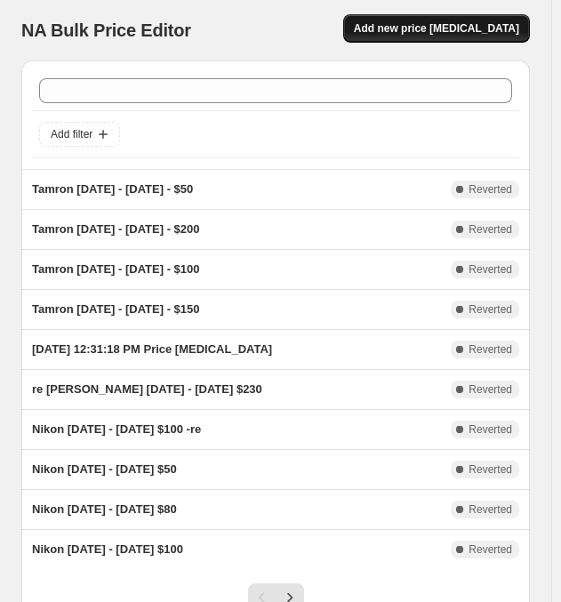
click at [440, 29] on span "Add new price [MEDICAL_DATA]" at bounding box center [436, 28] width 165 height 14
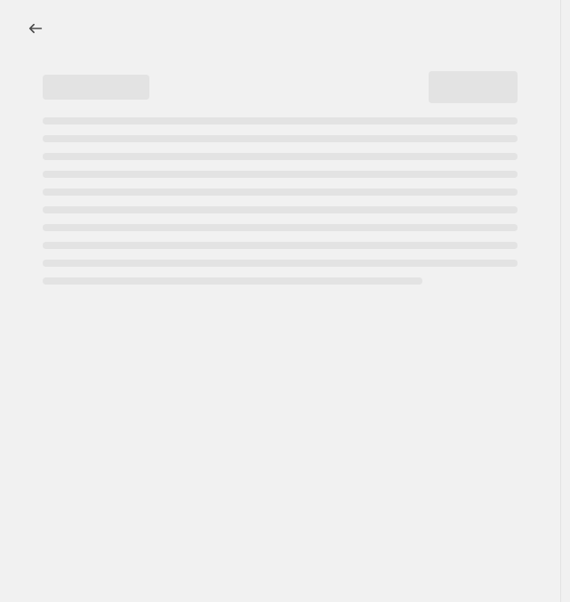
select select "percentage"
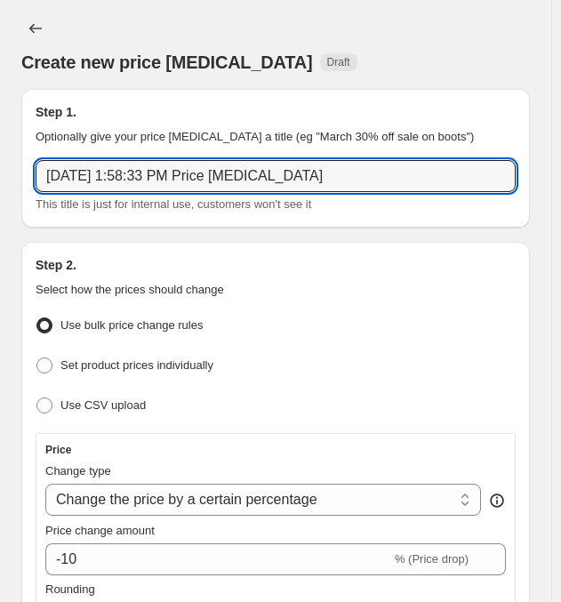
drag, startPoint x: 365, startPoint y: 170, endPoint x: 8, endPoint y: 149, distance: 357.4
click at [22, 160] on div "Step 1. Optionally give your price [MEDICAL_DATA] a title (eg "March 30% off sa…" at bounding box center [275, 158] width 509 height 139
type input "Nikon [DATE] - [DATE] - $1100"
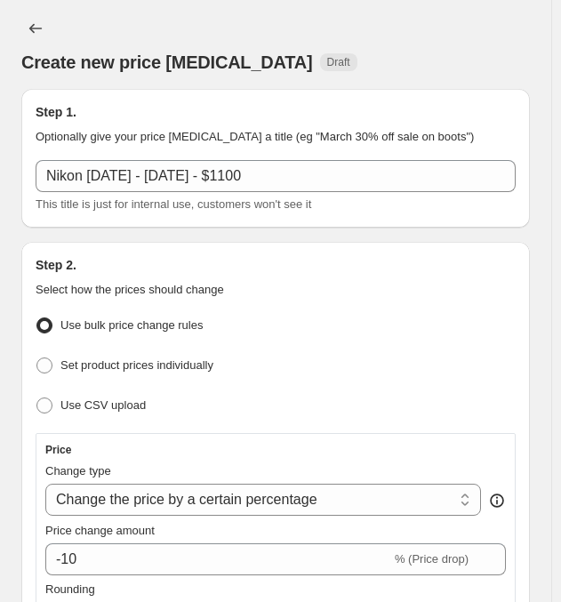
drag, startPoint x: 391, startPoint y: 310, endPoint x: 365, endPoint y: 301, distance: 28.1
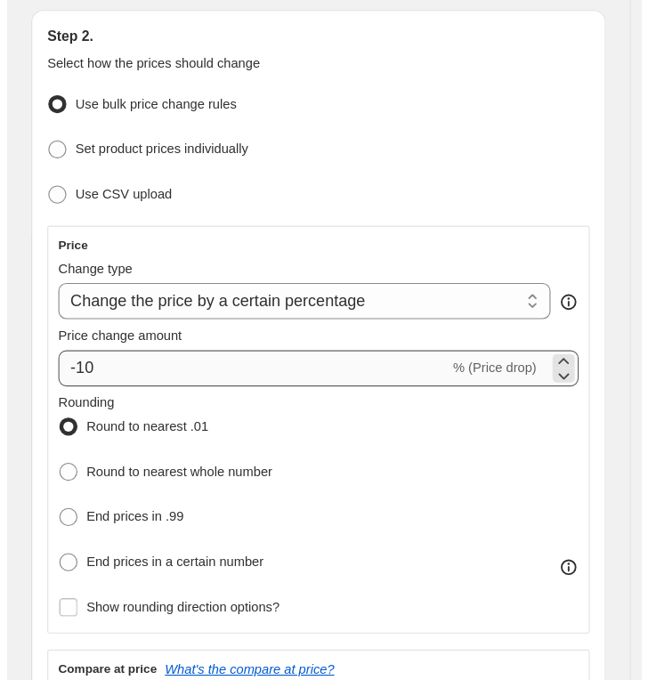
scroll to position [267, 0]
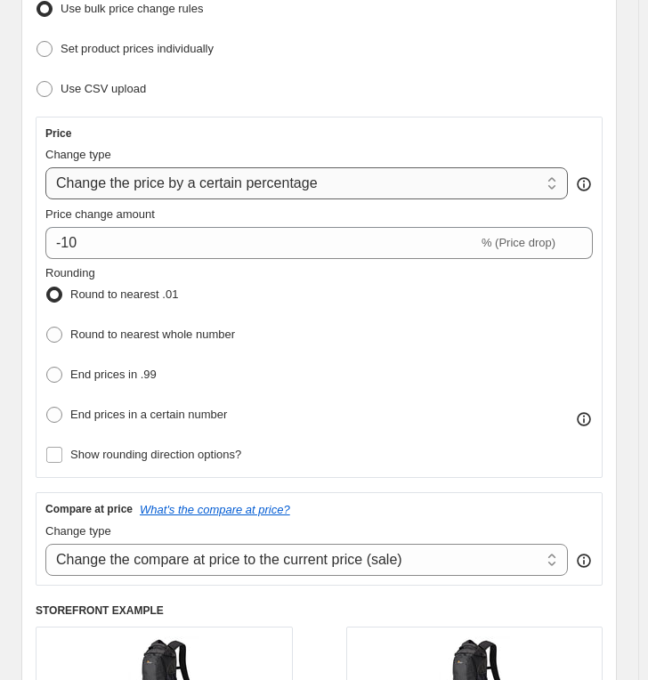
click at [170, 188] on select "Change the price to a certain amount Change the price by a certain amount Chang…" at bounding box center [306, 183] width 522 height 32
select select "by"
click at [45, 167] on select "Change the price to a certain amount Change the price by a certain amount Chang…" at bounding box center [306, 183] width 522 height 32
type input "-10.00"
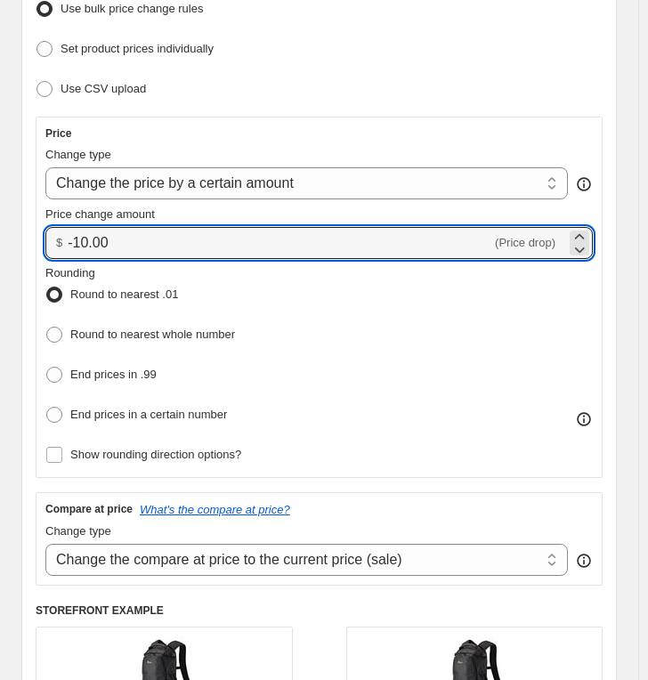
drag, startPoint x: 149, startPoint y: 242, endPoint x: -24, endPoint y: 237, distance: 173.6
click at [0, 237] on html "Home Settings Plans Skip to content Create new price [MEDICAL_DATA]. This page …" at bounding box center [324, 73] width 648 height 680
type input "-1100.00"
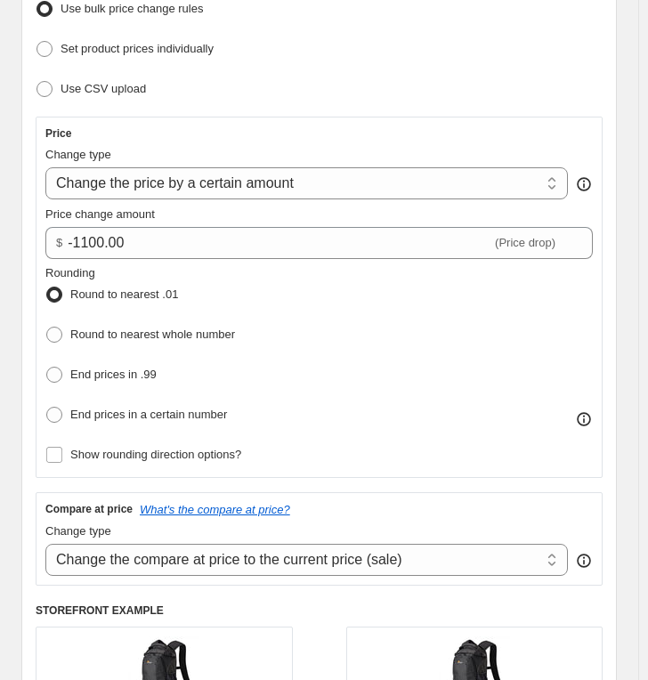
click at [373, 300] on div "Rounding Round to nearest .01 Round to nearest whole number End prices in .99 E…" at bounding box center [318, 346] width 547 height 164
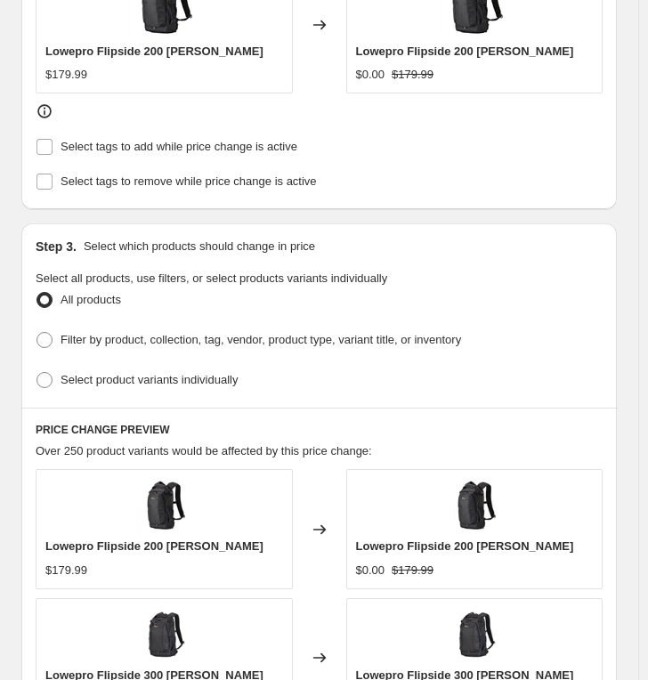
scroll to position [958, 0]
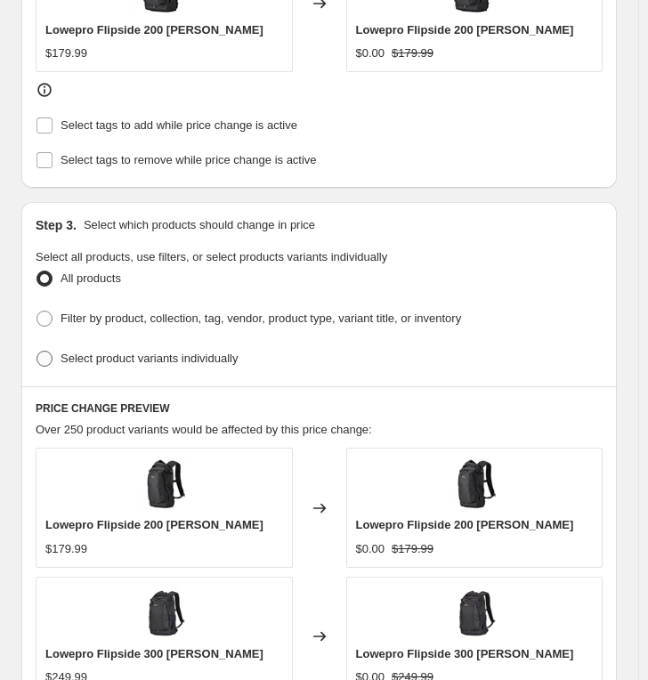
click at [109, 351] on span "Select product variants individually" at bounding box center [148, 357] width 177 height 13
click at [37, 351] on input "Select product variants individually" at bounding box center [36, 351] width 1 height 1
radio input "true"
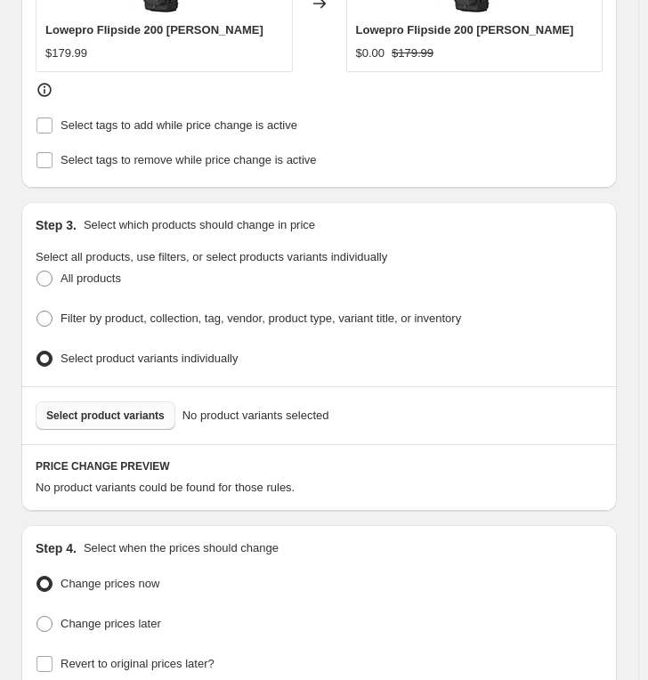
click at [81, 408] on span "Select product variants" at bounding box center [105, 415] width 118 height 14
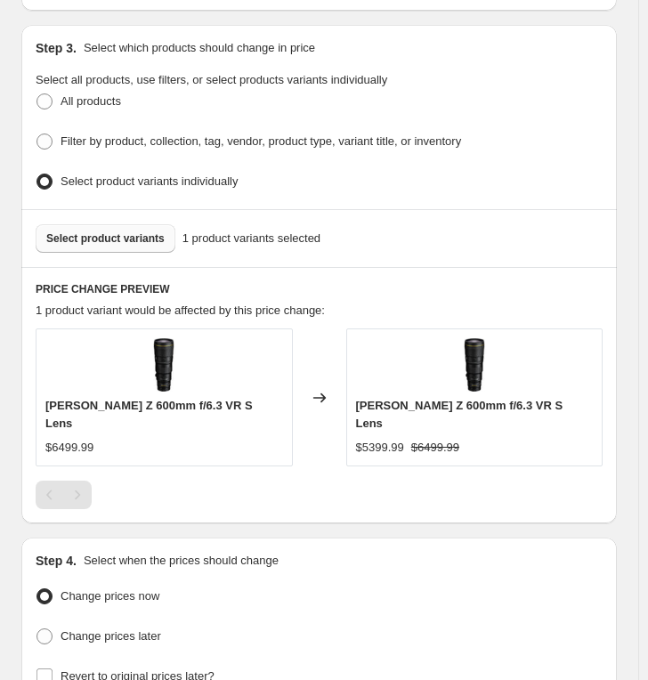
scroll to position [1281, 0]
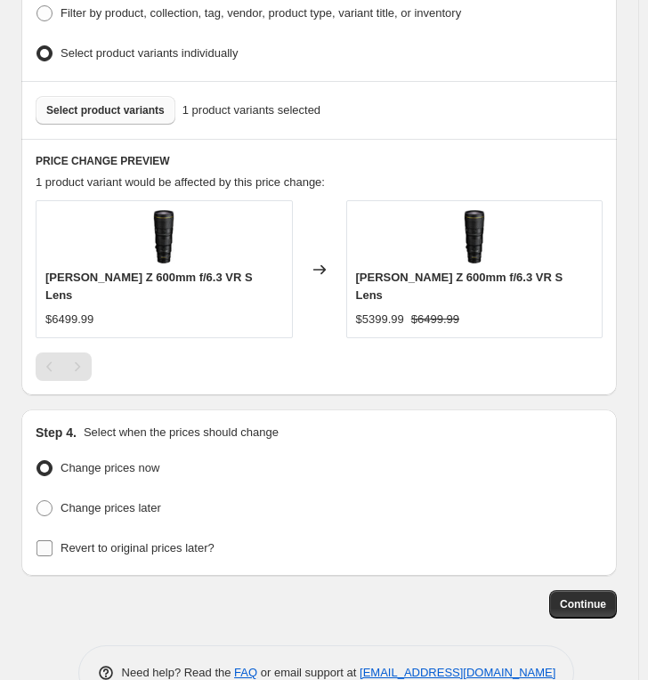
click at [169, 541] on span "Revert to original prices later?" at bounding box center [137, 547] width 154 height 13
click at [52, 540] on input "Revert to original prices later?" at bounding box center [44, 548] width 16 height 16
checkbox input "true"
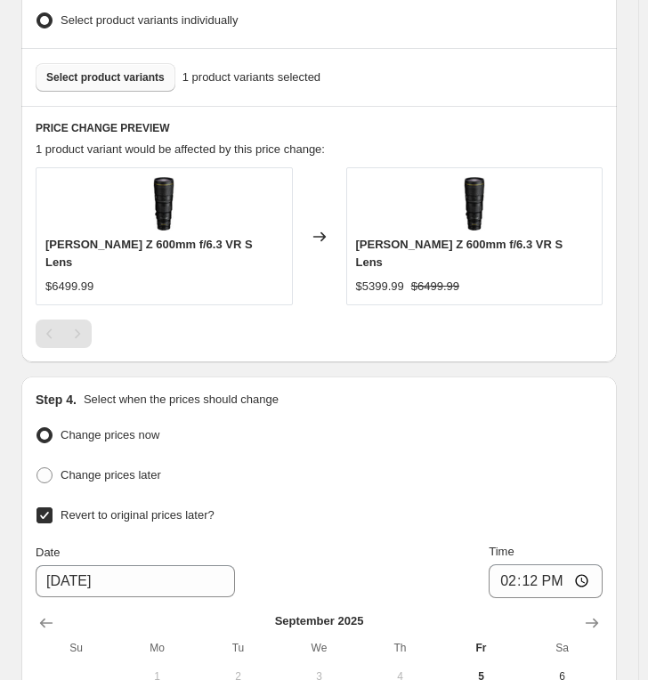
scroll to position [1589, 0]
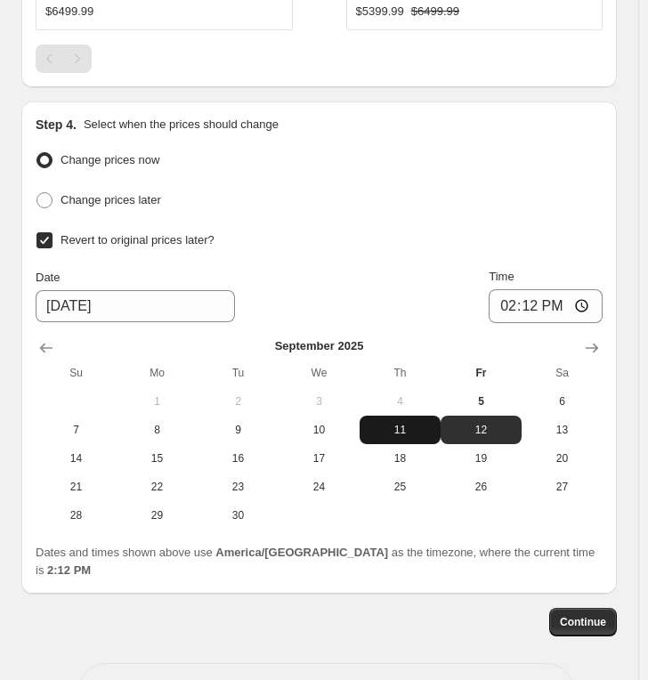
click at [420, 423] on span "11" at bounding box center [400, 430] width 67 height 14
type input "[DATE]"
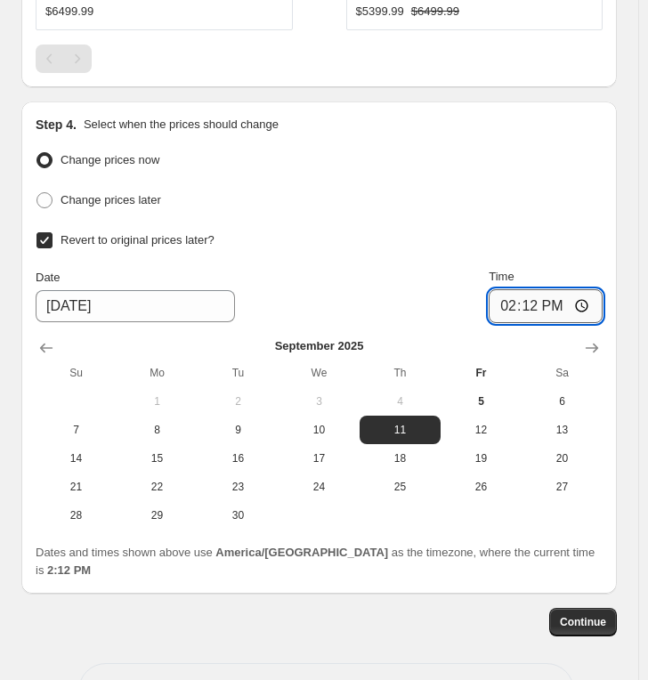
click at [514, 289] on input "14:12" at bounding box center [545, 306] width 114 height 34
type input "23:59"
click at [605, 602] on span "Continue" at bounding box center [583, 622] width 46 height 14
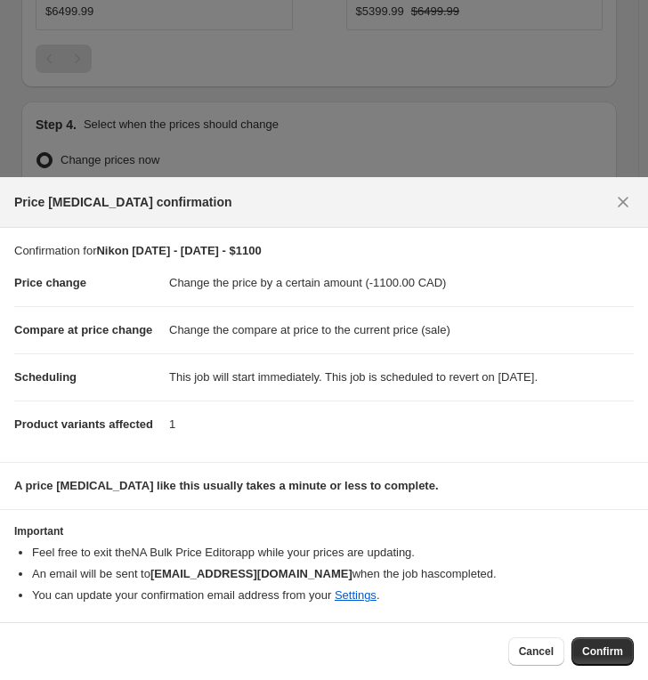
click at [600, 602] on button "Confirm" at bounding box center [602, 651] width 62 height 28
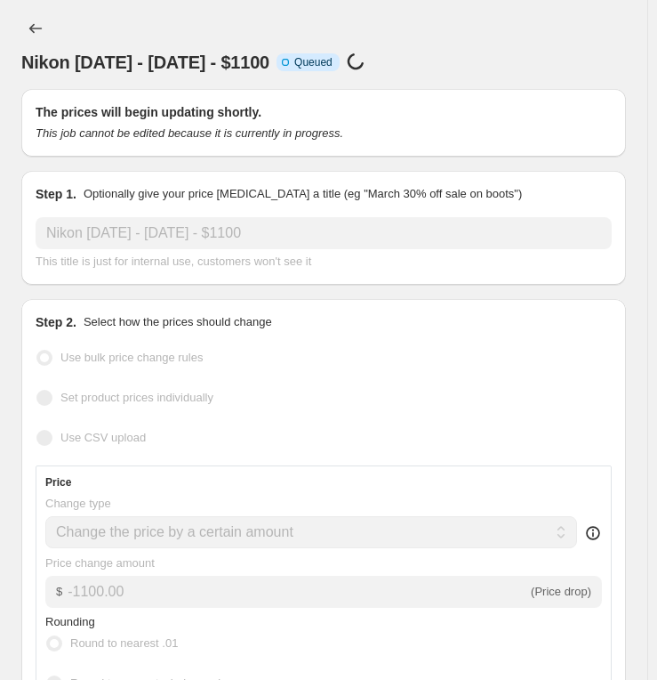
select select "by"
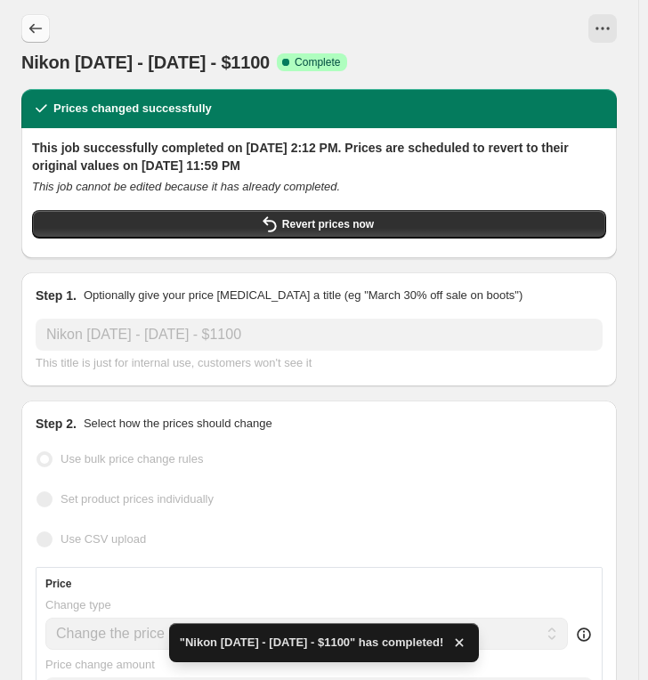
click at [36, 30] on icon "Price change jobs" at bounding box center [36, 29] width 18 height 18
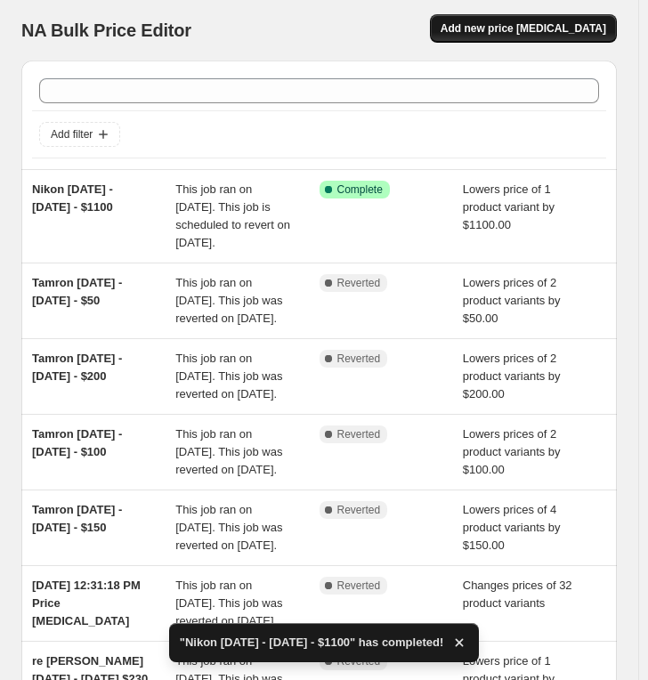
click at [542, 20] on button "Add new price [MEDICAL_DATA]" at bounding box center [523, 28] width 187 height 28
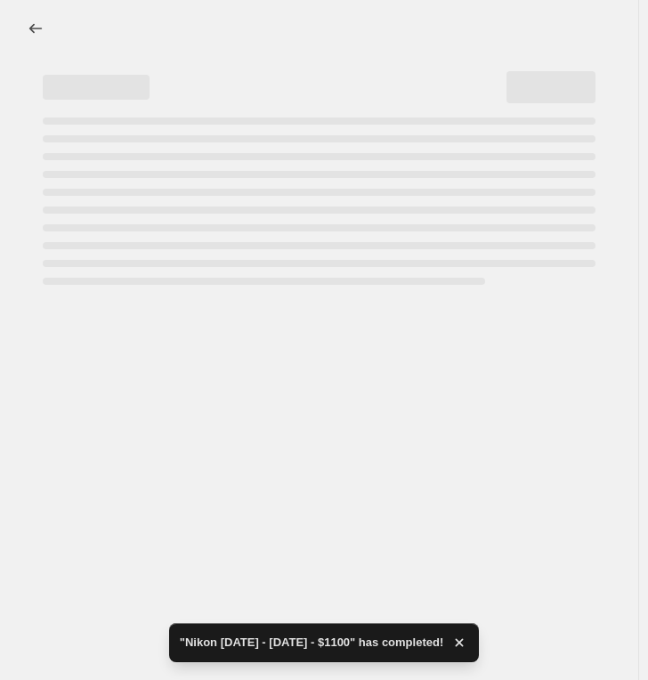
select select "percentage"
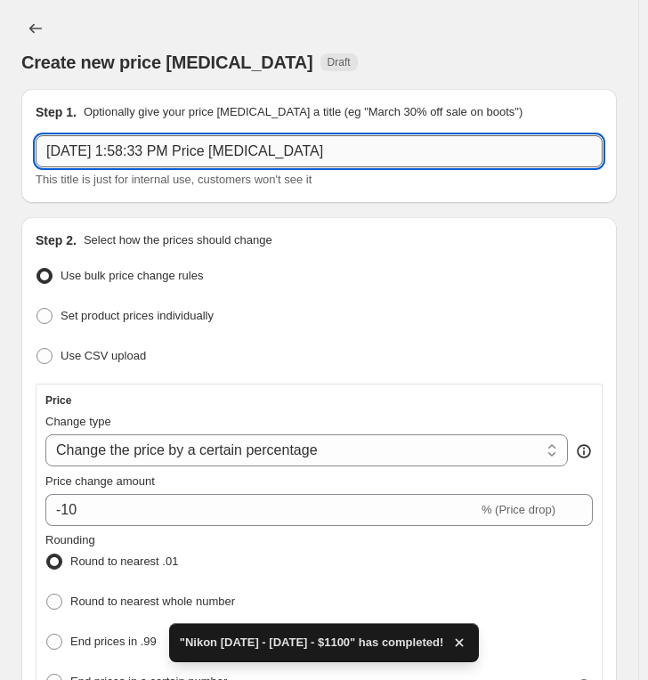
click at [342, 155] on input "[DATE] 1:58:33 PM Price [MEDICAL_DATA]" at bounding box center [319, 151] width 567 height 32
paste input "Nikon [DATE] - [DATE] - $"
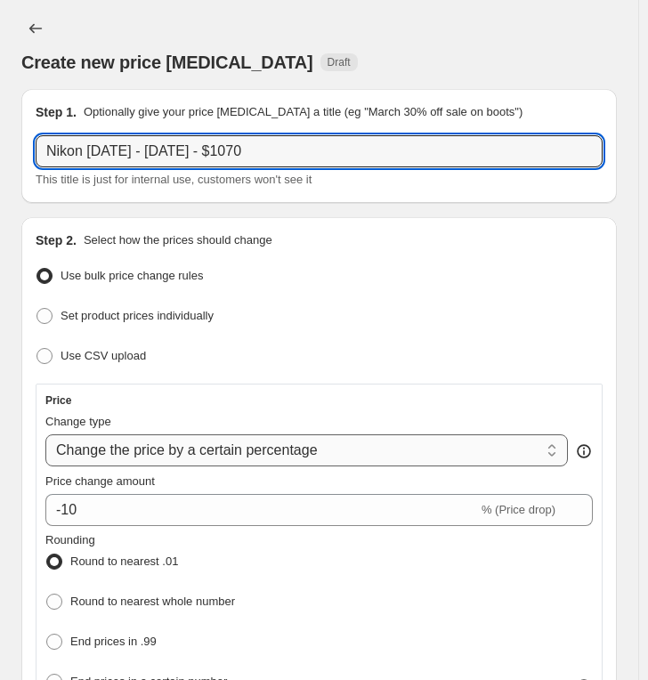
type input "Nikon [DATE] - [DATE] - $1070"
click at [209, 445] on select "Change the price to a certain amount Change the price by a certain amount Chang…" at bounding box center [306, 450] width 522 height 32
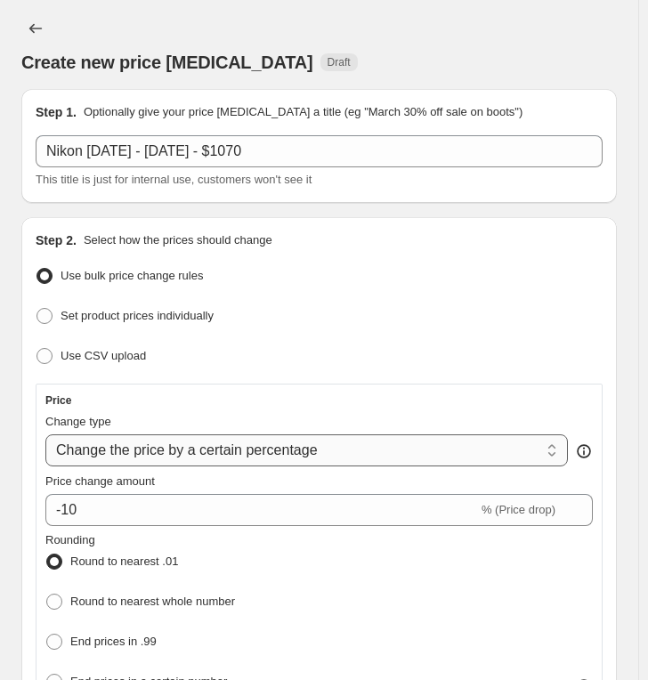
select select "by"
click at [45, 434] on select "Change the price to a certain amount Change the price by a certain amount Chang…" at bounding box center [306, 450] width 522 height 32
type input "-10.00"
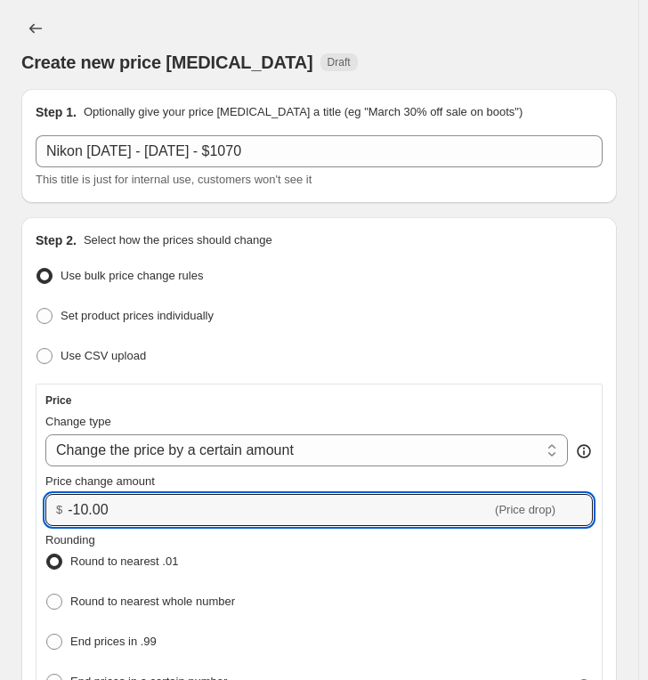
drag, startPoint x: 125, startPoint y: 503, endPoint x: -83, endPoint y: 488, distance: 207.8
click at [0, 488] on html "Home Settings Plans Skip to content Create new price [MEDICAL_DATA]. This page …" at bounding box center [324, 340] width 648 height 680
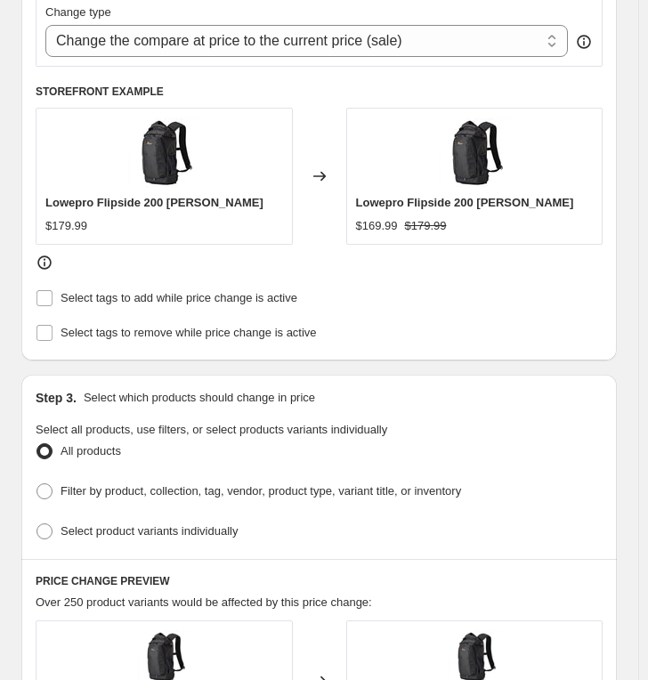
scroll to position [890, 0]
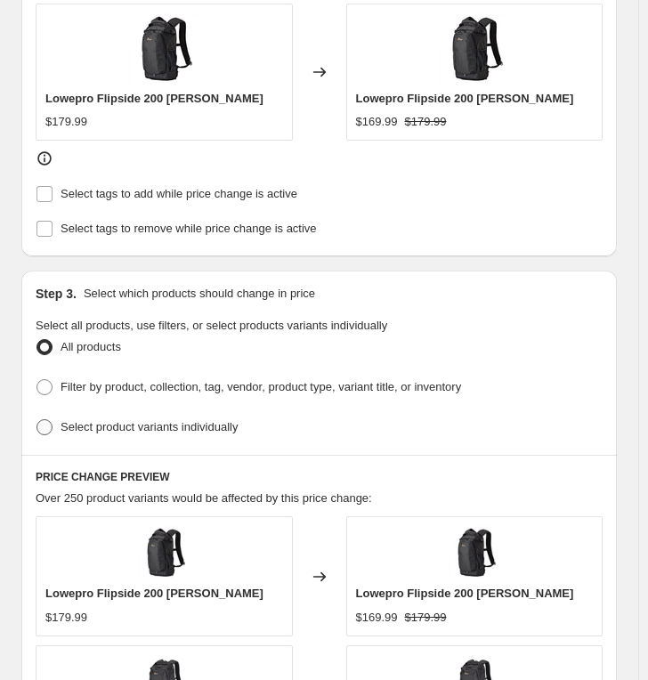
type input "-1070.00"
click at [117, 426] on span "Select product variants individually" at bounding box center [148, 427] width 177 height 18
click at [37, 420] on input "Select product variants individually" at bounding box center [36, 419] width 1 height 1
radio input "true"
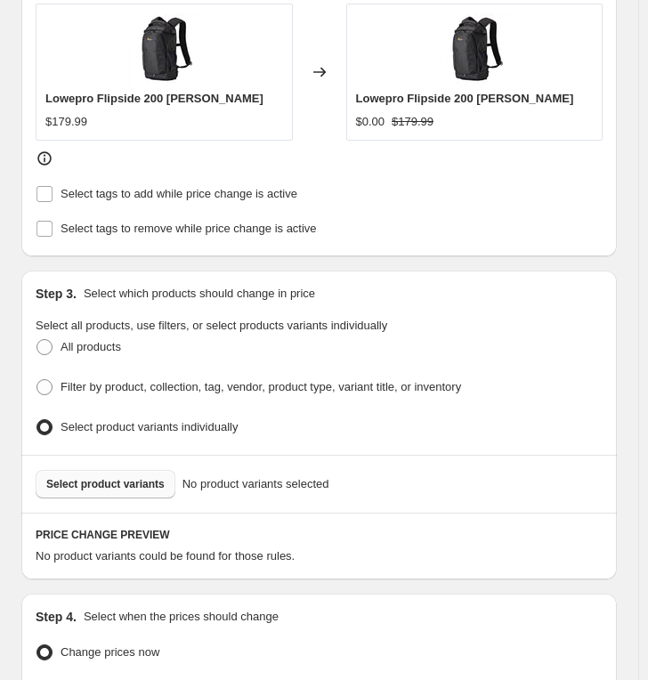
click at [117, 470] on button "Select product variants" at bounding box center [106, 484] width 140 height 28
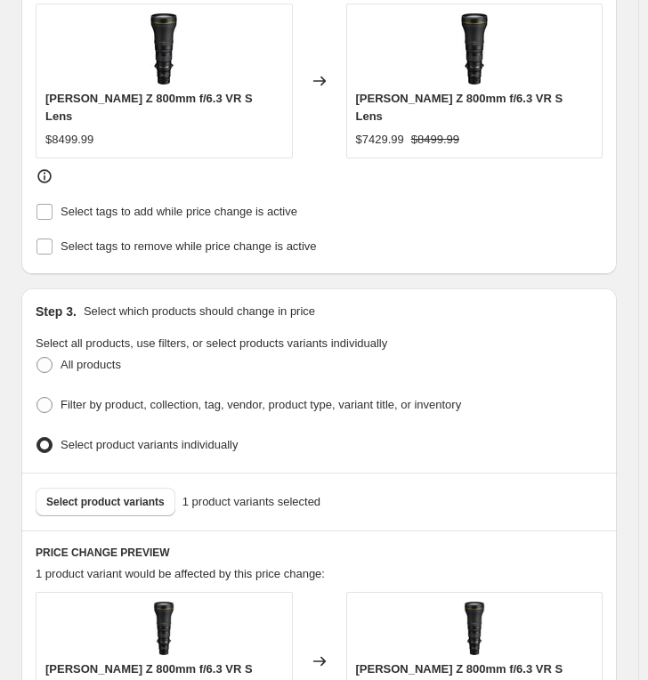
scroll to position [1186, 0]
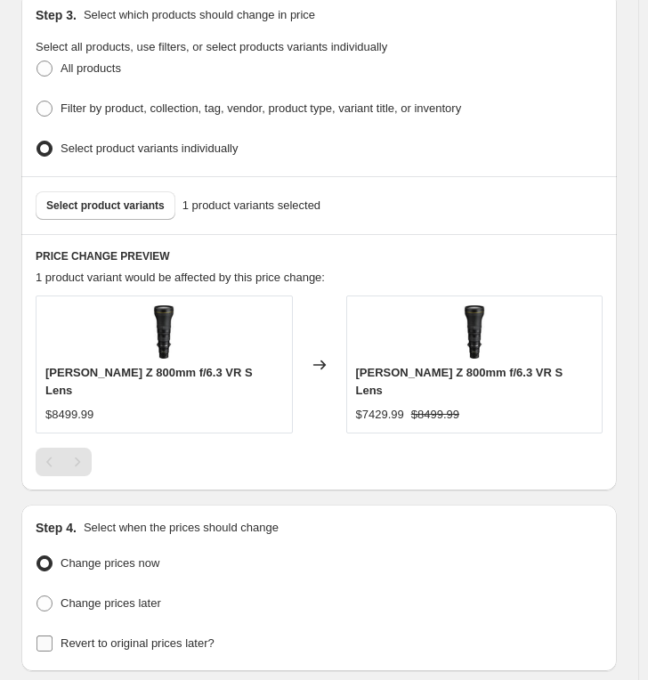
click at [124, 602] on span "Revert to original prices later?" at bounding box center [137, 642] width 154 height 13
click at [52, 602] on input "Revert to original prices later?" at bounding box center [44, 643] width 16 height 16
checkbox input "true"
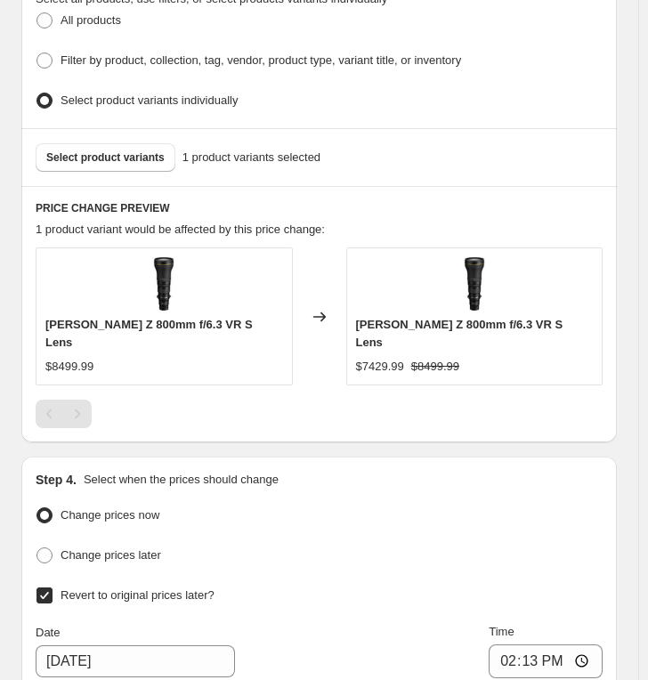
scroll to position [1581, 0]
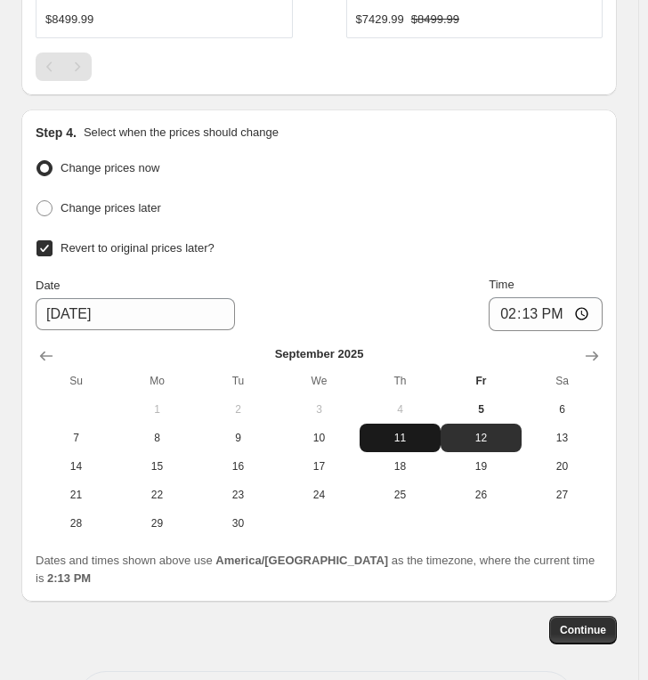
click at [427, 431] on span "11" at bounding box center [400, 438] width 67 height 14
type input "[DATE]"
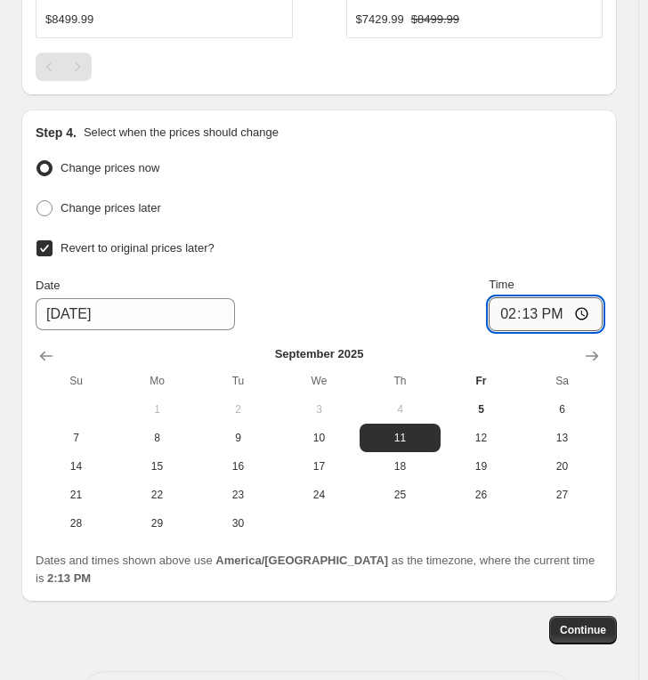
click at [512, 297] on input "14:13" at bounding box center [545, 314] width 114 height 34
type input "23:59"
click at [596, 602] on span "Continue" at bounding box center [583, 630] width 46 height 14
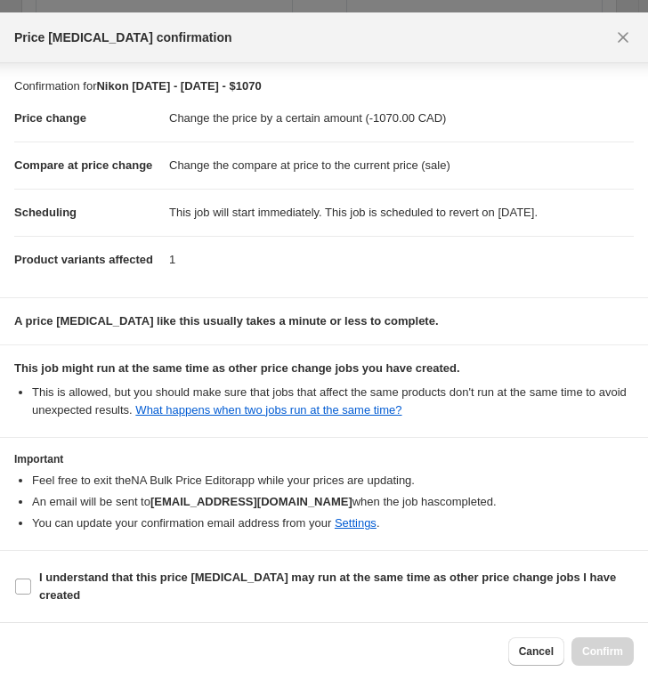
scroll to position [39, 0]
click at [222, 577] on b "I understand that this price [MEDICAL_DATA] may run at the same time as other p…" at bounding box center [327, 585] width 577 height 31
click at [31, 578] on input "I understand that this price [MEDICAL_DATA] may run at the same time as other p…" at bounding box center [23, 586] width 16 height 16
checkbox input "true"
click at [589, 602] on span "Confirm" at bounding box center [602, 651] width 41 height 14
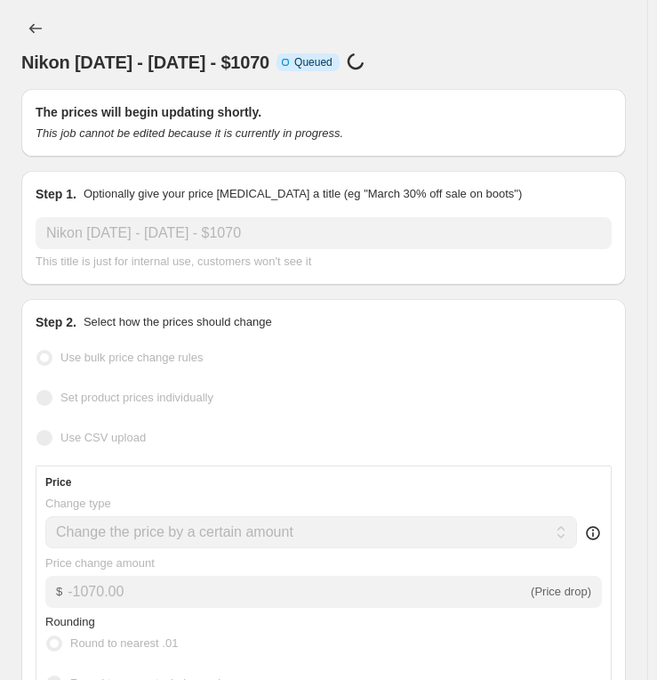
select select "by"
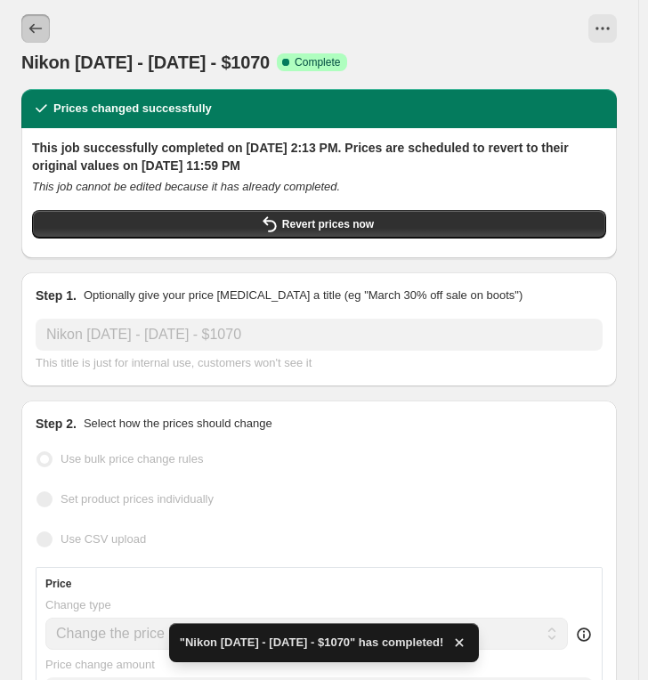
click at [36, 23] on icon "Price change jobs" at bounding box center [36, 29] width 18 height 18
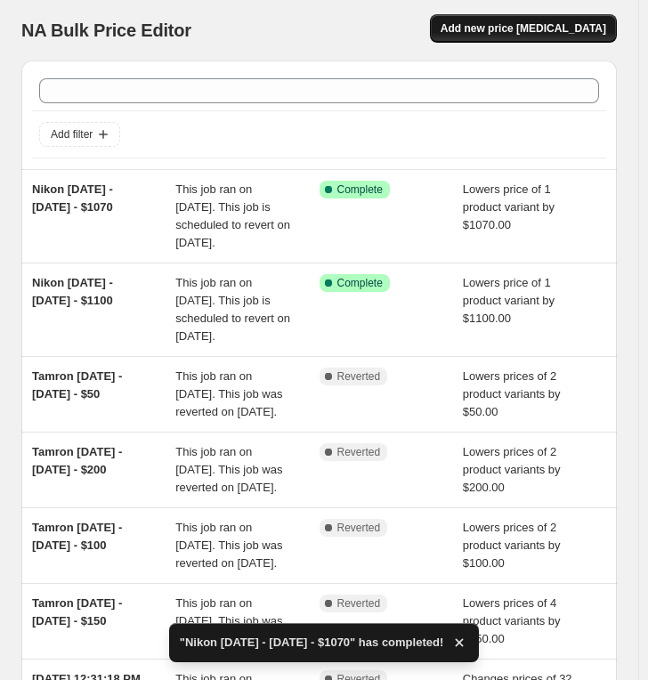
click at [517, 35] on span "Add new price [MEDICAL_DATA]" at bounding box center [522, 28] width 165 height 14
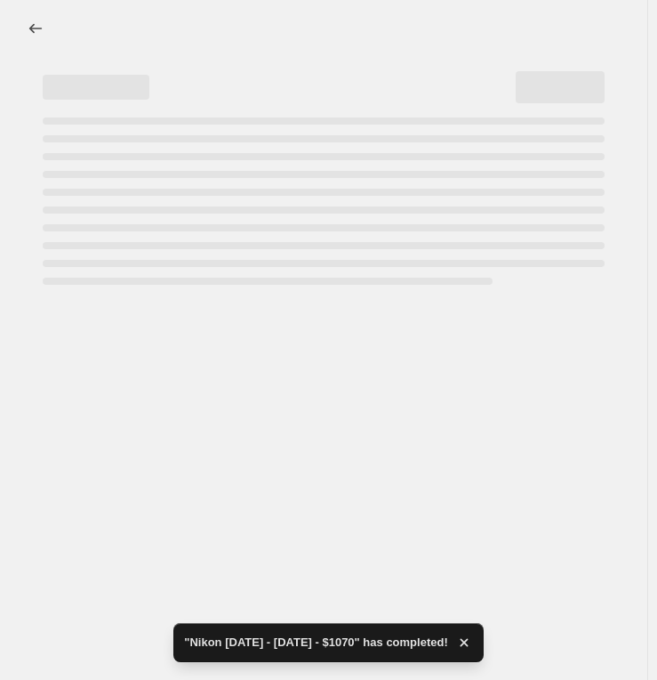
select select "percentage"
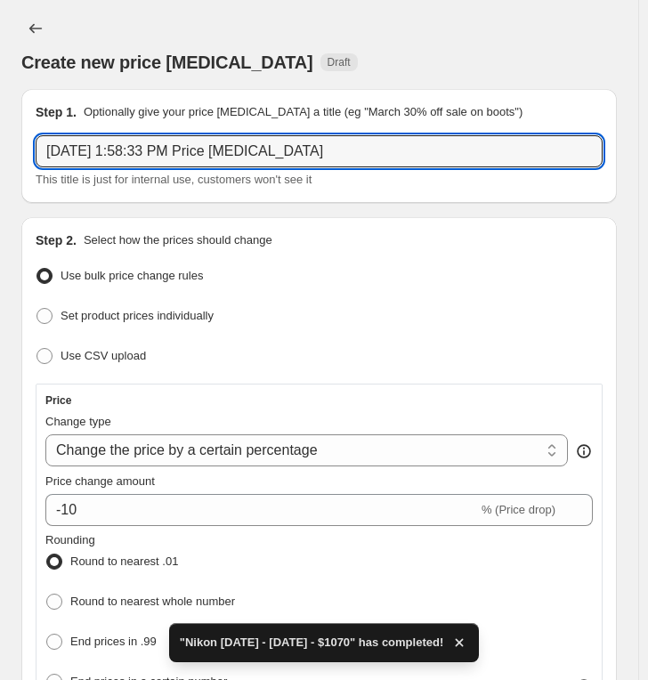
drag, startPoint x: 375, startPoint y: 152, endPoint x: -206, endPoint y: 128, distance: 581.5
click at [0, 128] on html "Home Settings Plans Skip to content Create new price [MEDICAL_DATA]. This page …" at bounding box center [324, 340] width 648 height 680
paste input "Nikon [DATE] - [DATE] - $"
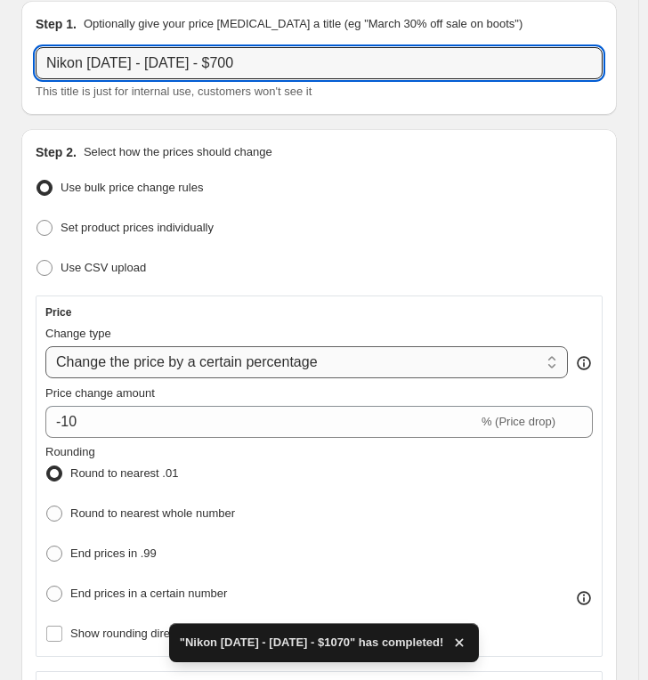
scroll to position [99, 0]
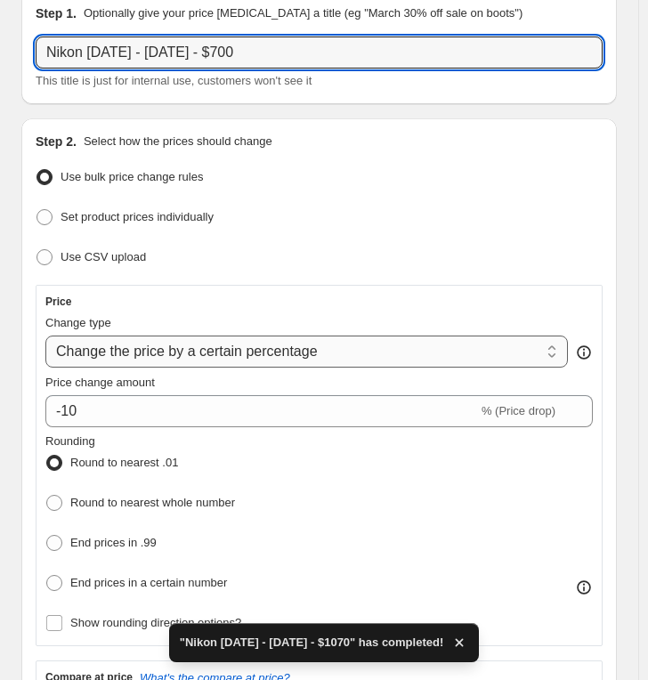
type input "Nikon [DATE] - [DATE] - $700"
click at [201, 352] on select "Change the price to a certain amount Change the price by a certain amount Chang…" at bounding box center [306, 351] width 522 height 32
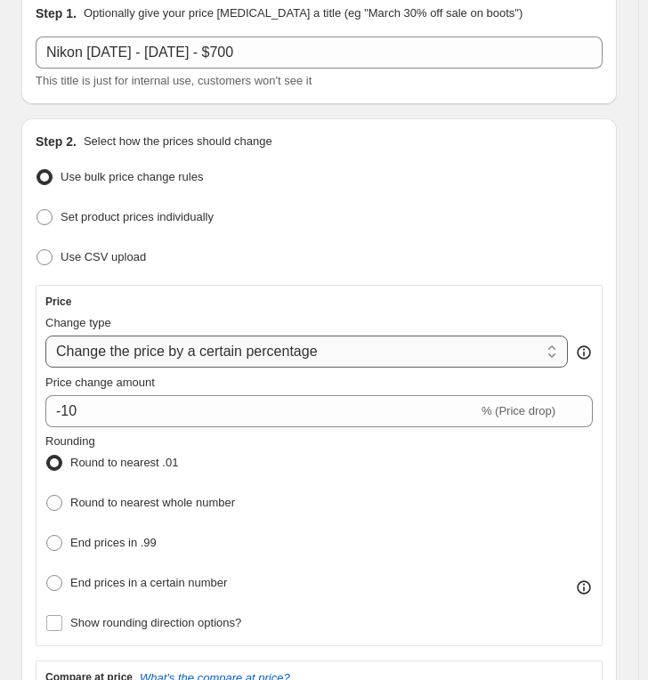
select select "by"
click at [45, 335] on select "Change the price to a certain amount Change the price by a certain amount Chang…" at bounding box center [306, 351] width 522 height 32
type input "-10.00"
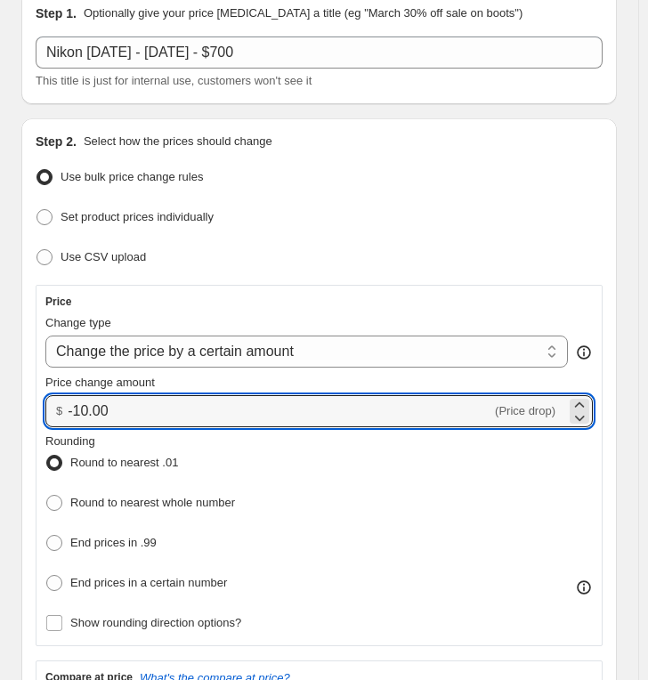
drag, startPoint x: 152, startPoint y: 412, endPoint x: -50, endPoint y: 393, distance: 202.8
click at [0, 393] on html "Home Settings Plans Skip to content Create new price [MEDICAL_DATA]. This page …" at bounding box center [324, 241] width 648 height 680
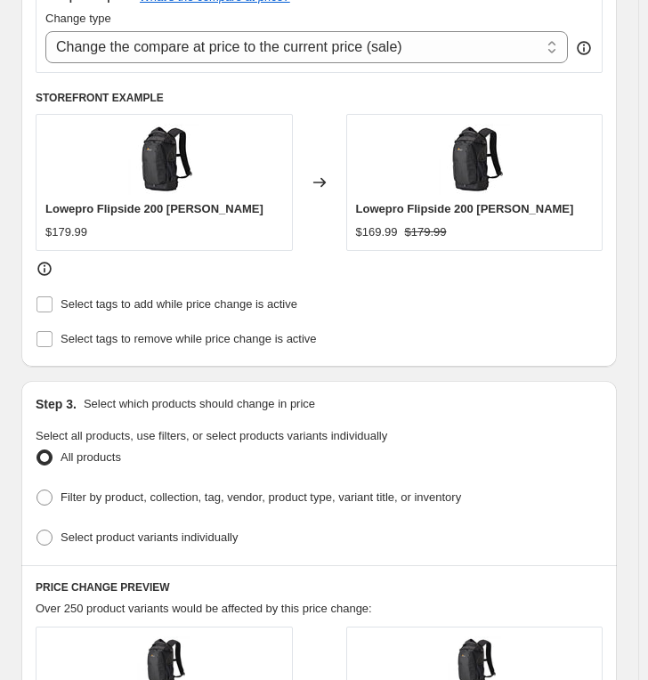
scroll to position [790, 0]
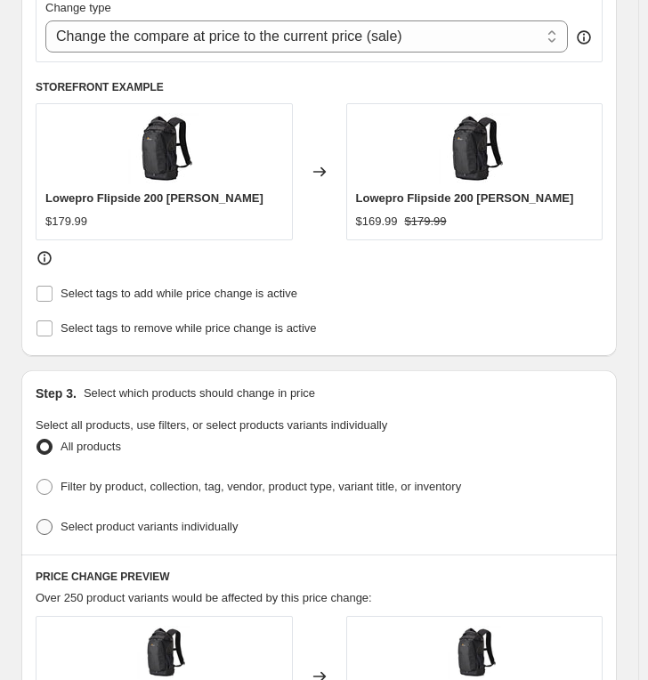
type input "-700.00"
click at [141, 520] on span "Select product variants individually" at bounding box center [148, 526] width 177 height 13
click at [37, 519] on input "Select product variants individually" at bounding box center [36, 519] width 1 height 1
radio input "true"
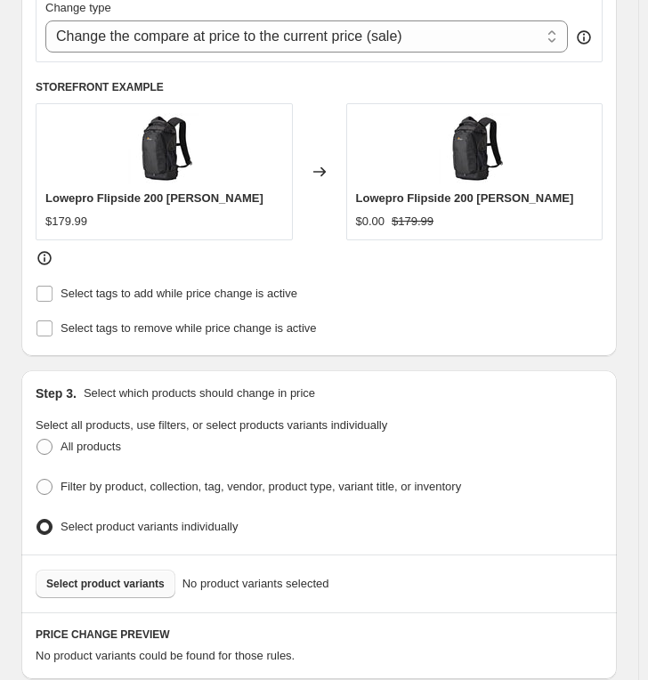
click at [107, 569] on button "Select product variants" at bounding box center [106, 583] width 140 height 28
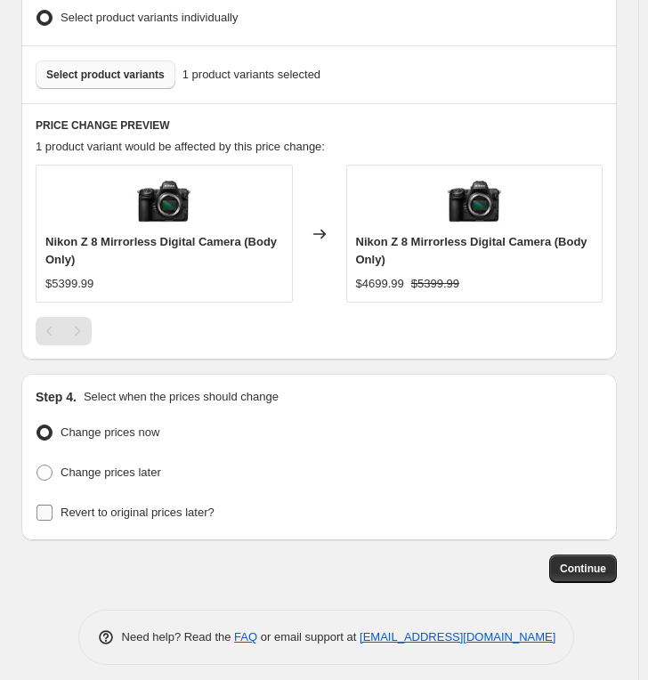
click at [176, 505] on span "Revert to original prices later?" at bounding box center [137, 511] width 154 height 13
click at [52, 504] on input "Revert to original prices later?" at bounding box center [44, 512] width 16 height 16
checkbox input "true"
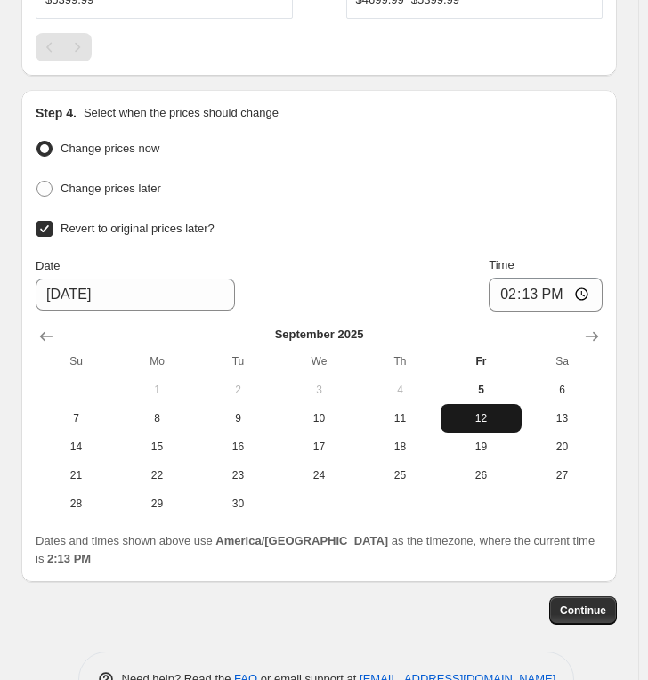
scroll to position [1625, 0]
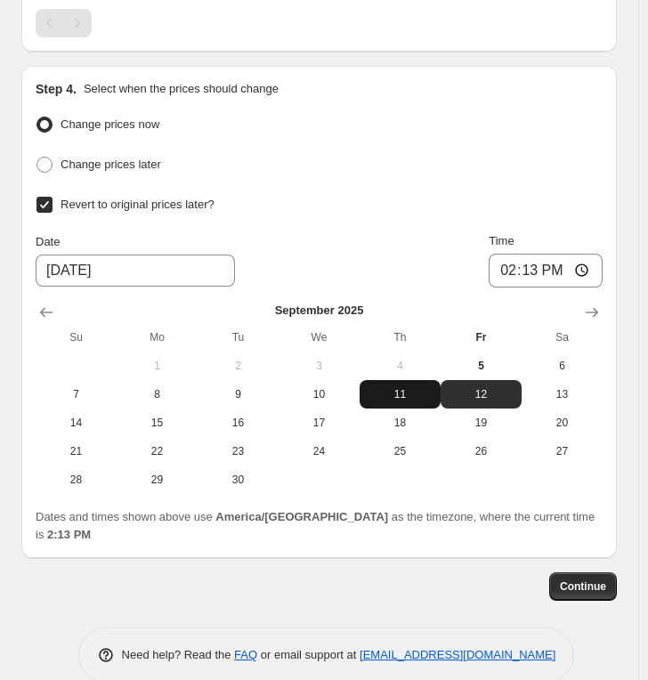
click at [415, 387] on span "11" at bounding box center [400, 394] width 67 height 14
type input "[DATE]"
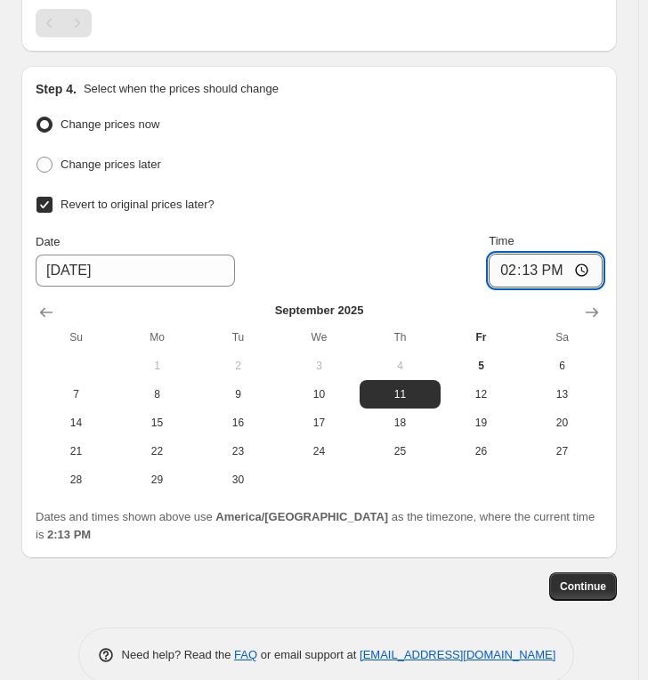
click at [510, 261] on input "14:13" at bounding box center [545, 271] width 114 height 34
type input "23:59"
click at [577, 579] on span "Continue" at bounding box center [583, 586] width 46 height 14
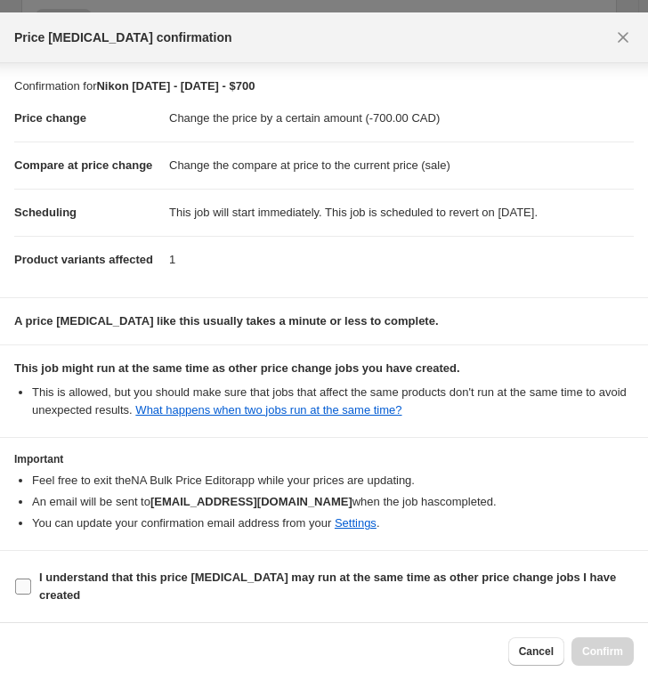
scroll to position [39, 0]
click at [351, 577] on b "I understand that this price [MEDICAL_DATA] may run at the same time as other p…" at bounding box center [327, 585] width 577 height 31
click at [31, 578] on input "I understand that this price [MEDICAL_DATA] may run at the same time as other p…" at bounding box center [23, 586] width 16 height 16
checkbox input "true"
click at [586, 602] on span "Confirm" at bounding box center [602, 651] width 41 height 14
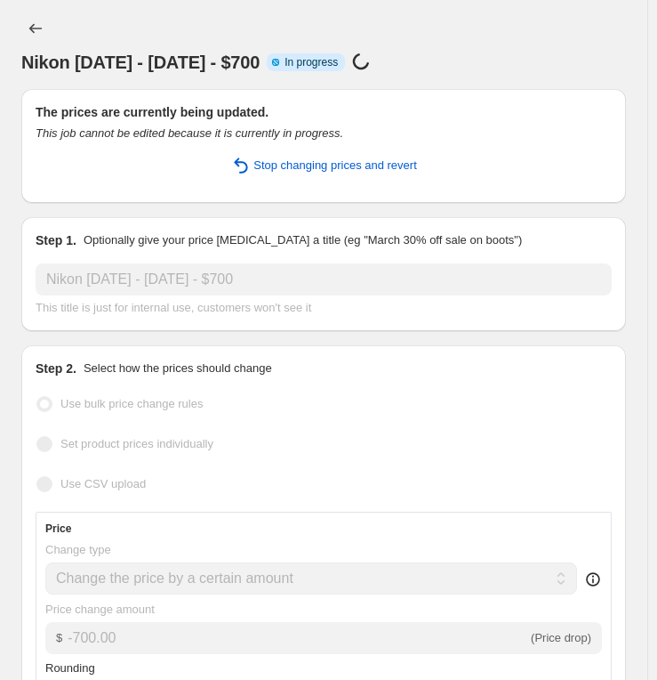
select select "by"
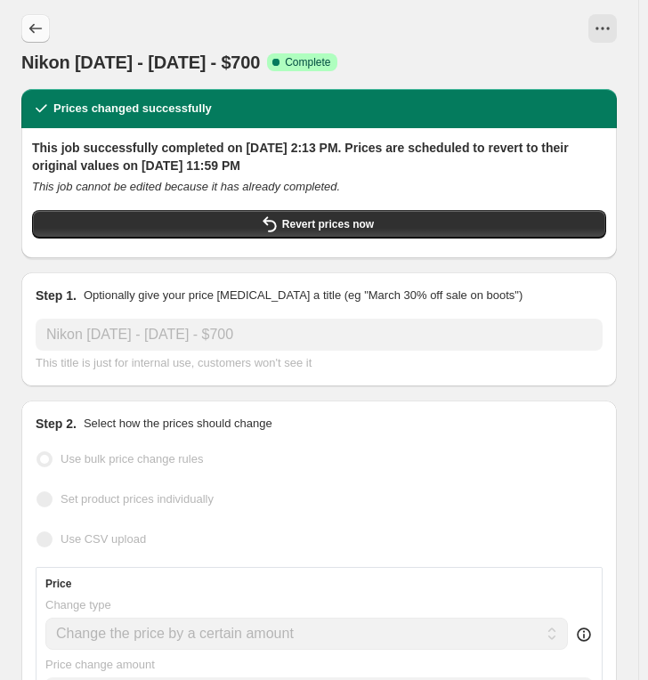
click at [36, 24] on icon "Price change jobs" at bounding box center [36, 29] width 18 height 18
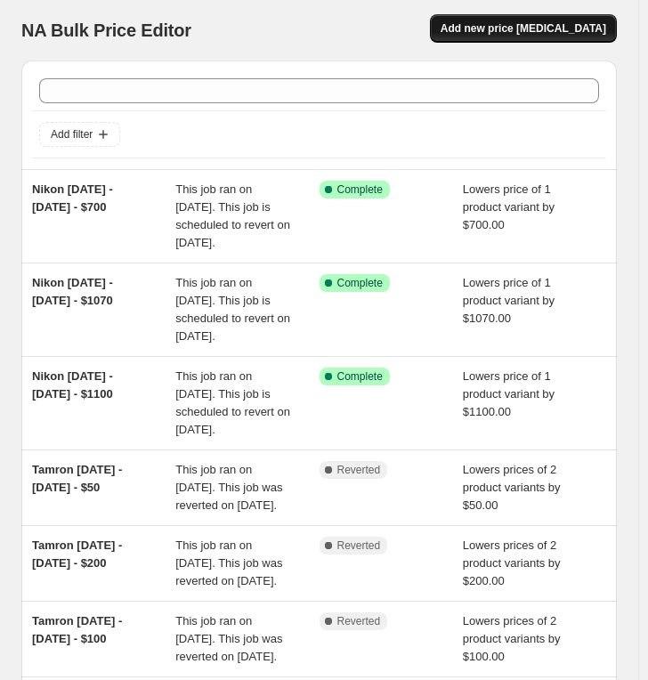
click at [542, 26] on span "Add new price [MEDICAL_DATA]" at bounding box center [522, 28] width 165 height 14
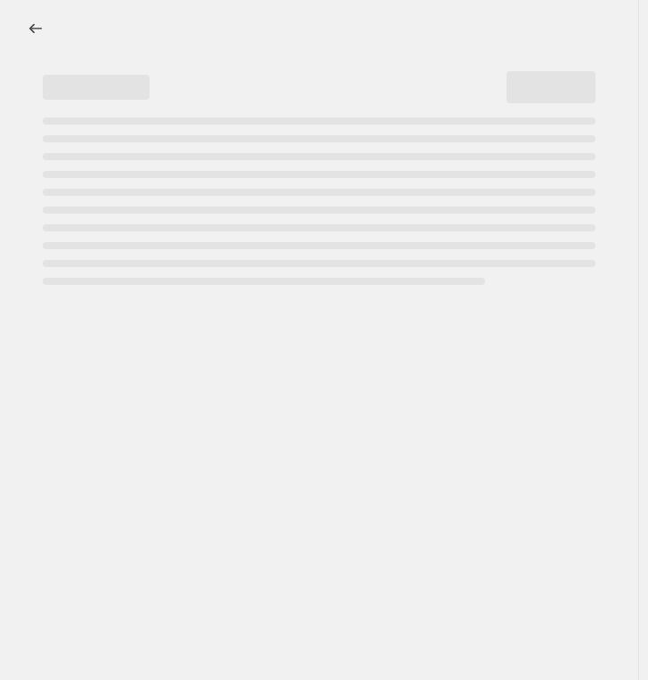
select select "percentage"
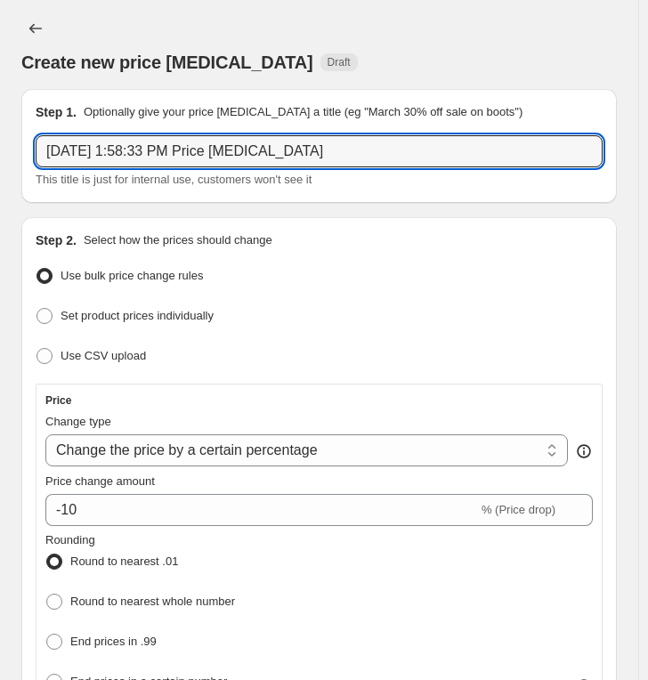
drag, startPoint x: 360, startPoint y: 149, endPoint x: -46, endPoint y: 146, distance: 406.6
click at [0, 146] on html "Home Settings Plans Skip to content Create new price [MEDICAL_DATA]. This page …" at bounding box center [324, 340] width 648 height 680
paste input "Nikon [DATE] - [DATE] - $"
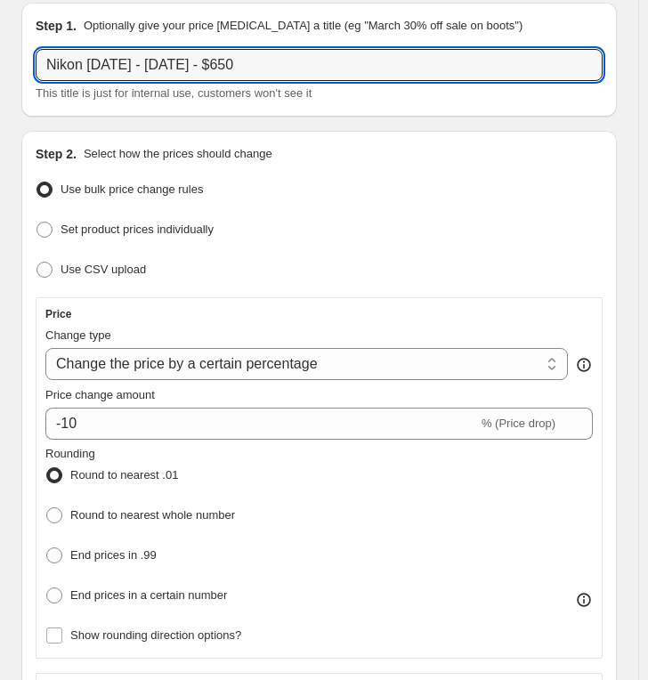
scroll to position [99, 0]
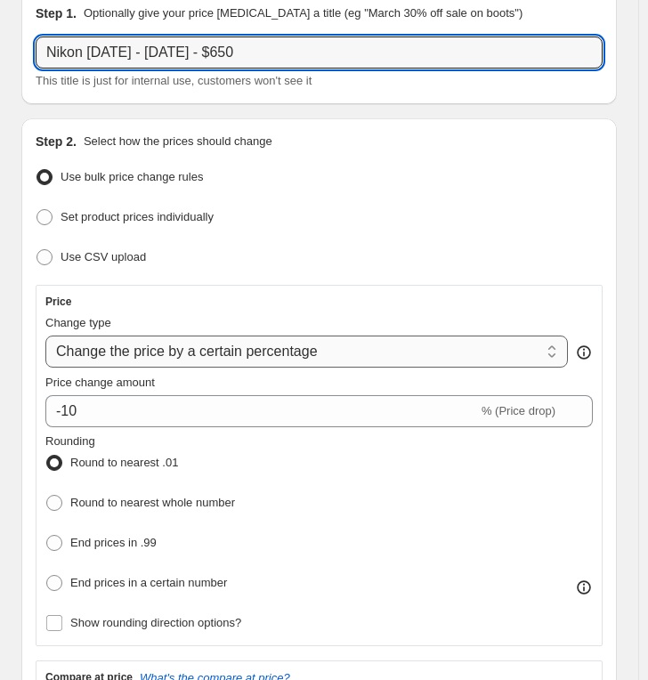
type input "Nikon [DATE] - [DATE] - $650"
click at [182, 351] on select "Change the price to a certain amount Change the price by a certain amount Chang…" at bounding box center [306, 351] width 522 height 32
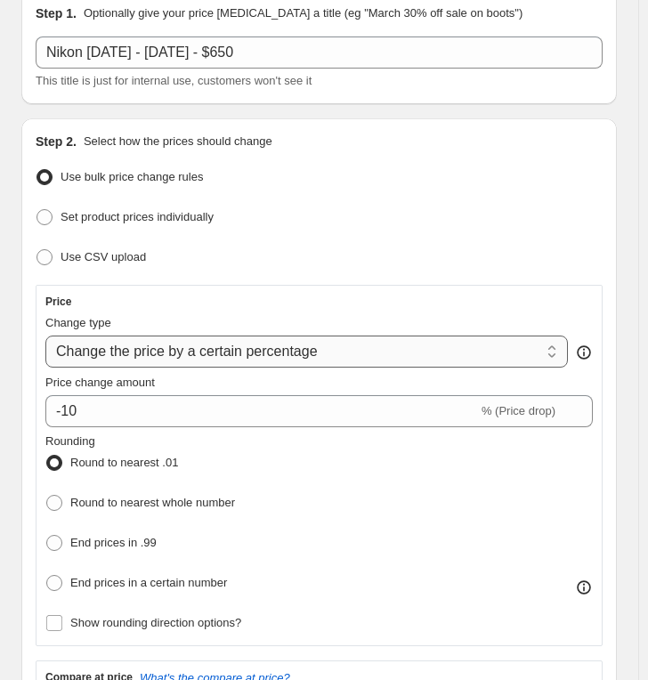
select select "by"
click at [45, 335] on select "Change the price to a certain amount Change the price by a certain amount Chang…" at bounding box center [306, 351] width 522 height 32
type input "-10.00"
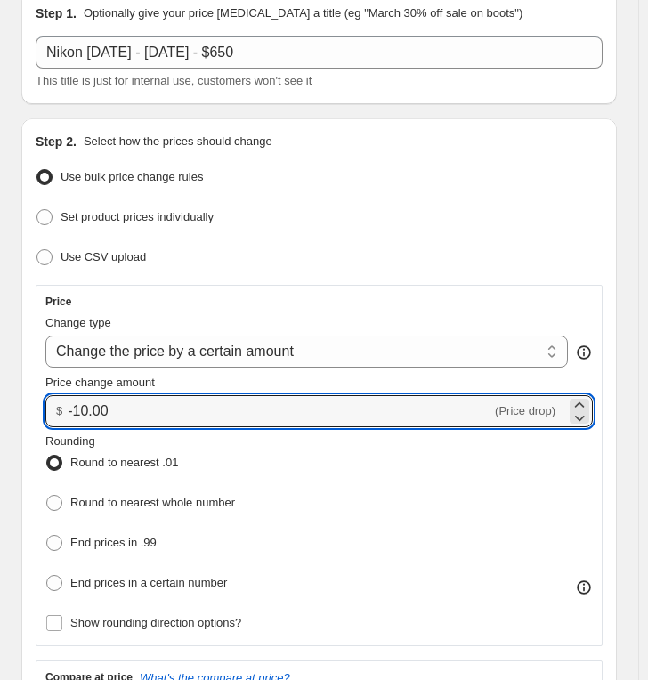
drag, startPoint x: 157, startPoint y: 415, endPoint x: -34, endPoint y: 404, distance: 190.7
click at [0, 404] on html "Home Settings Plans Skip to content Create new price [MEDICAL_DATA]. This page …" at bounding box center [324, 241] width 648 height 680
type input "-7"
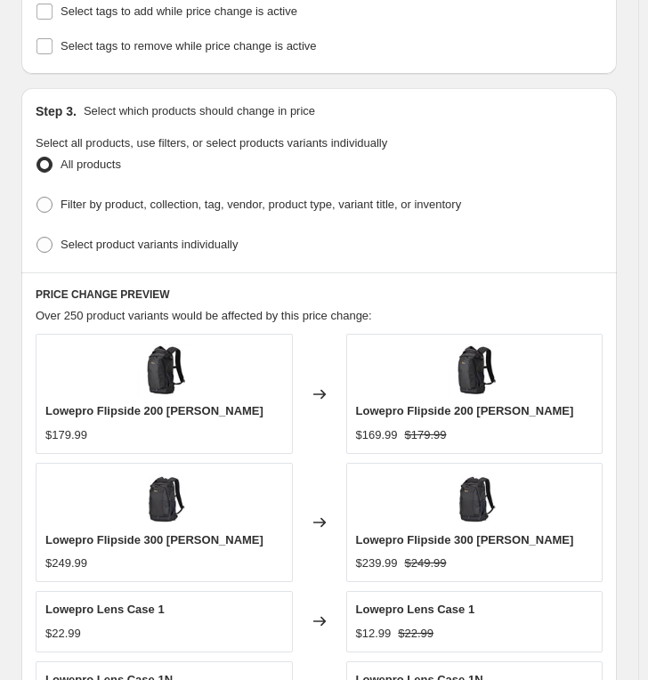
scroll to position [1087, 0]
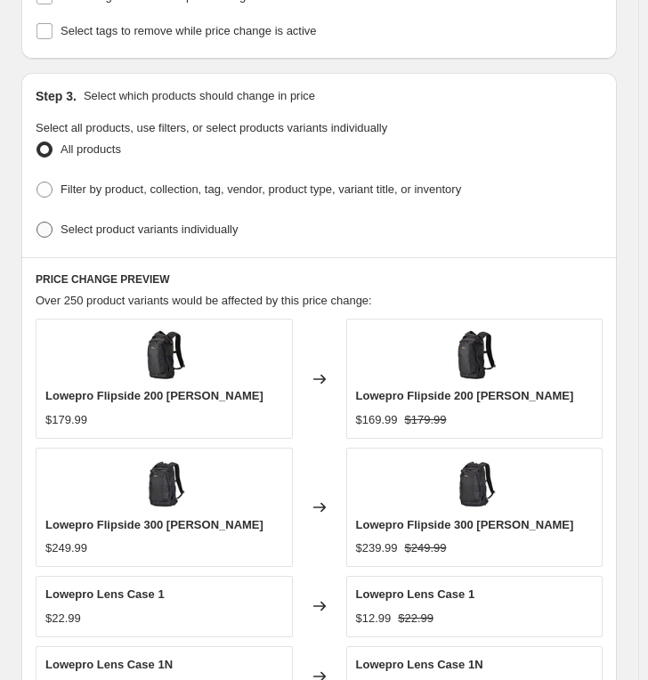
type input "-650.00"
click at [121, 222] on span "Select product variants individually" at bounding box center [148, 228] width 177 height 13
click at [37, 222] on input "Select product variants individually" at bounding box center [36, 222] width 1 height 1
radio input "true"
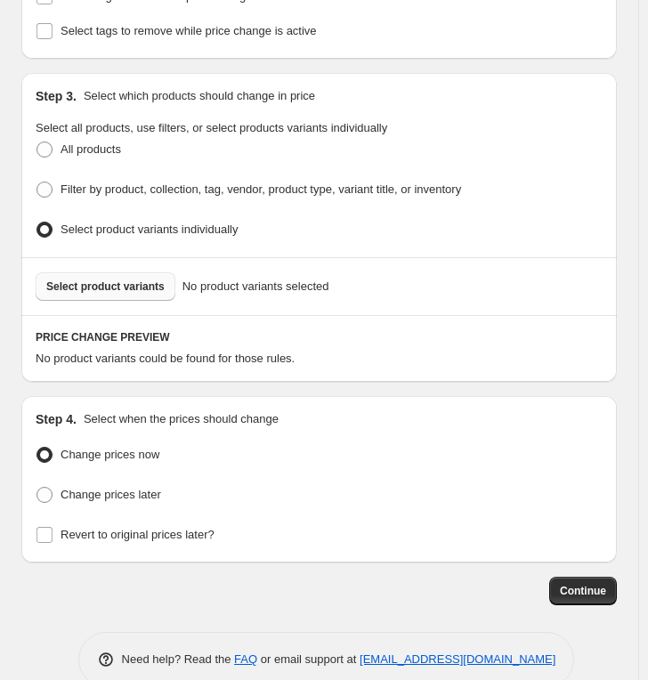
click at [125, 279] on span "Select product variants" at bounding box center [105, 286] width 118 height 14
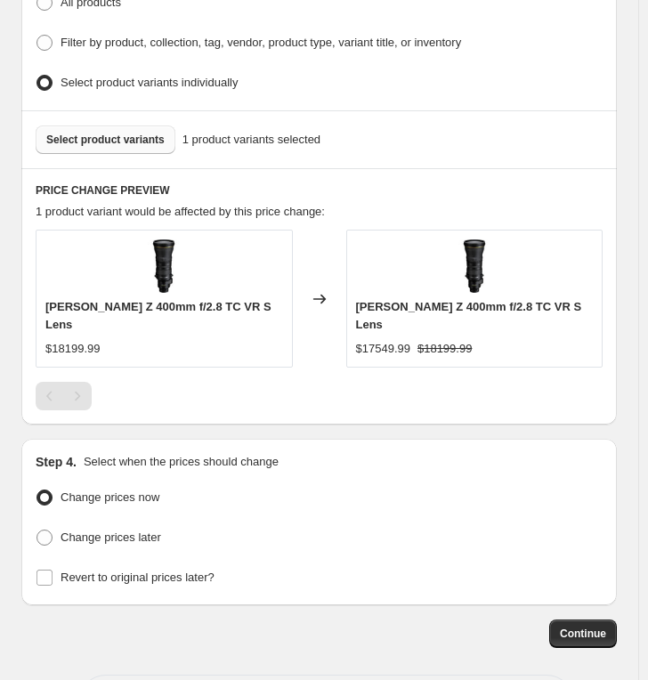
scroll to position [1317, 0]
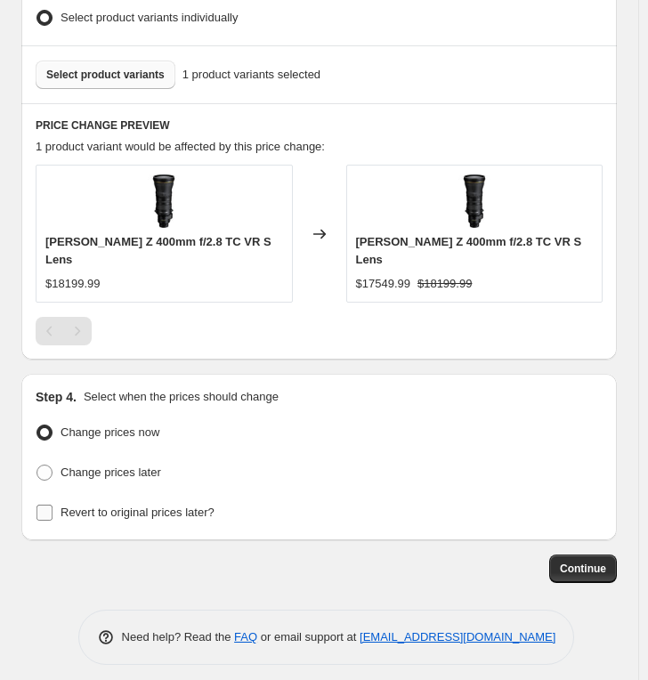
click at [136, 506] on span "Revert to original prices later?" at bounding box center [137, 511] width 154 height 13
click at [52, 506] on input "Revert to original prices later?" at bounding box center [44, 512] width 16 height 16
checkbox input "true"
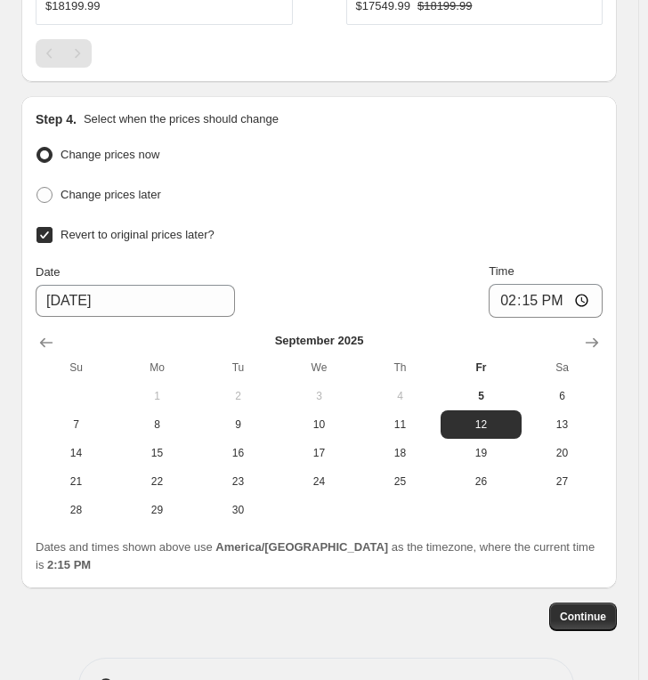
scroll to position [1625, 0]
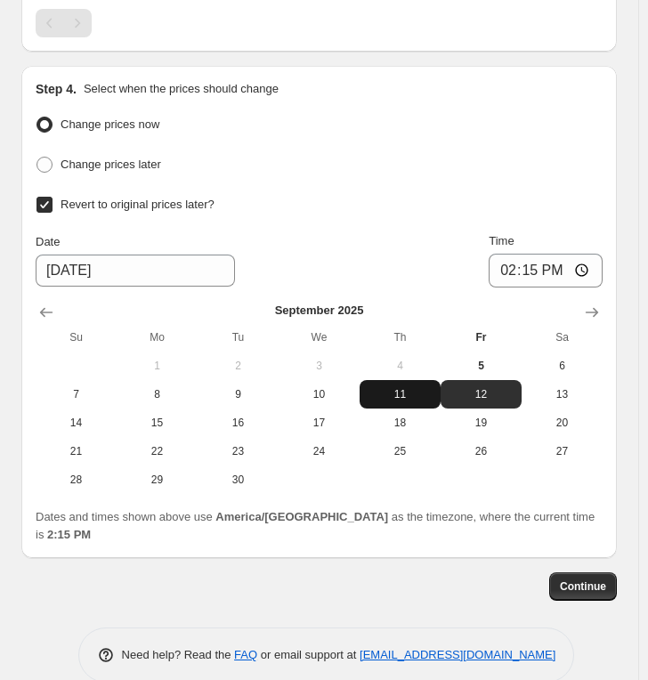
click at [401, 380] on button "11" at bounding box center [399, 394] width 81 height 28
type input "[DATE]"
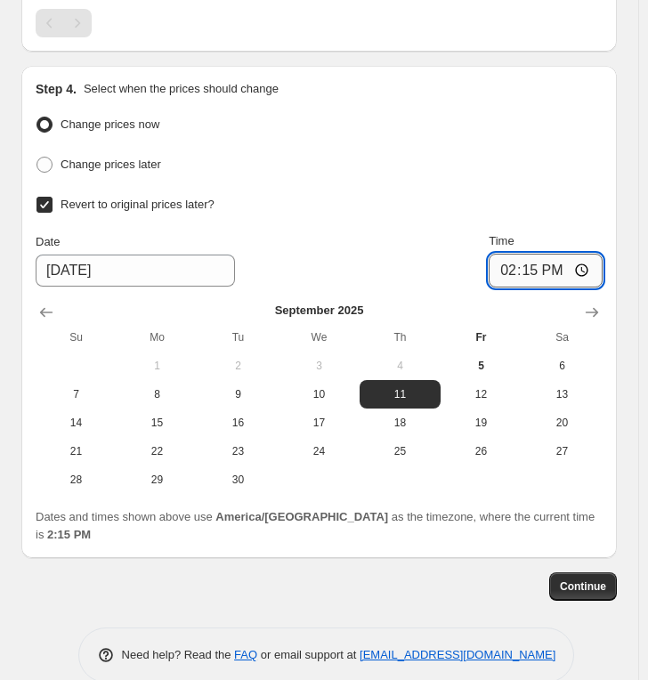
click at [510, 255] on input "14:15" at bounding box center [545, 271] width 114 height 34
type input "23:59"
click at [591, 579] on span "Continue" at bounding box center [583, 586] width 46 height 14
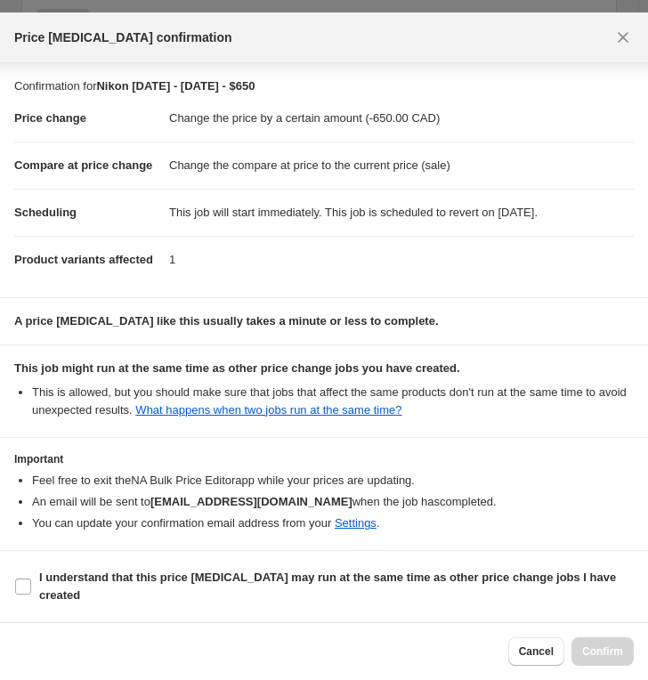
scroll to position [39, 0]
click at [246, 573] on b "I understand that this price [MEDICAL_DATA] may run at the same time as other p…" at bounding box center [327, 585] width 577 height 31
click at [31, 578] on input "I understand that this price [MEDICAL_DATA] may run at the same time as other p…" at bounding box center [23, 586] width 16 height 16
checkbox input "true"
click at [597, 602] on span "Confirm" at bounding box center [602, 651] width 41 height 14
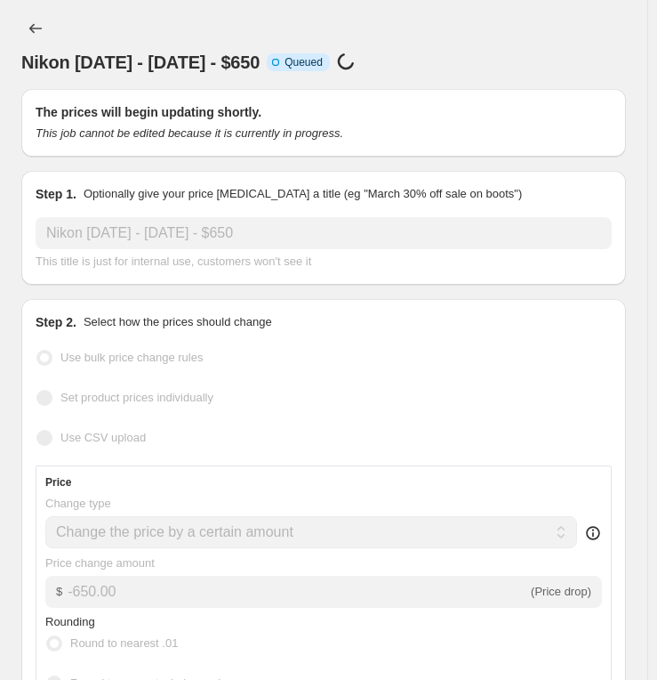
select select "by"
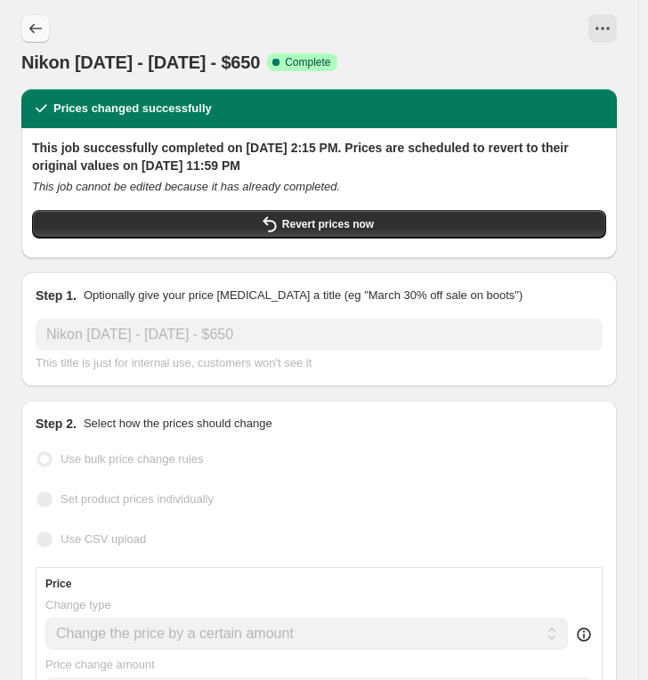
click at [34, 20] on icon "Price change jobs" at bounding box center [36, 29] width 18 height 18
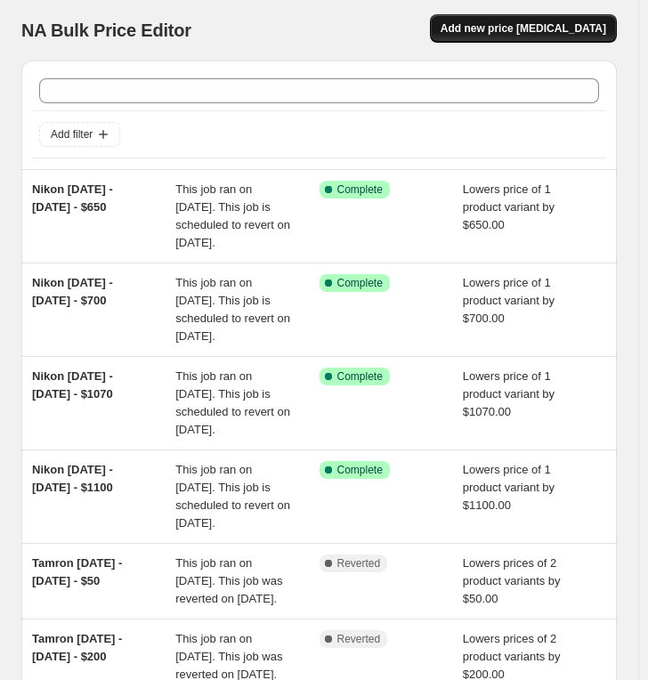
click at [515, 30] on span "Add new price [MEDICAL_DATA]" at bounding box center [522, 28] width 165 height 14
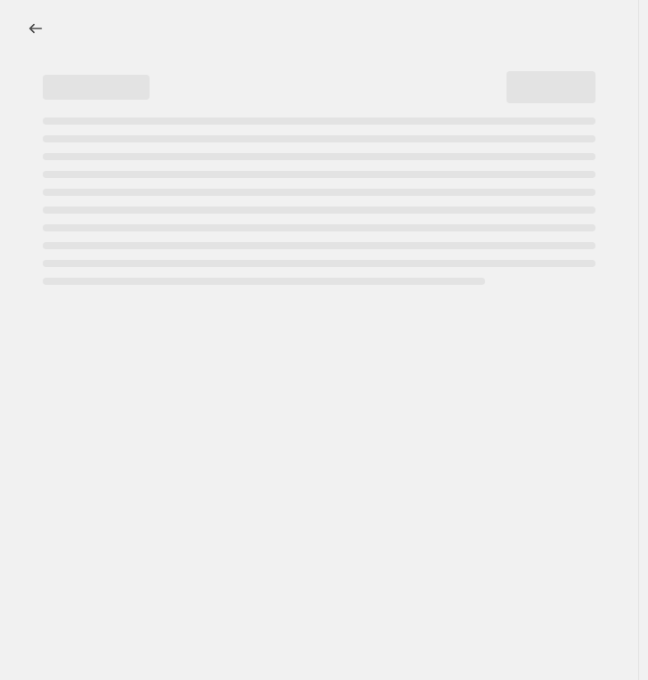
select select "percentage"
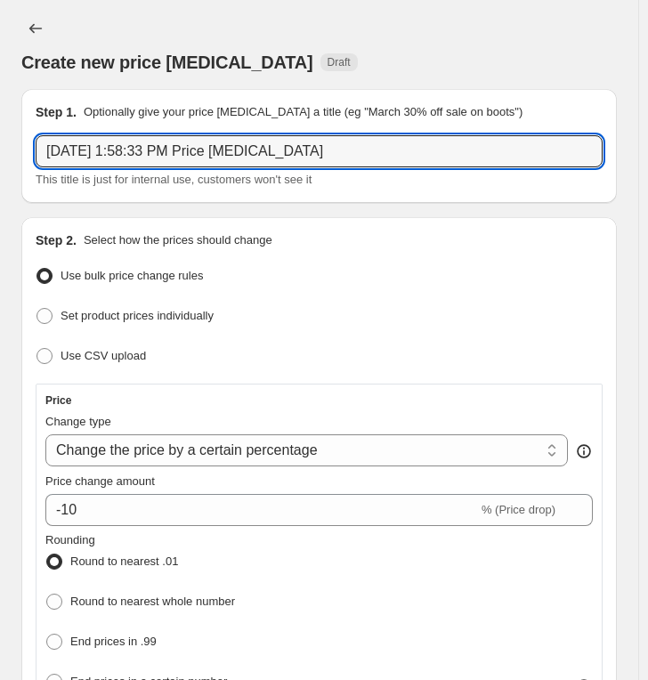
drag, startPoint x: 327, startPoint y: 157, endPoint x: -64, endPoint y: 125, distance: 392.8
click at [0, 125] on html "Home Settings Plans Skip to content Create new price [MEDICAL_DATA]. This page …" at bounding box center [324, 340] width 648 height 680
paste input "Nikon [DATE] - [DATE] - $"
type input "Nikon [DATE] - [DATE] - $550"
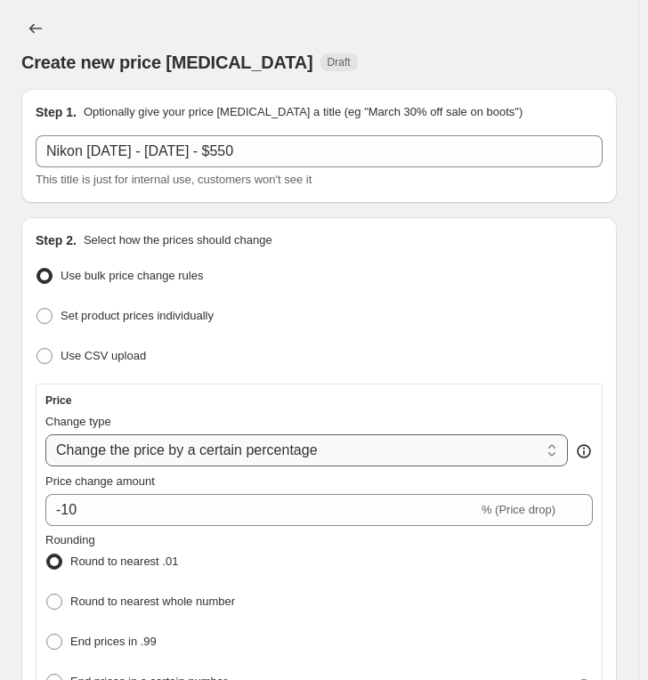
click at [135, 450] on select "Change the price to a certain amount Change the price by a certain amount Chang…" at bounding box center [306, 450] width 522 height 32
select select "by"
click at [45, 434] on select "Change the price to a certain amount Change the price by a certain amount Chang…" at bounding box center [306, 450] width 522 height 32
type input "-10.00"
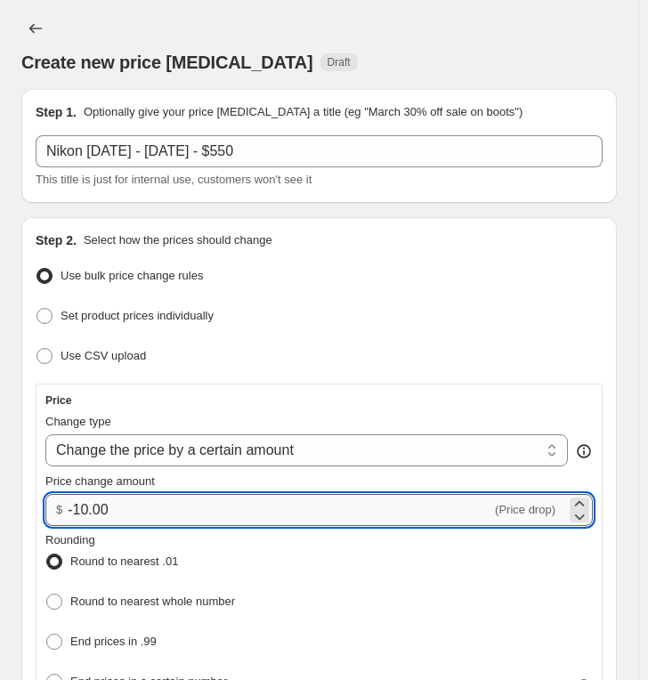
click at [106, 508] on input "-10.00" at bounding box center [279, 510] width 423 height 32
drag, startPoint x: 133, startPoint y: 504, endPoint x: -22, endPoint y: 506, distance: 155.7
click at [0, 506] on html "Home Settings Plans Skip to content Create new price [MEDICAL_DATA]. This page …" at bounding box center [324, 340] width 648 height 680
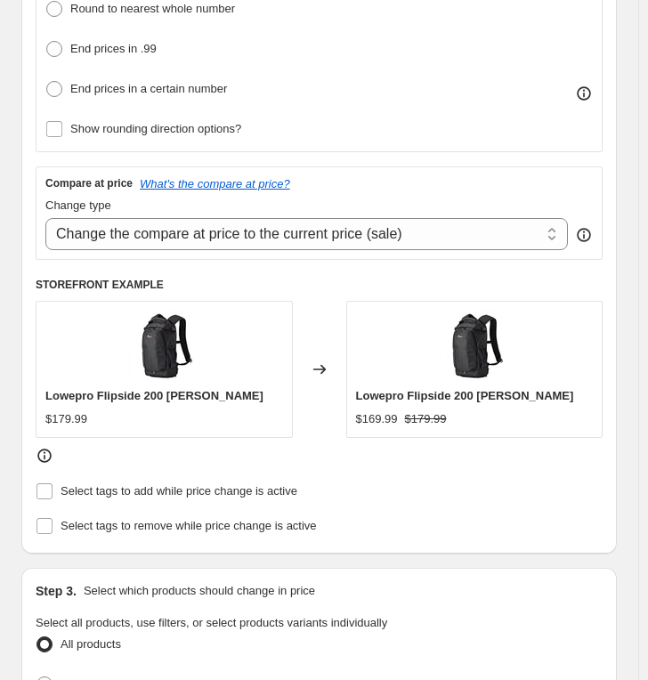
scroll to position [790, 0]
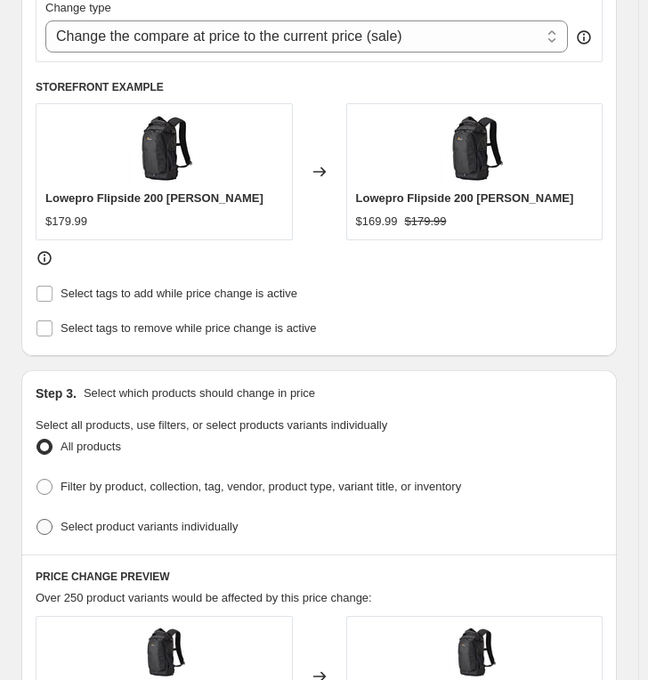
type input "-550.00"
click at [103, 520] on span "Select product variants individually" at bounding box center [148, 526] width 177 height 13
click at [37, 519] on input "Select product variants individually" at bounding box center [36, 519] width 1 height 1
radio input "true"
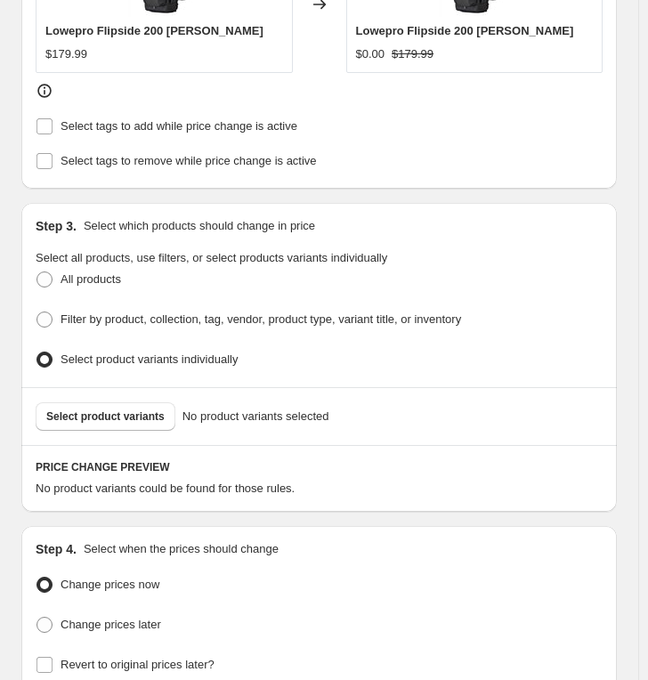
scroll to position [988, 0]
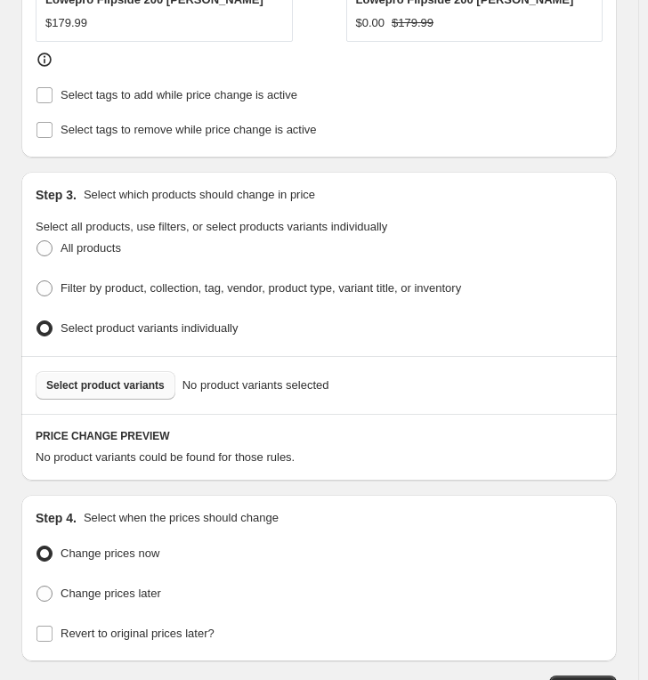
click at [118, 378] on span "Select product variants" at bounding box center [105, 385] width 118 height 14
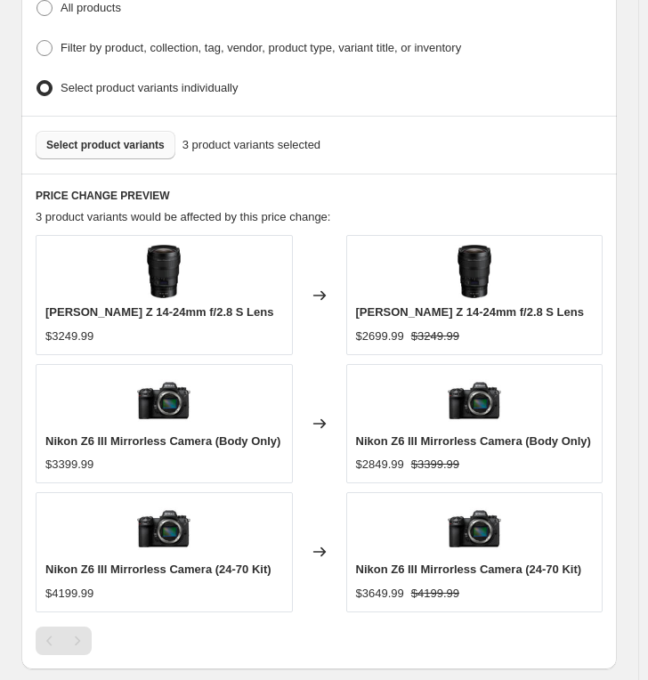
scroll to position [1383, 0]
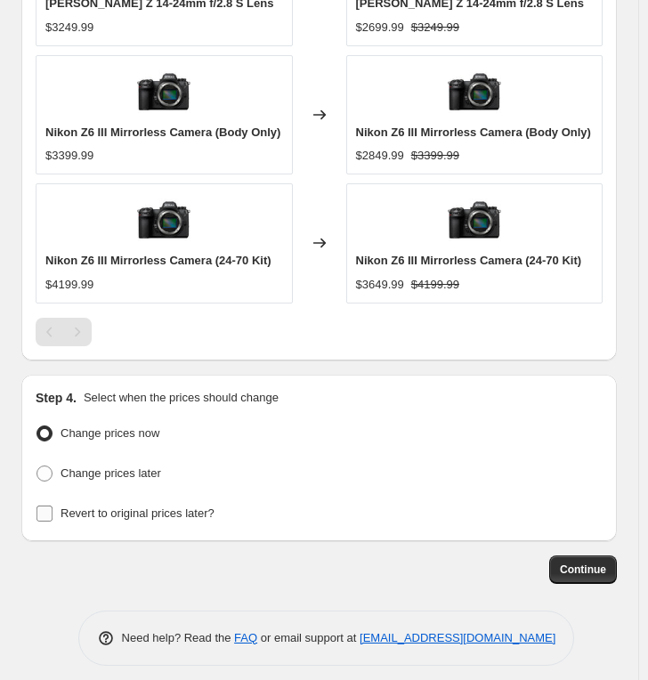
click at [168, 506] on span "Revert to original prices later?" at bounding box center [137, 512] width 154 height 13
click at [52, 505] on input "Revert to original prices later?" at bounding box center [44, 513] width 16 height 16
checkbox input "true"
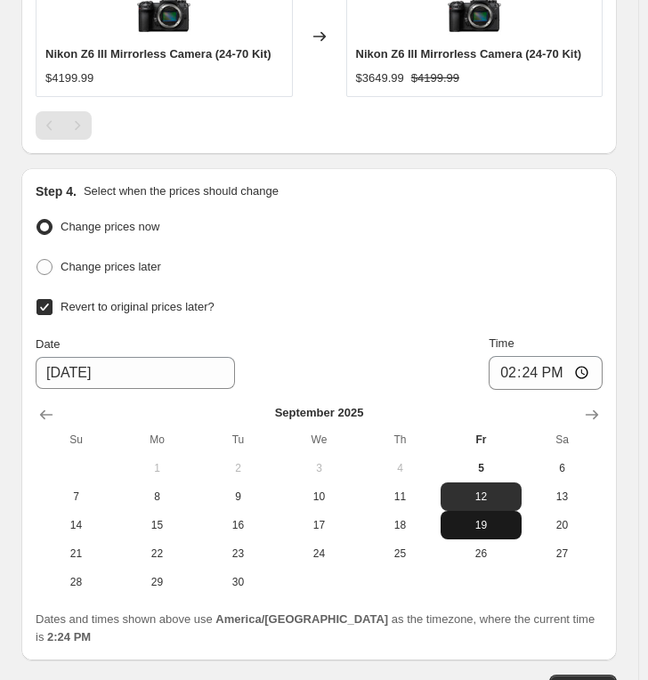
scroll to position [1845, 0]
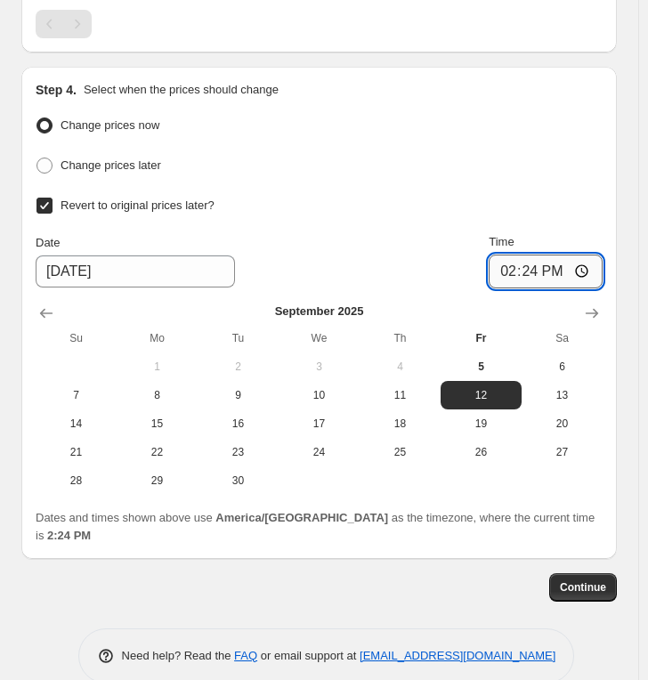
click at [507, 261] on input "14:24" at bounding box center [545, 271] width 114 height 34
type input "23:59"
click at [419, 389] on span "11" at bounding box center [400, 395] width 67 height 14
type input "[DATE]"
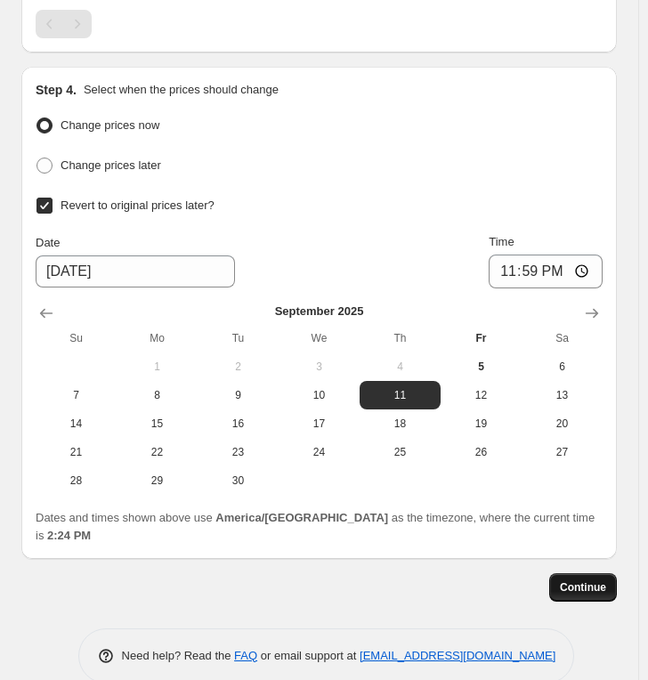
click at [594, 580] on span "Continue" at bounding box center [583, 587] width 46 height 14
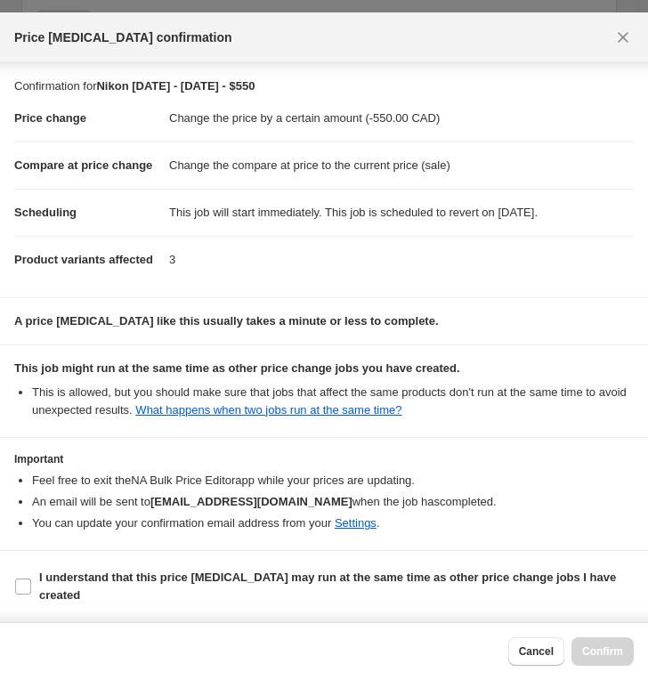
scroll to position [39, 0]
click at [192, 585] on span "I understand that this price [MEDICAL_DATA] may run at the same time as other p…" at bounding box center [336, 587] width 594 height 36
click at [31, 585] on input "I understand that this price [MEDICAL_DATA] may run at the same time as other p…" at bounding box center [23, 586] width 16 height 16
checkbox input "true"
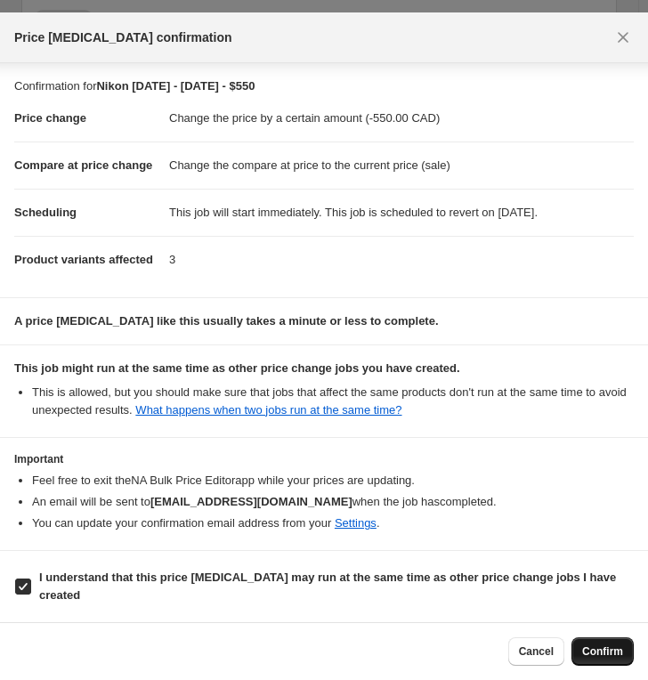
click at [597, 602] on span "Confirm" at bounding box center [602, 651] width 41 height 14
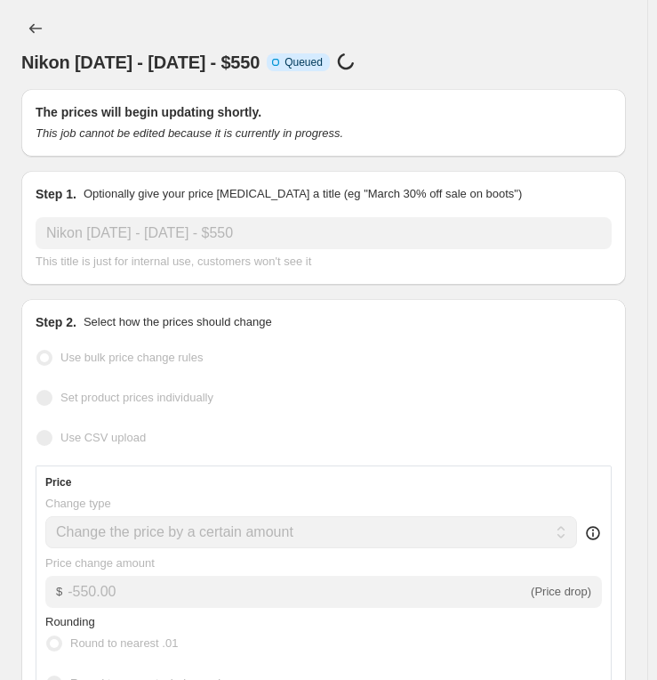
select select "by"
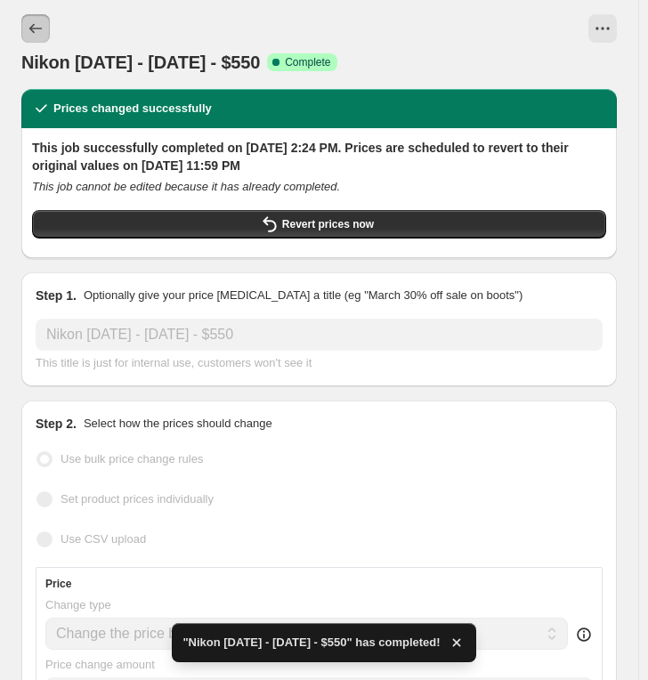
click at [37, 28] on icon "Price change jobs" at bounding box center [36, 29] width 18 height 18
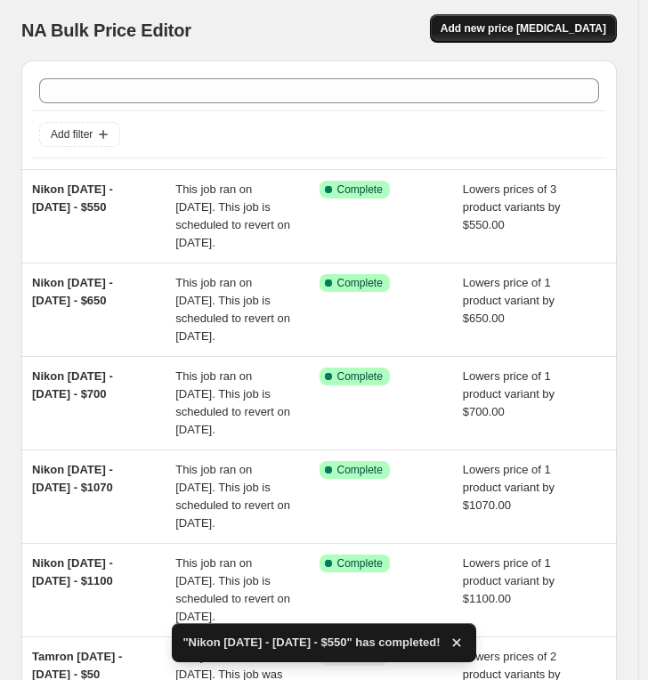
click at [528, 28] on span "Add new price [MEDICAL_DATA]" at bounding box center [522, 28] width 165 height 14
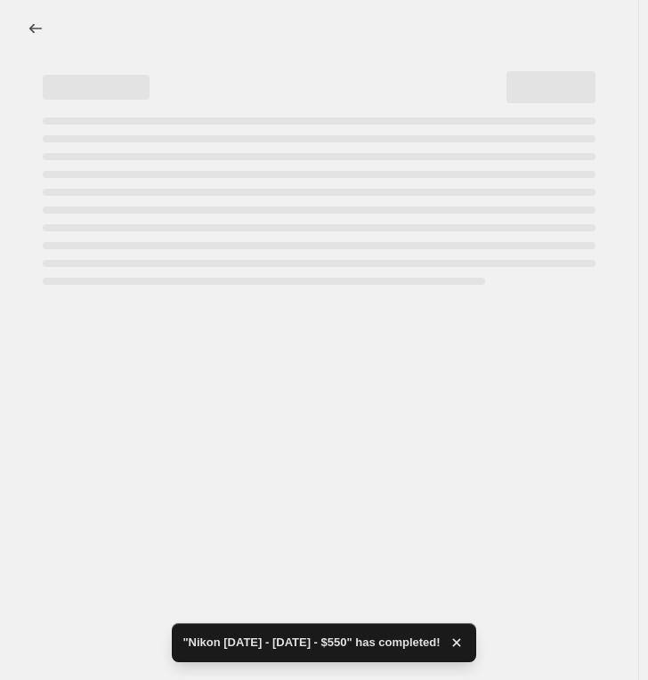
select select "percentage"
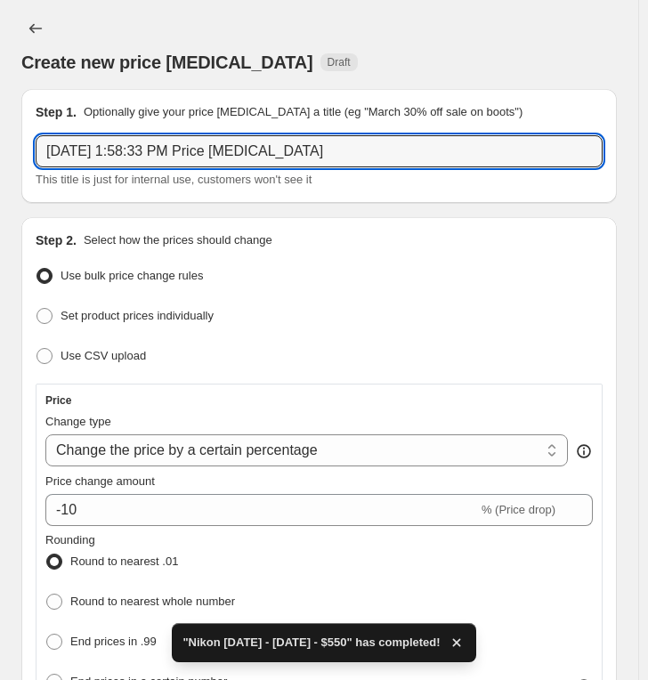
drag, startPoint x: 404, startPoint y: 155, endPoint x: -45, endPoint y: 133, distance: 449.8
click at [0, 133] on html "Home Settings Plans Skip to content Create new price [MEDICAL_DATA]. This page …" at bounding box center [324, 340] width 648 height 680
paste input "Nikon [DATE] - [DATE] - $"
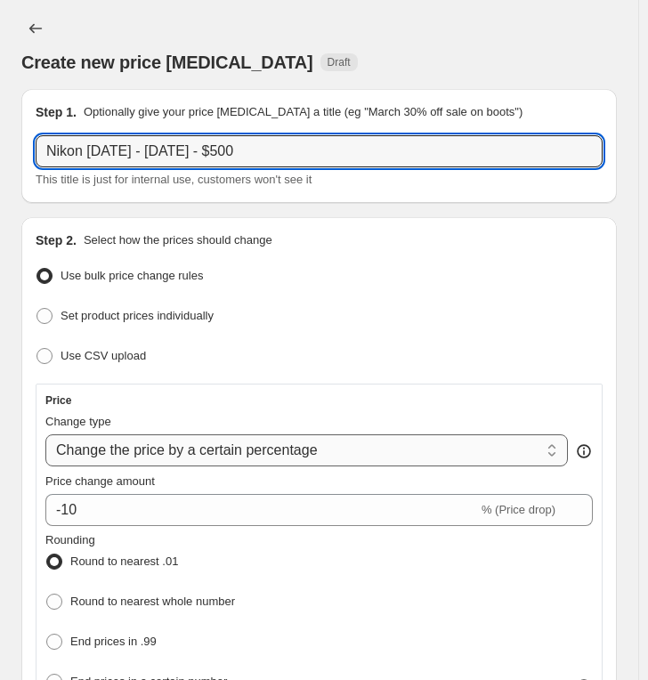
type input "Nikon [DATE] - [DATE] - $500"
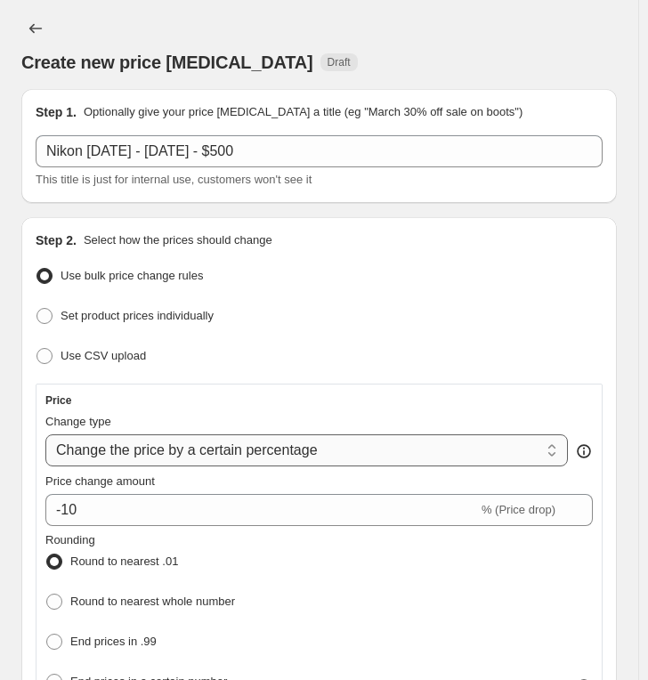
click at [203, 437] on select "Change the price to a certain amount Change the price by a certain amount Chang…" at bounding box center [306, 450] width 522 height 32
select select "by"
click at [45, 434] on select "Change the price to a certain amount Change the price by a certain amount Chang…" at bounding box center [306, 450] width 522 height 32
type input "-10.00"
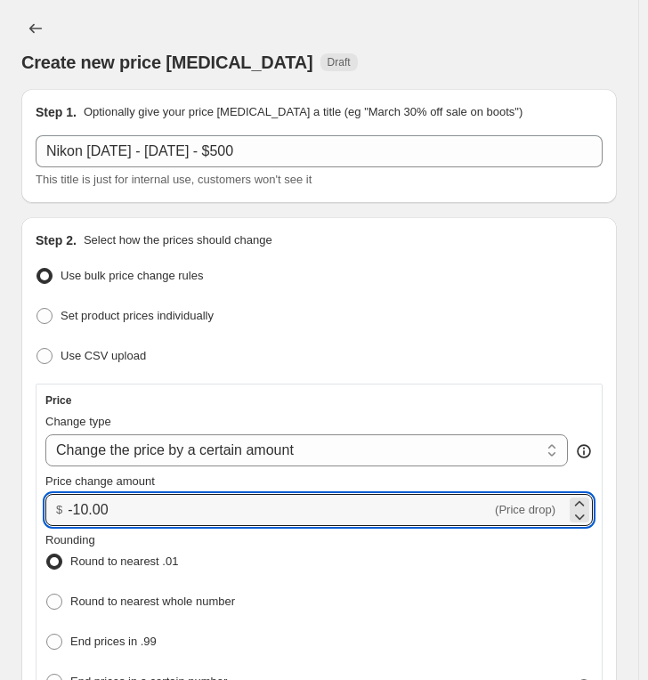
drag, startPoint x: 152, startPoint y: 509, endPoint x: -25, endPoint y: 487, distance: 178.4
click at [0, 487] on html "Home Settings Plans Skip to content Create new price [MEDICAL_DATA]. This page …" at bounding box center [324, 340] width 648 height 680
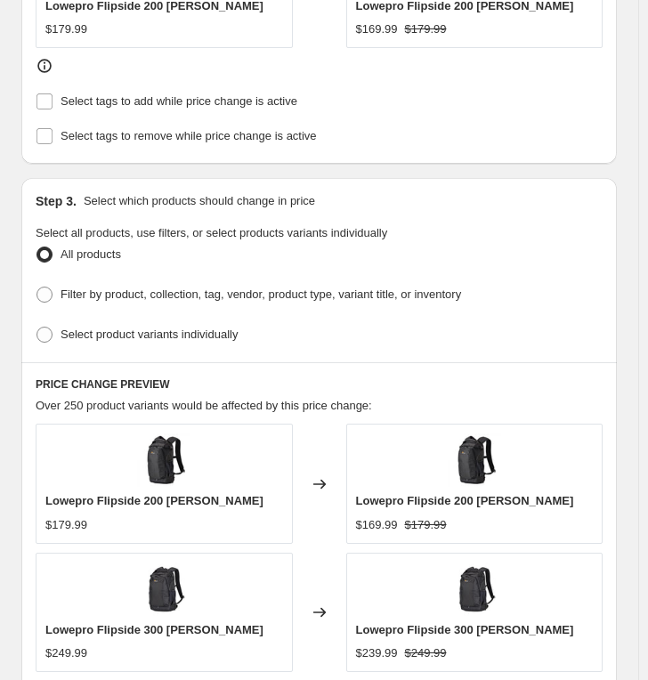
scroll to position [988, 0]
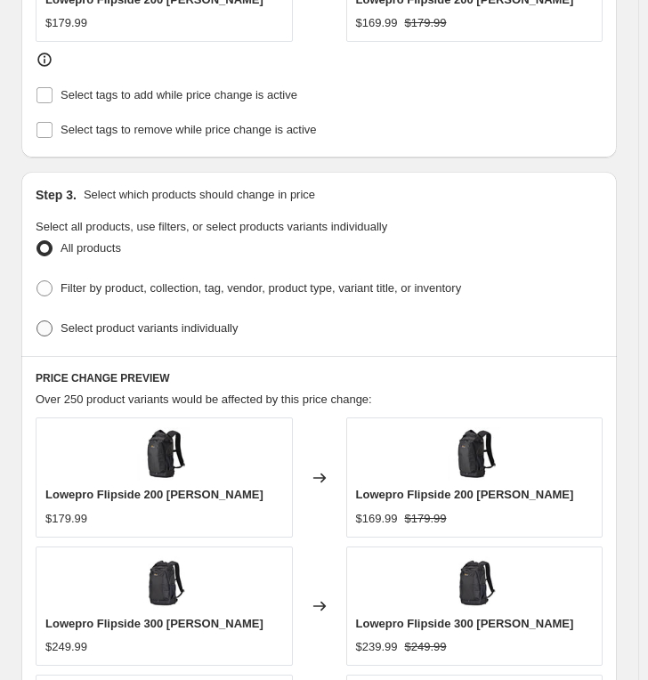
type input "-500.00"
click at [152, 321] on span "Select product variants individually" at bounding box center [148, 327] width 177 height 13
click at [37, 320] on input "Select product variants individually" at bounding box center [36, 320] width 1 height 1
radio input "true"
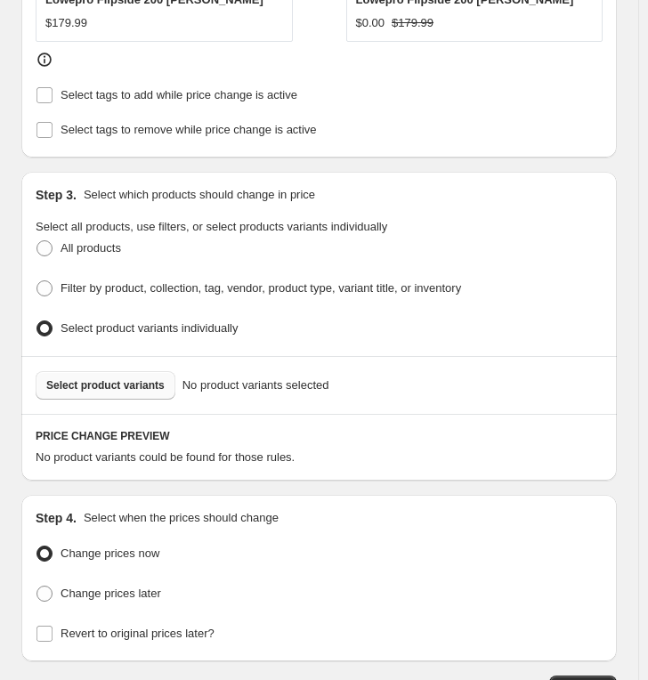
click at [109, 378] on span "Select product variants" at bounding box center [105, 385] width 118 height 14
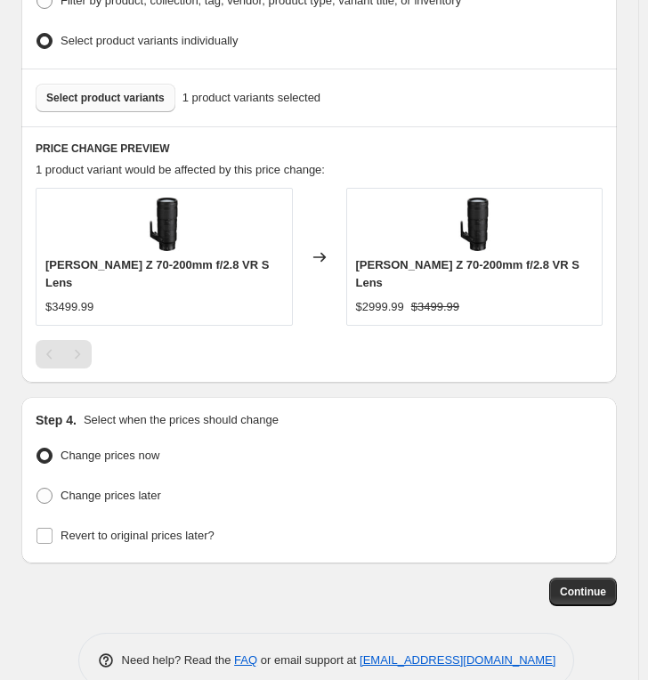
scroll to position [1317, 0]
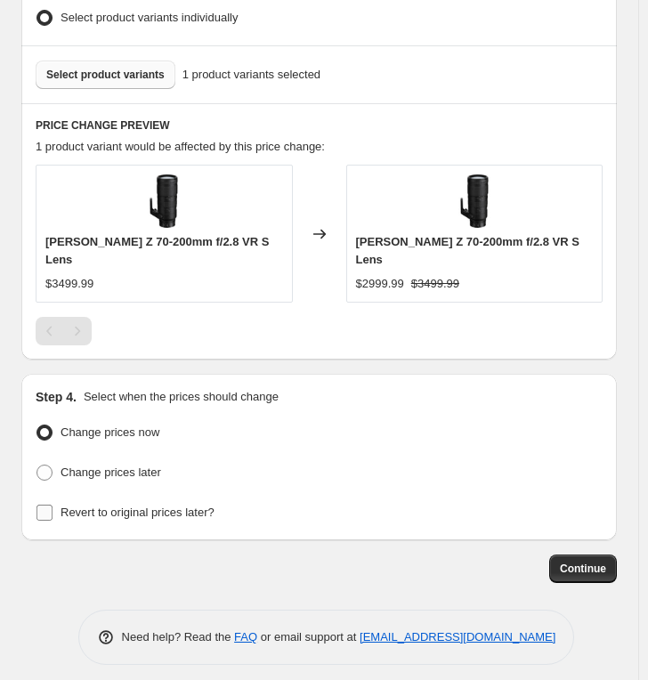
drag, startPoint x: 156, startPoint y: 504, endPoint x: 284, endPoint y: 518, distance: 128.9
click at [157, 505] on span "Revert to original prices later?" at bounding box center [137, 511] width 154 height 13
click at [153, 505] on span "Revert to original prices later?" at bounding box center [137, 511] width 154 height 13
click at [52, 504] on input "Revert to original prices later?" at bounding box center [44, 512] width 16 height 16
checkbox input "true"
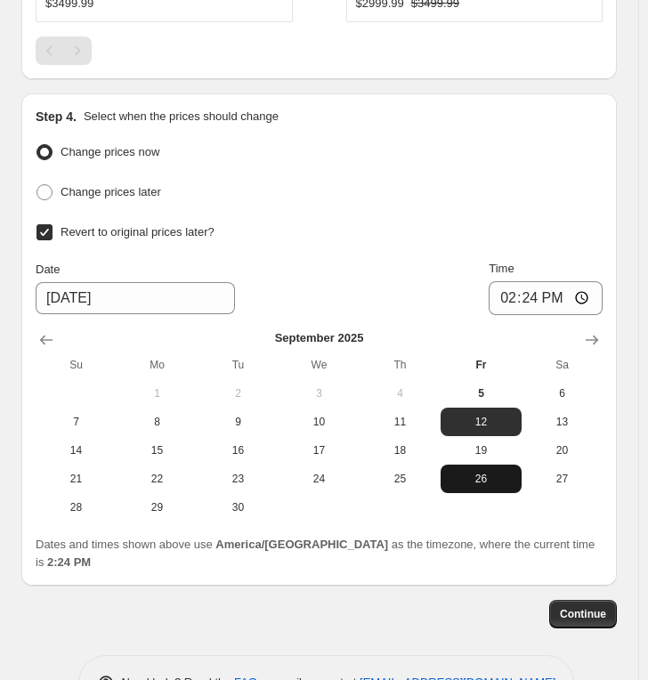
scroll to position [1625, 0]
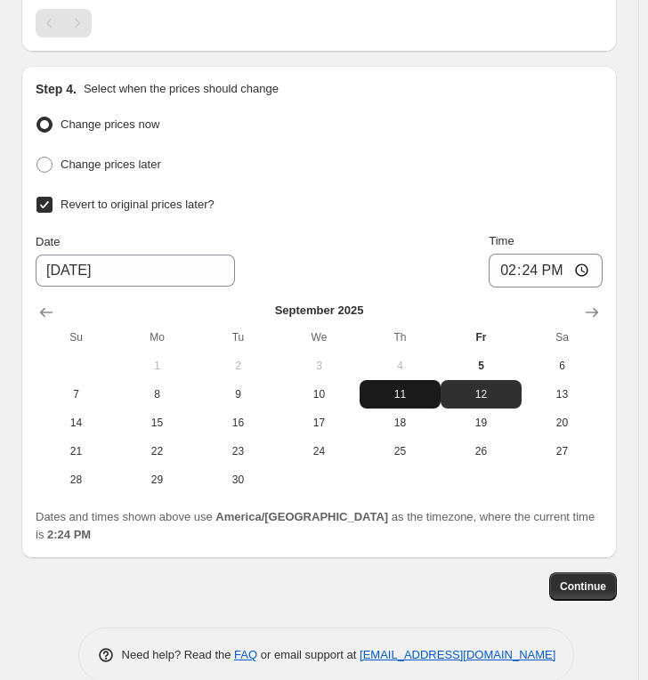
click at [419, 387] on span "11" at bounding box center [400, 394] width 67 height 14
type input "[DATE]"
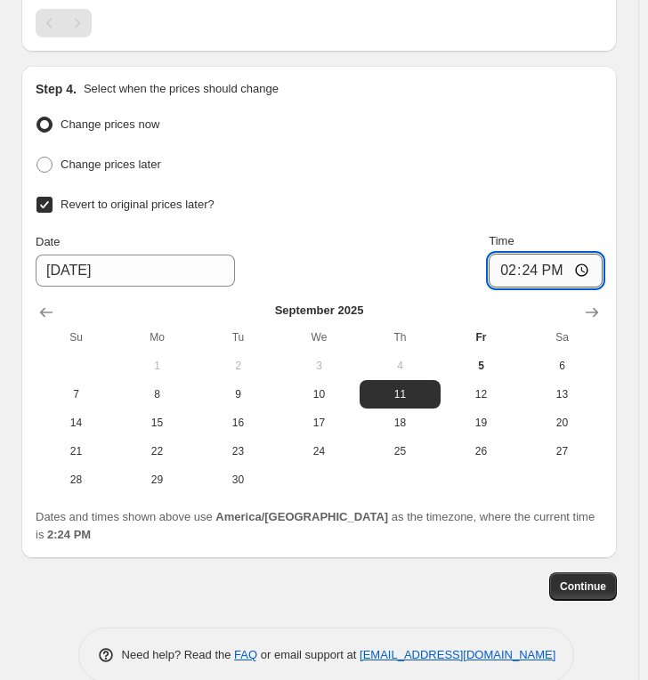
click at [509, 255] on input "14:24" at bounding box center [545, 271] width 114 height 34
type input "23:59"
click at [595, 579] on span "Continue" at bounding box center [583, 586] width 46 height 14
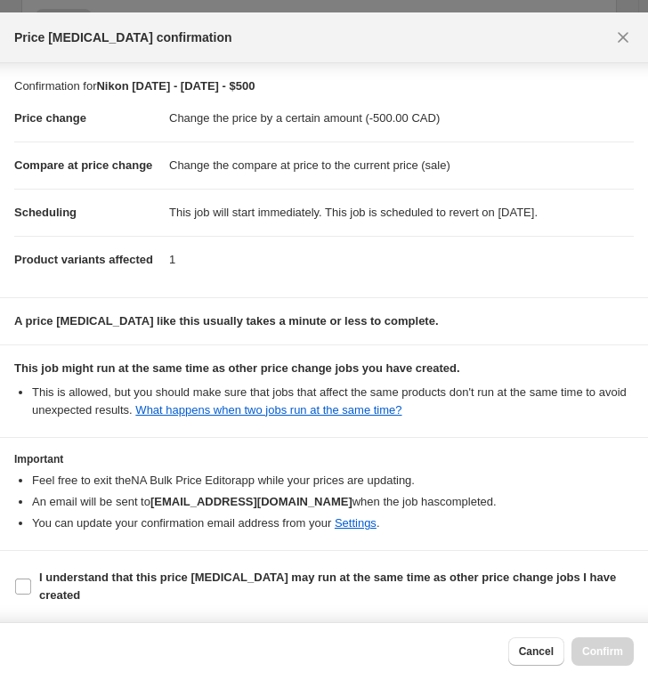
scroll to position [39, 0]
click at [114, 582] on b "I understand that this price [MEDICAL_DATA] may run at the same time as other p…" at bounding box center [327, 585] width 577 height 31
click at [31, 582] on input "I understand that this price [MEDICAL_DATA] may run at the same time as other p…" at bounding box center [23, 586] width 16 height 16
checkbox input "true"
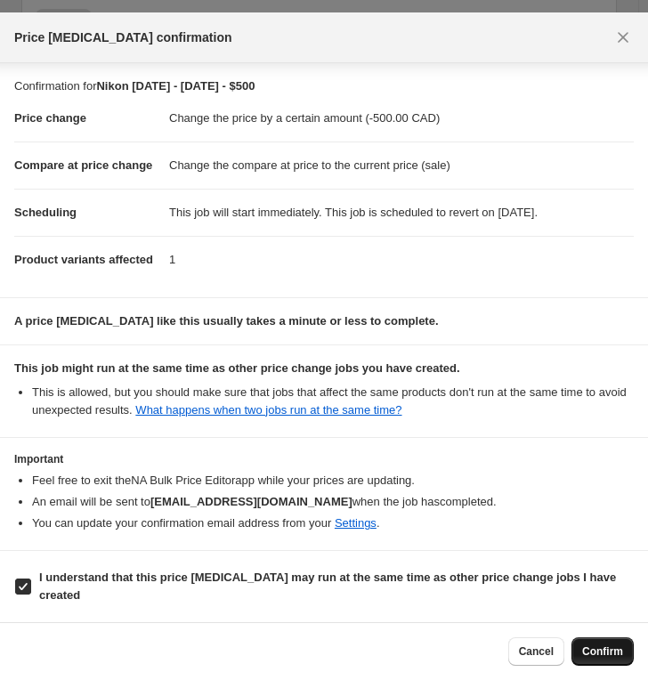
click at [593, 602] on span "Confirm" at bounding box center [602, 651] width 41 height 14
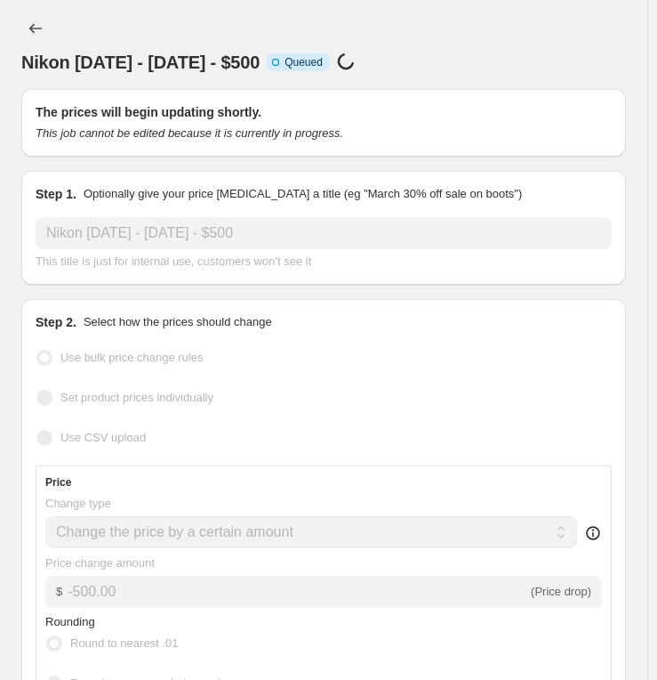
select select "by"
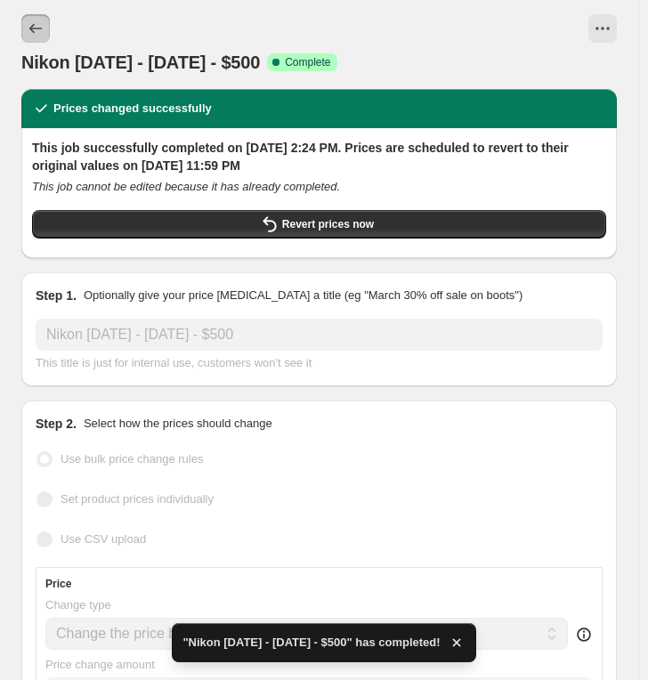
click at [35, 26] on icon "Price change jobs" at bounding box center [36, 29] width 18 height 18
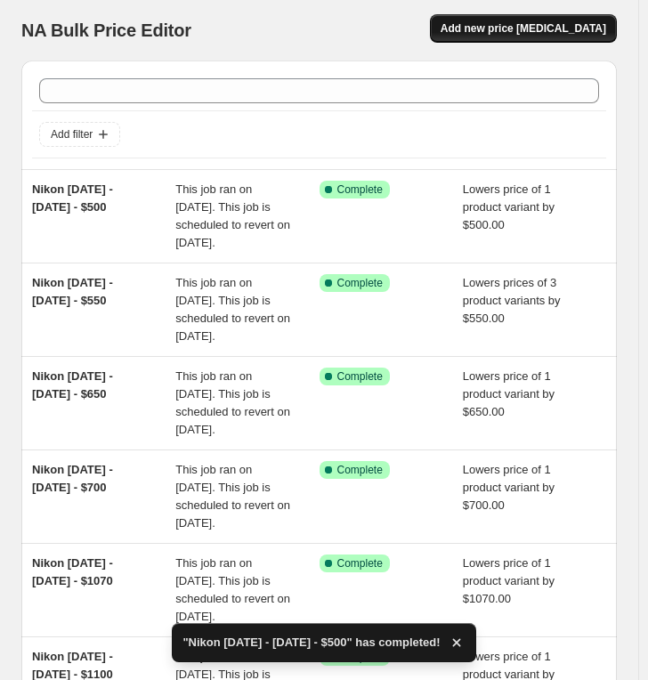
click at [516, 25] on span "Add new price [MEDICAL_DATA]" at bounding box center [522, 28] width 165 height 14
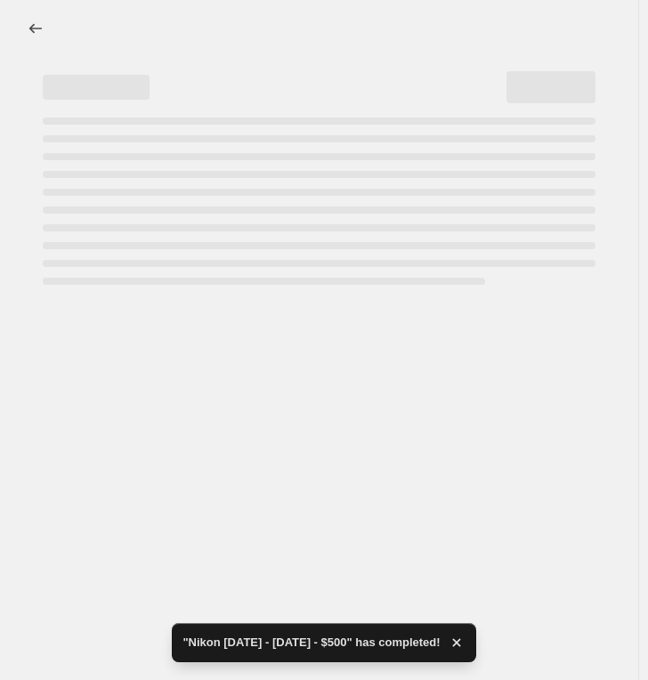
select select "percentage"
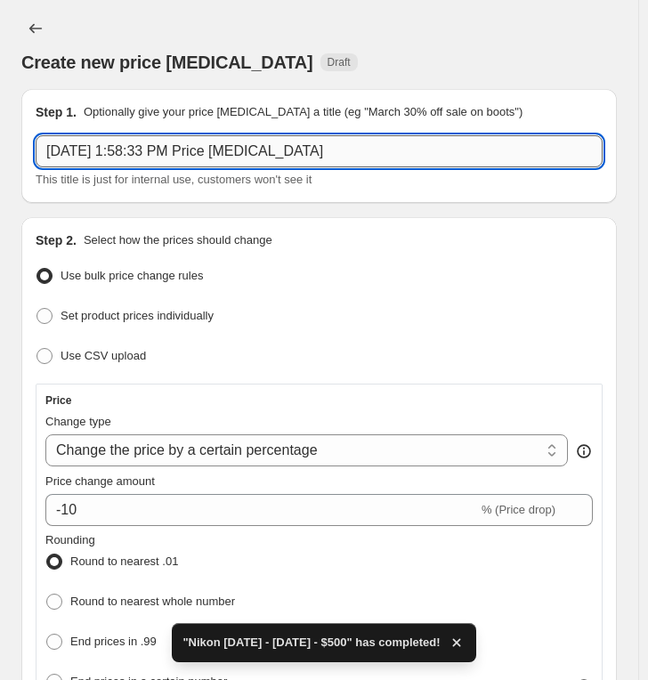
click at [346, 153] on input "[DATE] 1:58:33 PM Price [MEDICAL_DATA]" at bounding box center [319, 151] width 567 height 32
paste input "Nikon [DATE] - [DATE] - $"
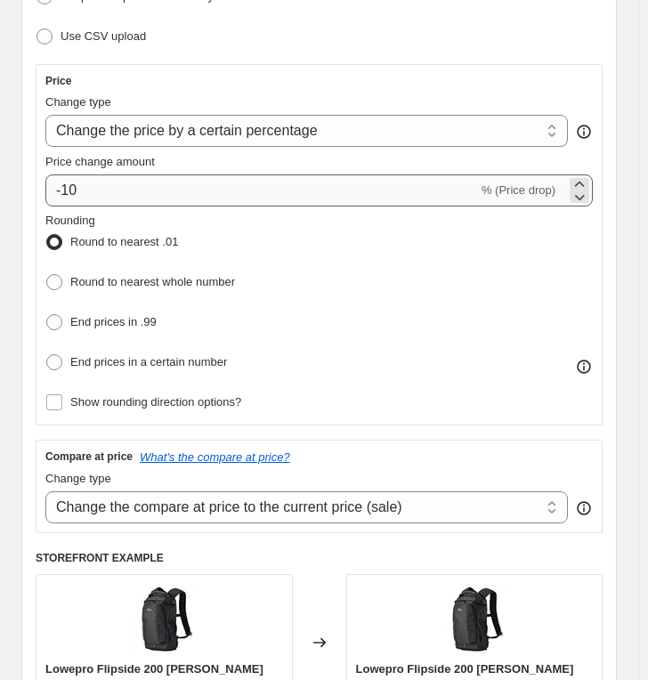
scroll to position [296, 0]
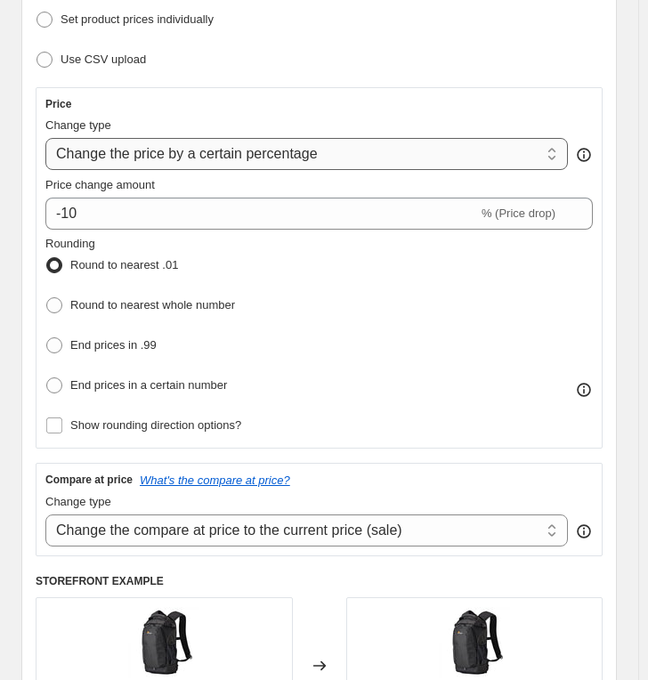
type input "Nikon [DATE] - [DATE] - $400"
click at [138, 154] on select "Change the price to a certain amount Change the price by a certain amount Chang…" at bounding box center [306, 154] width 522 height 32
select select "by"
click at [45, 138] on select "Change the price to a certain amount Change the price by a certain amount Chang…" at bounding box center [306, 154] width 522 height 32
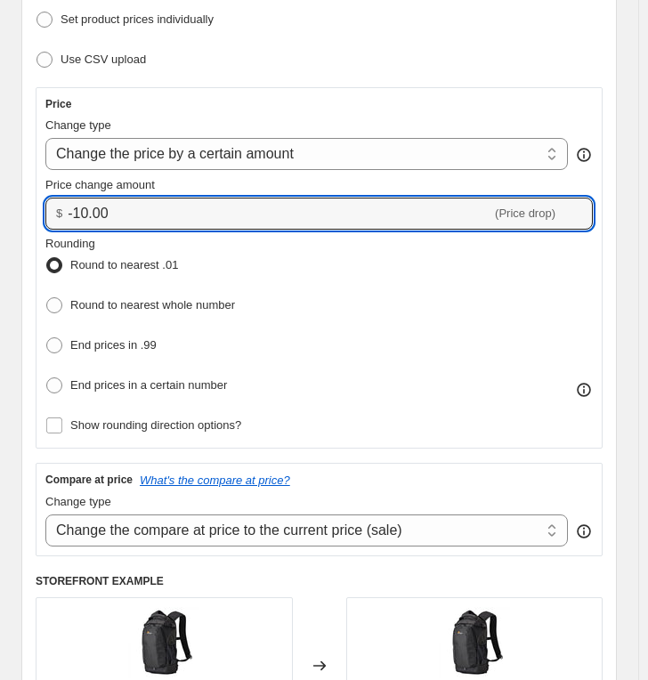
drag, startPoint x: 141, startPoint y: 201, endPoint x: -42, endPoint y: 205, distance: 182.4
click at [0, 205] on html "Home Settings Plans Skip to content Create new price [MEDICAL_DATA]. This page …" at bounding box center [324, 44] width 648 height 680
type input "4"
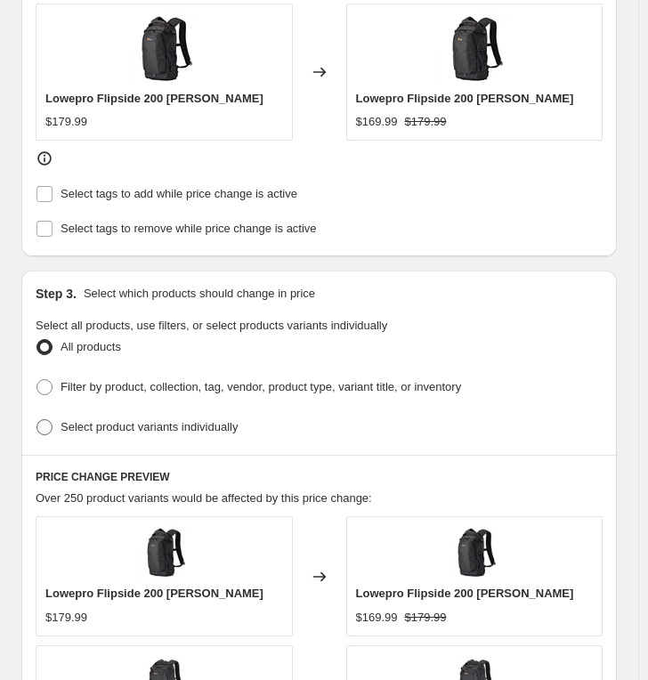
type input "-400.00"
drag, startPoint x: 110, startPoint y: 418, endPoint x: 222, endPoint y: 423, distance: 111.3
click at [111, 420] on span "Select product variants individually" at bounding box center [148, 426] width 177 height 13
click at [37, 419] on input "Select product variants individually" at bounding box center [36, 419] width 1 height 1
radio input "true"
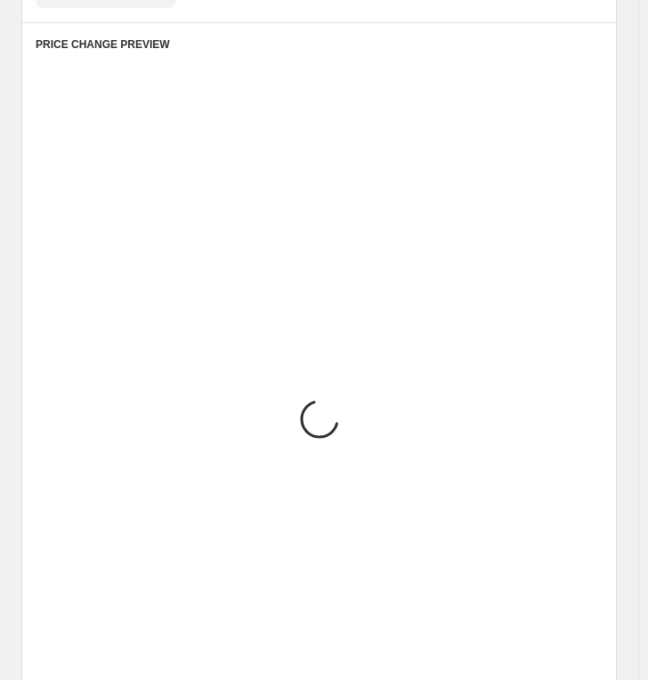
scroll to position [1110, 0]
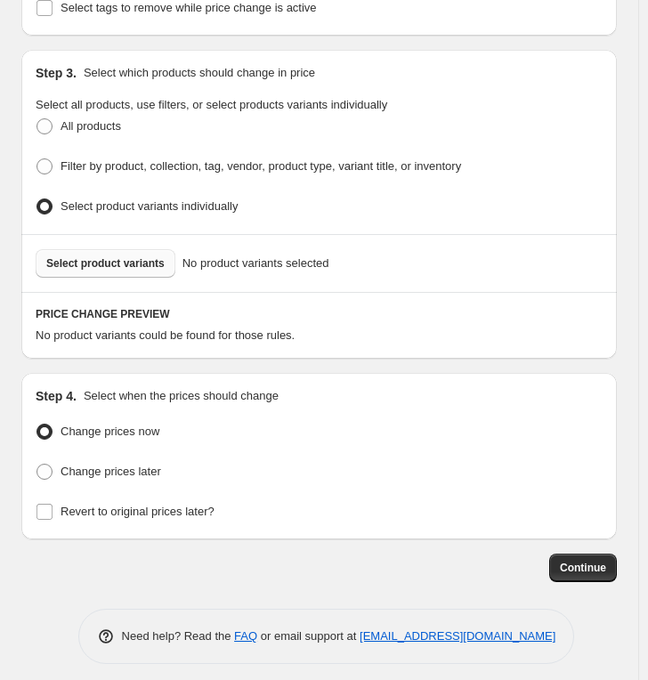
click at [125, 269] on button "Select product variants" at bounding box center [106, 263] width 140 height 28
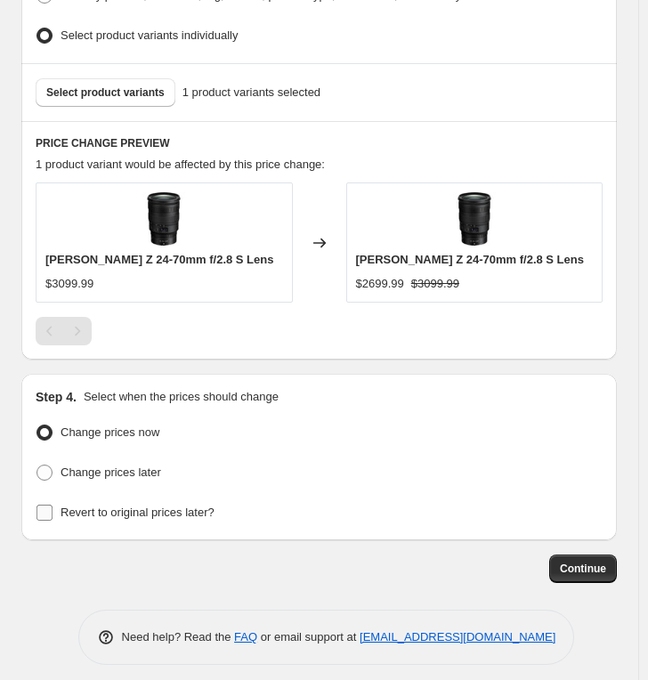
click at [152, 508] on span "Revert to original prices later?" at bounding box center [137, 511] width 154 height 13
click at [52, 508] on input "Revert to original prices later?" at bounding box center [44, 512] width 16 height 16
checkbox input "true"
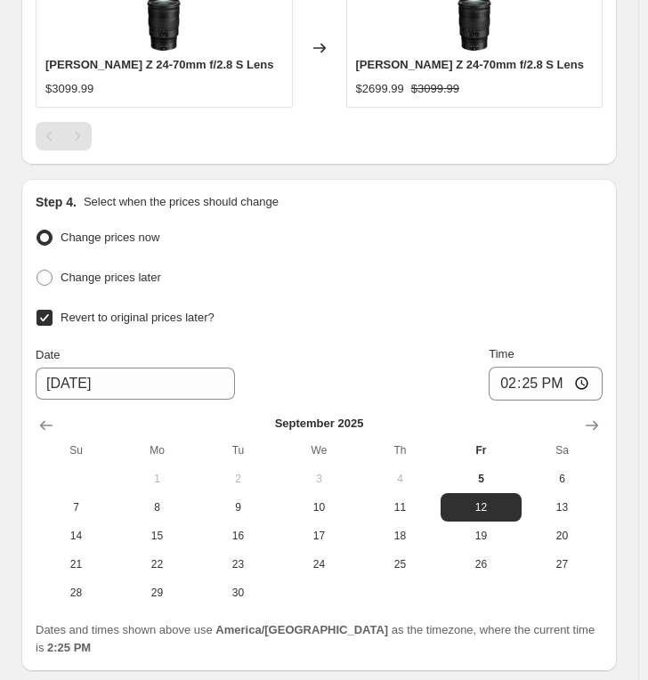
scroll to position [1589, 0]
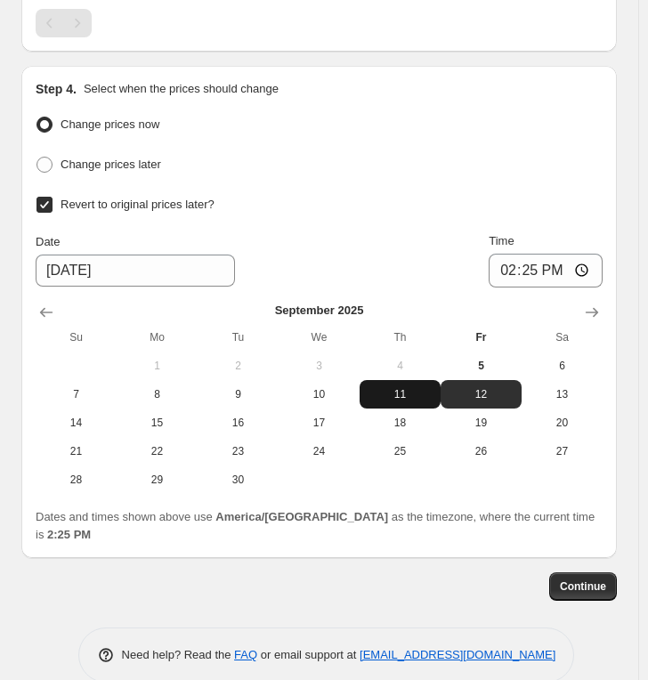
click at [418, 387] on span "11" at bounding box center [400, 394] width 67 height 14
type input "[DATE]"
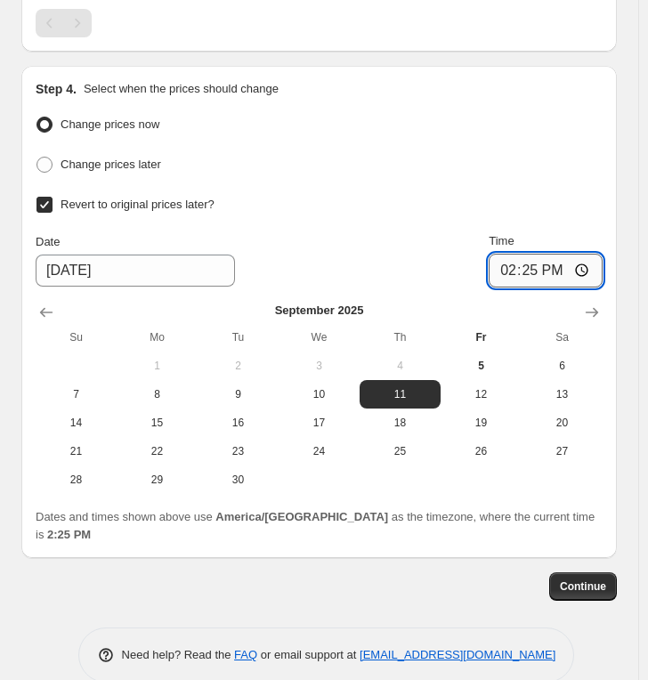
click at [508, 257] on input "14:25" at bounding box center [545, 271] width 114 height 34
type input "23:59"
click at [582, 579] on span "Continue" at bounding box center [583, 586] width 46 height 14
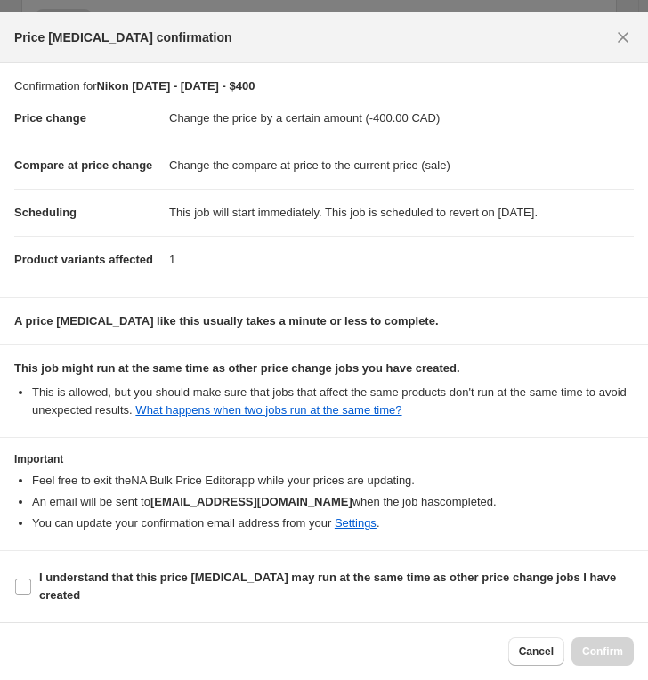
scroll to position [39, 0]
click at [150, 578] on b "I understand that this price [MEDICAL_DATA] may run at the same time as other p…" at bounding box center [327, 585] width 577 height 31
click at [31, 578] on input "I understand that this price [MEDICAL_DATA] may run at the same time as other p…" at bounding box center [23, 586] width 16 height 16
checkbox input "true"
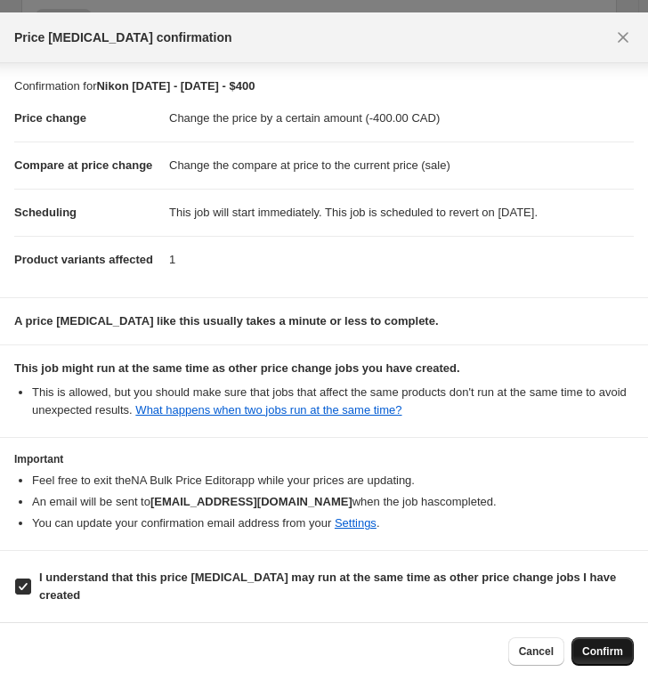
click at [626, 602] on button "Confirm" at bounding box center [602, 651] width 62 height 28
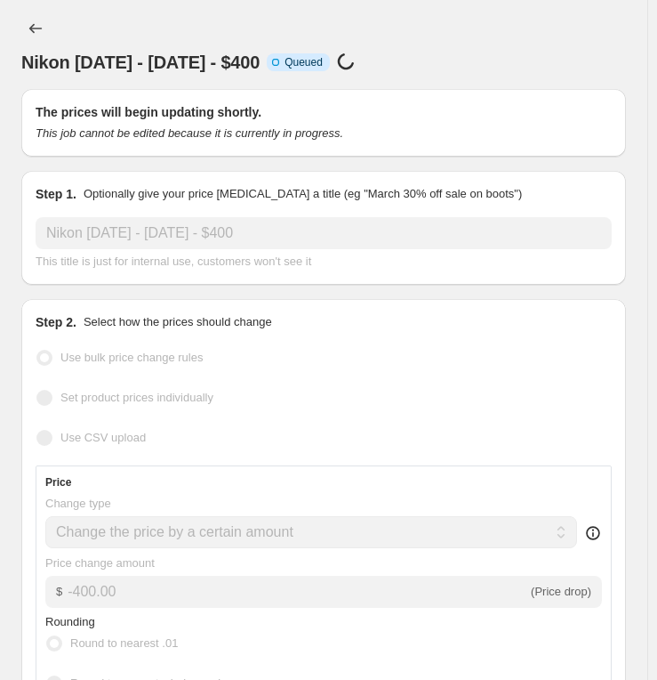
select select "by"
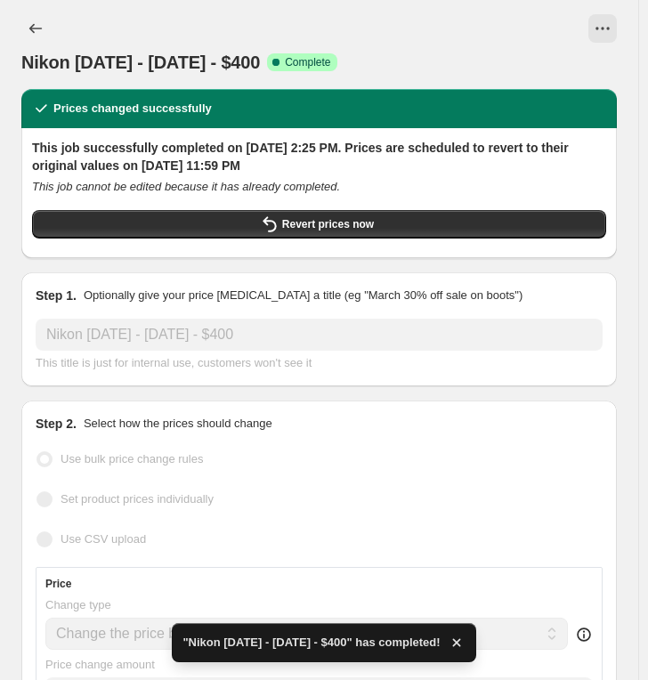
click at [53, 27] on div "Nikon [DATE] - [DATE] - $400 Success Complete Complete" at bounding box center [318, 44] width 595 height 60
click at [36, 25] on icon "Price change jobs" at bounding box center [36, 29] width 18 height 18
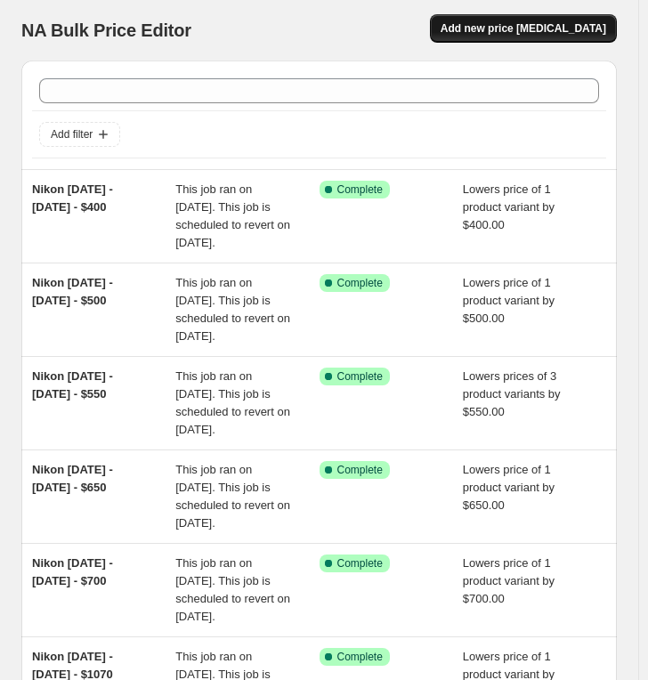
click at [525, 29] on span "Add new price [MEDICAL_DATA]" at bounding box center [522, 28] width 165 height 14
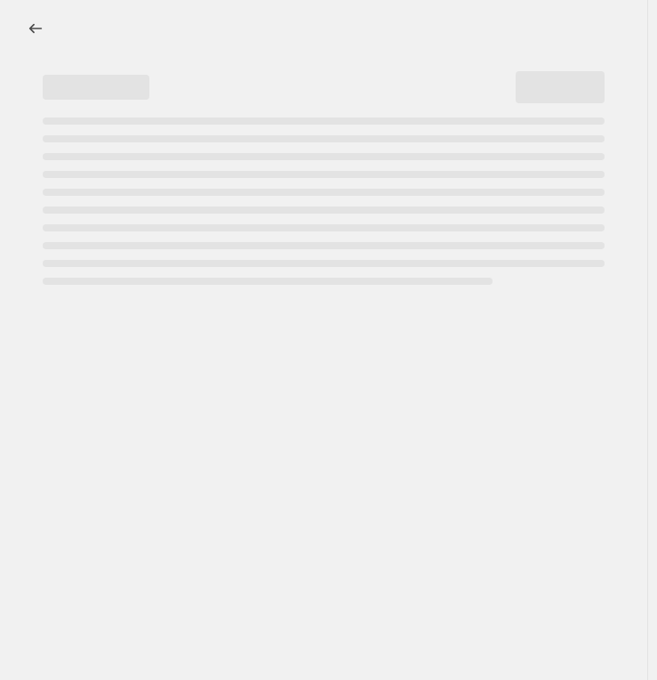
select select "percentage"
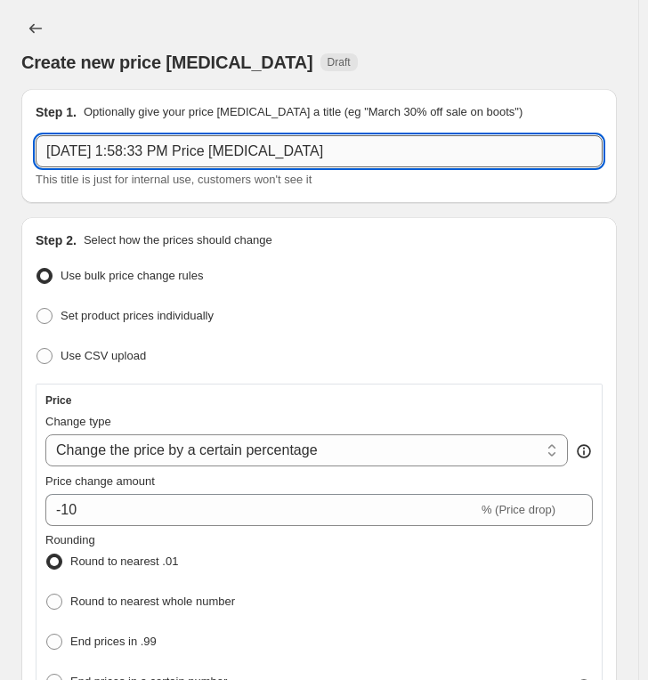
drag, startPoint x: 225, startPoint y: 147, endPoint x: 191, endPoint y: 148, distance: 33.8
click at [196, 151] on input "[DATE] 1:58:33 PM Price [MEDICAL_DATA]" at bounding box center [319, 151] width 567 height 32
paste input "Nikon [DATE] - [DATE] - $"
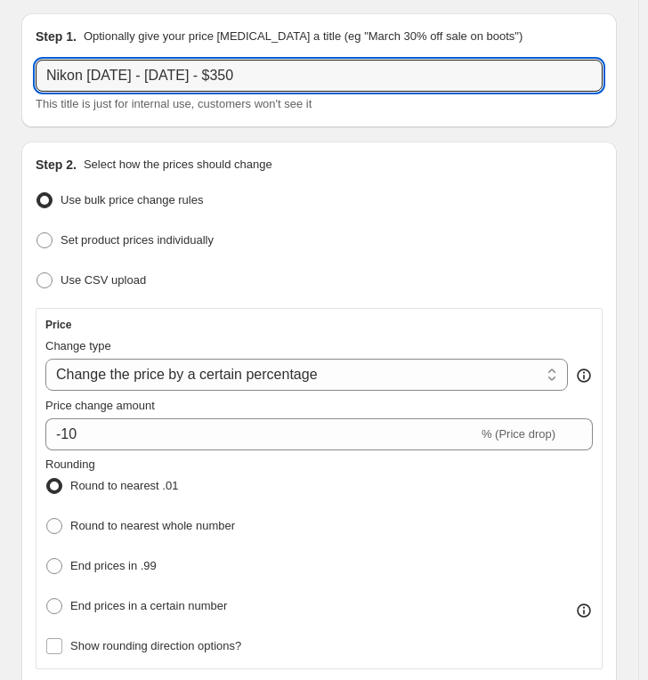
scroll to position [198, 0]
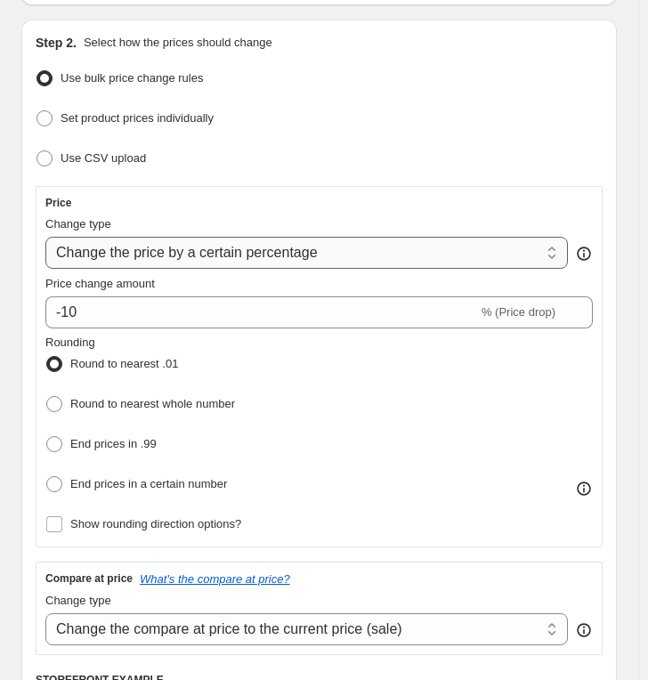
type input "Nikon [DATE] - [DATE] - $350"
click at [168, 262] on select "Change the price to a certain amount Change the price by a certain amount Chang…" at bounding box center [306, 253] width 522 height 32
select select "by"
click at [45, 237] on select "Change the price to a certain amount Change the price by a certain amount Chang…" at bounding box center [306, 253] width 522 height 32
type input "-10.00"
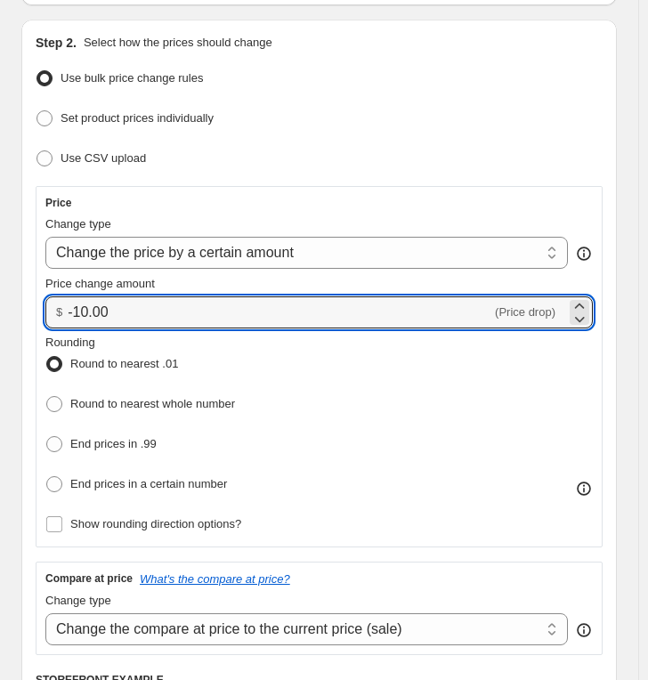
drag, startPoint x: 24, startPoint y: 307, endPoint x: -21, endPoint y: 301, distance: 45.8
click at [0, 301] on html "Home Settings Plans Skip to content Create new price [MEDICAL_DATA]. This page …" at bounding box center [324, 142] width 648 height 680
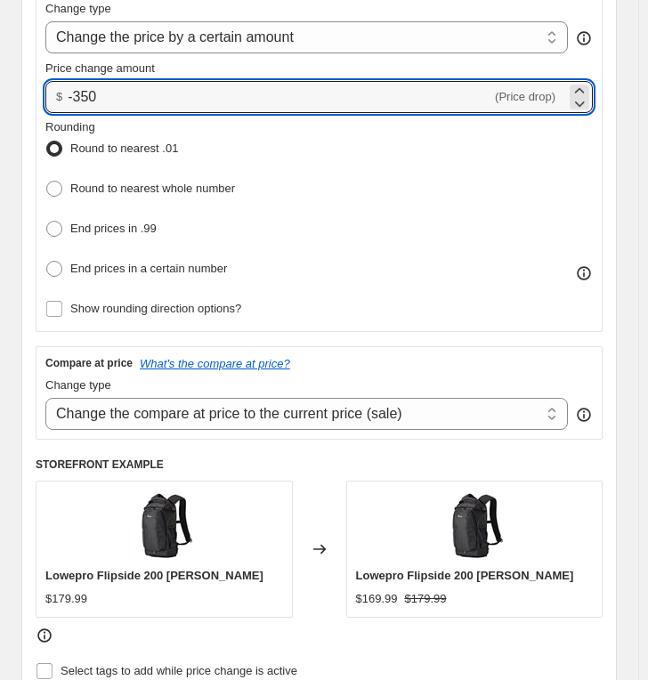
scroll to position [691, 0]
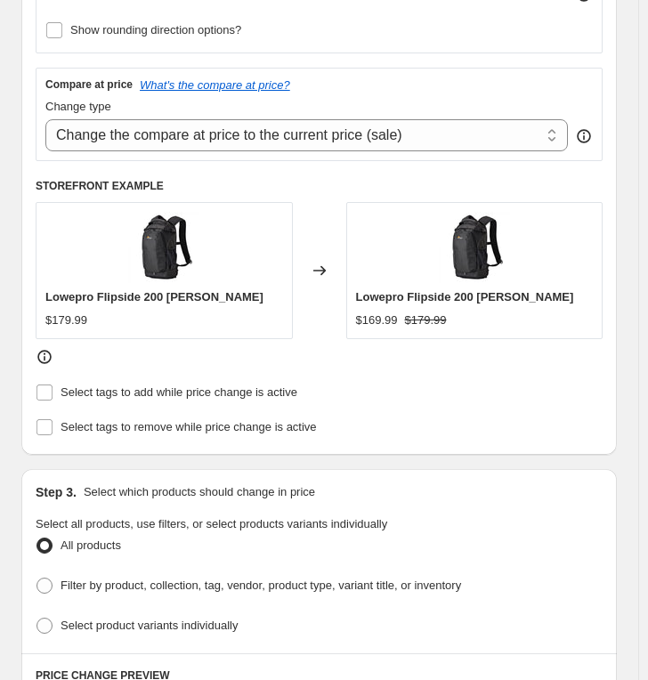
type input "-350.00"
click at [93, 602] on ul "All products Filter by product, collection, tag, vendor, product type, variant …" at bounding box center [319, 586] width 567 height 106
click at [92, 602] on span "Select product variants individually" at bounding box center [148, 624] width 177 height 13
click at [37, 602] on input "Select product variants individually" at bounding box center [36, 617] width 1 height 1
radio input "true"
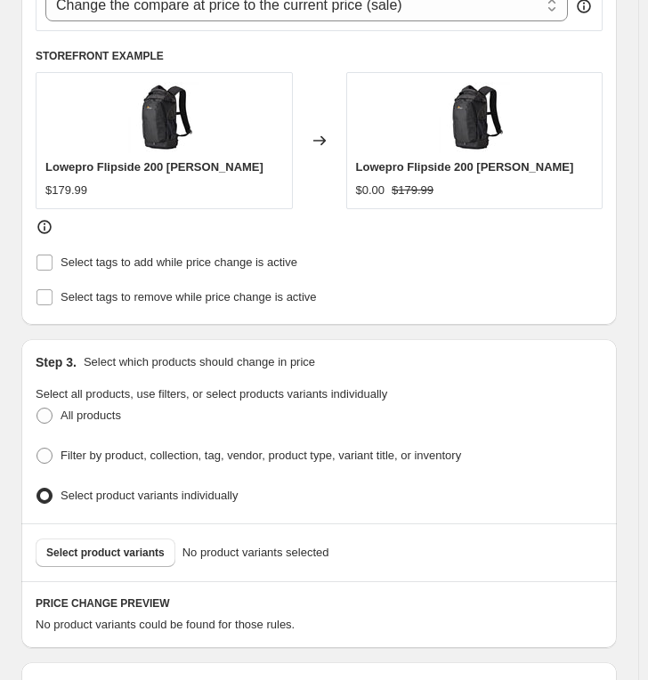
scroll to position [890, 0]
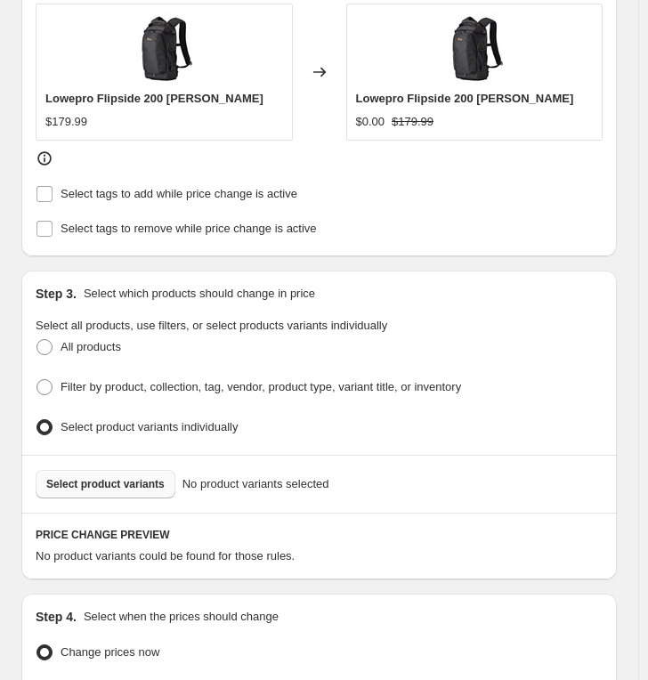
click at [119, 477] on span "Select product variants" at bounding box center [105, 484] width 118 height 14
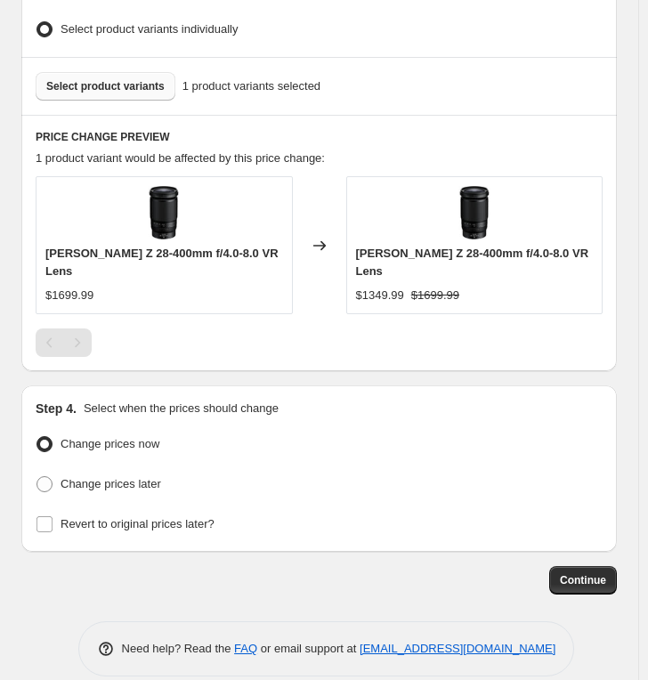
scroll to position [1317, 0]
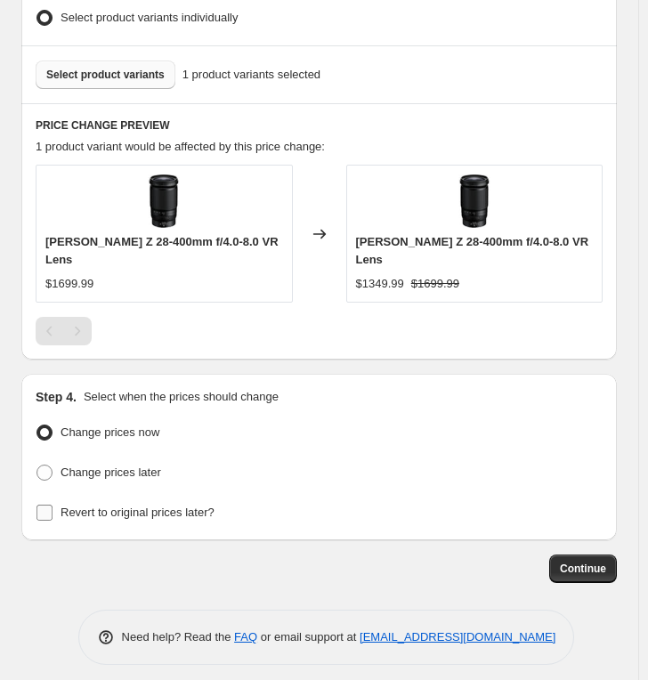
click at [113, 507] on span "Revert to original prices later?" at bounding box center [137, 511] width 154 height 13
click at [52, 507] on input "Revert to original prices later?" at bounding box center [44, 512] width 16 height 16
checkbox input "true"
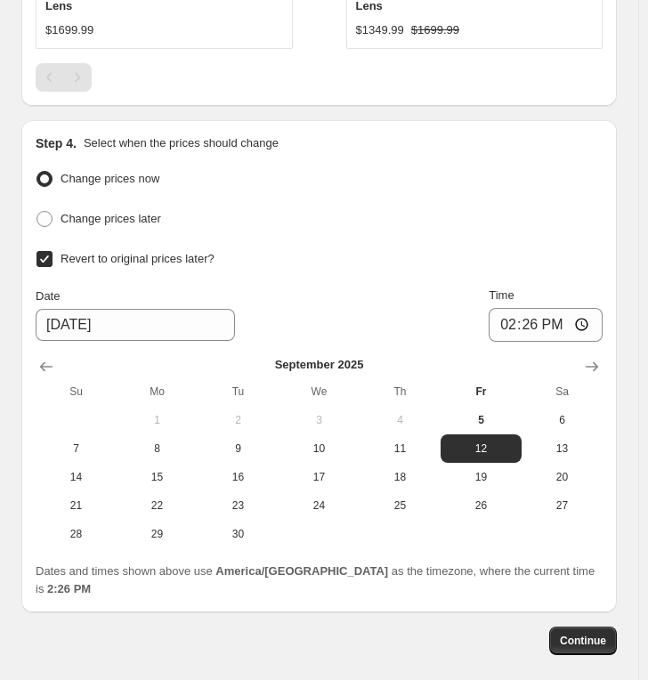
scroll to position [1613, 0]
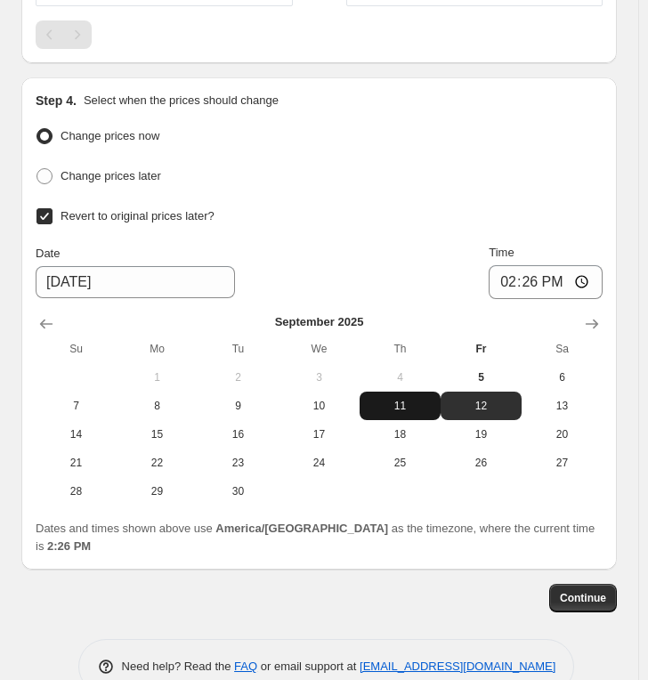
click at [408, 400] on span "11" at bounding box center [400, 406] width 67 height 14
type input "[DATE]"
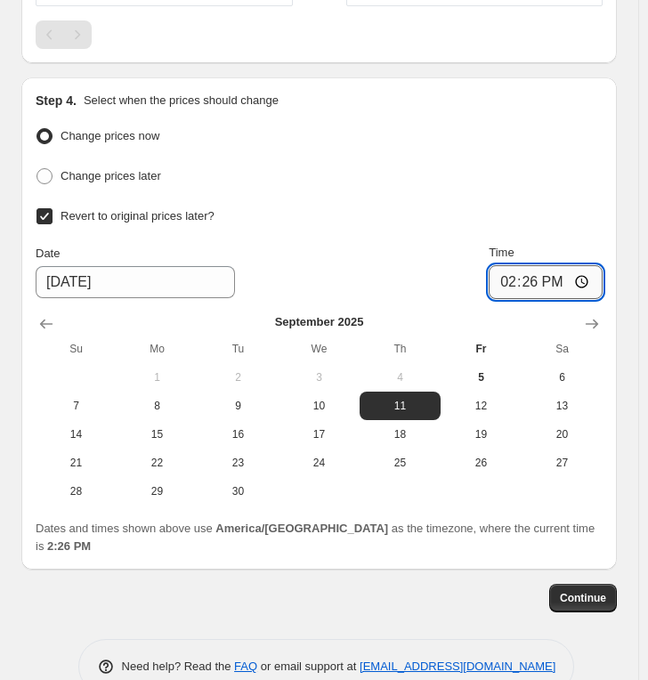
drag, startPoint x: 512, startPoint y: 272, endPoint x: 499, endPoint y: 272, distance: 12.5
click at [508, 272] on input "14:26" at bounding box center [545, 282] width 114 height 34
type input "23:59"
click at [601, 591] on span "Continue" at bounding box center [583, 598] width 46 height 14
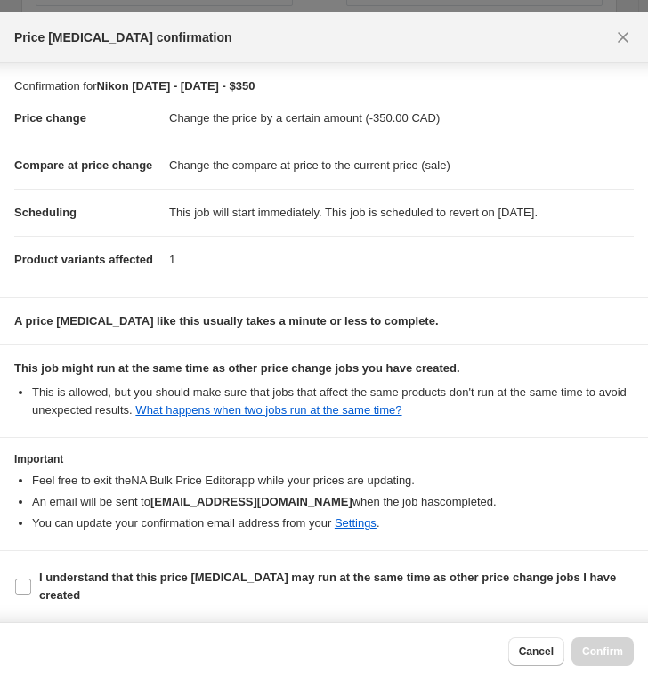
scroll to position [39, 0]
click at [159, 578] on b "I understand that this price [MEDICAL_DATA] may run at the same time as other p…" at bounding box center [327, 585] width 577 height 31
click at [31, 578] on input "I understand that this price [MEDICAL_DATA] may run at the same time as other p…" at bounding box center [23, 586] width 16 height 16
checkbox input "true"
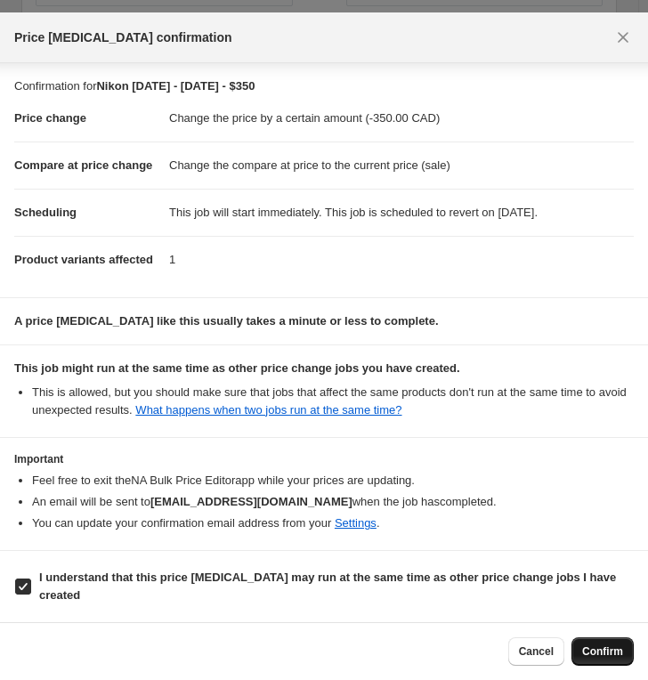
click at [609, 602] on span "Confirm" at bounding box center [602, 651] width 41 height 14
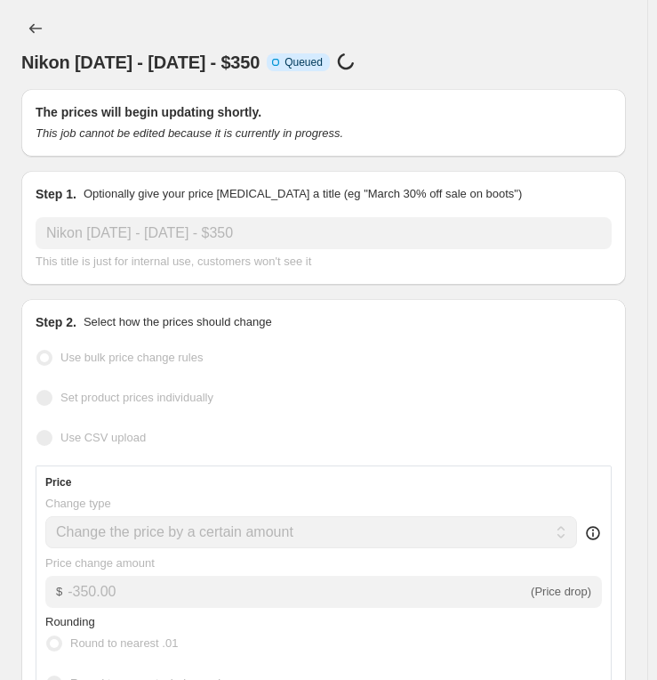
select select "by"
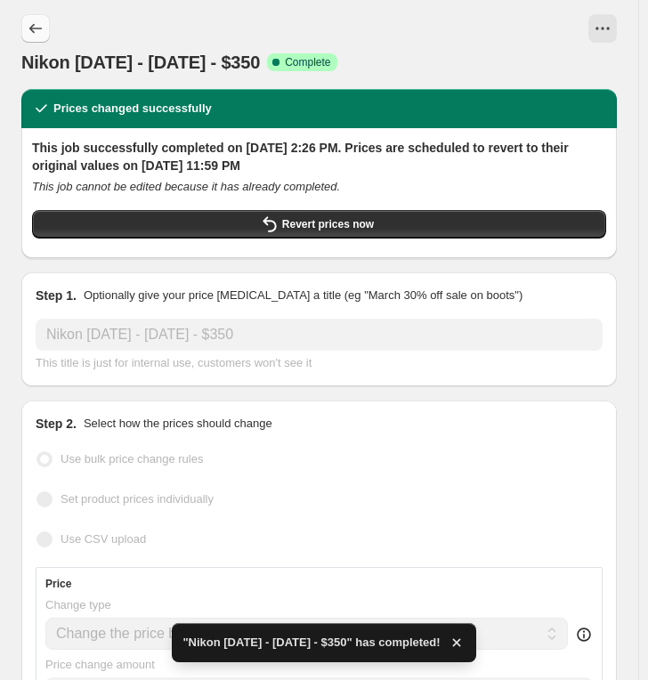
click at [33, 34] on icon "Price change jobs" at bounding box center [36, 29] width 18 height 18
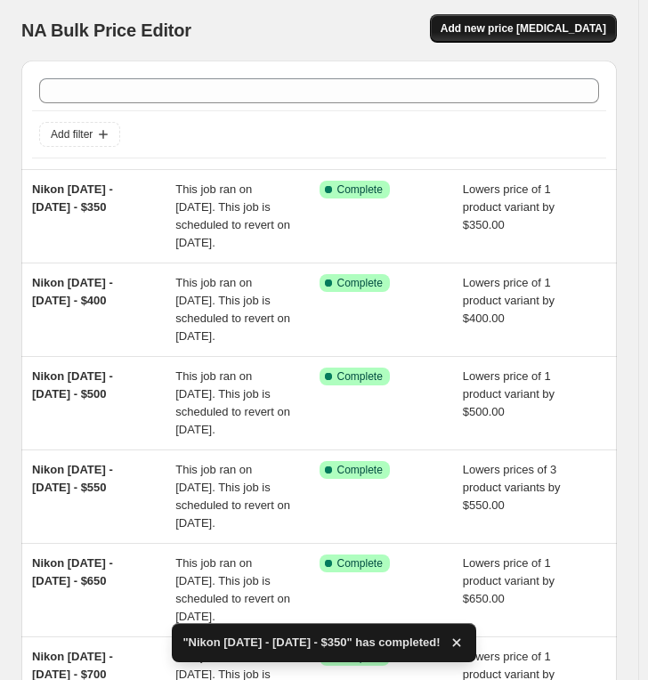
click at [511, 16] on button "Add new price [MEDICAL_DATA]" at bounding box center [523, 28] width 187 height 28
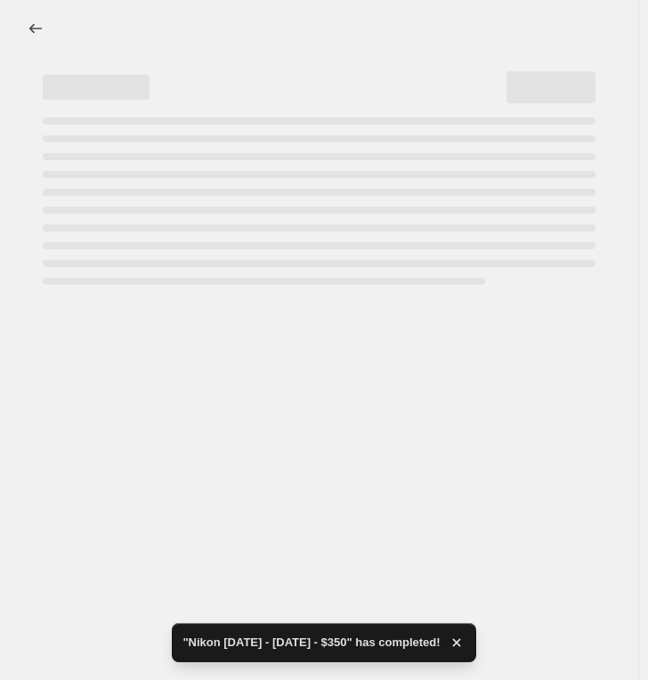
select select "percentage"
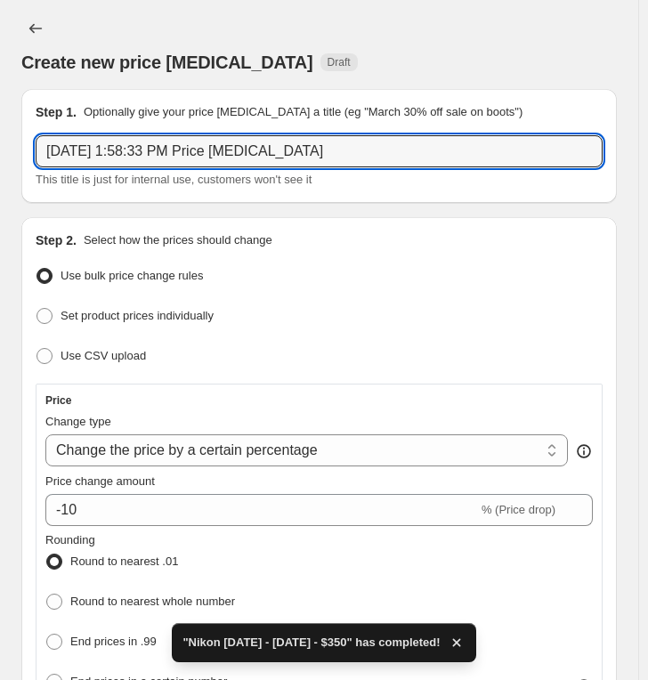
drag, startPoint x: 350, startPoint y: 149, endPoint x: -125, endPoint y: 149, distance: 474.2
click at [0, 149] on html "Home Settings Plans Skip to content Create new price [MEDICAL_DATA]. This page …" at bounding box center [324, 340] width 648 height 680
paste input "Nikon [DATE] - [DATE] - $"
type input "Nikon [DATE] - [DATE] - $300"
click at [181, 447] on select "Change the price to a certain amount Change the price by a certain amount Chang…" at bounding box center [306, 450] width 522 height 32
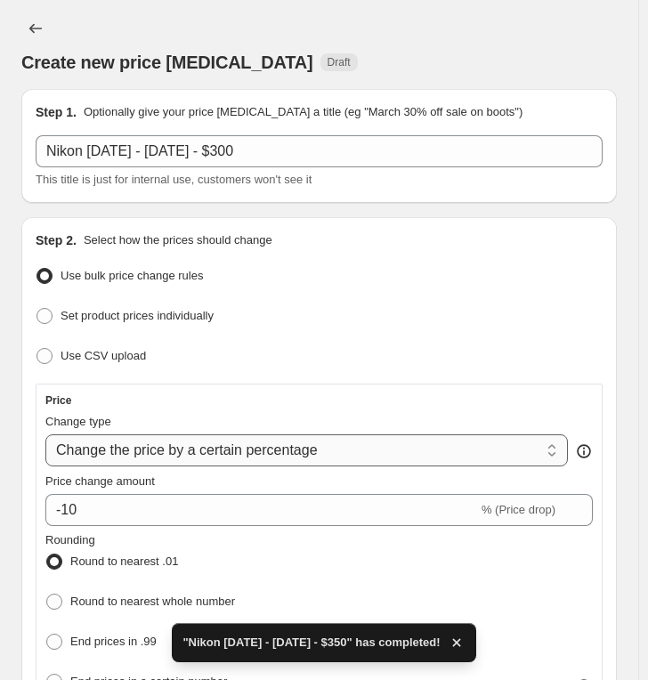
select select "by"
click at [45, 434] on select "Change the price to a certain amount Change the price by a certain amount Chang…" at bounding box center [306, 450] width 522 height 32
type input "-10.00"
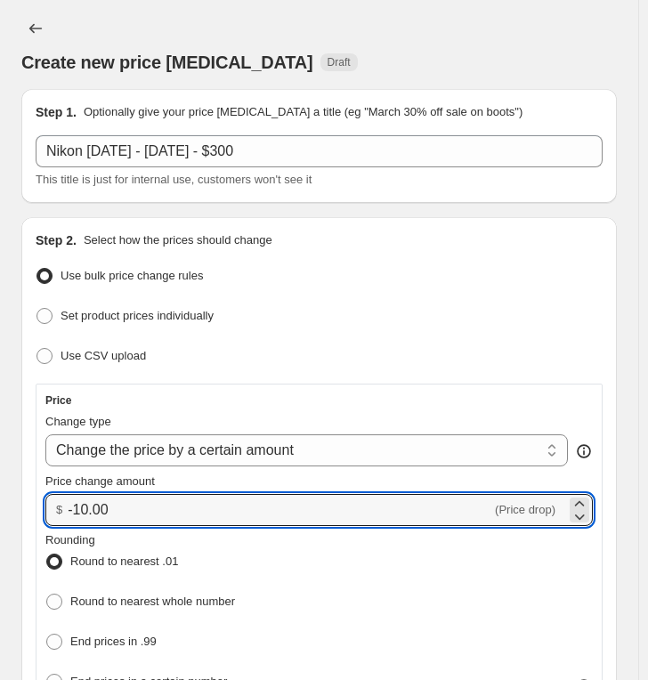
drag, startPoint x: 99, startPoint y: 504, endPoint x: -110, endPoint y: 476, distance: 211.0
click at [0, 476] on html "Home Settings Plans Skip to content Create new price [MEDICAL_DATA]. This page …" at bounding box center [324, 340] width 648 height 680
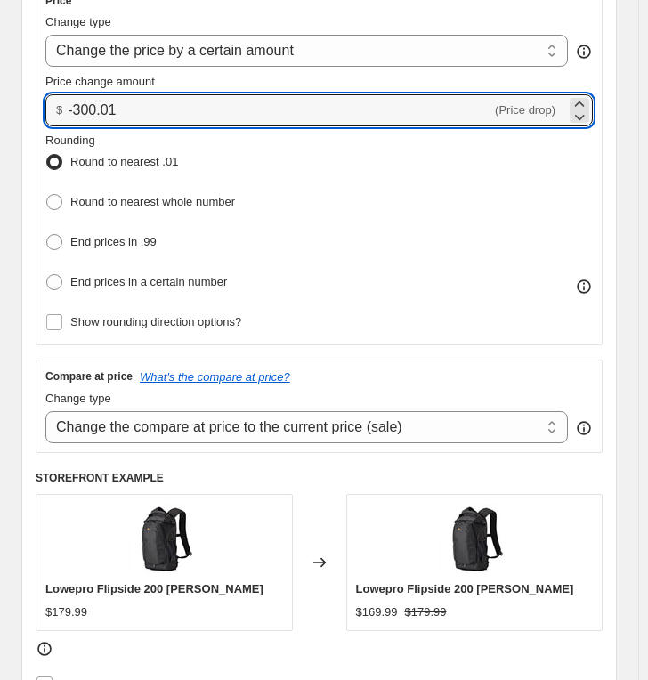
scroll to position [395, 0]
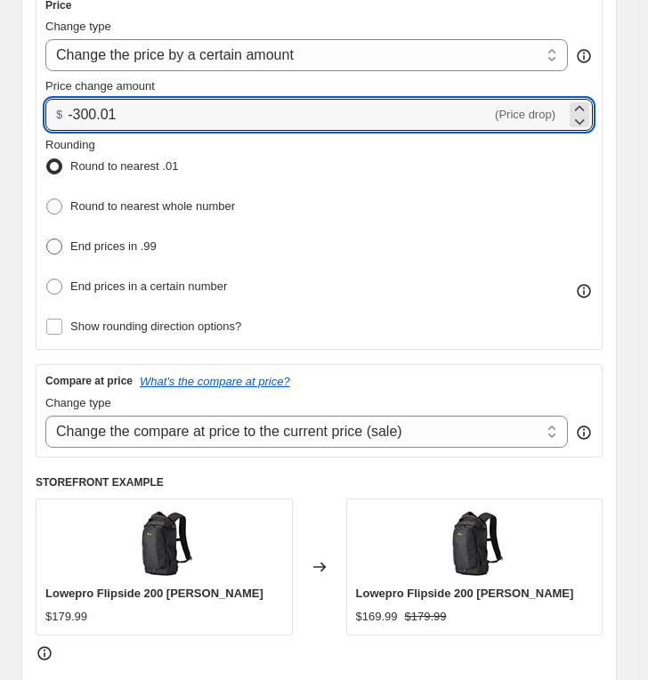
type input "-300.01"
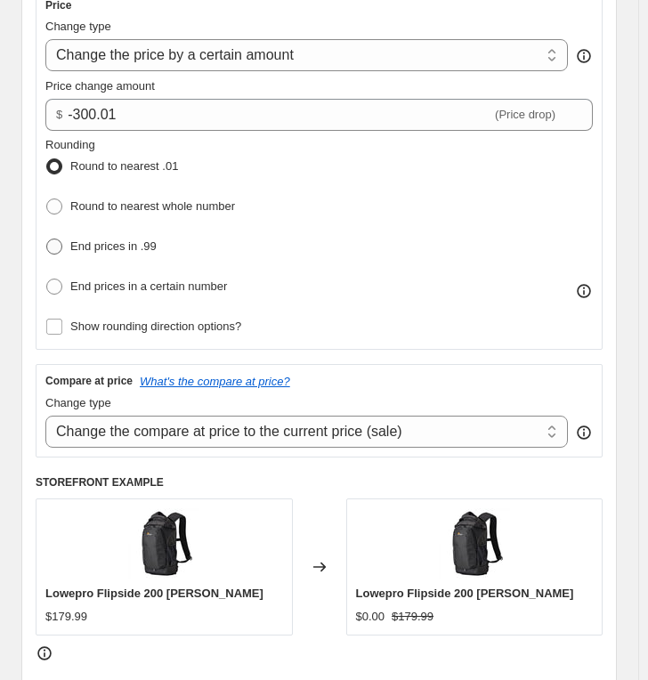
click at [121, 240] on span "End prices in .99" at bounding box center [113, 245] width 86 height 13
click at [47, 239] on input "End prices in .99" at bounding box center [46, 238] width 1 height 1
radio input "true"
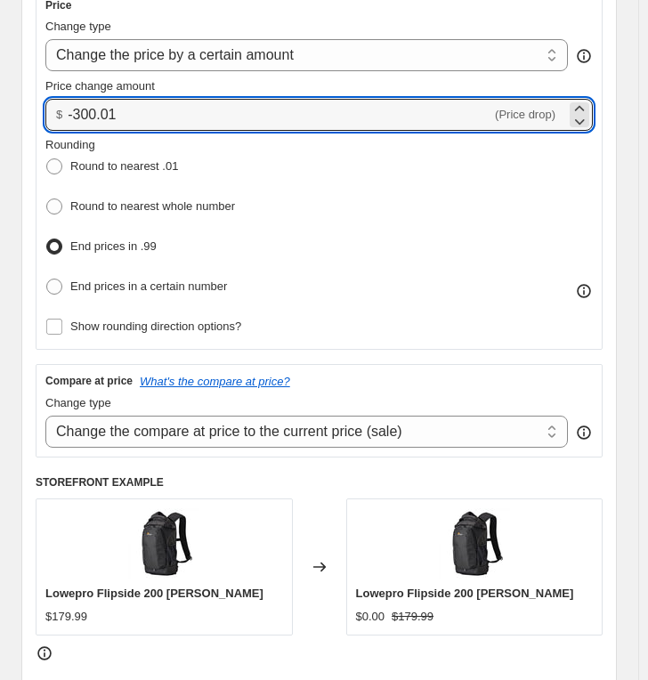
drag, startPoint x: 138, startPoint y: 117, endPoint x: 63, endPoint y: 119, distance: 74.8
click at [63, 119] on div "$ -300.01 (Price drop)" at bounding box center [318, 115] width 547 height 32
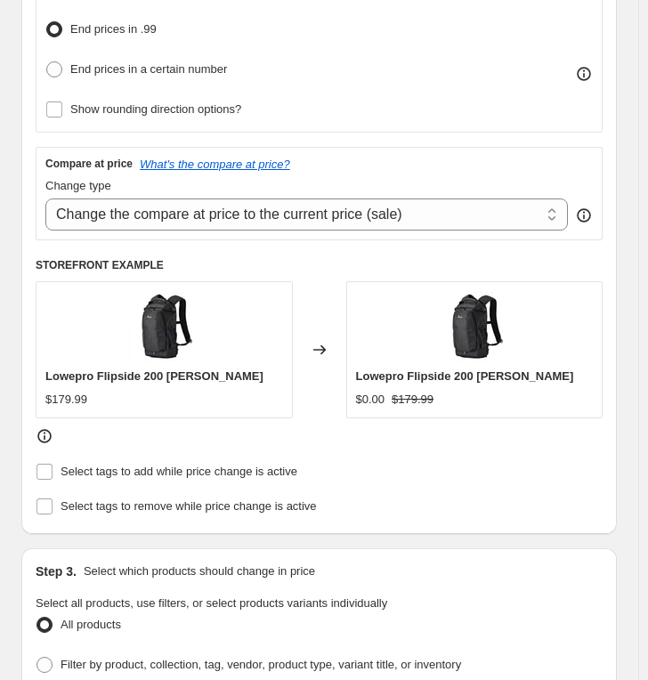
scroll to position [890, 0]
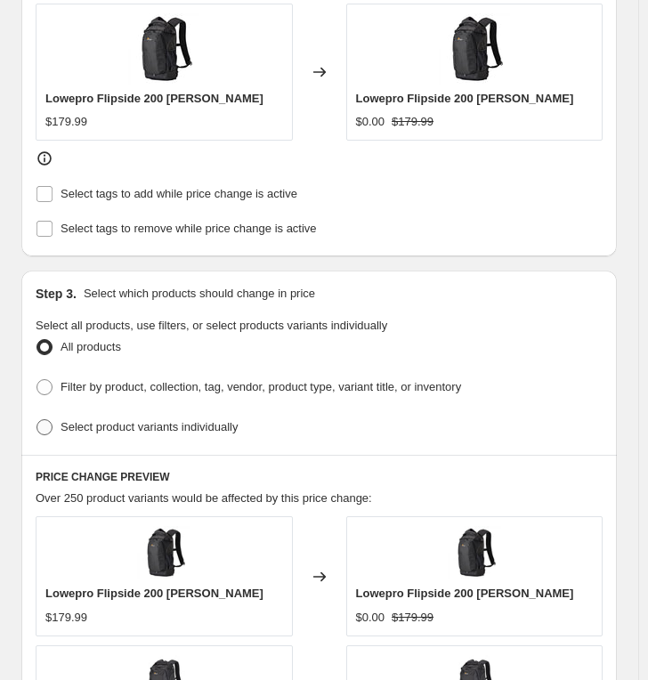
type input "-300.00"
click at [97, 420] on span "Select product variants individually" at bounding box center [148, 426] width 177 height 13
click at [37, 419] on input "Select product variants individually" at bounding box center [36, 419] width 1 height 1
radio input "true"
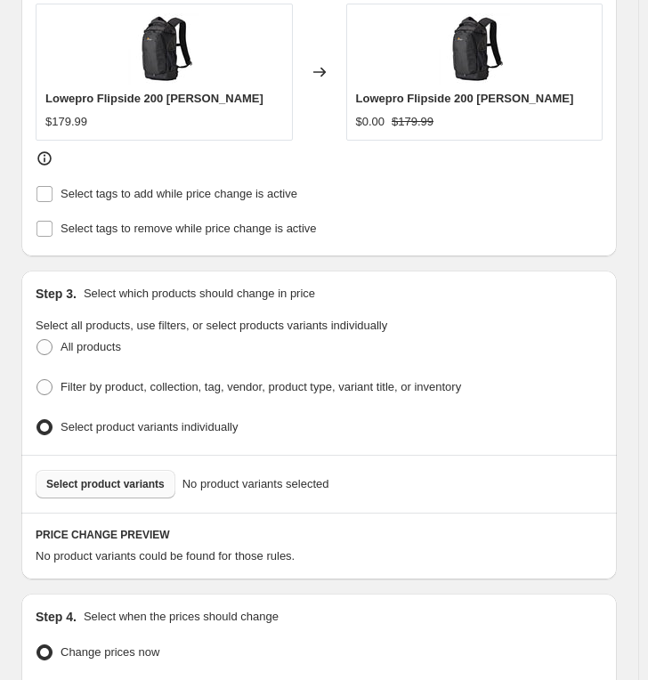
click at [93, 479] on span "Select product variants" at bounding box center [105, 484] width 118 height 14
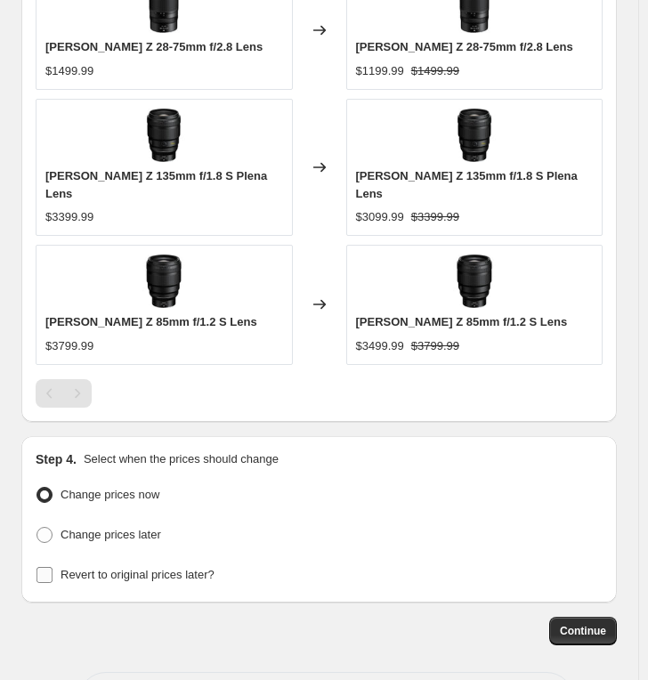
scroll to position [1537, 0]
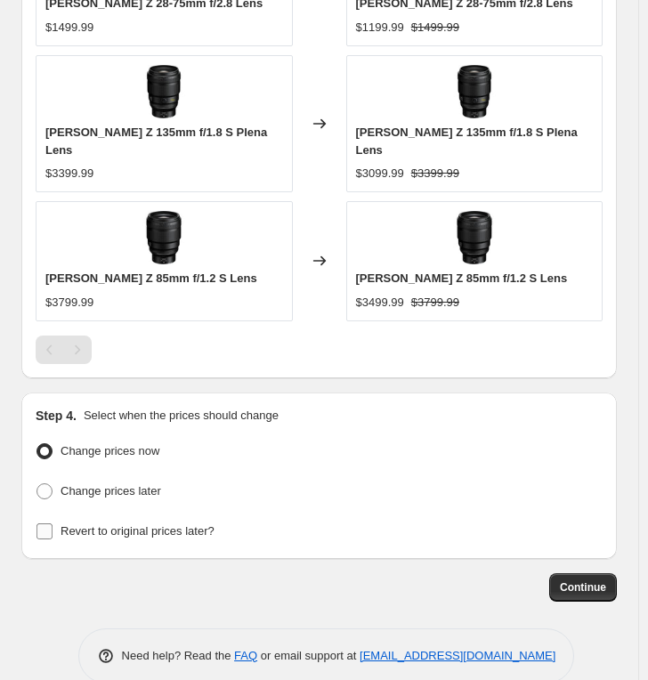
click at [85, 524] on span "Revert to original prices later?" at bounding box center [137, 530] width 154 height 13
click at [52, 523] on input "Revert to original prices later?" at bounding box center [44, 531] width 16 height 16
checkbox input "true"
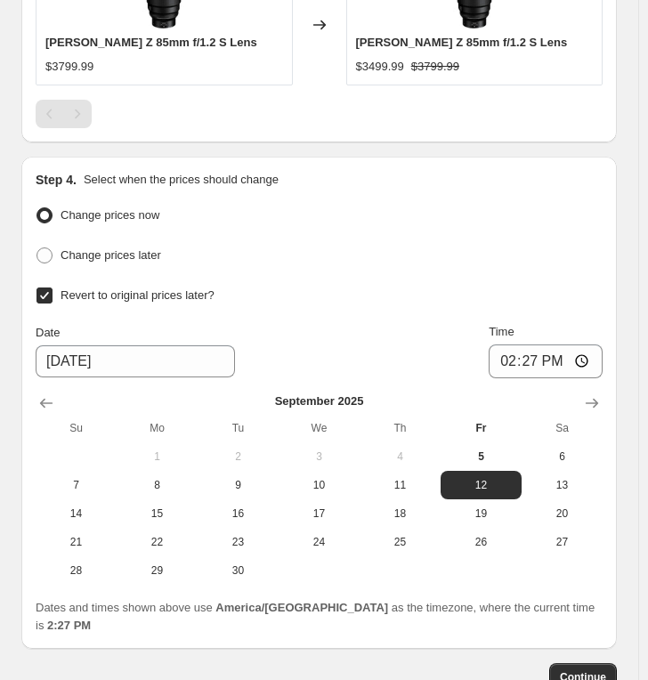
scroll to position [1835, 0]
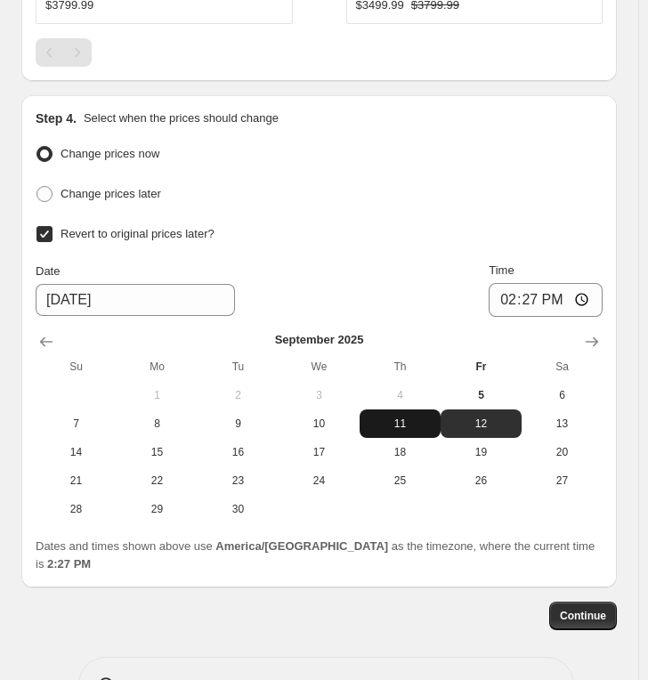
click at [407, 416] on span "11" at bounding box center [400, 423] width 67 height 14
type input "[DATE]"
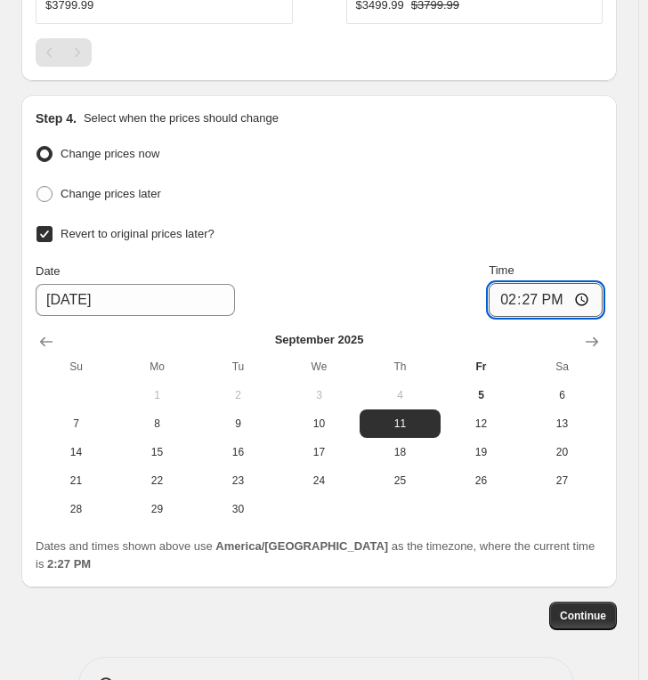
click at [508, 283] on input "14:27" at bounding box center [545, 300] width 114 height 34
type input "23:59"
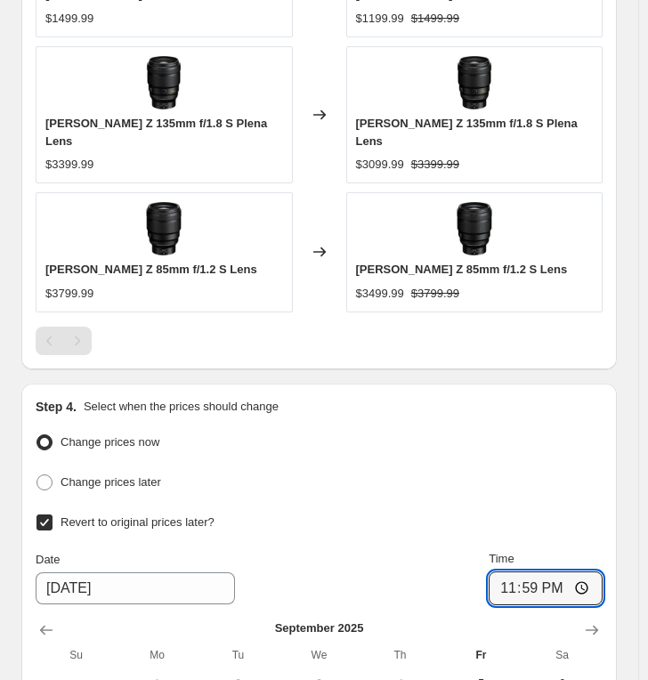
scroll to position [1845, 0]
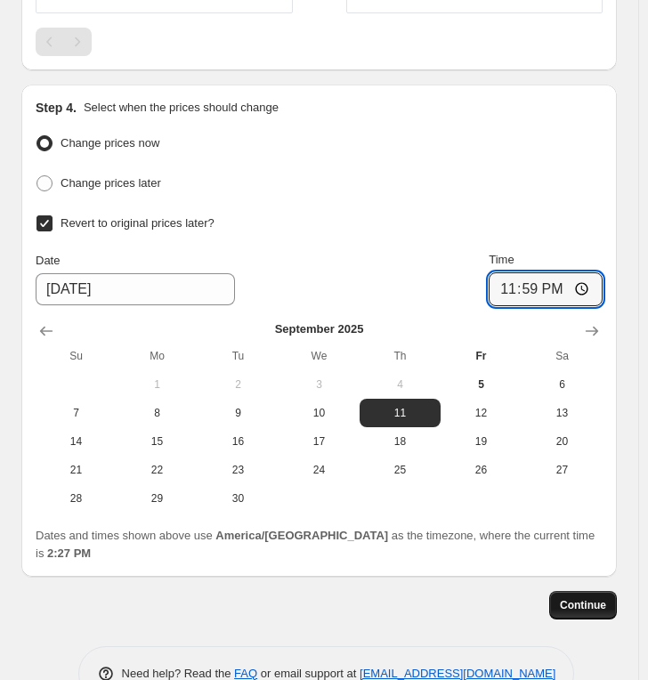
click at [591, 598] on span "Continue" at bounding box center [583, 605] width 46 height 14
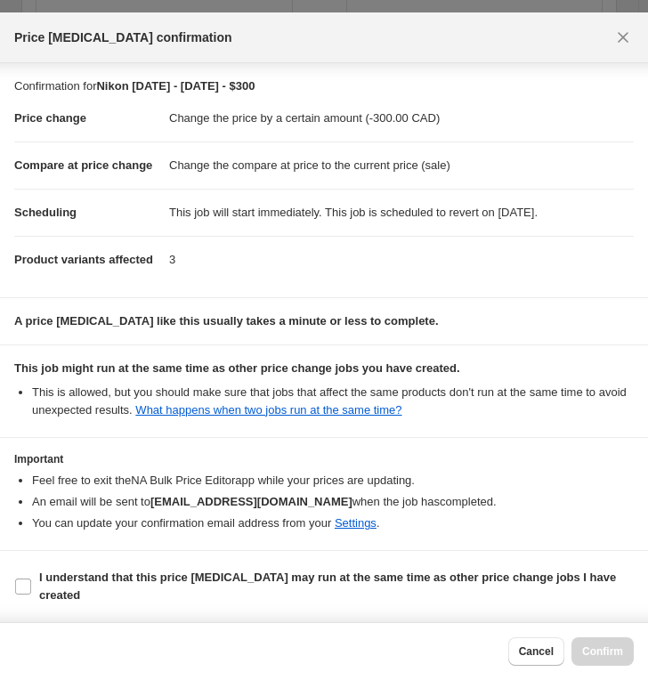
scroll to position [39, 0]
click at [127, 580] on b "I understand that this price [MEDICAL_DATA] may run at the same time as other p…" at bounding box center [327, 585] width 577 height 31
click at [31, 580] on input "I understand that this price [MEDICAL_DATA] may run at the same time as other p…" at bounding box center [23, 586] width 16 height 16
checkbox input "true"
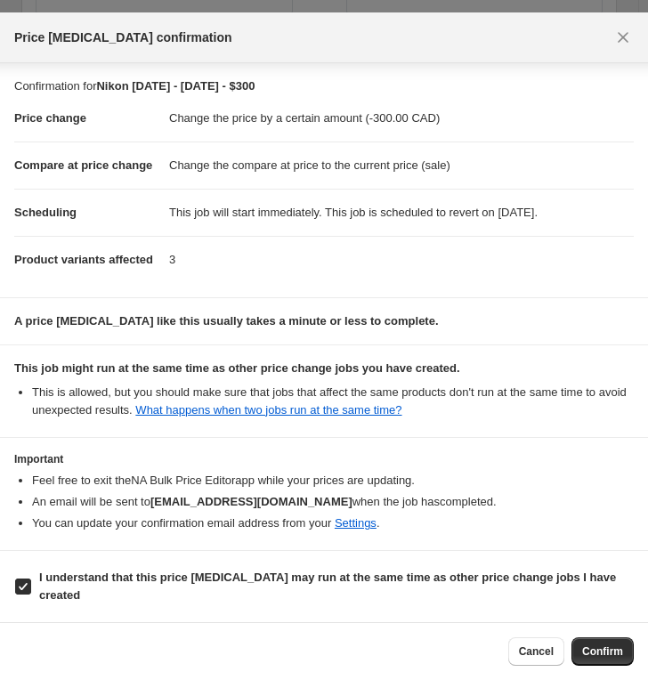
click at [607, 602] on span "Confirm" at bounding box center [602, 651] width 41 height 14
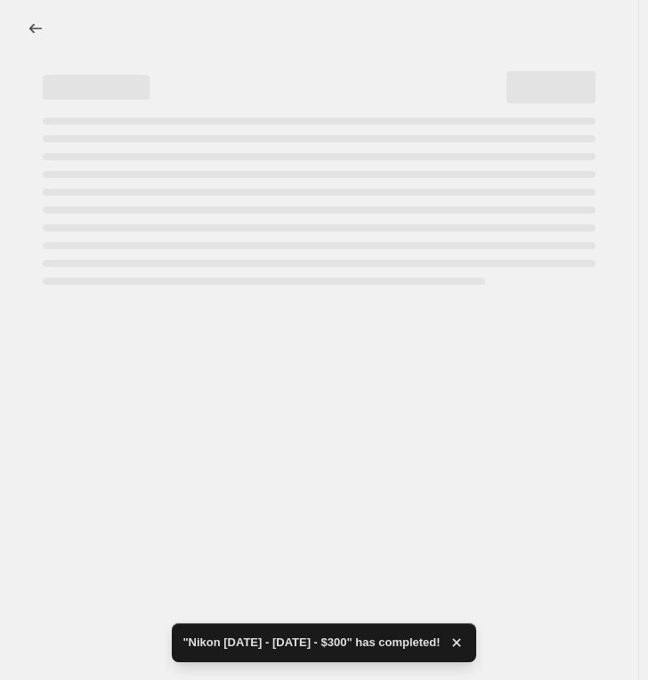
select select "by"
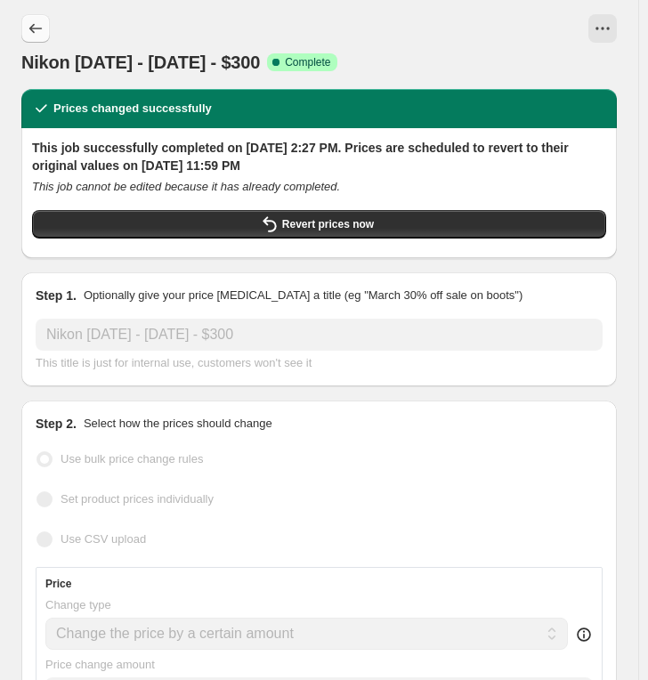
click at [39, 25] on icon "Price change jobs" at bounding box center [36, 29] width 18 height 18
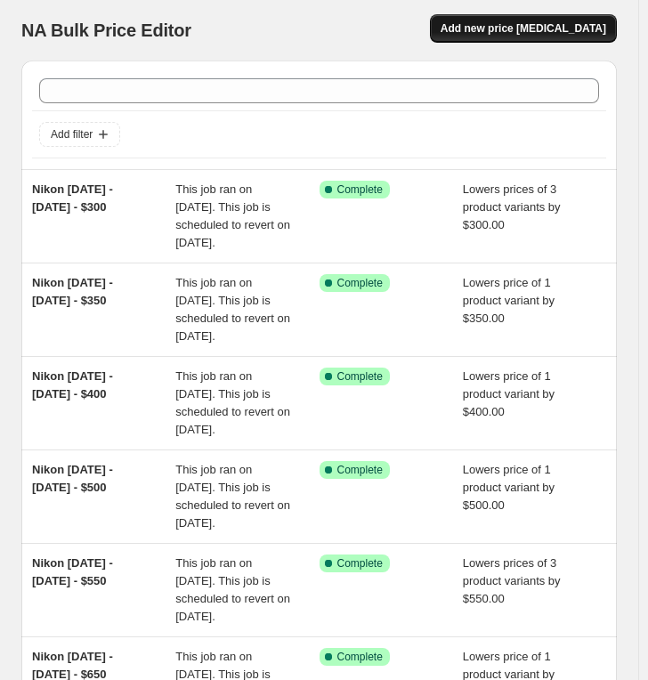
click at [516, 35] on span "Add new price [MEDICAL_DATA]" at bounding box center [522, 28] width 165 height 14
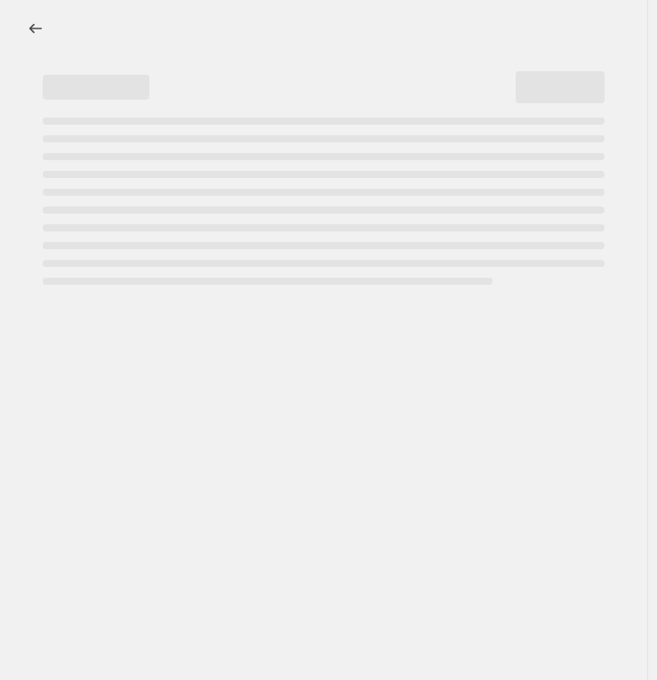
select select "percentage"
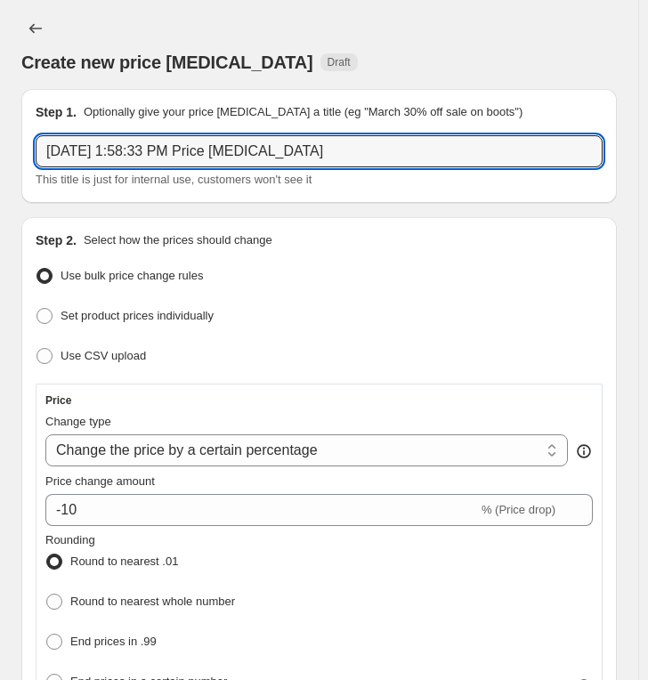
drag, startPoint x: 384, startPoint y: 157, endPoint x: -32, endPoint y: 152, distance: 416.4
click at [0, 152] on html "Home Settings Plans Skip to content Create new price [MEDICAL_DATA]. This page …" at bounding box center [324, 340] width 648 height 680
paste input "Nikon [DATE] - [DATE] - $"
type input "Nikon [DATE] - [DATE] - $280"
click at [126, 453] on select "Change the price to a certain amount Change the price by a certain amount Chang…" at bounding box center [306, 450] width 522 height 32
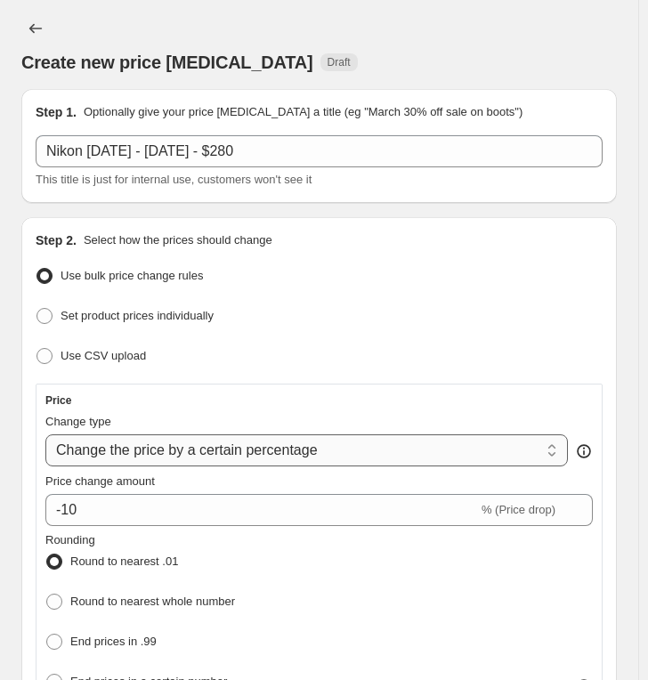
select select "by"
click at [45, 434] on select "Change the price to a certain amount Change the price by a certain amount Chang…" at bounding box center [306, 450] width 522 height 32
type input "-10.00"
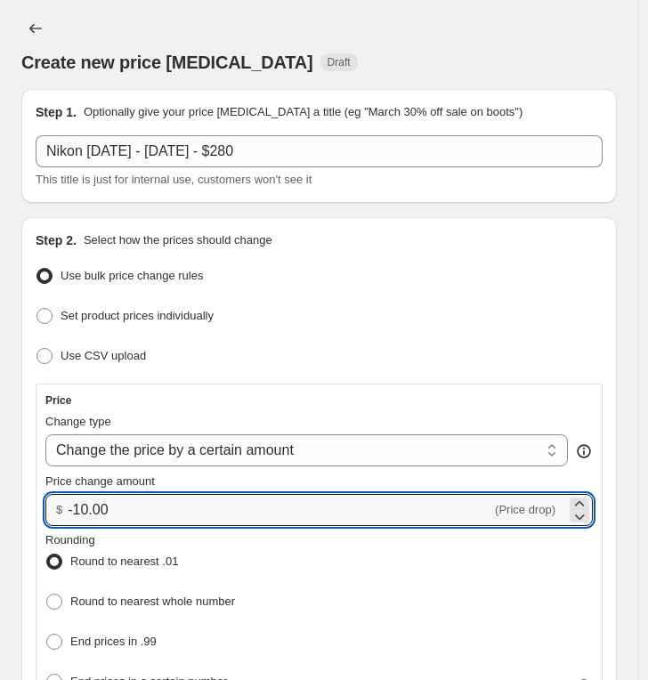
drag, startPoint x: 121, startPoint y: 505, endPoint x: -30, endPoint y: 496, distance: 151.6
click at [0, 496] on html "Home Settings Plans Skip to content Create new price [MEDICAL_DATA]. This page …" at bounding box center [324, 340] width 648 height 680
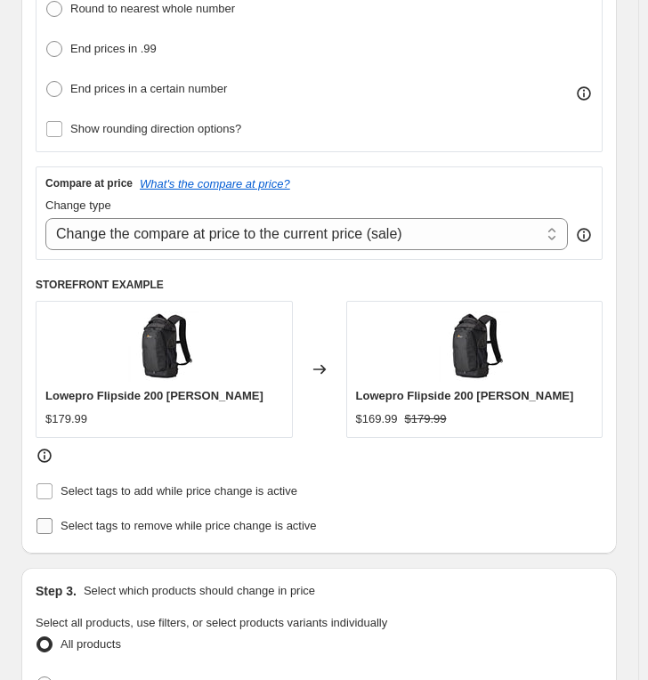
scroll to position [890, 0]
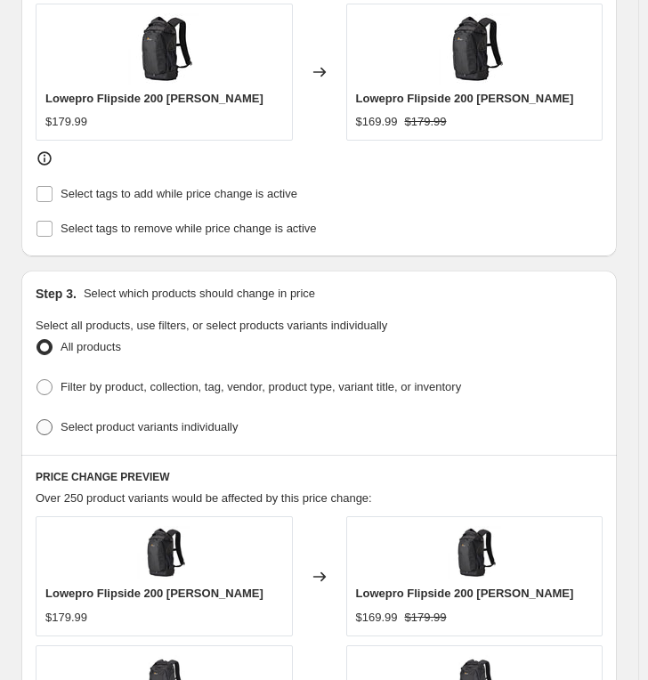
type input "-280.00"
click at [118, 415] on label "Select product variants individually" at bounding box center [137, 427] width 202 height 25
click at [37, 419] on input "Select product variants individually" at bounding box center [36, 419] width 1 height 1
radio input "true"
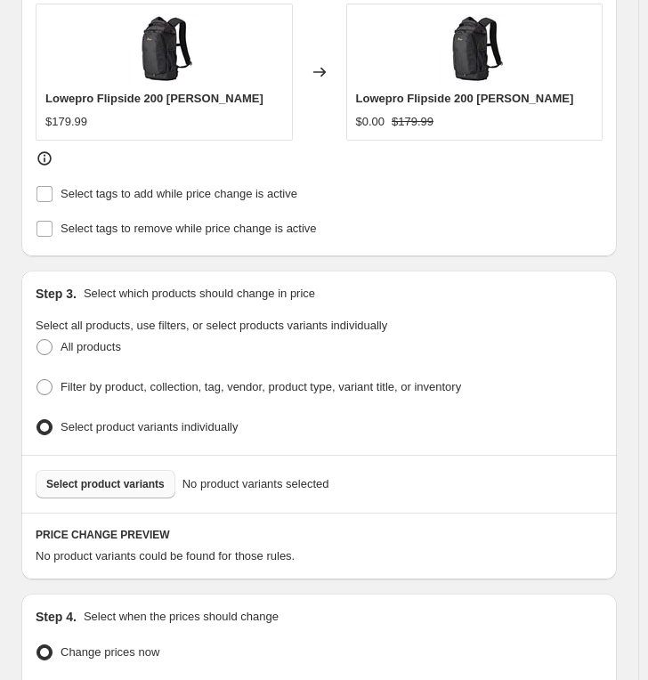
click at [109, 477] on span "Select product variants" at bounding box center [105, 484] width 118 height 14
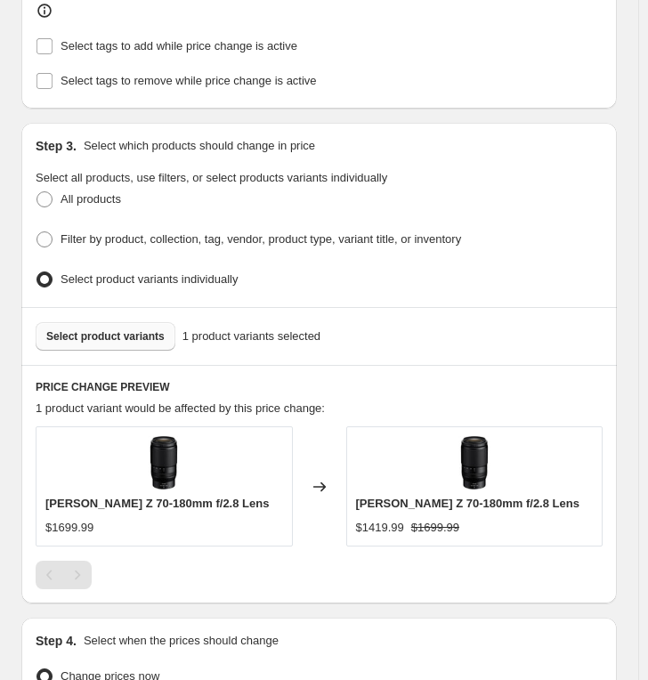
scroll to position [1281, 0]
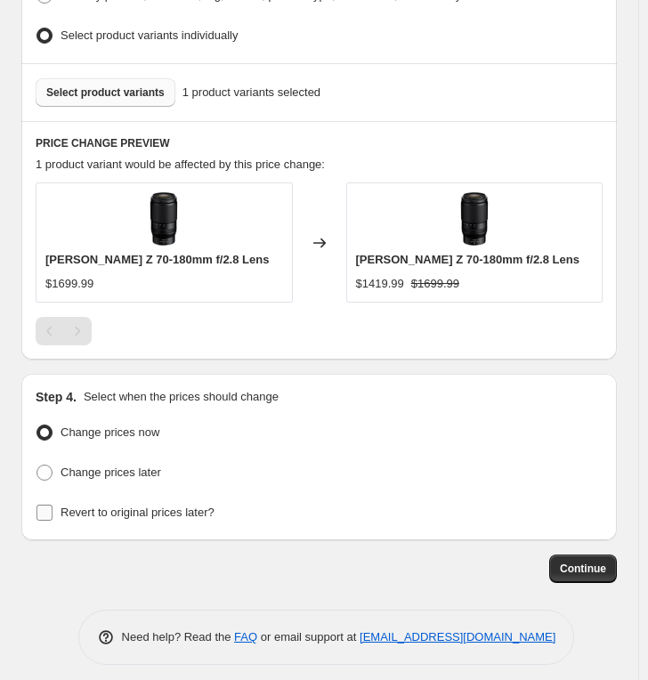
click at [145, 505] on span "Revert to original prices later?" at bounding box center [137, 511] width 154 height 13
click at [52, 504] on input "Revert to original prices later?" at bounding box center [44, 512] width 16 height 16
checkbox input "true"
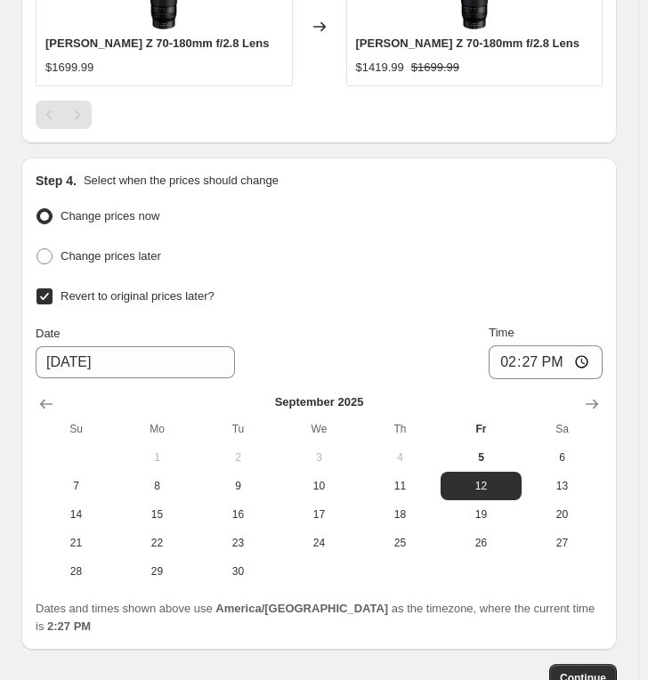
scroll to position [1589, 0]
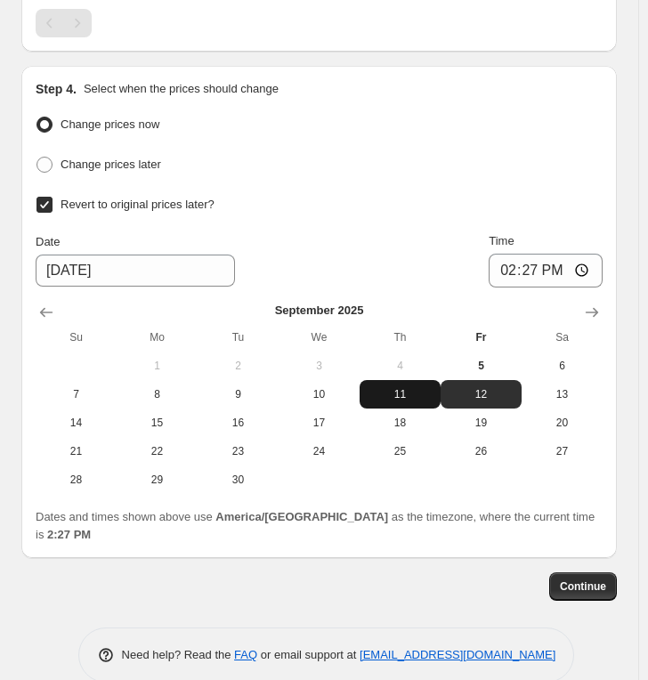
drag, startPoint x: 402, startPoint y: 399, endPoint x: 405, endPoint y: 384, distance: 14.5
click at [402, 408] on button "18" at bounding box center [399, 422] width 81 height 28
click at [407, 387] on span "11" at bounding box center [400, 394] width 67 height 14
type input "[DATE]"
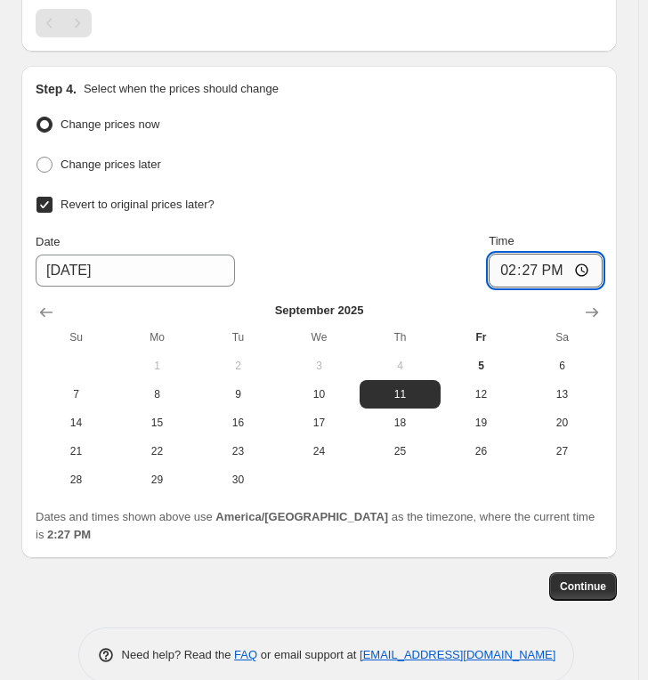
click at [502, 261] on input "14:27" at bounding box center [545, 271] width 114 height 34
type input "23:59"
click at [586, 579] on span "Continue" at bounding box center [583, 586] width 46 height 14
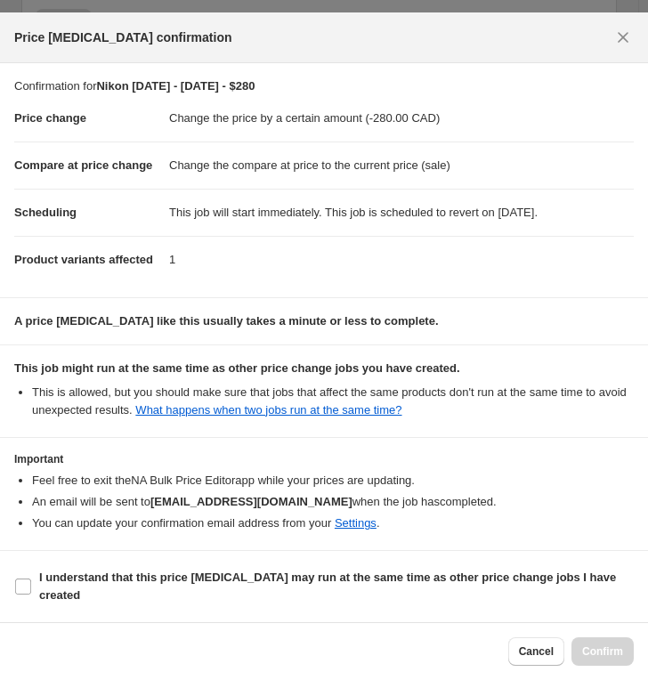
scroll to position [39, 0]
drag, startPoint x: 200, startPoint y: 581, endPoint x: 230, endPoint y: 582, distance: 30.3
click at [204, 581] on b "I understand that this price [MEDICAL_DATA] may run at the same time as other p…" at bounding box center [327, 585] width 577 height 31
click at [31, 581] on input "I understand that this price [MEDICAL_DATA] may run at the same time as other p…" at bounding box center [23, 586] width 16 height 16
checkbox input "true"
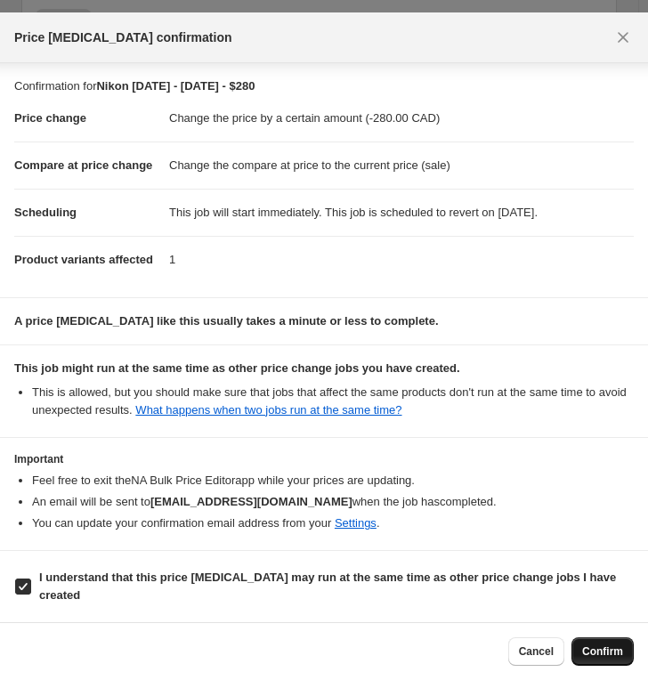
click at [624, 602] on button "Confirm" at bounding box center [602, 651] width 62 height 28
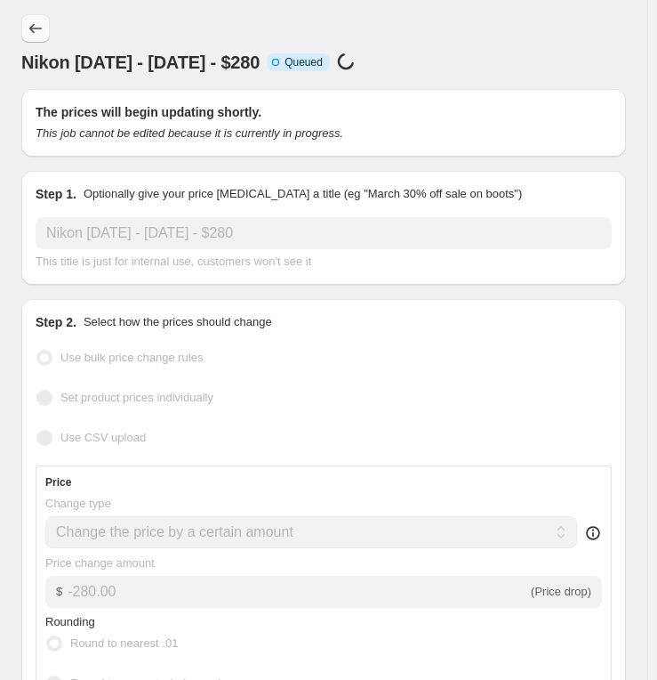
select select "by"
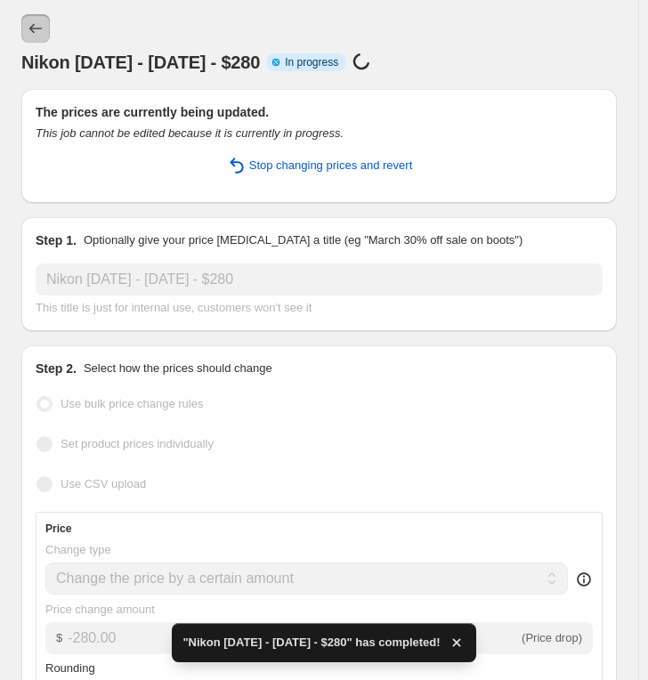
click at [35, 31] on icon "Price change jobs" at bounding box center [36, 29] width 18 height 18
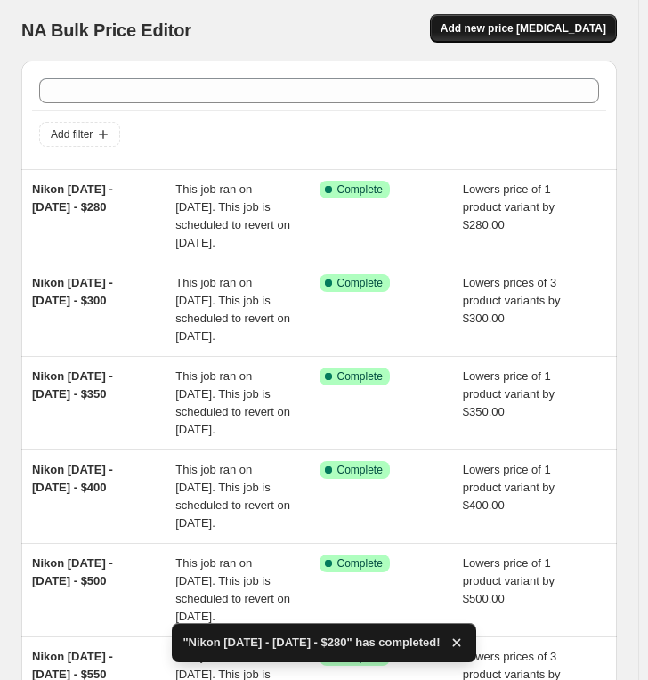
click at [536, 32] on span "Add new price [MEDICAL_DATA]" at bounding box center [522, 28] width 165 height 14
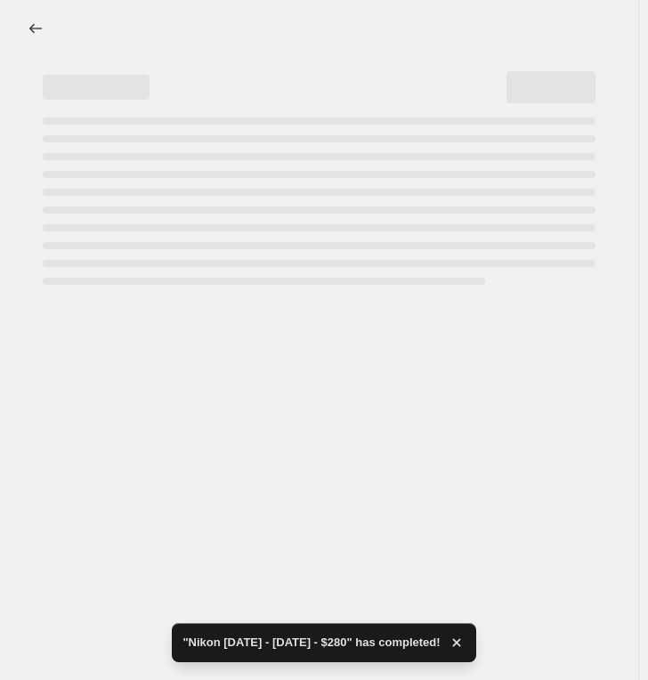
select select "percentage"
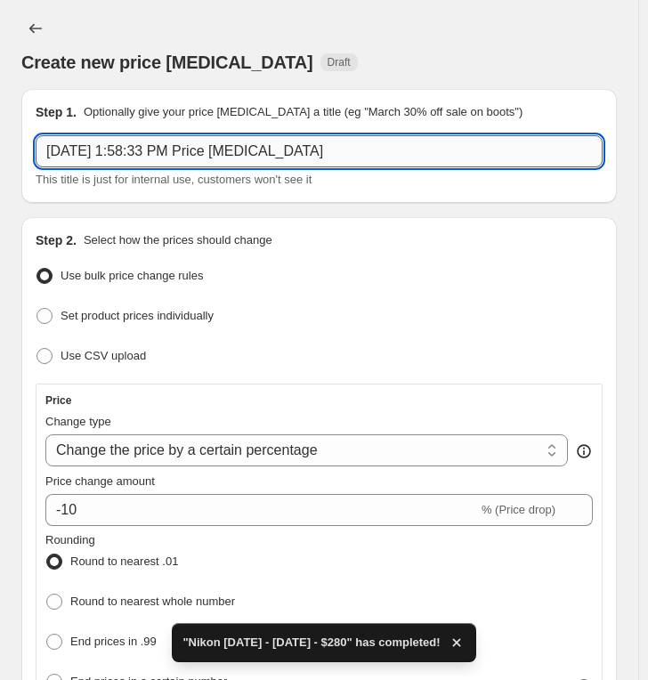
drag, startPoint x: 285, startPoint y: 147, endPoint x: 268, endPoint y: 147, distance: 16.9
click at [284, 147] on input "[DATE] 1:58:33 PM Price [MEDICAL_DATA]" at bounding box center [319, 151] width 567 height 32
paste input "Nikon [DATE] - [DATE] - $"
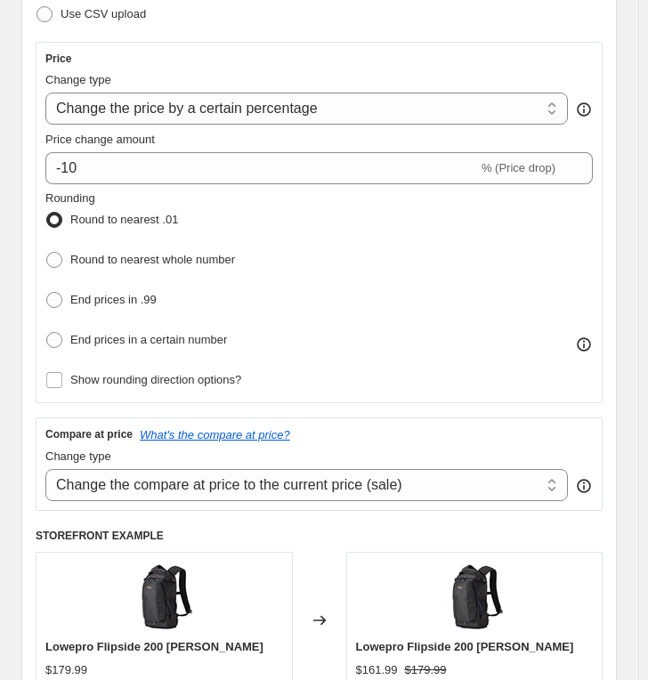
scroll to position [198, 0]
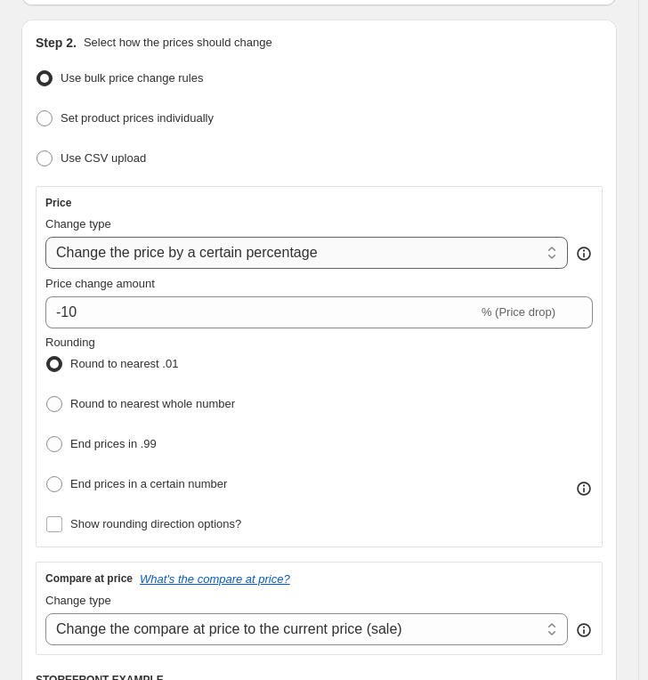
type input "Nikon [DATE] - [DATE] - $260"
click at [141, 251] on select "Change the price to a certain amount Change the price by a certain amount Chang…" at bounding box center [306, 253] width 522 height 32
select select "by"
click at [45, 237] on select "Change the price to a certain amount Change the price by a certain amount Chang…" at bounding box center [306, 253] width 522 height 32
type input "-10.00"
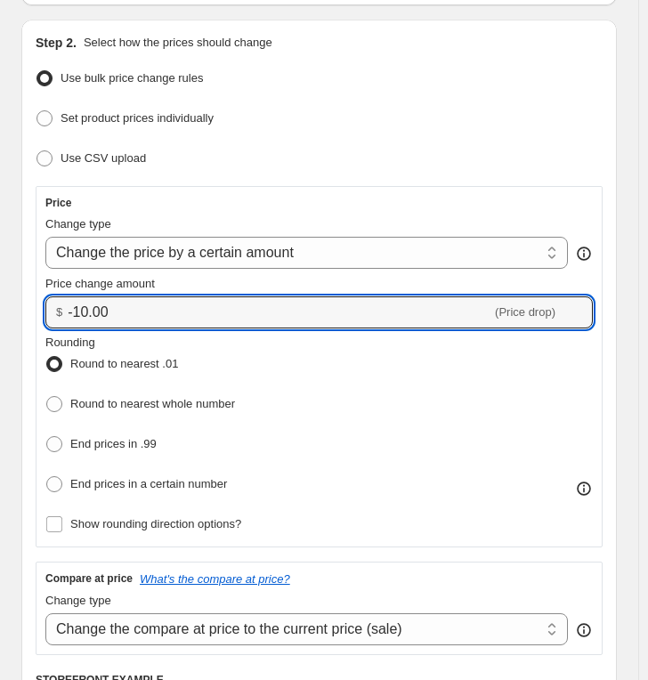
drag, startPoint x: 158, startPoint y: 307, endPoint x: -93, endPoint y: 305, distance: 250.9
click at [0, 305] on html "Home Settings Plans Skip to content Create new price [MEDICAL_DATA]. This page …" at bounding box center [324, 142] width 648 height 680
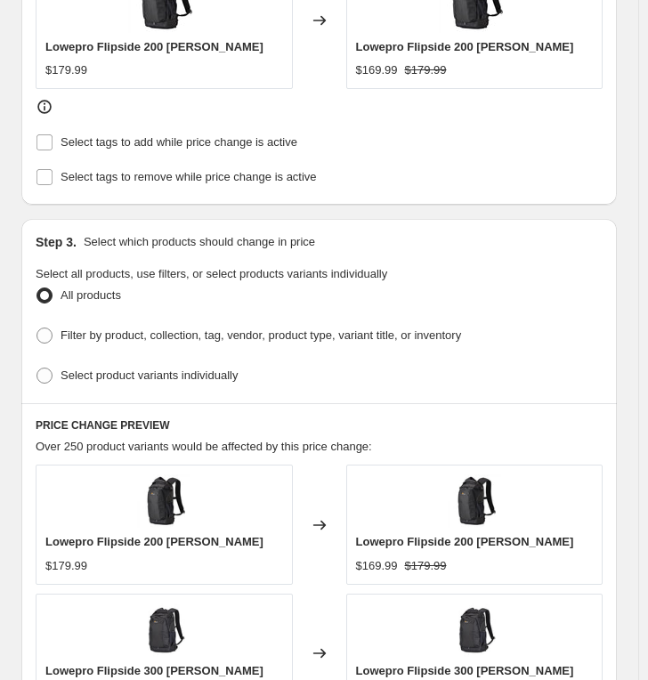
scroll to position [1087, 0]
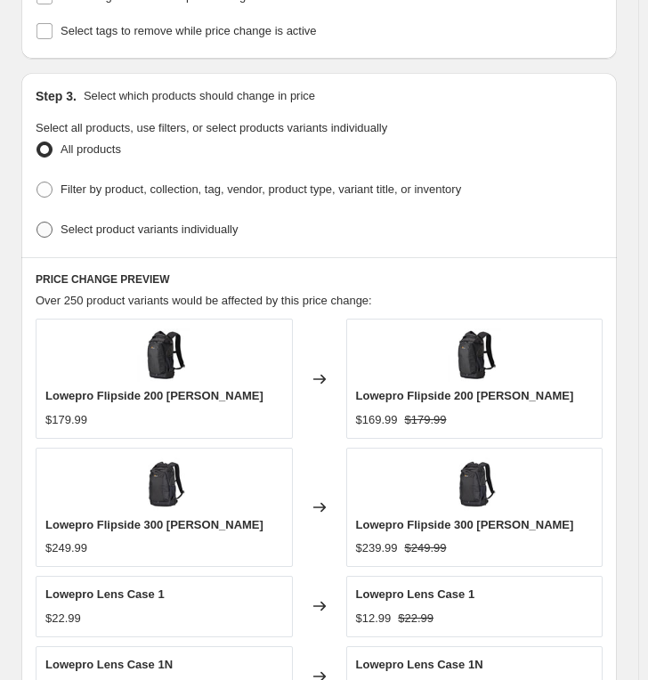
type input "-260.00"
drag, startPoint x: 147, startPoint y: 217, endPoint x: 145, endPoint y: 241, distance: 24.1
click at [147, 222] on span "Select product variants individually" at bounding box center [148, 228] width 177 height 13
click at [37, 222] on input "Select product variants individually" at bounding box center [36, 222] width 1 height 1
radio input "true"
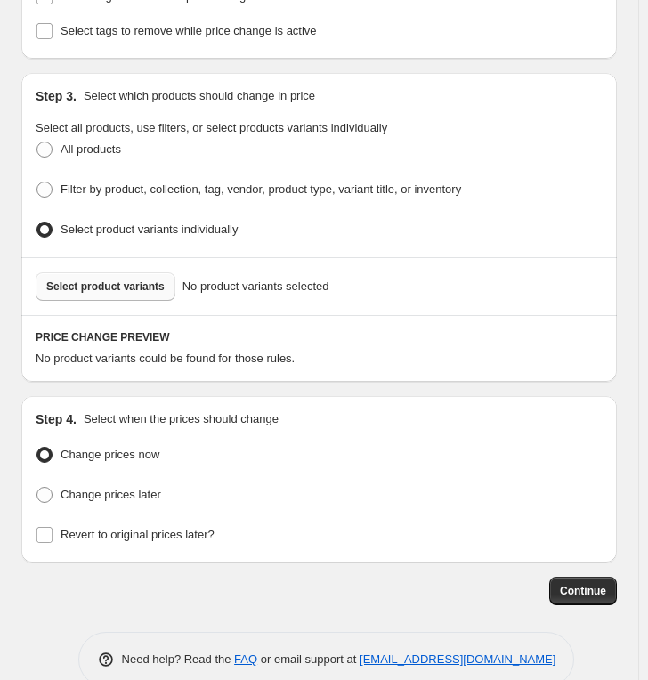
click at [131, 286] on button "Select product variants" at bounding box center [106, 286] width 140 height 28
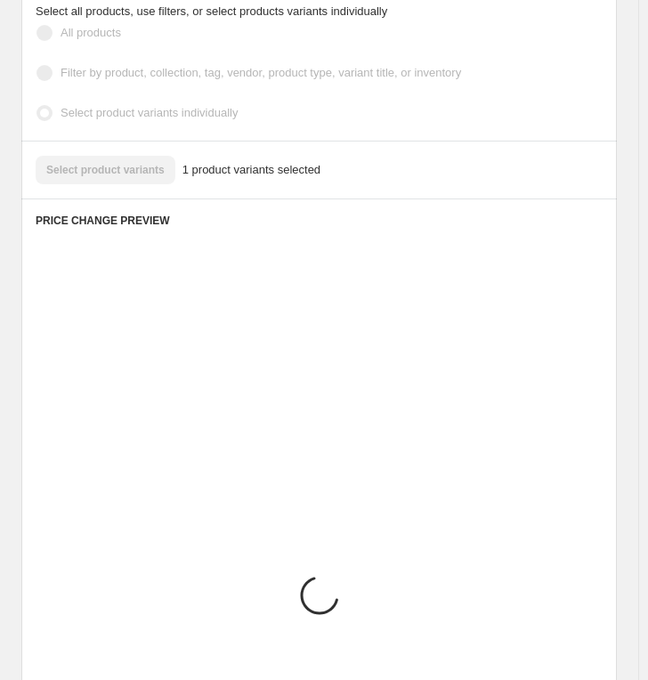
scroll to position [1317, 0]
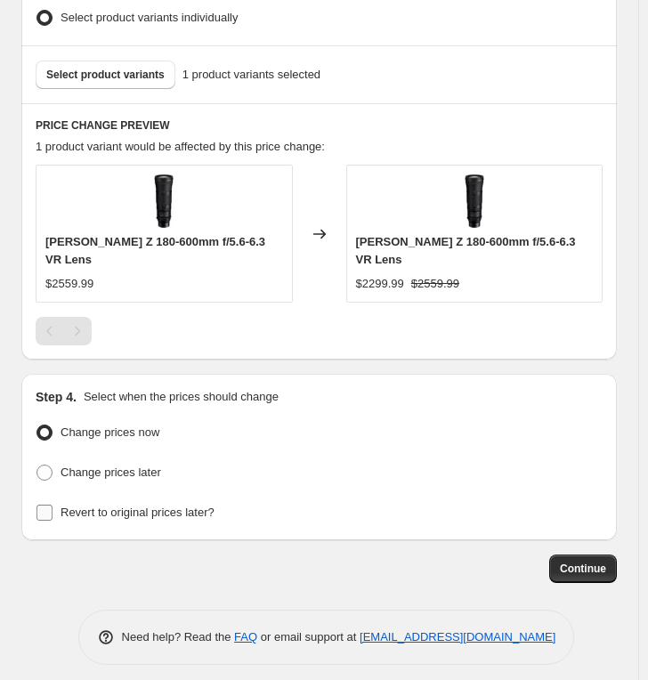
click at [186, 505] on span "Revert to original prices later?" at bounding box center [137, 511] width 154 height 13
click at [52, 504] on input "Revert to original prices later?" at bounding box center [44, 512] width 16 height 16
checkbox input "true"
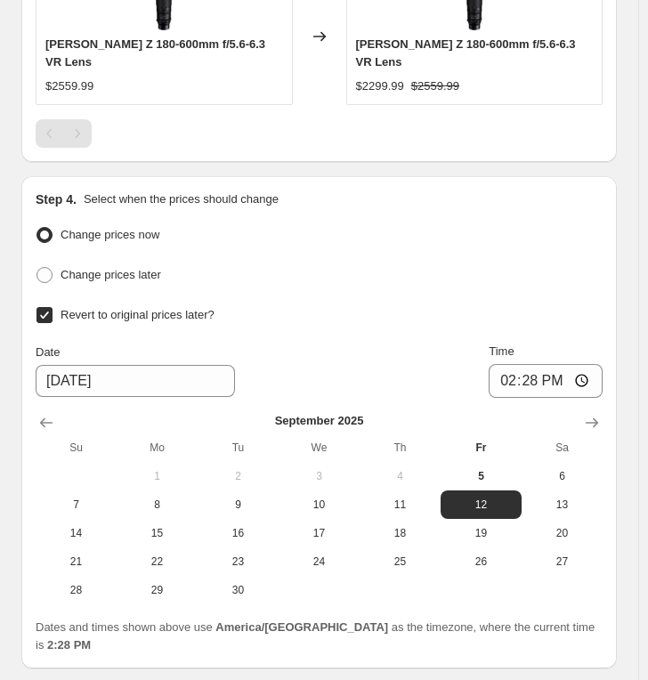
scroll to position [1625, 0]
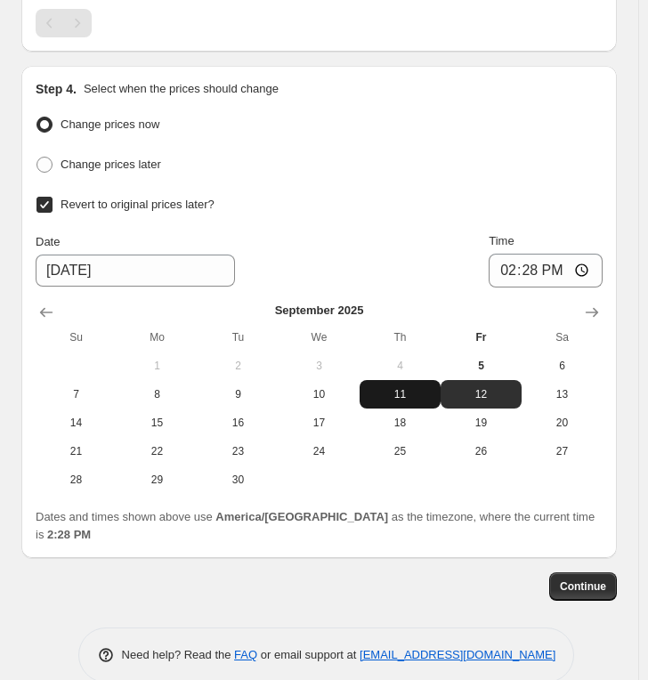
click at [423, 392] on button "11" at bounding box center [399, 394] width 81 height 28
type input "[DATE]"
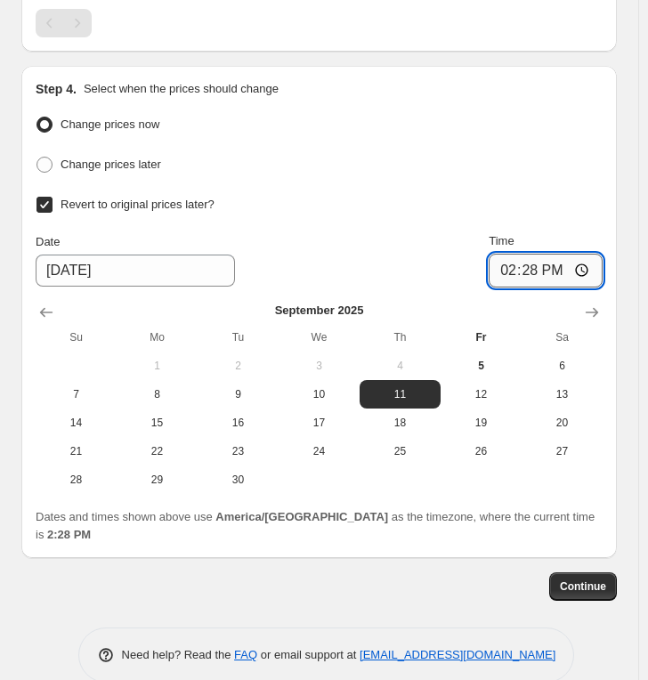
click at [511, 256] on input "14:28" at bounding box center [545, 271] width 114 height 34
type input "23:59"
click at [601, 579] on span "Continue" at bounding box center [583, 586] width 46 height 14
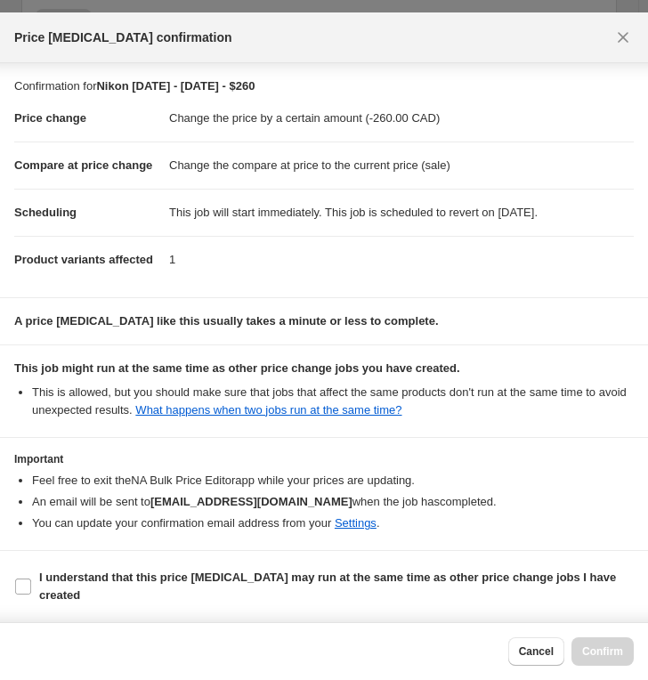
scroll to position [39, 0]
click at [148, 576] on b "I understand that this price [MEDICAL_DATA] may run at the same time as other p…" at bounding box center [327, 585] width 577 height 31
click at [31, 578] on input "I understand that this price [MEDICAL_DATA] may run at the same time as other p…" at bounding box center [23, 586] width 16 height 16
checkbox input "true"
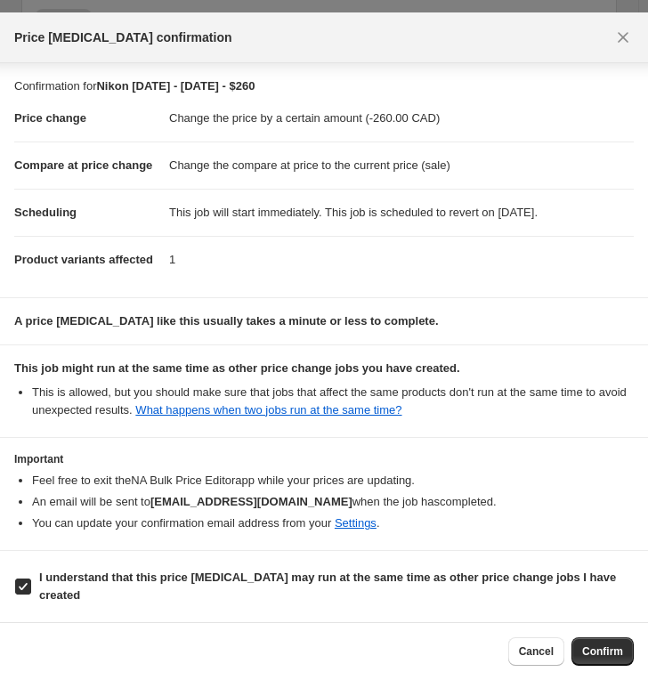
drag, startPoint x: 588, startPoint y: 649, endPoint x: 319, endPoint y: 478, distance: 319.6
click at [588, 602] on span "Confirm" at bounding box center [602, 651] width 41 height 14
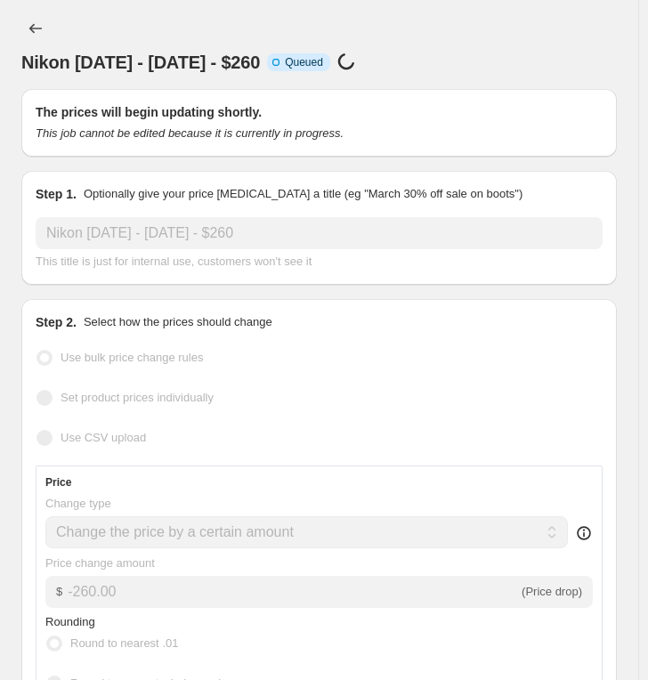
scroll to position [1625, 0]
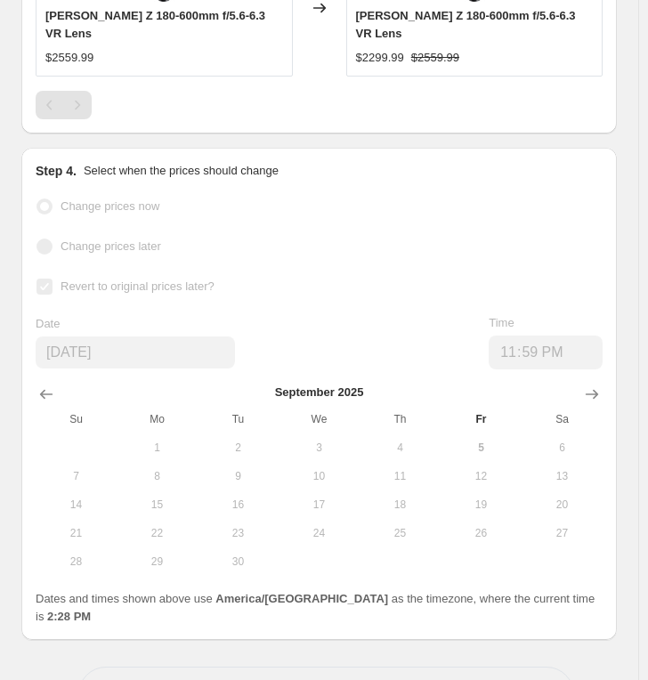
select select "by"
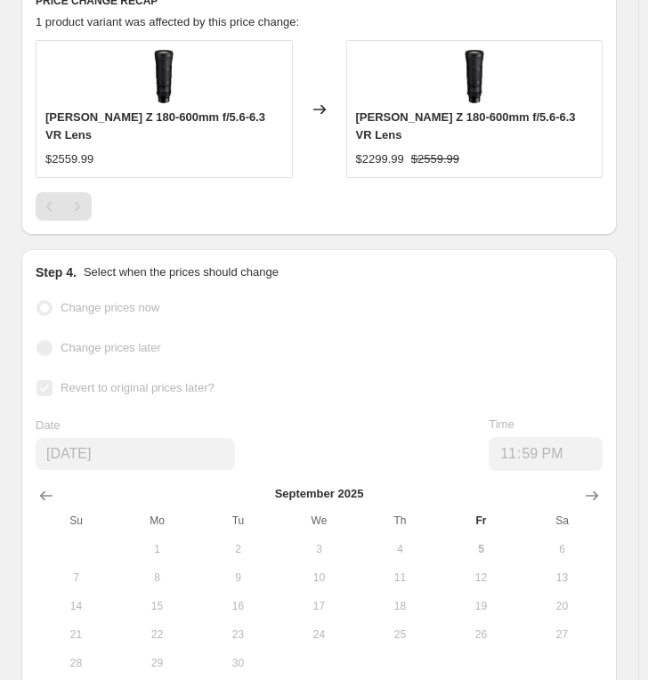
scroll to position [0, 0]
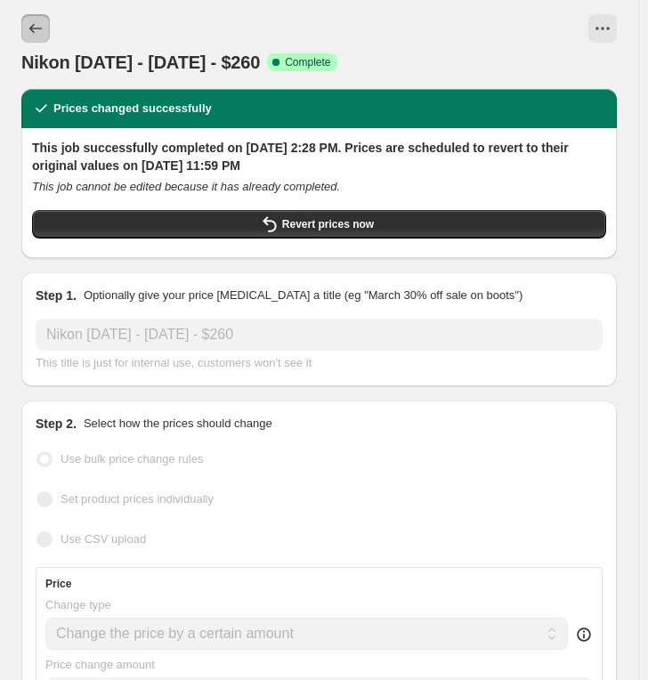
click at [37, 16] on button "Price change jobs" at bounding box center [35, 28] width 28 height 28
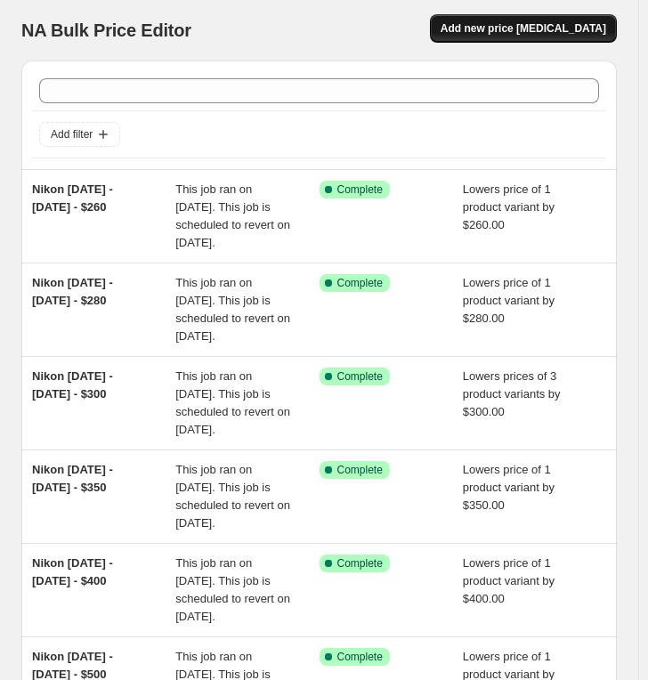
click at [544, 16] on button "Add new price [MEDICAL_DATA]" at bounding box center [523, 28] width 187 height 28
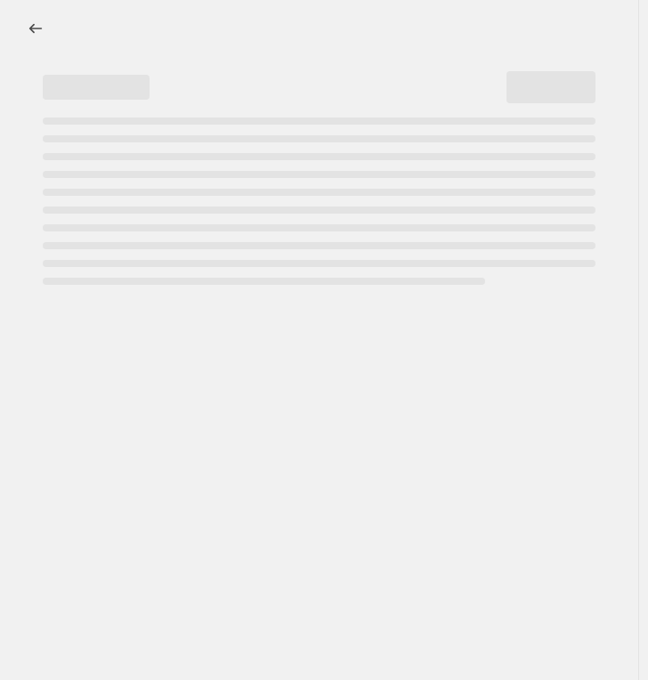
select select "percentage"
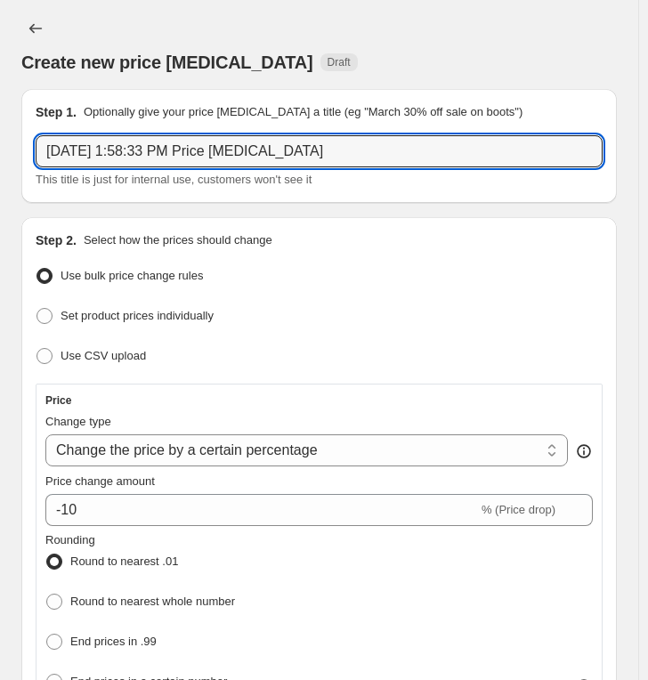
drag, startPoint x: 332, startPoint y: 148, endPoint x: -136, endPoint y: 157, distance: 468.1
click at [0, 157] on html "Home Settings Plans Skip to content Create new price [MEDICAL_DATA]. This page …" at bounding box center [324, 340] width 648 height 680
paste input "Nikon [DATE] - [DATE] - $"
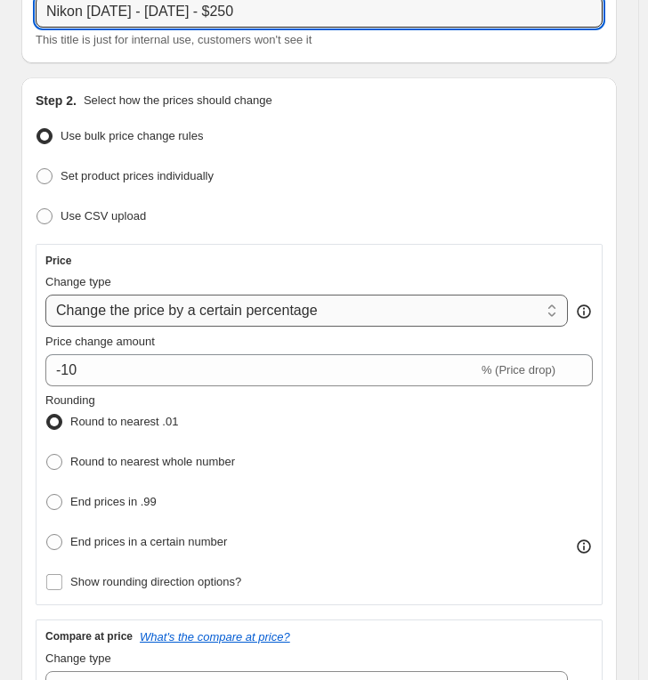
scroll to position [296, 0]
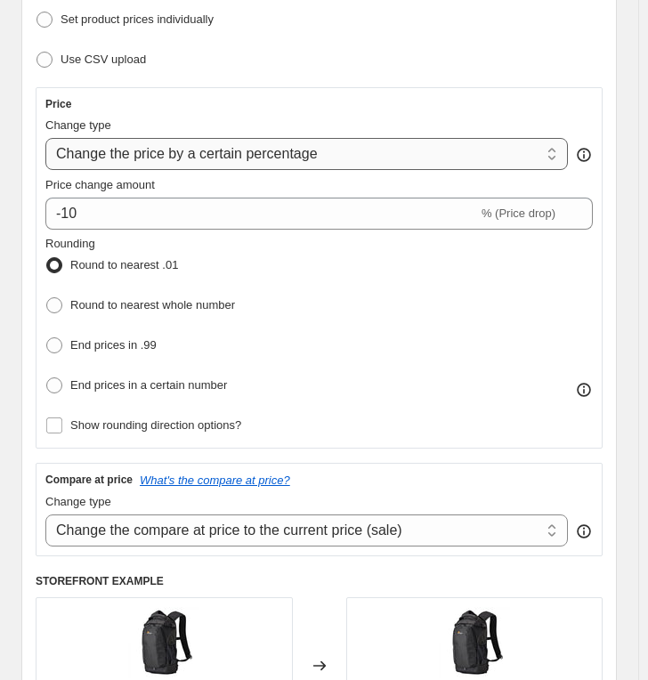
type input "Nikon [DATE] - [DATE] - $250"
click at [173, 157] on select "Change the price to a certain amount Change the price by a certain amount Chang…" at bounding box center [306, 154] width 522 height 32
select select "by"
click at [45, 138] on select "Change the price to a certain amount Change the price by a certain amount Chang…" at bounding box center [306, 154] width 522 height 32
type input "-10.00"
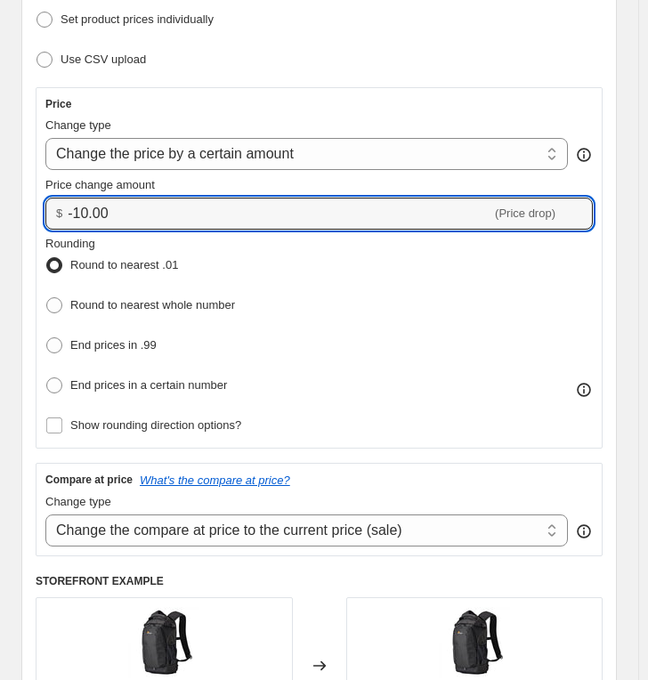
drag, startPoint x: 126, startPoint y: 210, endPoint x: -13, endPoint y: 211, distance: 139.7
click at [0, 211] on html "Home Settings Plans Skip to content Create new price [MEDICAL_DATA]. This page …" at bounding box center [324, 44] width 648 height 680
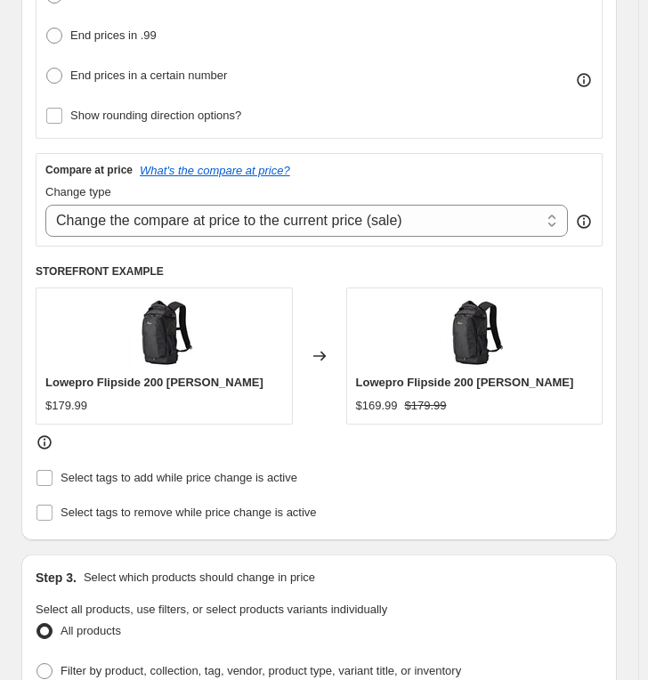
scroll to position [790, 0]
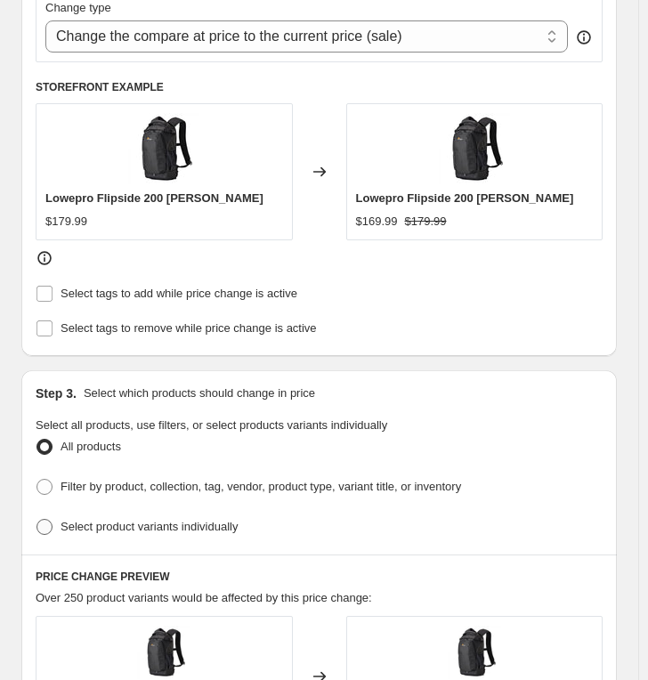
type input "-250.00"
click at [93, 520] on span "Select product variants individually" at bounding box center [148, 526] width 177 height 13
click at [37, 519] on input "Select product variants individually" at bounding box center [36, 519] width 1 height 1
radio input "true"
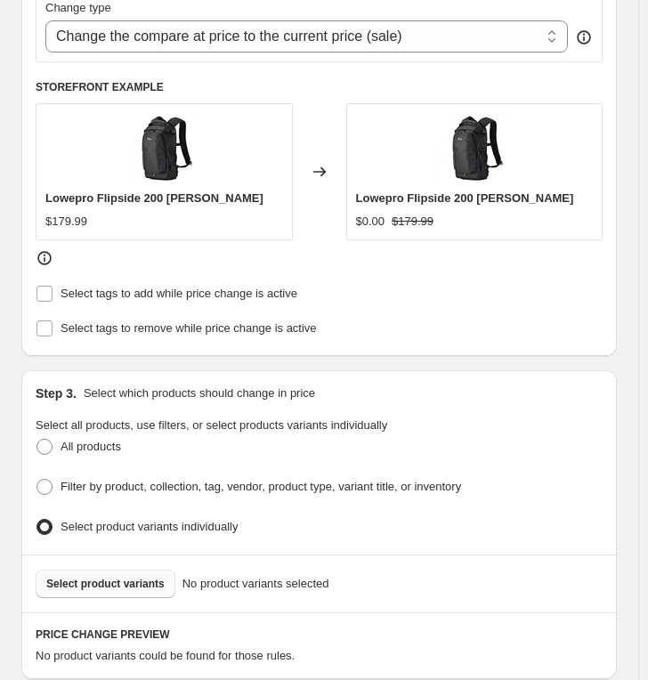
click at [89, 577] on span "Select product variants" at bounding box center [105, 584] width 118 height 14
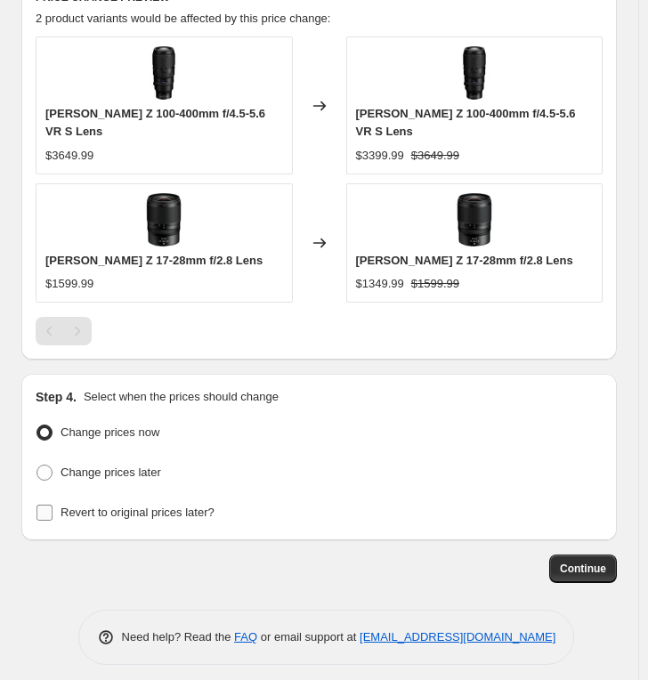
click at [106, 500] on label "Revert to original prices later?" at bounding box center [125, 512] width 179 height 25
click at [52, 504] on input "Revert to original prices later?" at bounding box center [44, 512] width 16 height 16
checkbox input "true"
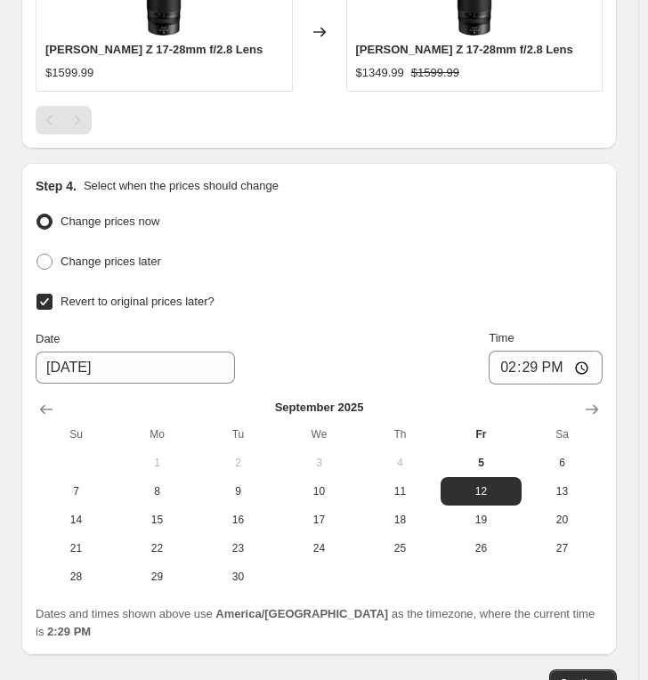
scroll to position [1741, 0]
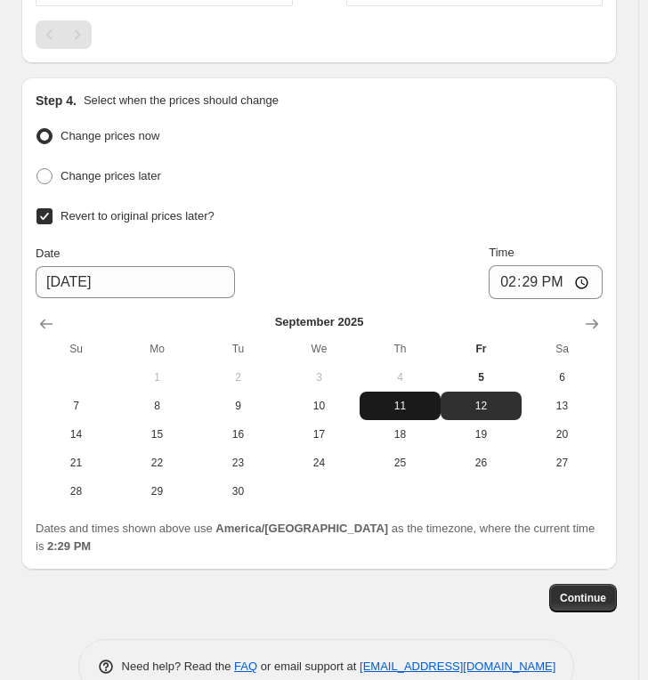
click at [423, 399] on span "11" at bounding box center [400, 406] width 67 height 14
type input "[DATE]"
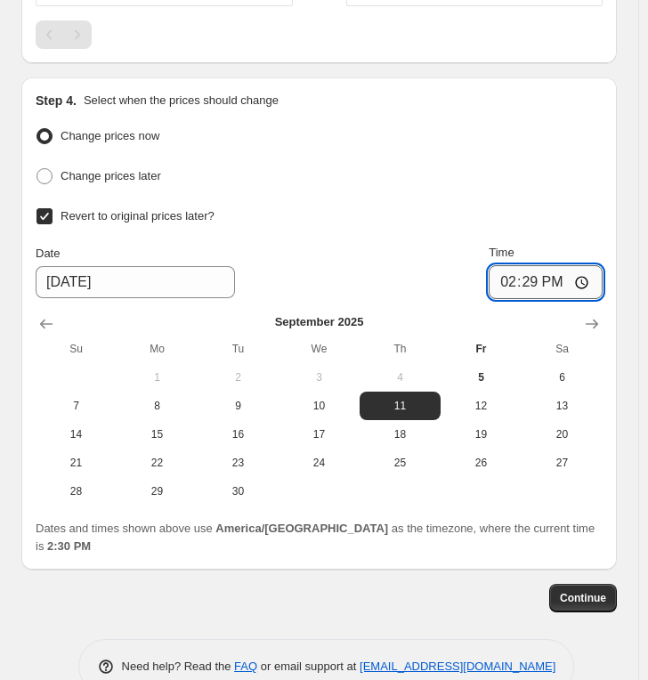
click at [514, 265] on input "14:29" at bounding box center [545, 282] width 114 height 34
click at [533, 272] on input "23:58" at bounding box center [545, 282] width 114 height 34
click at [534, 268] on input "23:09" at bounding box center [545, 282] width 114 height 34
type input "23:59"
click at [585, 591] on span "Continue" at bounding box center [583, 598] width 46 height 14
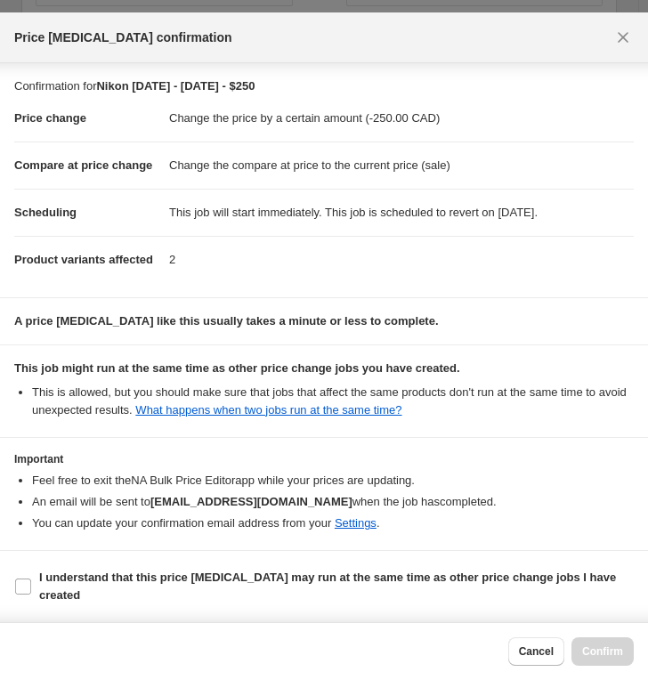
scroll to position [39, 0]
click at [174, 588] on span "I understand that this price [MEDICAL_DATA] may run at the same time as other p…" at bounding box center [336, 587] width 594 height 36
click at [31, 588] on input "I understand that this price [MEDICAL_DATA] may run at the same time as other p…" at bounding box center [23, 586] width 16 height 16
checkbox input "true"
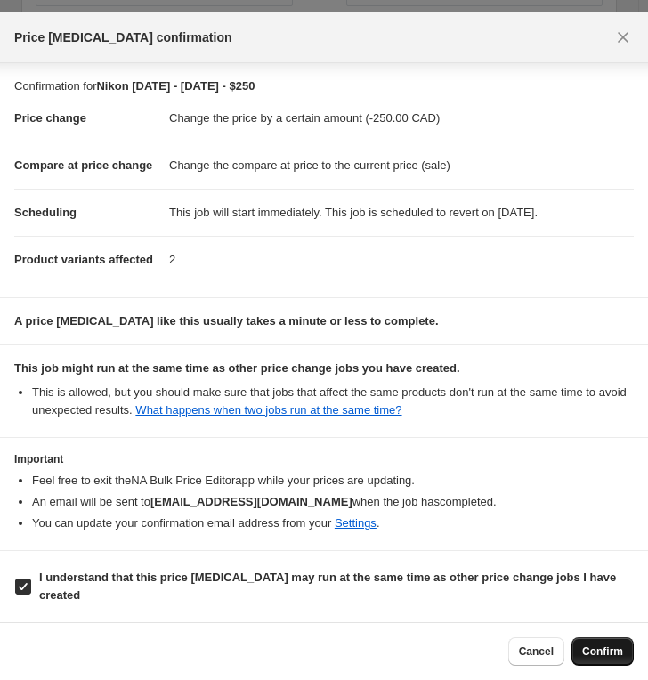
click at [617, 602] on span "Confirm" at bounding box center [602, 651] width 41 height 14
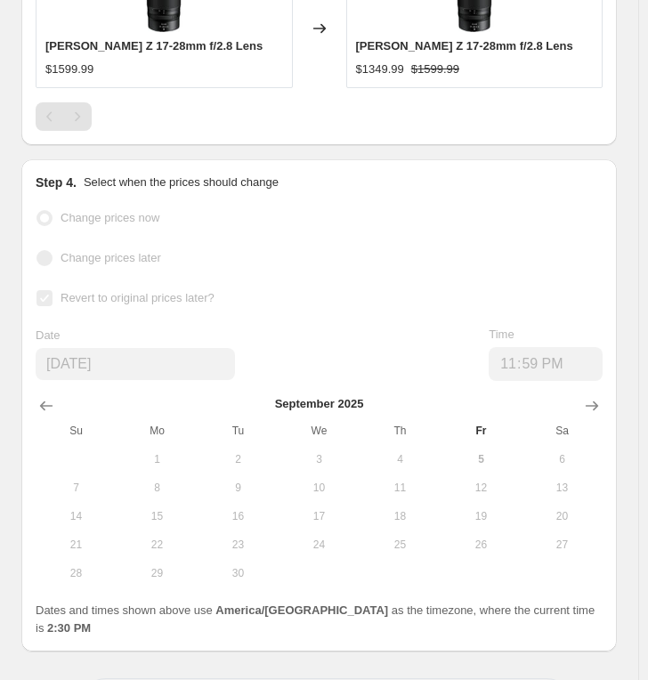
select select "by"
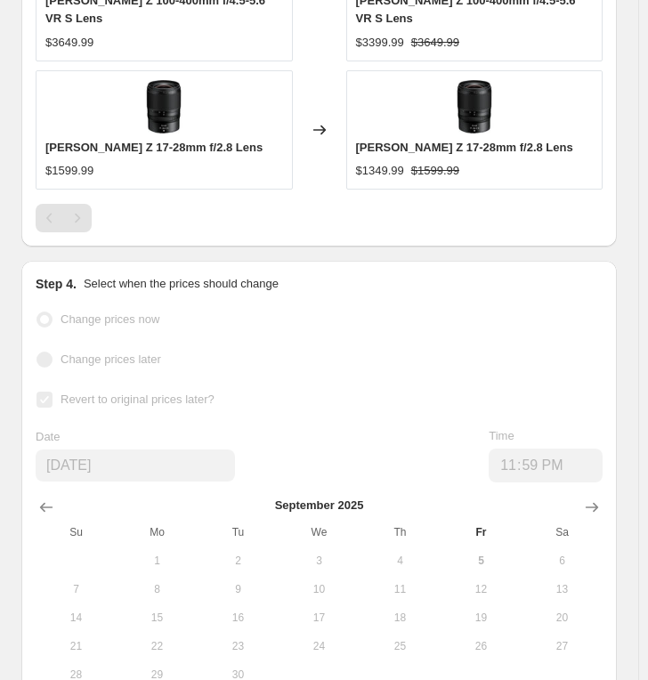
scroll to position [0, 0]
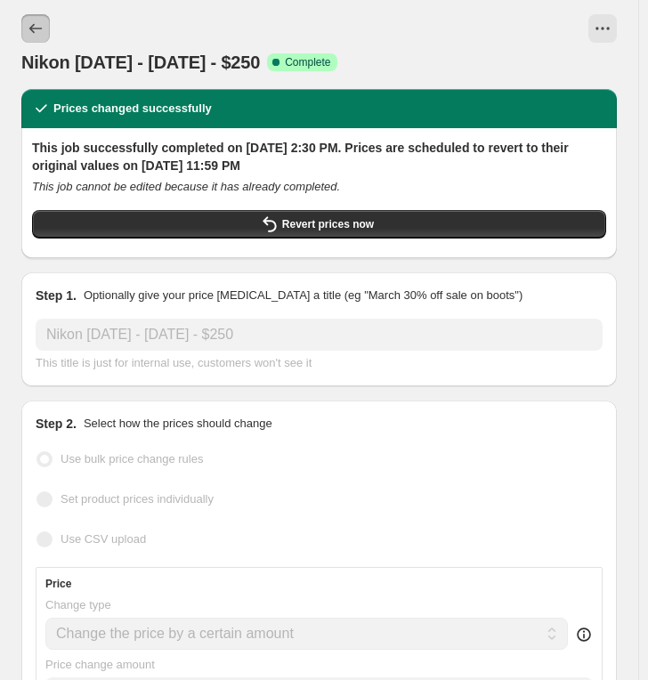
click at [44, 22] on button "Price change jobs" at bounding box center [35, 28] width 28 height 28
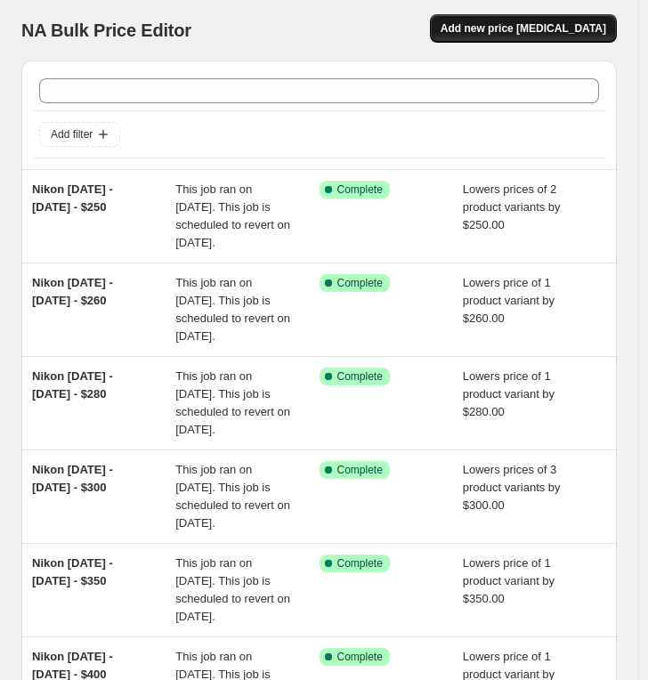
click at [518, 29] on span "Add new price [MEDICAL_DATA]" at bounding box center [522, 28] width 165 height 14
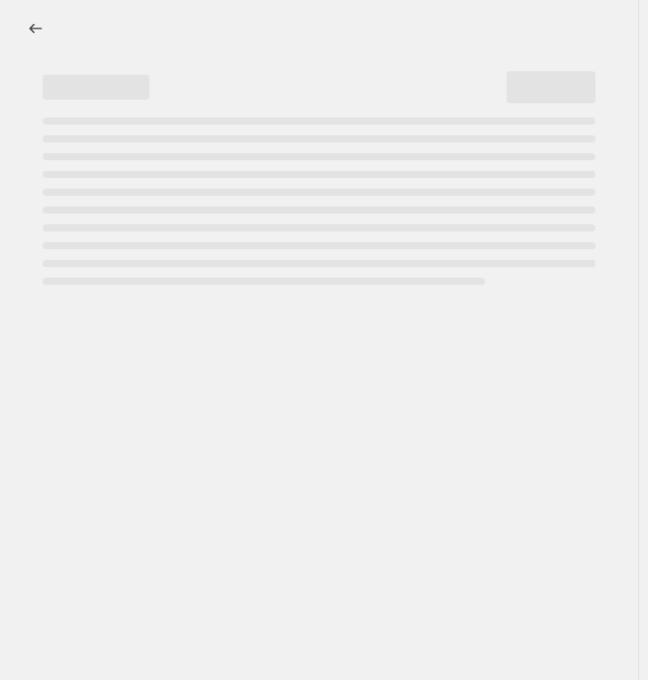
select select "percentage"
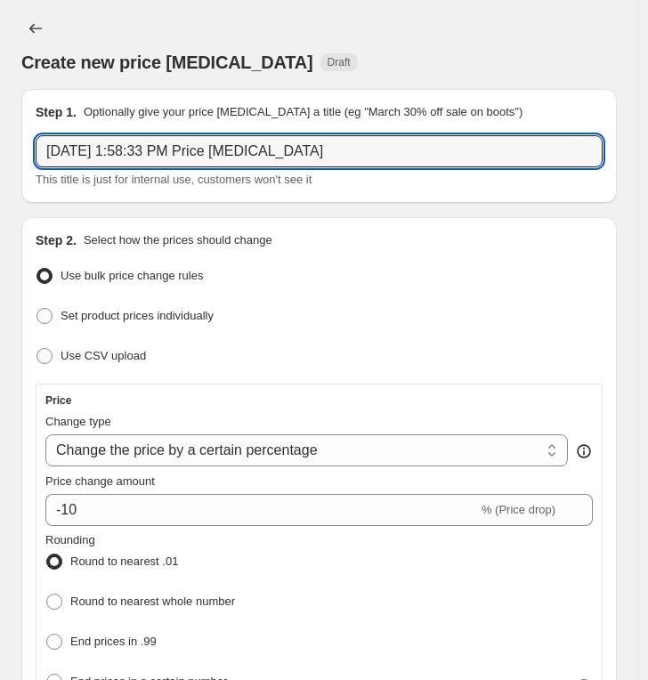
drag, startPoint x: 377, startPoint y: 150, endPoint x: -2, endPoint y: 142, distance: 379.1
click at [0, 142] on html "Home Settings Plans Skip to content Create new price [MEDICAL_DATA]. This page …" at bounding box center [324, 340] width 648 height 680
paste input "Nikon [DATE] - [DATE] - $"
type input "Nikon [DATE] - [DATE] - $230"
click at [141, 441] on select "Change the price to a certain amount Change the price by a certain amount Chang…" at bounding box center [306, 450] width 522 height 32
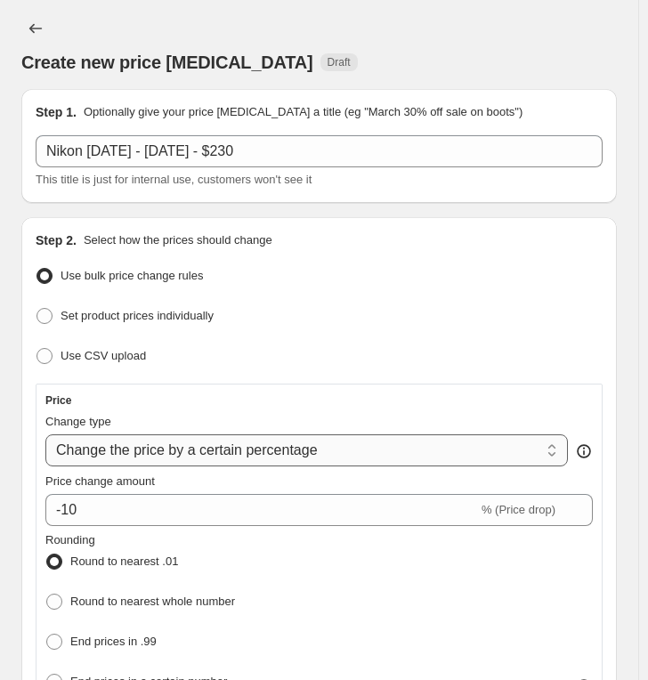
select select "by"
click at [45, 434] on select "Change the price to a certain amount Change the price by a certain amount Chang…" at bounding box center [306, 450] width 522 height 32
type input "-10.00"
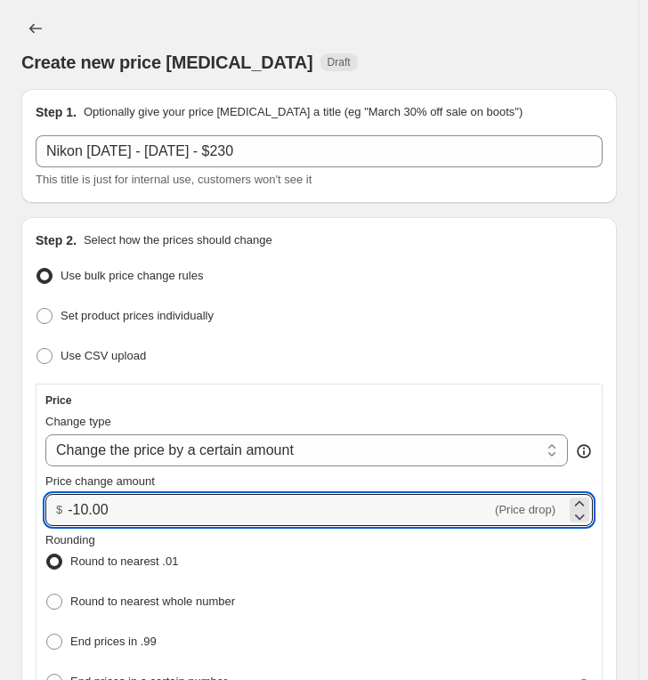
drag, startPoint x: 135, startPoint y: 504, endPoint x: -47, endPoint y: 491, distance: 182.8
click at [0, 491] on html "Home Settings Plans Skip to content Create new price [MEDICAL_DATA]. This page …" at bounding box center [324, 340] width 648 height 680
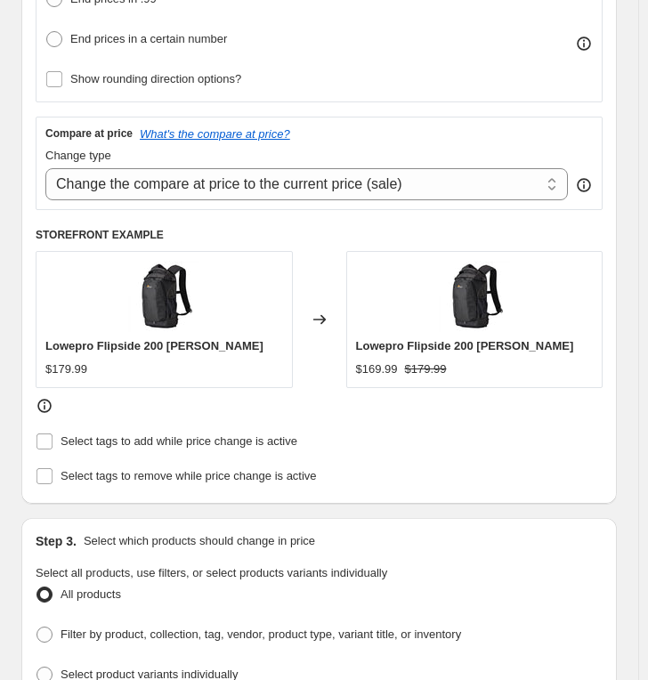
scroll to position [790, 0]
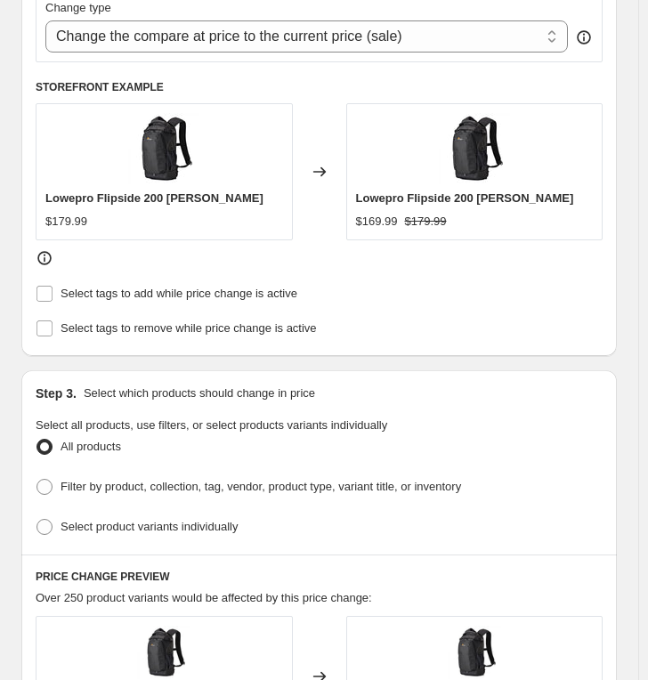
type input "-230.00"
click at [107, 503] on ul "All products Filter by product, collection, tag, vendor, product type, variant …" at bounding box center [319, 487] width 567 height 106
click at [107, 520] on span "Select product variants individually" at bounding box center [148, 526] width 177 height 13
click at [37, 519] on input "Select product variants individually" at bounding box center [36, 519] width 1 height 1
radio input "true"
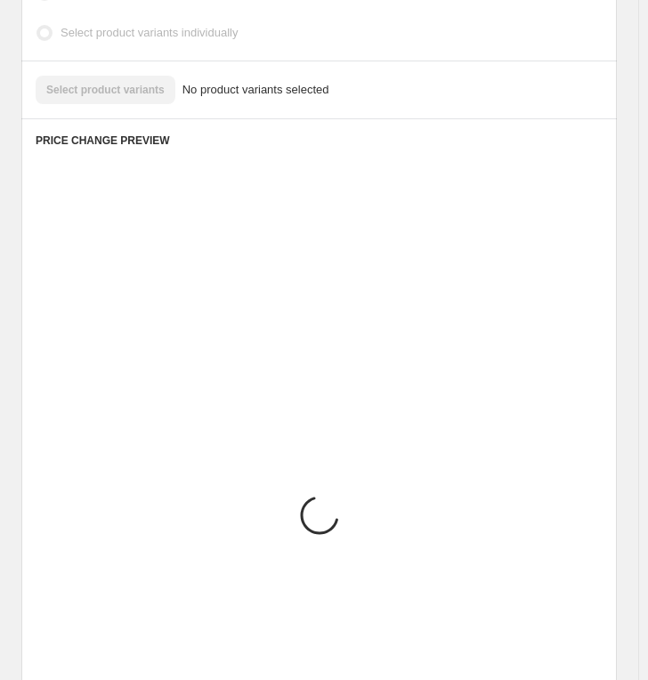
scroll to position [1110, 0]
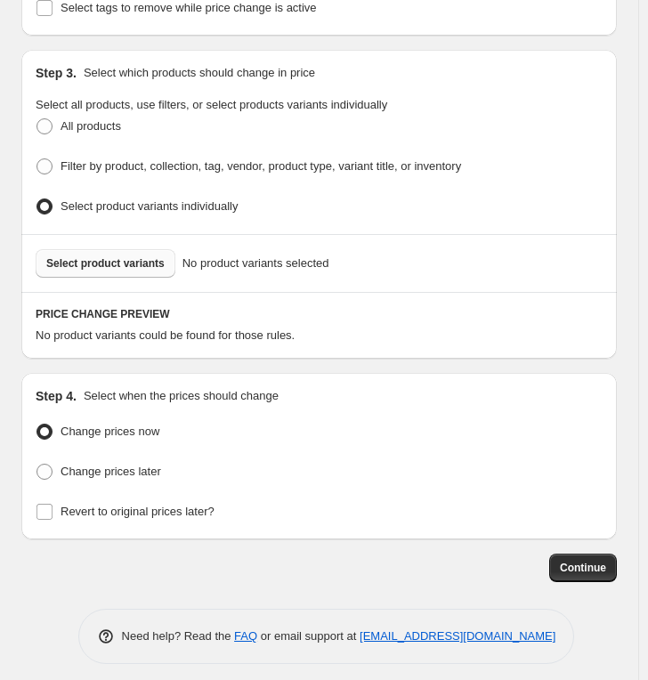
click at [118, 261] on span "Select product variants" at bounding box center [105, 263] width 118 height 14
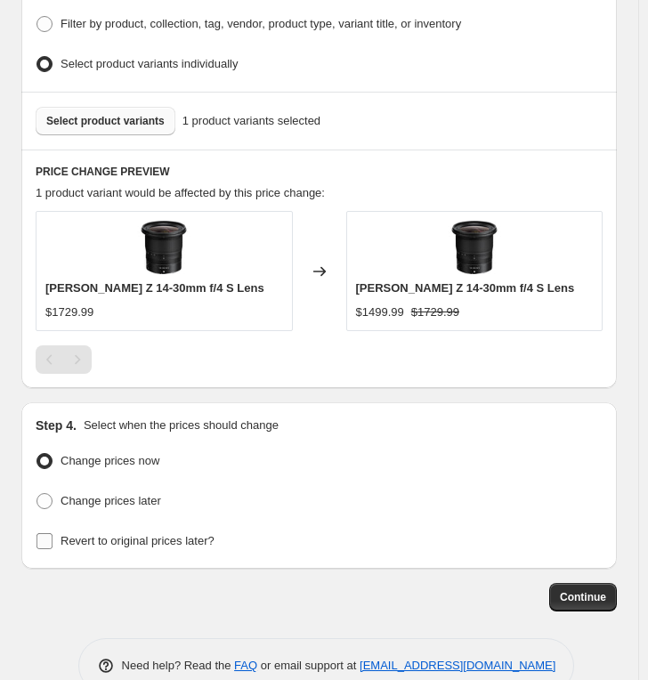
scroll to position [1281, 0]
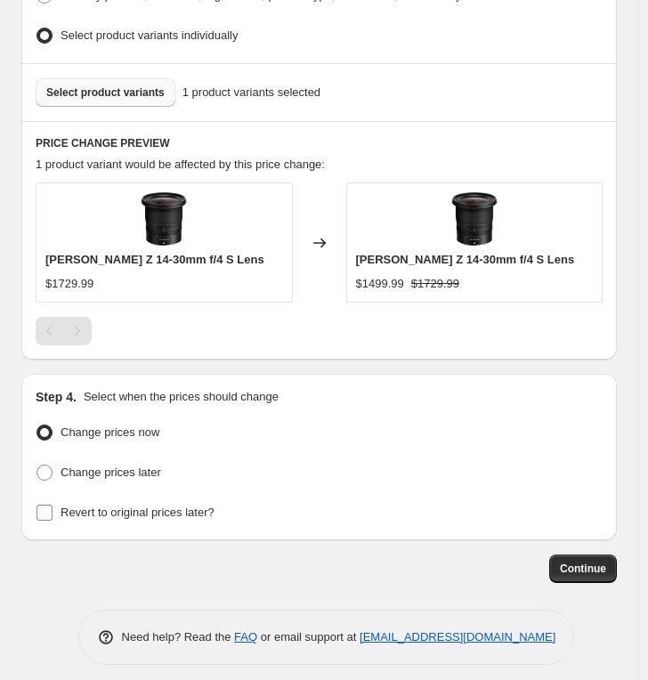
click at [116, 506] on span "Revert to original prices later?" at bounding box center [137, 511] width 154 height 13
click at [52, 506] on input "Revert to original prices later?" at bounding box center [44, 512] width 16 height 16
checkbox input "true"
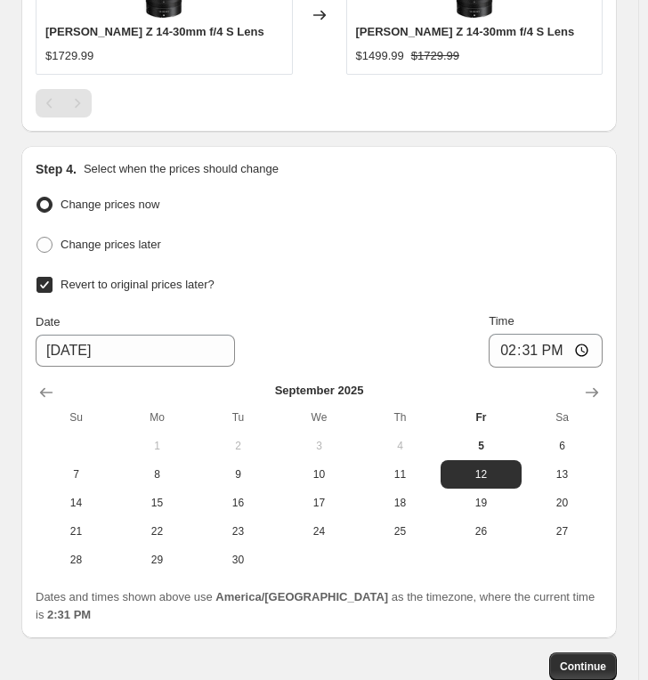
scroll to position [1577, 0]
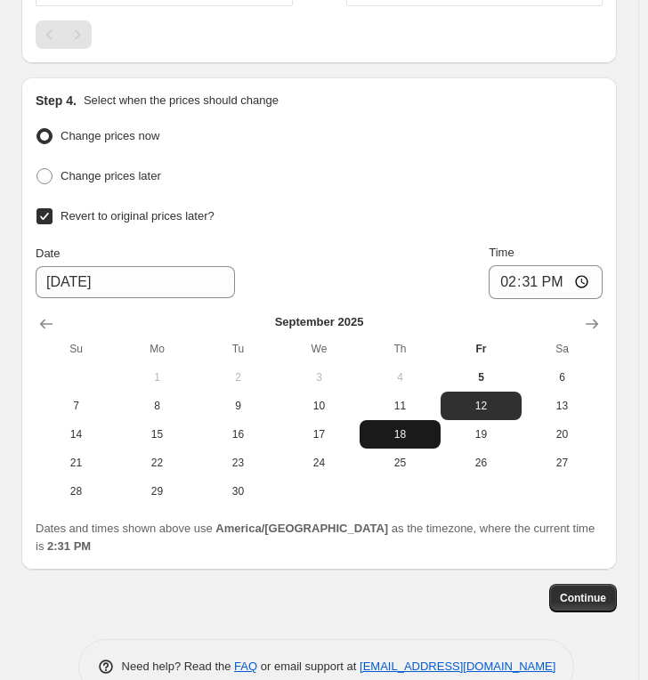
click at [399, 408] on tbody "1 2 3 4 5 6 7 8 9 10 11 12 13 14 15 16 17 18 19 20 21 22 23 24 25 26 27 28 29 30" at bounding box center [319, 434] width 567 height 142
click at [413, 399] on span "11" at bounding box center [400, 406] width 67 height 14
type input "[DATE]"
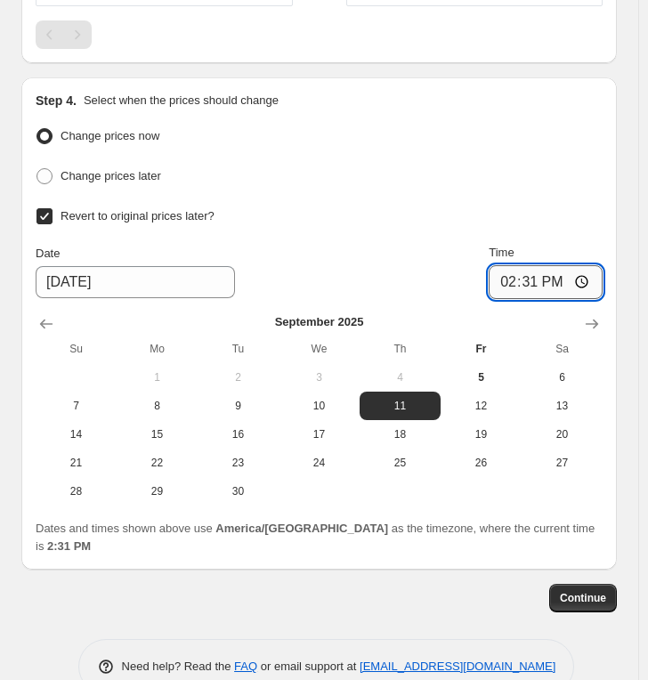
click at [521, 265] on input "14:31" at bounding box center [545, 282] width 114 height 34
type input "23:59"
click at [602, 584] on button "Continue" at bounding box center [583, 598] width 68 height 28
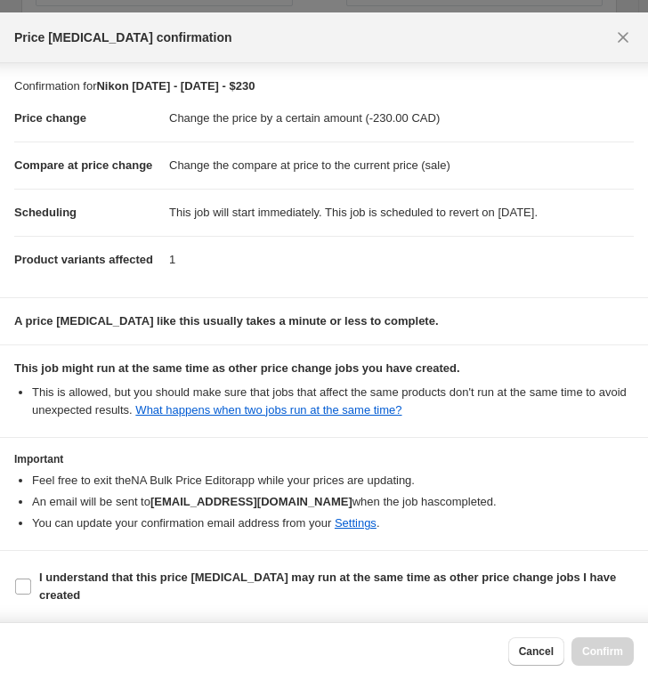
scroll to position [39, 0]
click at [187, 588] on span "I understand that this price [MEDICAL_DATA] may run at the same time as other p…" at bounding box center [336, 587] width 594 height 36
click at [31, 588] on input "I understand that this price [MEDICAL_DATA] may run at the same time as other p…" at bounding box center [23, 586] width 16 height 16
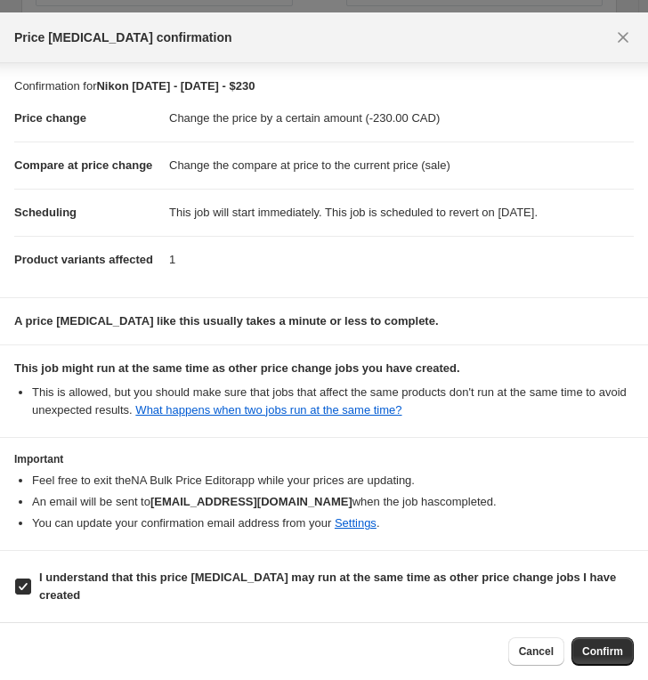
drag, startPoint x: 199, startPoint y: 578, endPoint x: 294, endPoint y: 600, distance: 97.6
click at [200, 578] on b "I understand that this price [MEDICAL_DATA] may run at the same time as other p…" at bounding box center [327, 585] width 577 height 31
click at [31, 578] on input "I understand that this price [MEDICAL_DATA] may run at the same time as other p…" at bounding box center [23, 586] width 16 height 16
click at [317, 580] on b "I understand that this price [MEDICAL_DATA] may run at the same time as other p…" at bounding box center [327, 585] width 577 height 31
click at [31, 580] on input "I understand that this price [MEDICAL_DATA] may run at the same time as other p…" at bounding box center [23, 586] width 16 height 16
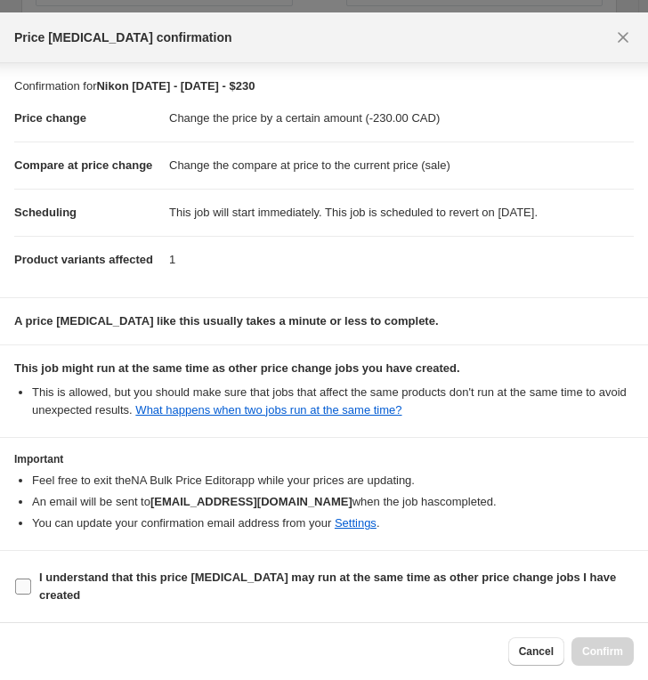
checkbox input "true"
click at [598, 602] on span "Confirm" at bounding box center [602, 651] width 41 height 14
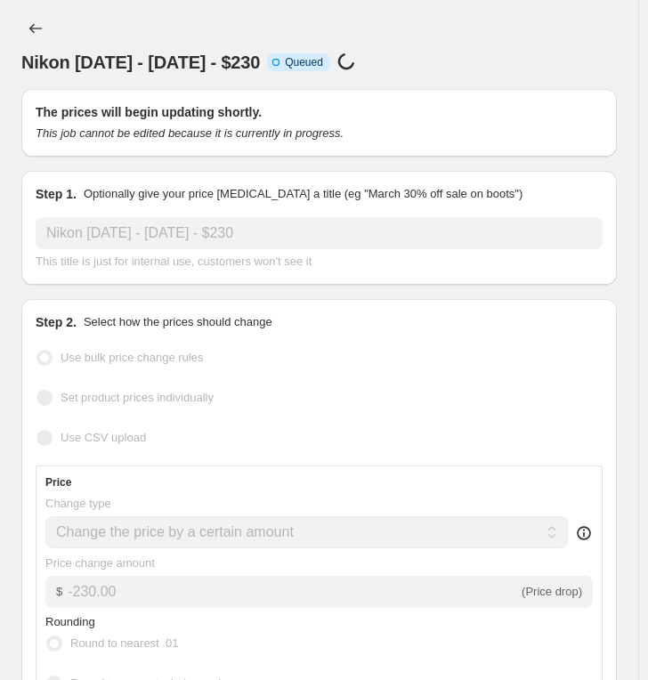
select select "by"
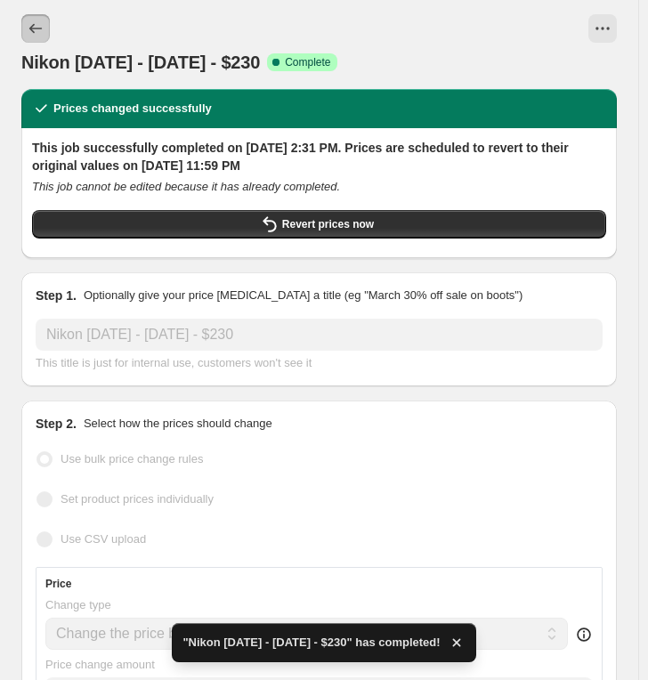
click at [32, 22] on icon "Price change jobs" at bounding box center [36, 29] width 18 height 18
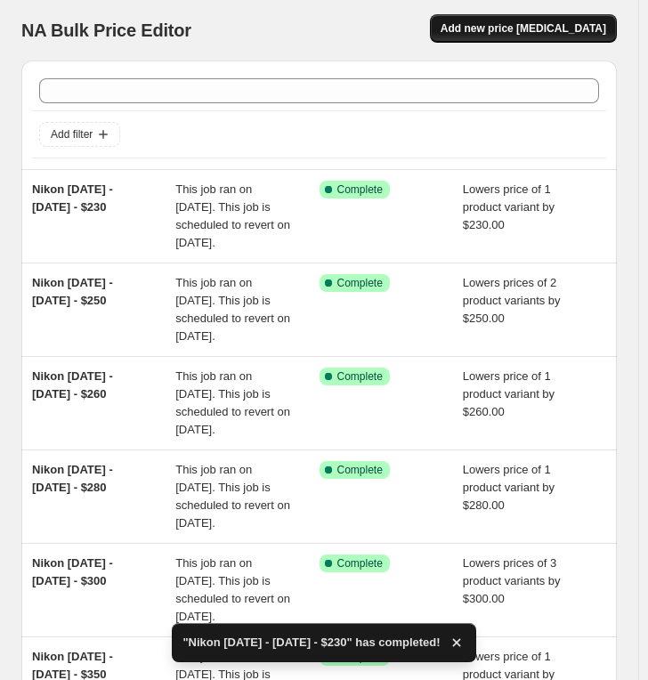
click at [499, 35] on span "Add new price [MEDICAL_DATA]" at bounding box center [522, 28] width 165 height 14
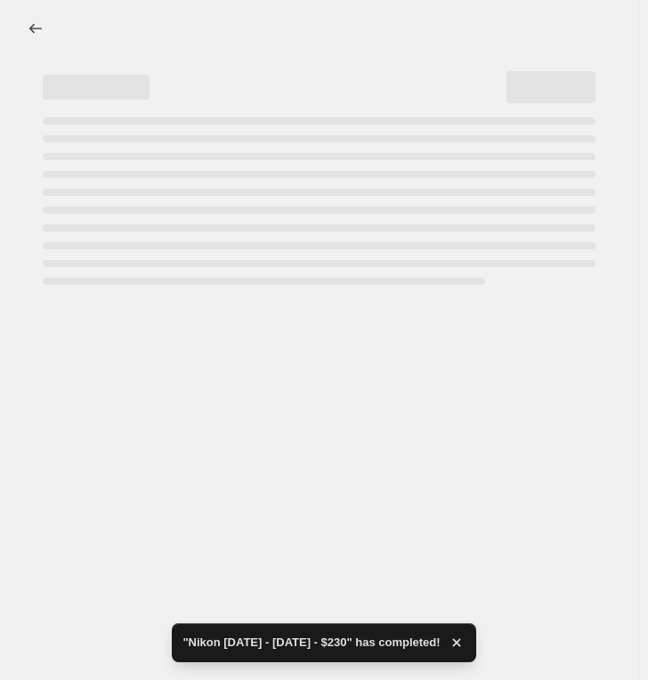
select select "percentage"
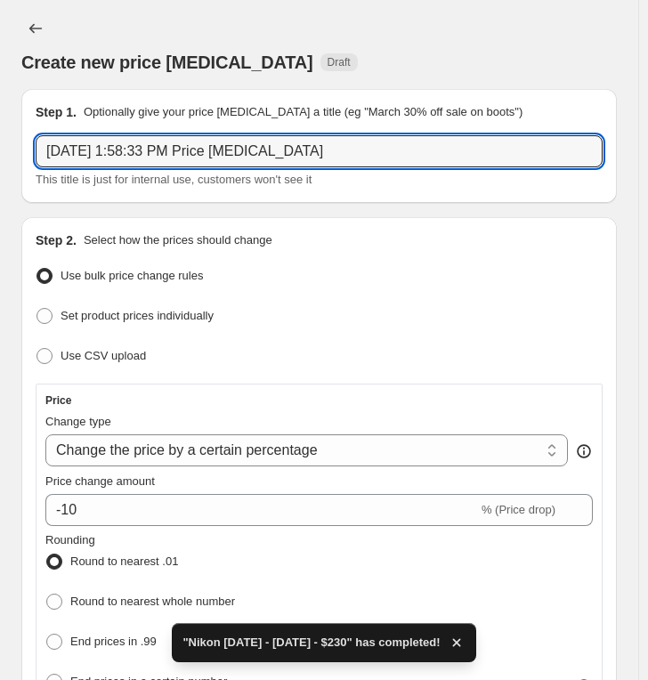
drag, startPoint x: 218, startPoint y: 158, endPoint x: -35, endPoint y: 138, distance: 253.5
click at [0, 138] on html "Home Settings Plans Skip to content Create new price [MEDICAL_DATA]. This page …" at bounding box center [324, 340] width 648 height 680
paste input "Nikon [DATE] - [DATE] - $"
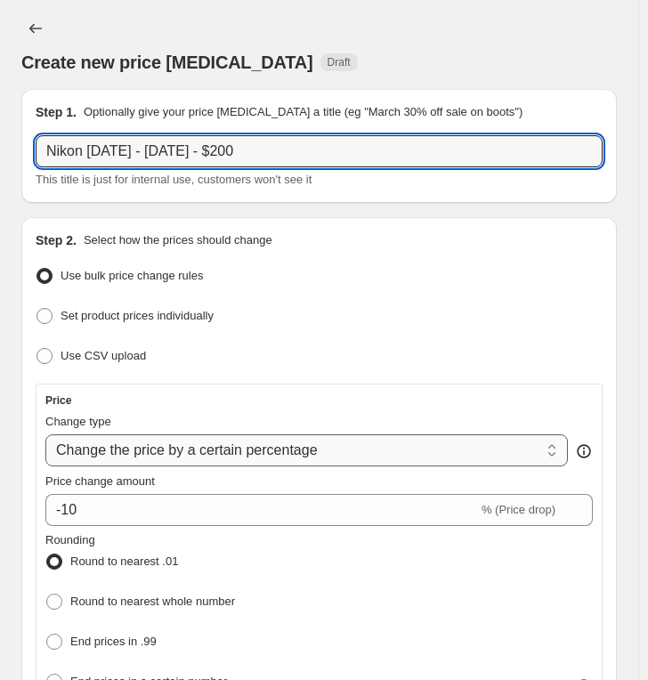
type input "Nikon [DATE] - [DATE] - $200"
click at [181, 456] on select "Change the price to a certain amount Change the price by a certain amount Chang…" at bounding box center [306, 450] width 522 height 32
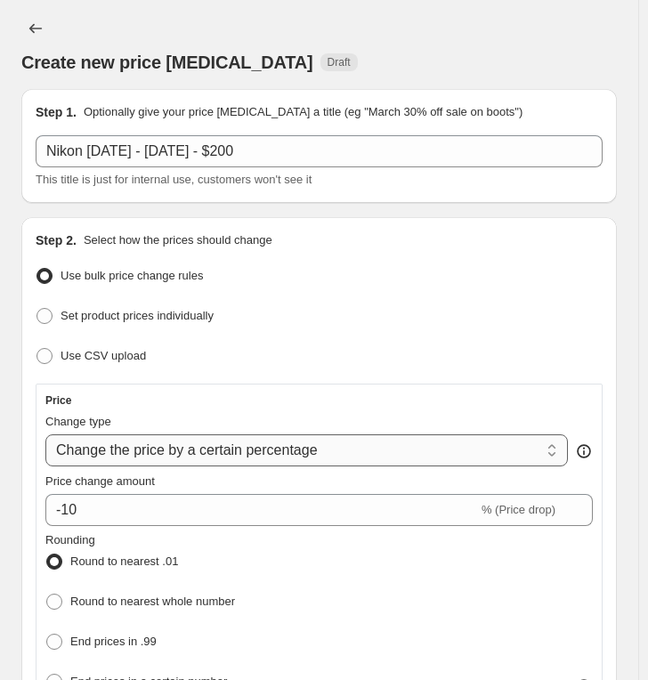
select select "by"
click at [45, 434] on select "Change the price to a certain amount Change the price by a certain amount Chang…" at bounding box center [306, 450] width 522 height 32
type input "-10.00"
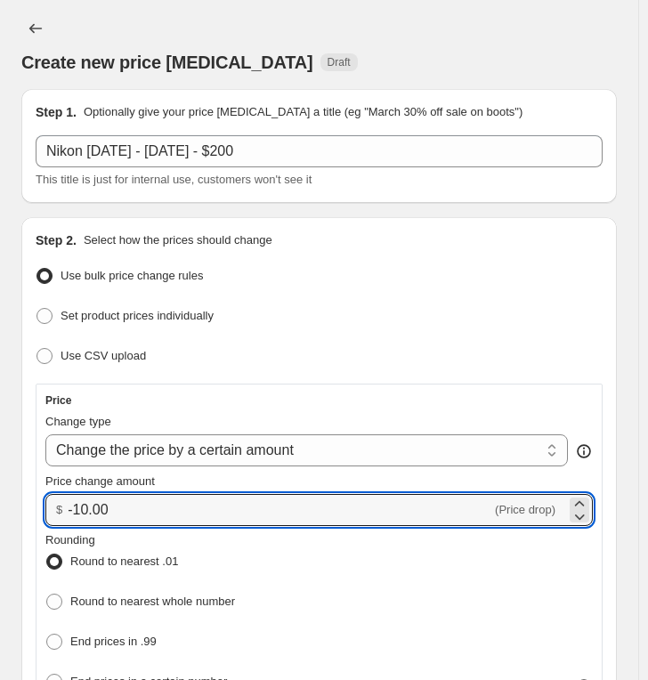
drag, startPoint x: 49, startPoint y: 505, endPoint x: -26, endPoint y: 496, distance: 75.3
click at [0, 496] on html "Home Settings Plans Skip to content Create new price [MEDICAL_DATA]. This page …" at bounding box center [324, 340] width 648 height 680
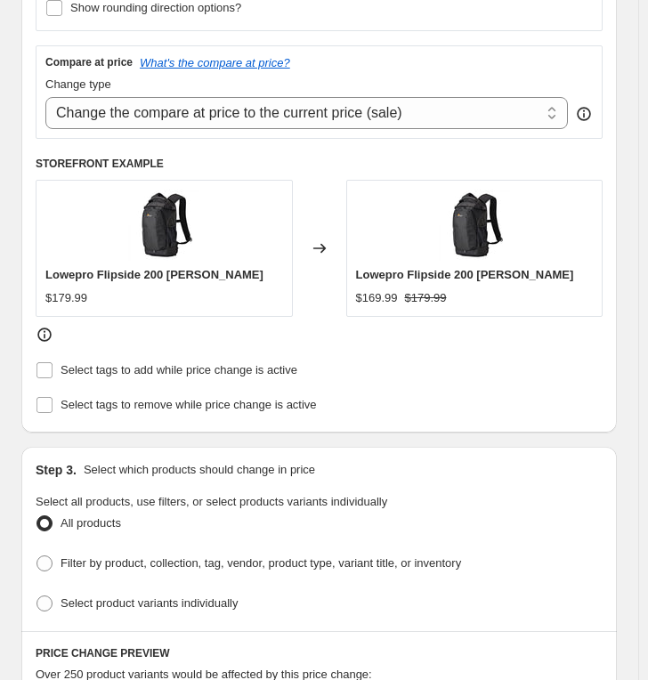
scroll to position [988, 0]
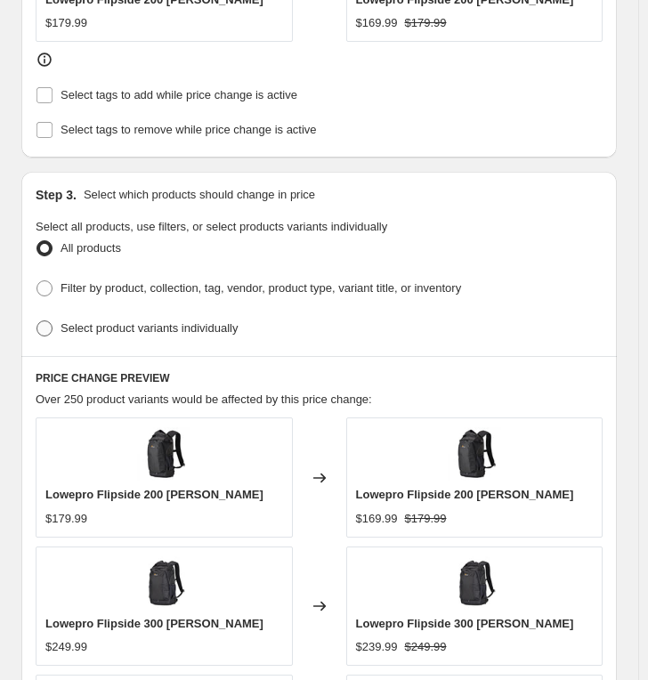
type input "-200.00"
click at [119, 324] on span "Select product variants individually" at bounding box center [148, 327] width 177 height 13
click at [37, 321] on input "Select product variants individually" at bounding box center [36, 320] width 1 height 1
radio input "true"
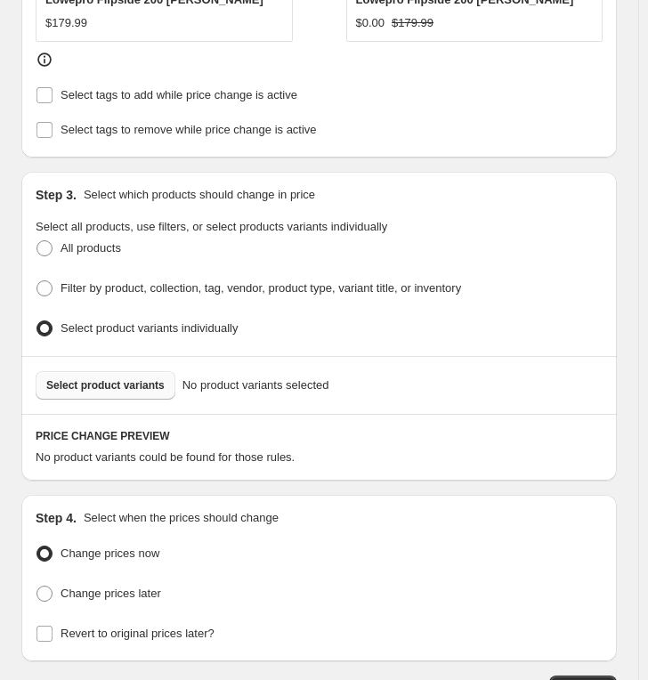
click at [109, 378] on span "Select product variants" at bounding box center [105, 385] width 118 height 14
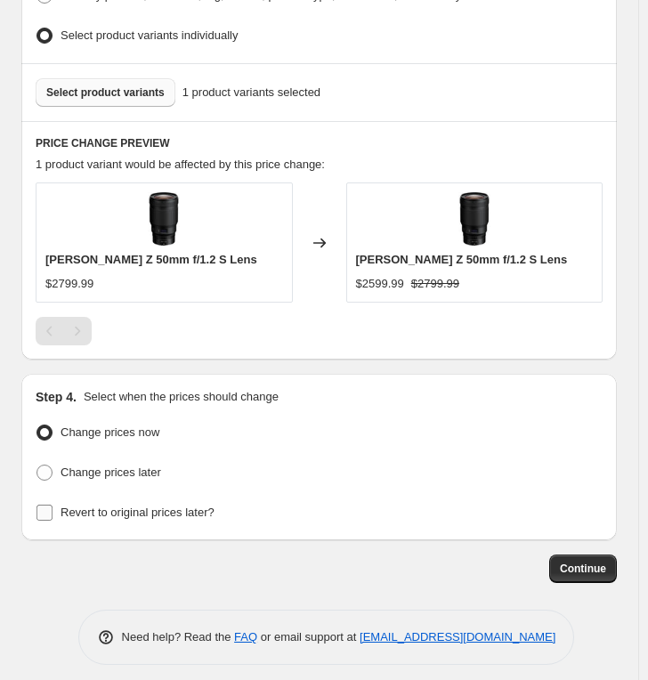
click at [143, 505] on span "Revert to original prices later?" at bounding box center [137, 511] width 154 height 13
click at [52, 504] on input "Revert to original prices later?" at bounding box center [44, 512] width 16 height 16
checkbox input "true"
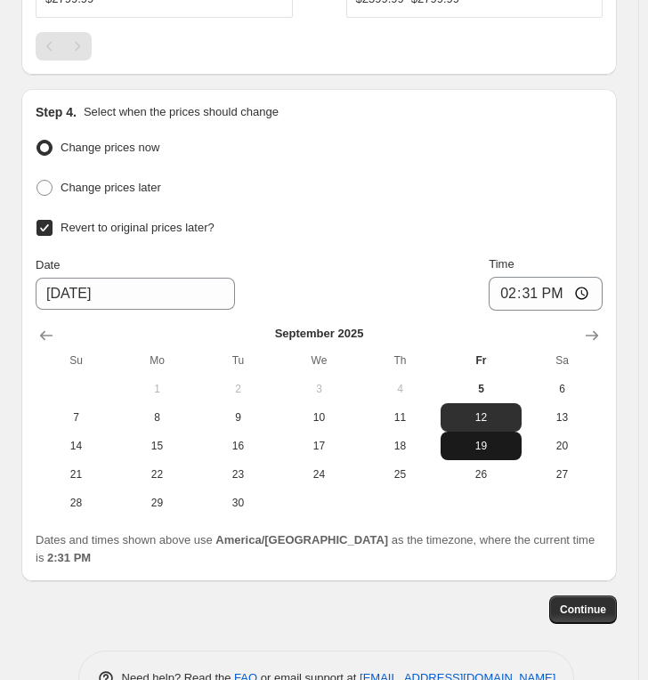
scroll to position [1589, 0]
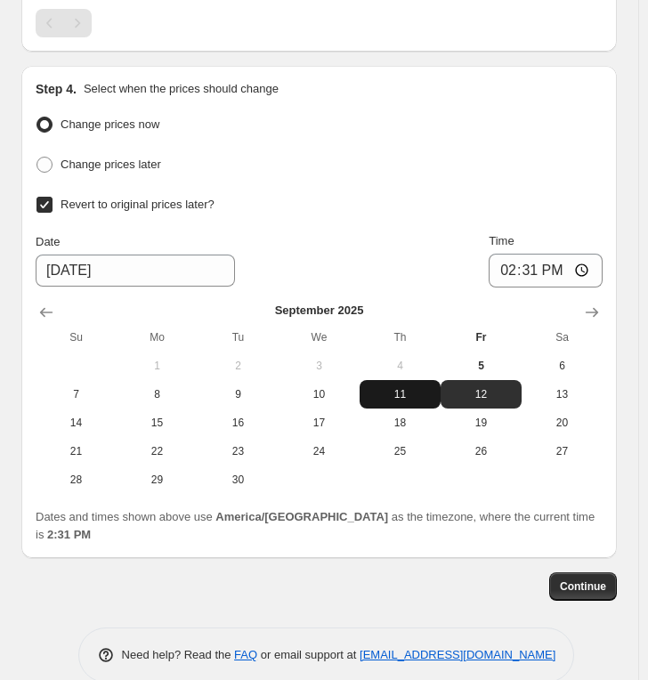
click at [413, 387] on span "11" at bounding box center [400, 394] width 67 height 14
type input "[DATE]"
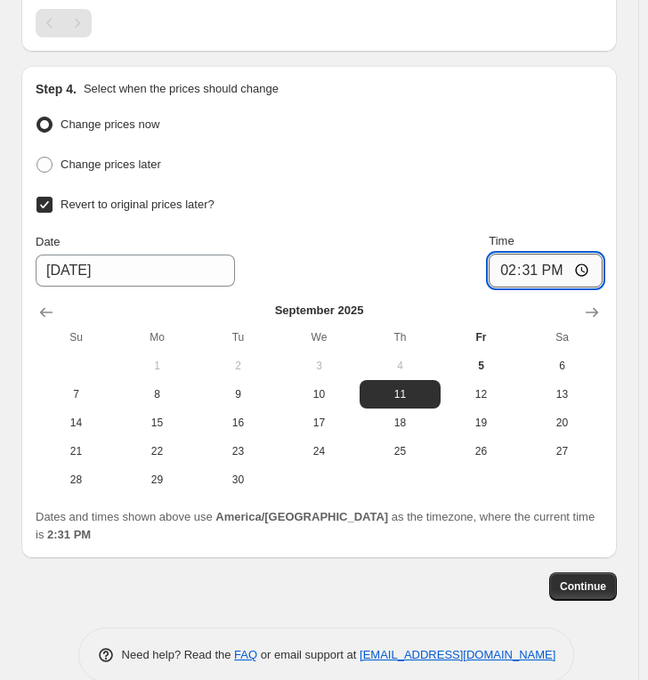
click at [506, 262] on input "14:31" at bounding box center [545, 271] width 114 height 34
type input "23:59"
click at [590, 579] on span "Continue" at bounding box center [583, 586] width 46 height 14
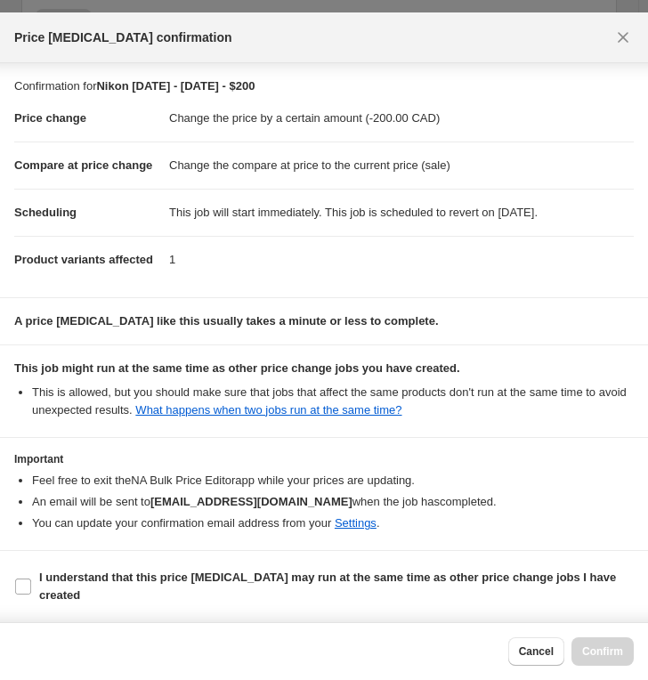
scroll to position [39, 0]
drag, startPoint x: 121, startPoint y: 573, endPoint x: 168, endPoint y: 578, distance: 47.5
click at [121, 576] on b "I understand that this price [MEDICAL_DATA] may run at the same time as other p…" at bounding box center [327, 585] width 577 height 31
click at [255, 585] on b "I understand that this price [MEDICAL_DATA] may run at the same time as other p…" at bounding box center [327, 585] width 577 height 31
click at [31, 585] on input "I understand that this price [MEDICAL_DATA] may run at the same time as other p…" at bounding box center [23, 586] width 16 height 16
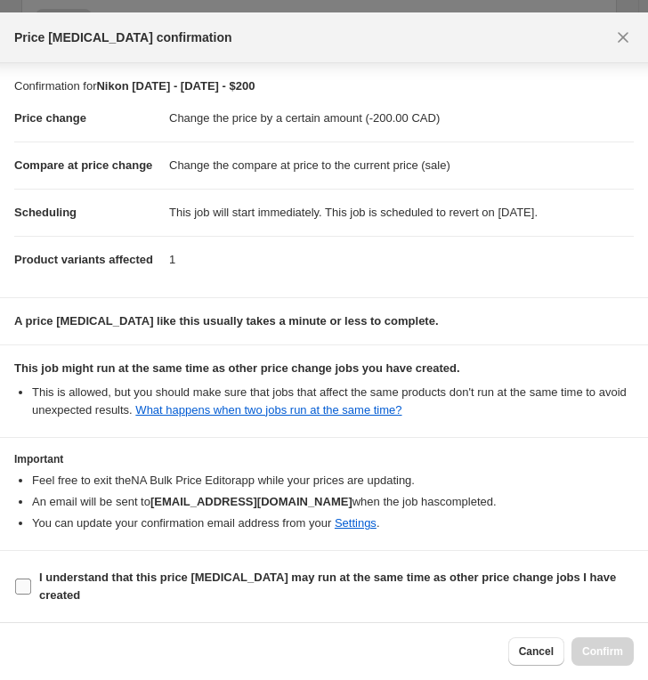
checkbox input "true"
click at [600, 602] on span "Confirm" at bounding box center [602, 651] width 41 height 14
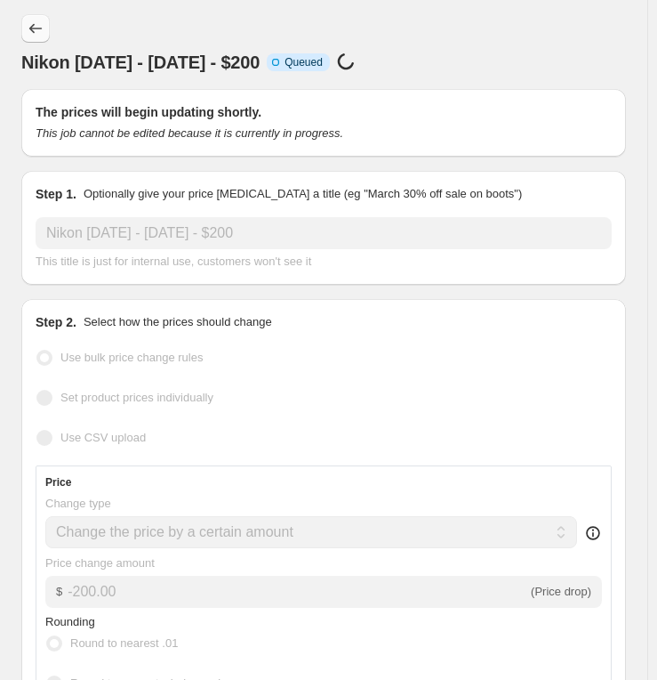
select select "by"
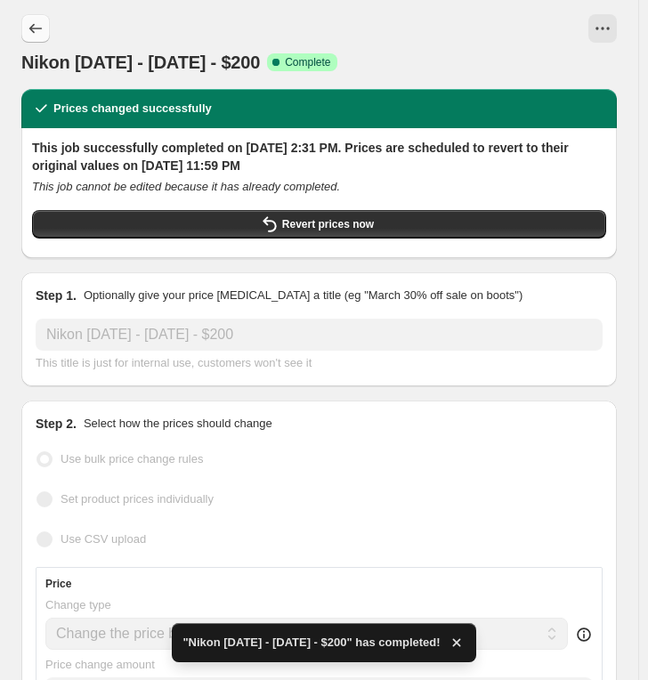
click at [40, 23] on icon "Price change jobs" at bounding box center [36, 29] width 18 height 18
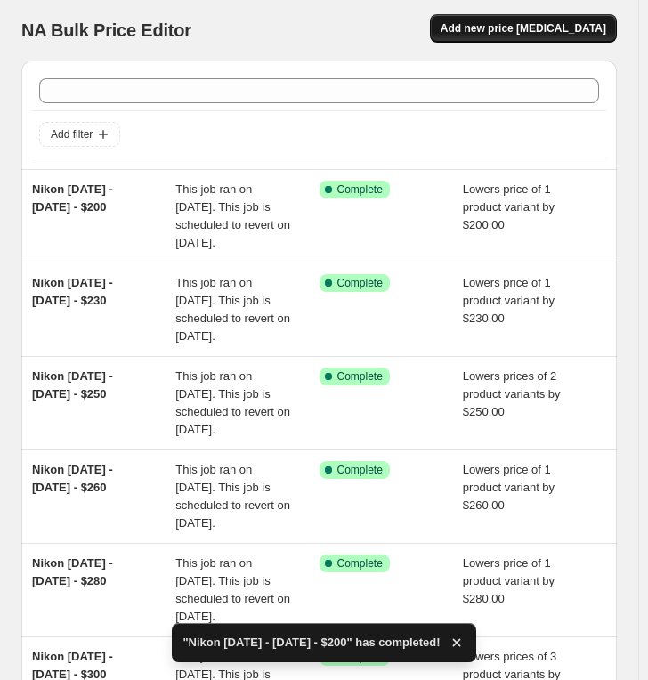
click at [528, 29] on span "Add new price [MEDICAL_DATA]" at bounding box center [522, 28] width 165 height 14
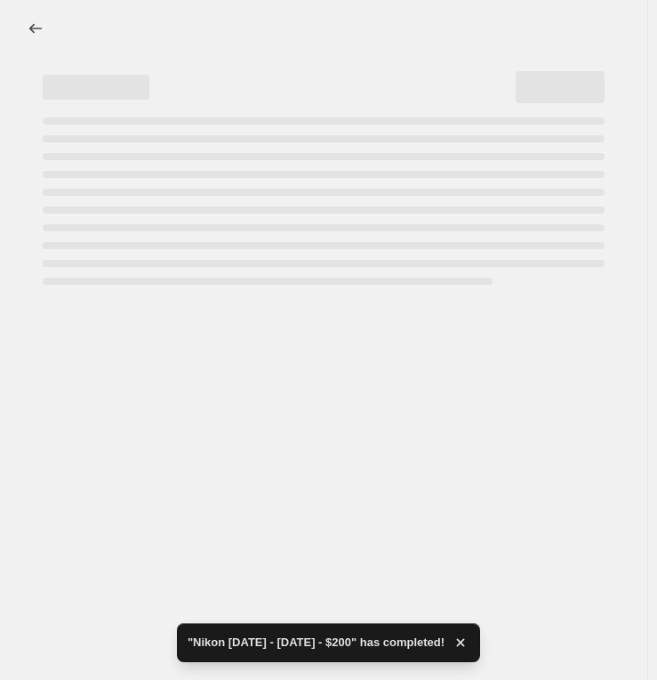
select select "percentage"
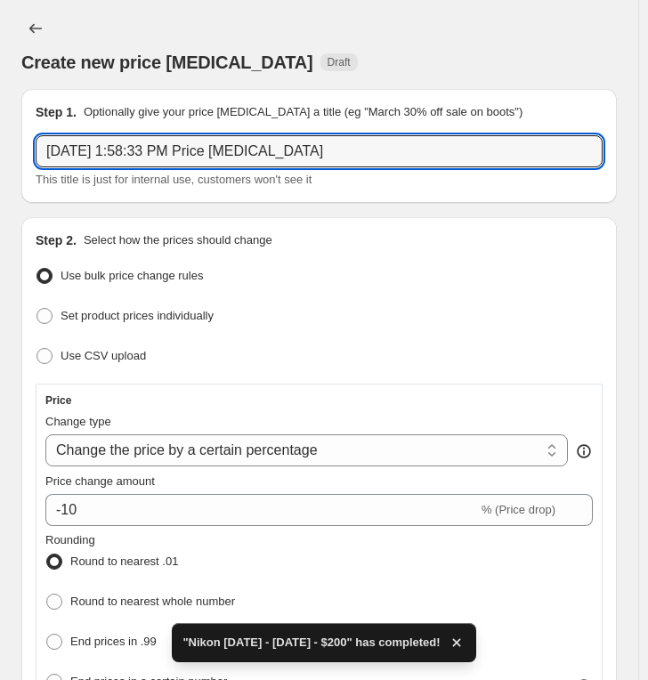
drag, startPoint x: 353, startPoint y: 158, endPoint x: -55, endPoint y: 140, distance: 408.8
click at [0, 140] on html "Home Settings Plans Skip to content Create new price [MEDICAL_DATA]. This page …" at bounding box center [324, 340] width 648 height 680
paste input "Nikon [DATE] - [DATE] - $"
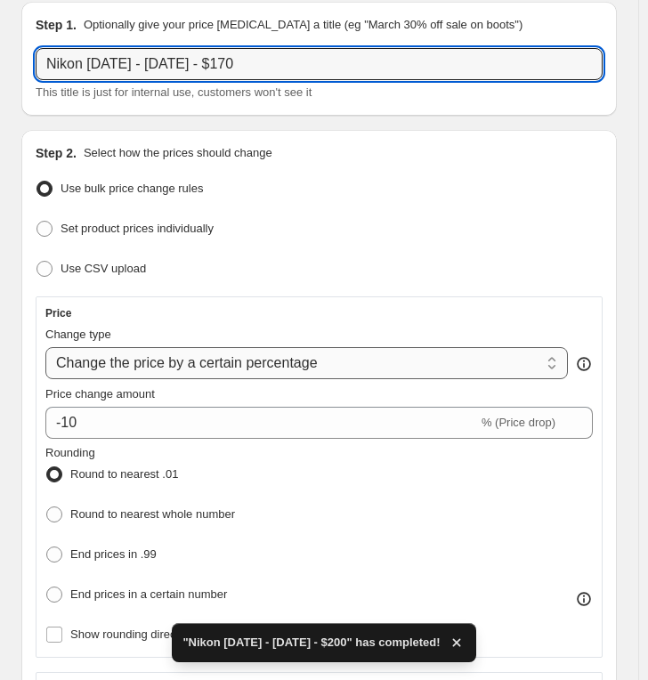
scroll to position [99, 0]
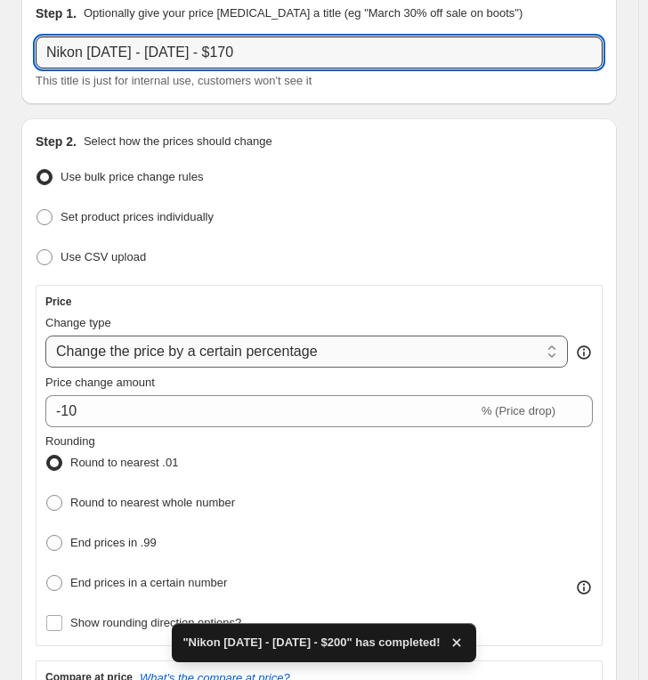
type input "Nikon [DATE] - [DATE] - $170"
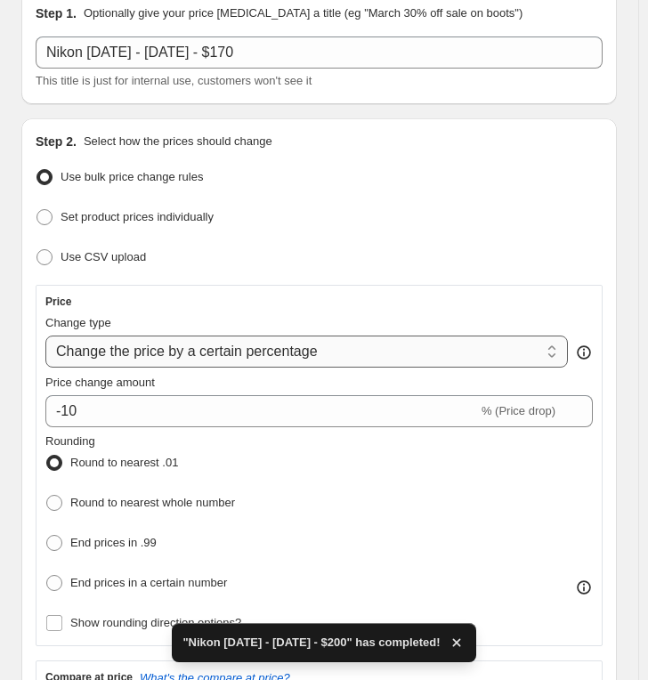
click at [175, 336] on select "Change the price to a certain amount Change the price by a certain amount Chang…" at bounding box center [306, 351] width 522 height 32
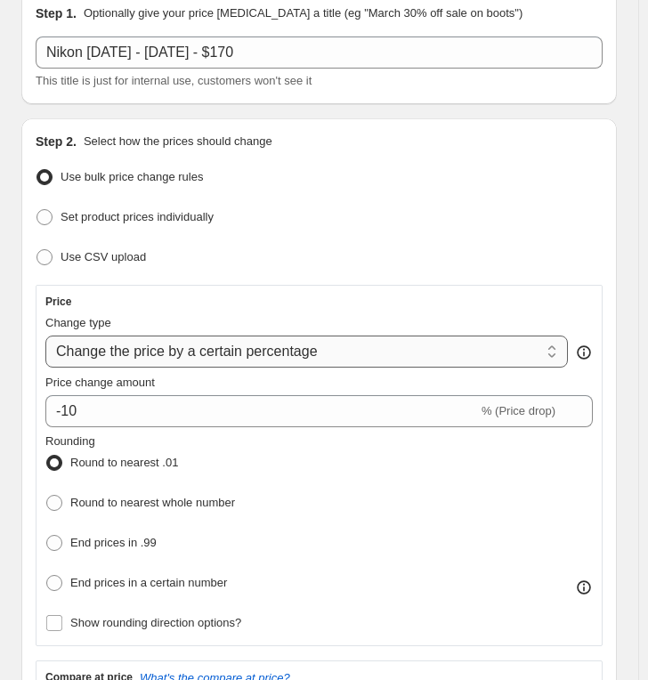
select select "by"
click at [45, 335] on select "Change the price to a certain amount Change the price by a certain amount Chang…" at bounding box center [306, 351] width 522 height 32
type input "-10.00"
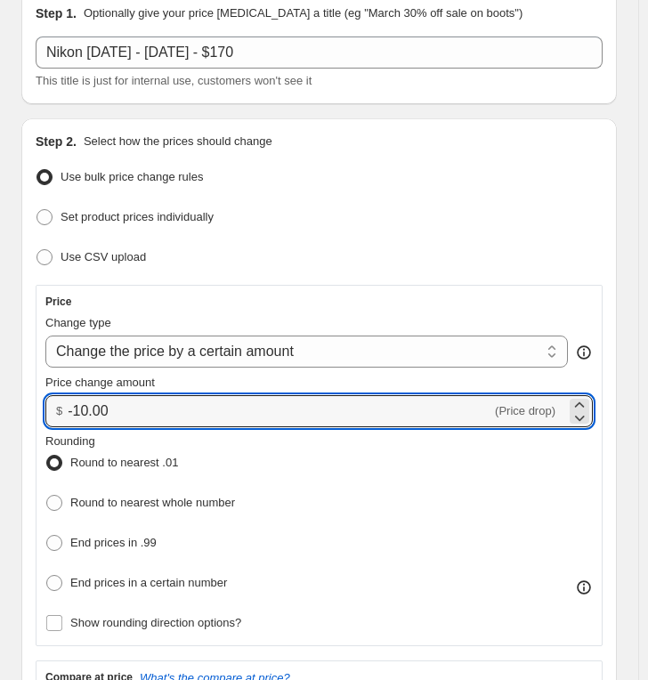
drag, startPoint x: 134, startPoint y: 416, endPoint x: -49, endPoint y: 390, distance: 185.2
click at [0, 390] on html "Home Settings Plans Skip to content Create new price [MEDICAL_DATA]. This page …" at bounding box center [324, 241] width 648 height 680
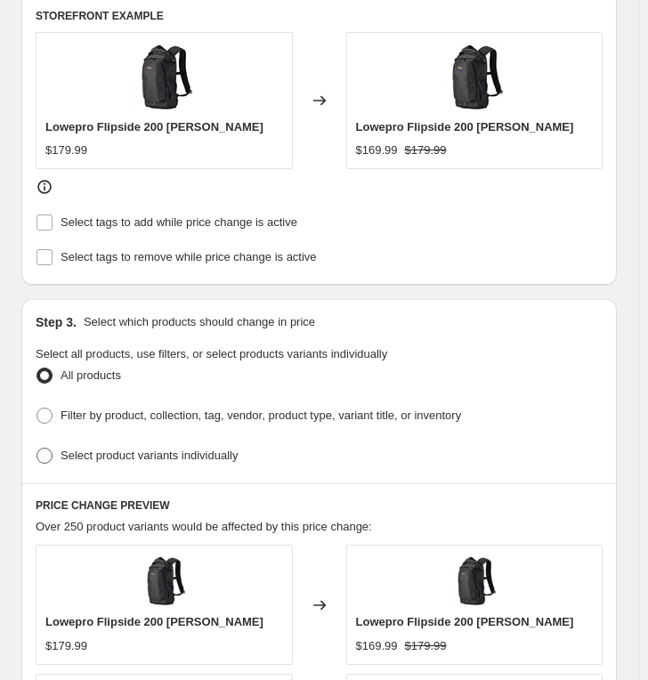
scroll to position [890, 0]
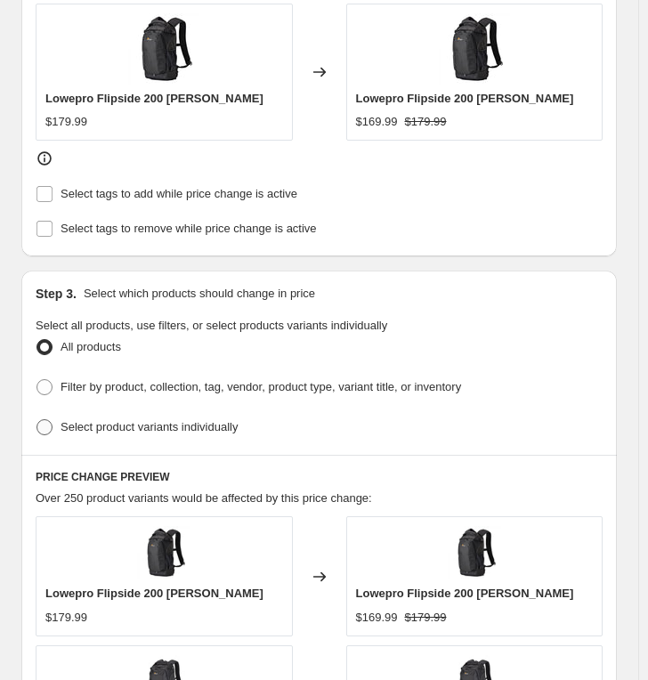
type input "-170.00"
click at [121, 420] on span "Select product variants individually" at bounding box center [148, 426] width 177 height 13
click at [37, 419] on input "Select product variants individually" at bounding box center [36, 419] width 1 height 1
radio input "true"
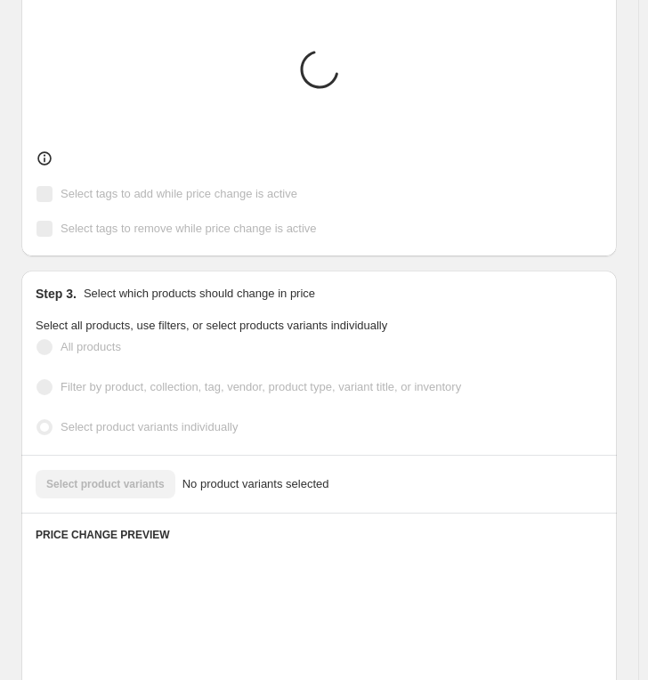
click at [92, 470] on div "Select product variants No product variants selected" at bounding box center [319, 484] width 567 height 28
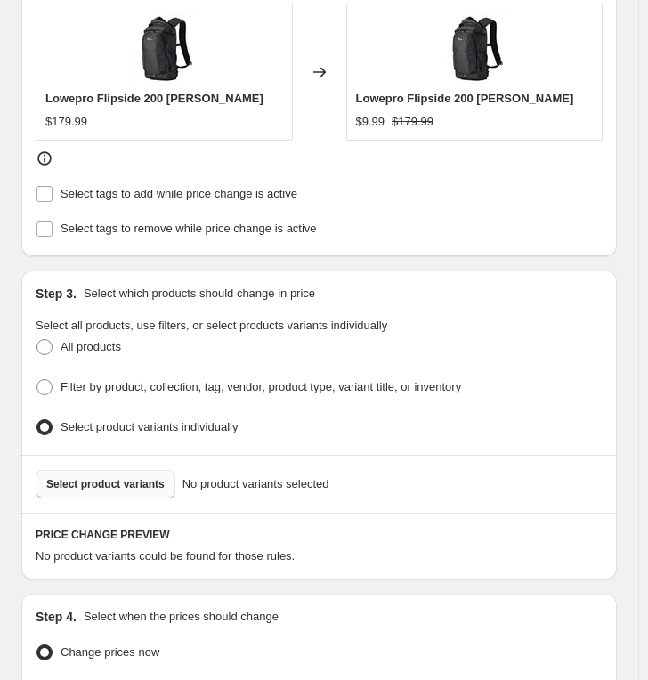
click at [93, 479] on span "Select product variants" at bounding box center [105, 484] width 118 height 14
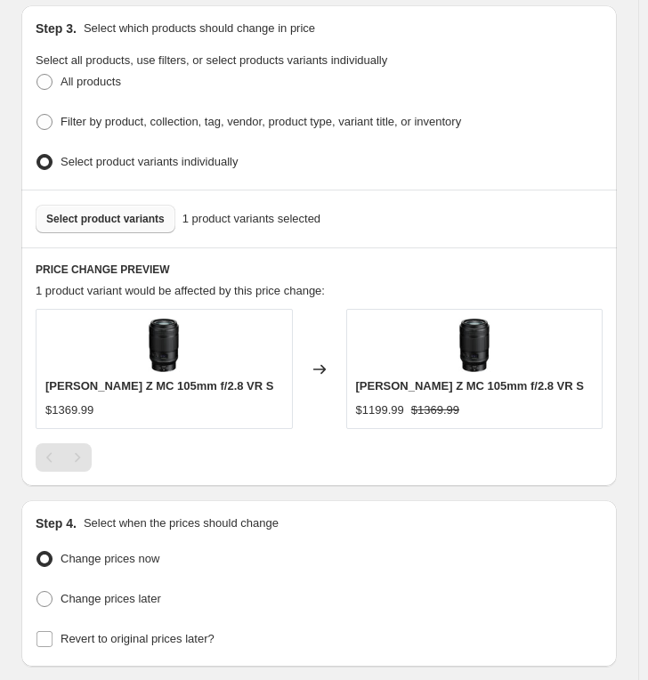
scroll to position [1281, 0]
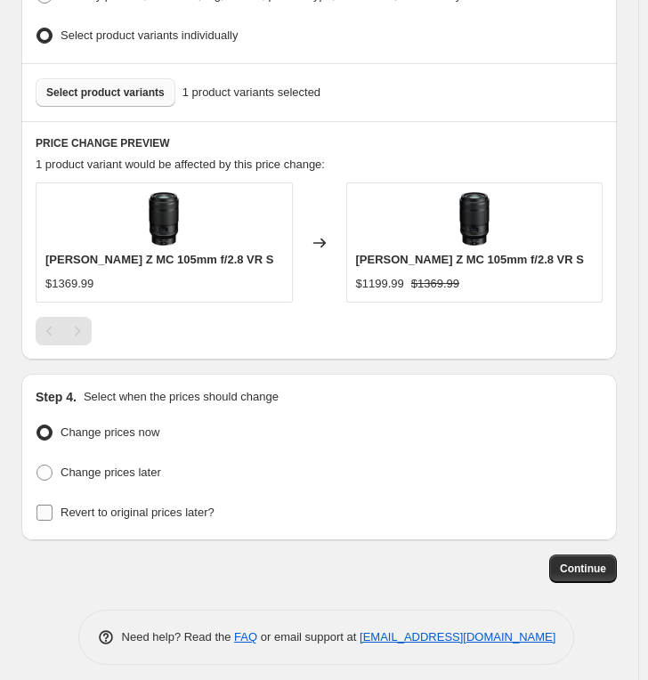
click at [112, 504] on span "Revert to original prices later?" at bounding box center [137, 513] width 154 height 18
click at [52, 504] on input "Revert to original prices later?" at bounding box center [44, 512] width 16 height 16
checkbox input "true"
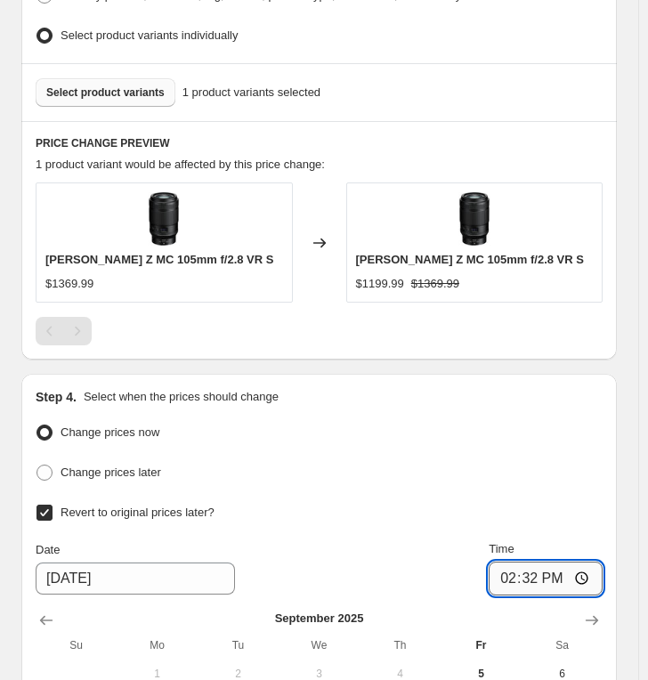
click at [511, 568] on input "14:32" at bounding box center [545, 578] width 114 height 34
type input "23:59"
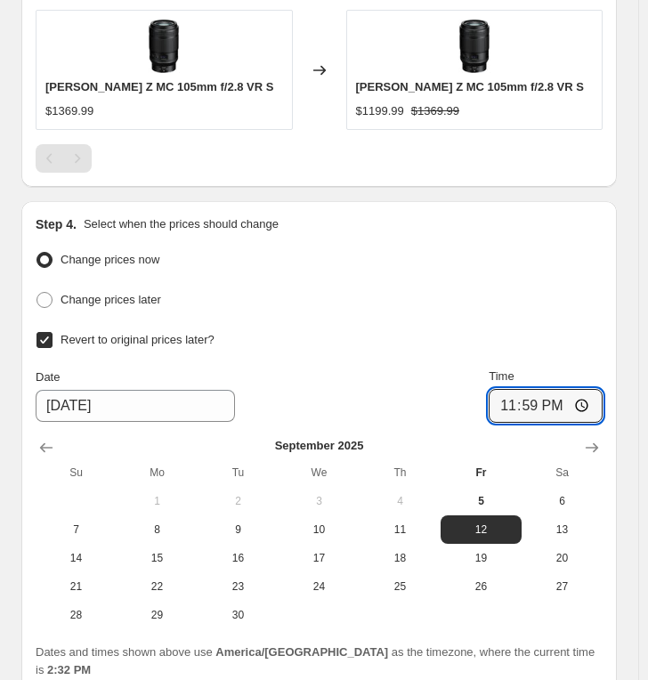
scroll to position [1577, 0]
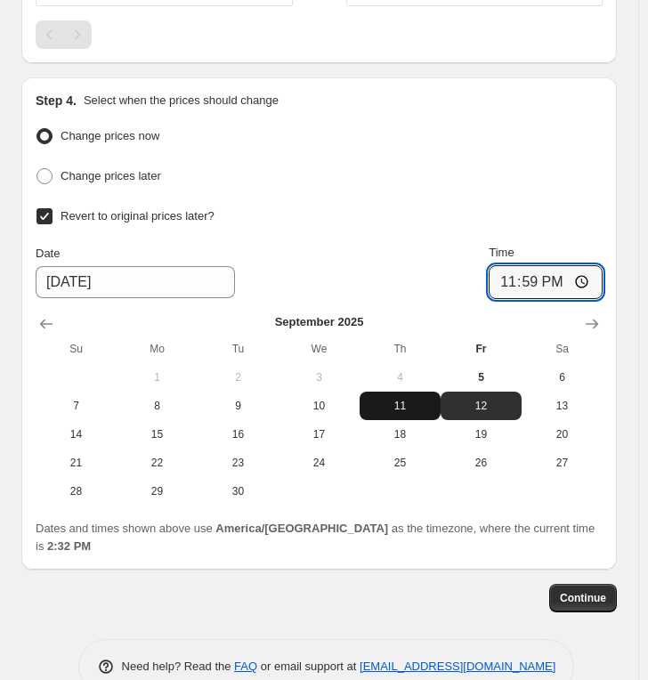
click at [413, 391] on button "11" at bounding box center [399, 405] width 81 height 28
type input "[DATE]"
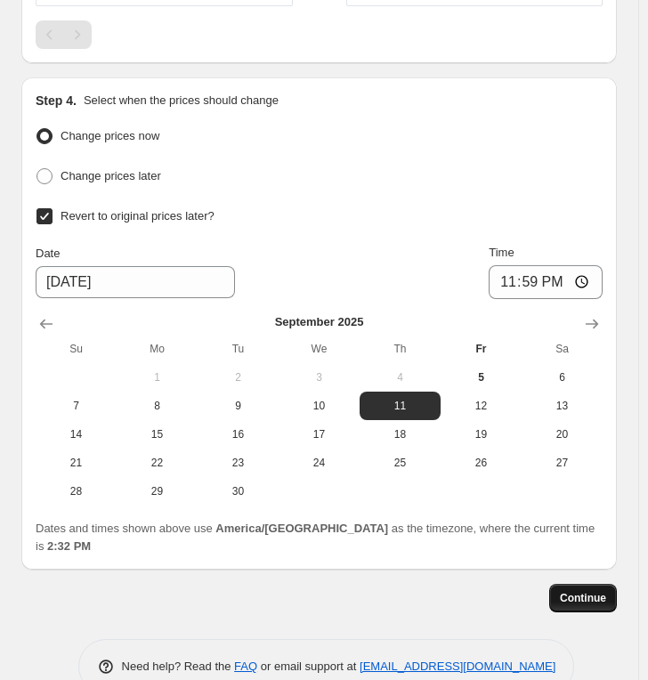
click at [589, 591] on span "Continue" at bounding box center [583, 598] width 46 height 14
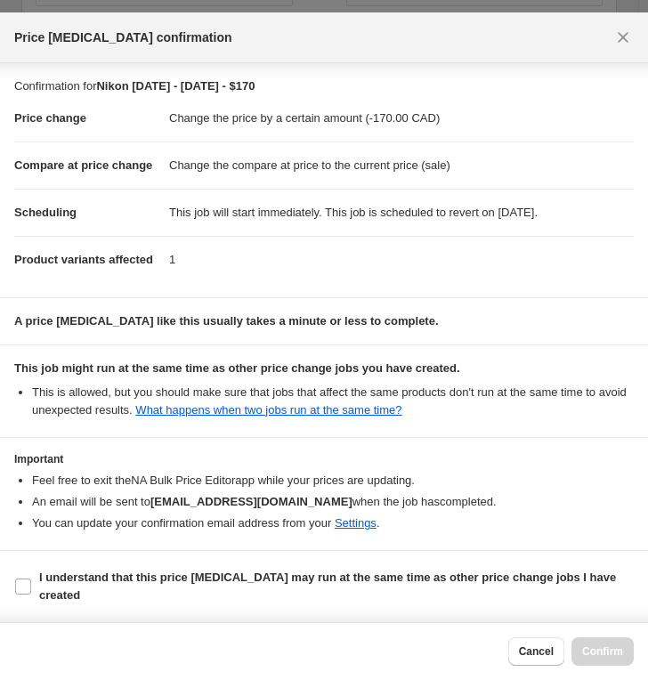
scroll to position [39, 0]
click at [196, 576] on b "I understand that this price [MEDICAL_DATA] may run at the same time as other p…" at bounding box center [327, 585] width 577 height 31
click at [31, 578] on input "I understand that this price [MEDICAL_DATA] may run at the same time as other p…" at bounding box center [23, 586] width 16 height 16
checkbox input "true"
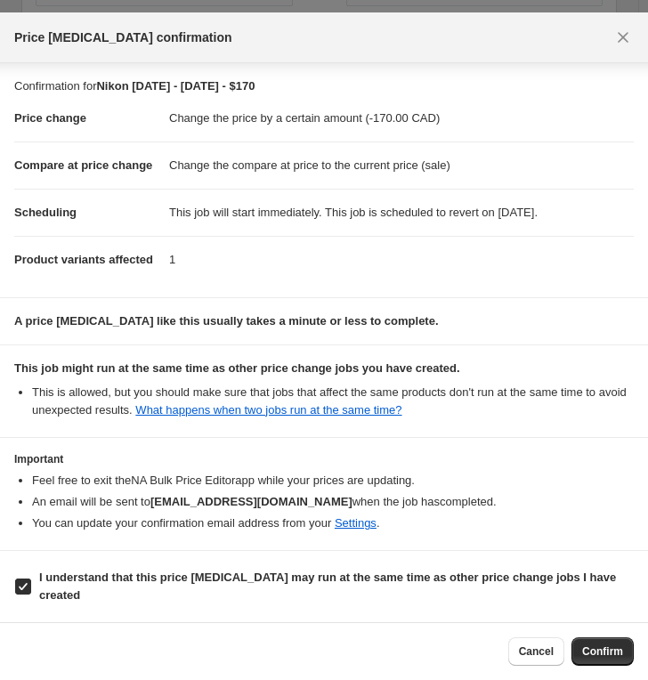
click at [601, 602] on span "Confirm" at bounding box center [602, 651] width 41 height 14
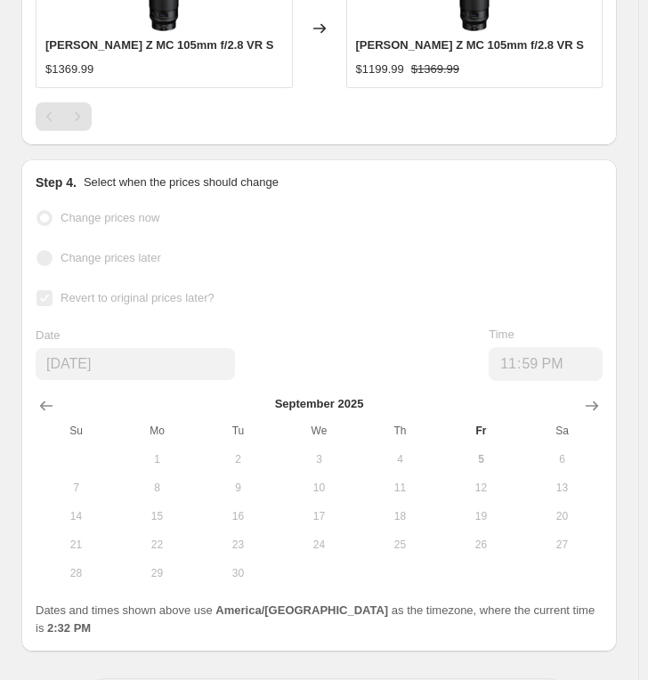
select select "by"
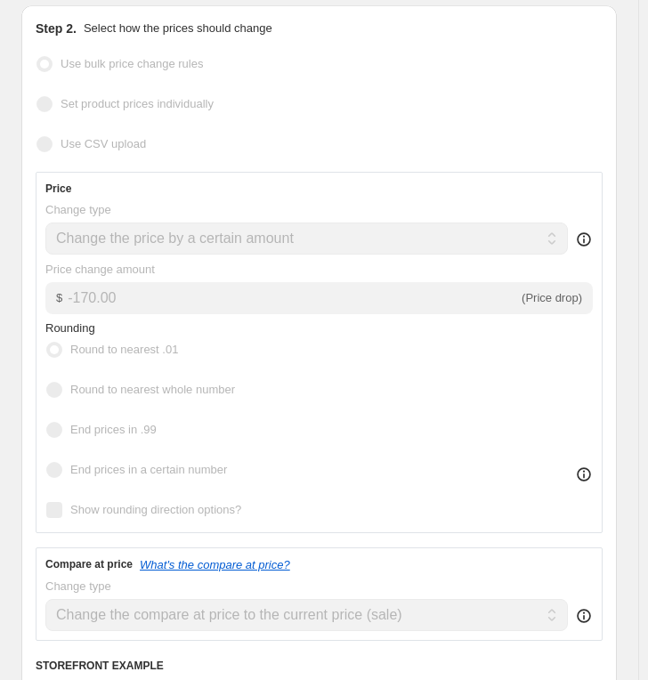
scroll to position [0, 0]
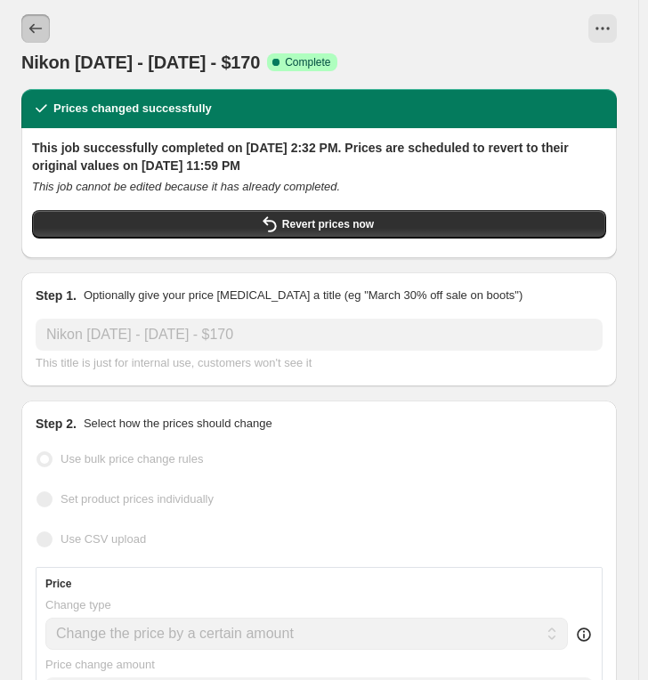
click at [44, 31] on icon "Price change jobs" at bounding box center [36, 29] width 18 height 18
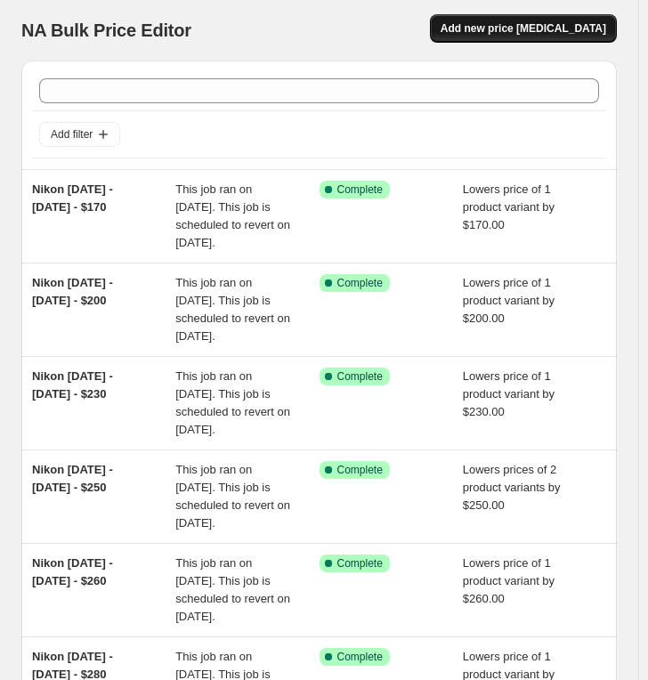
click at [491, 24] on span "Add new price [MEDICAL_DATA]" at bounding box center [522, 28] width 165 height 14
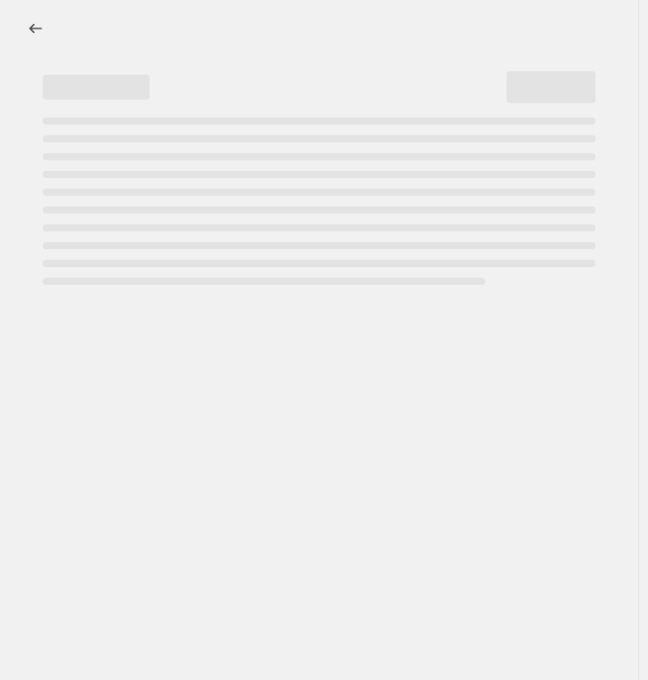
select select "percentage"
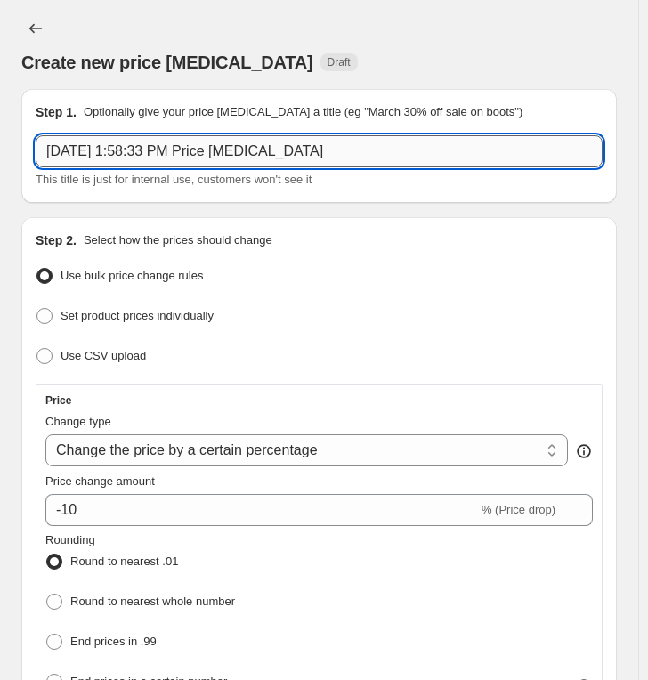
click at [277, 151] on input "[DATE] 1:58:33 PM Price [MEDICAL_DATA]" at bounding box center [319, 151] width 567 height 32
paste input "Nikon [DATE] - [DATE] - $"
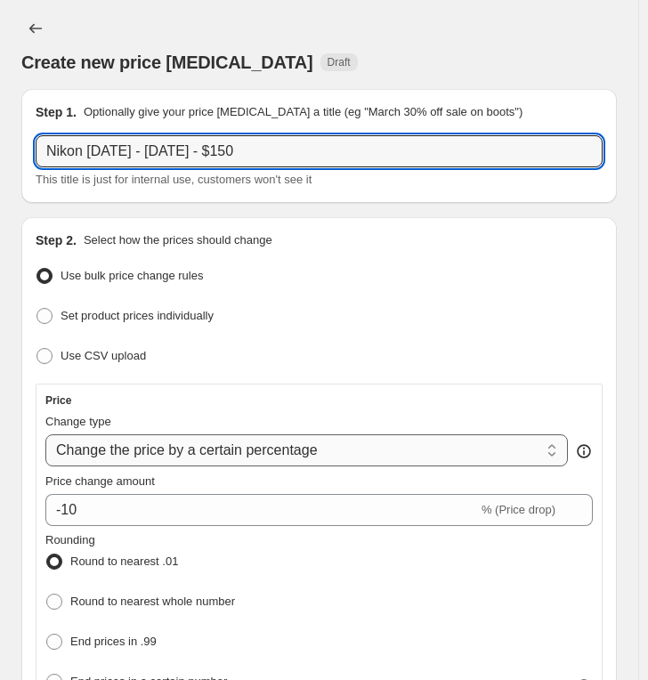
type input "Nikon [DATE] - [DATE] - $150"
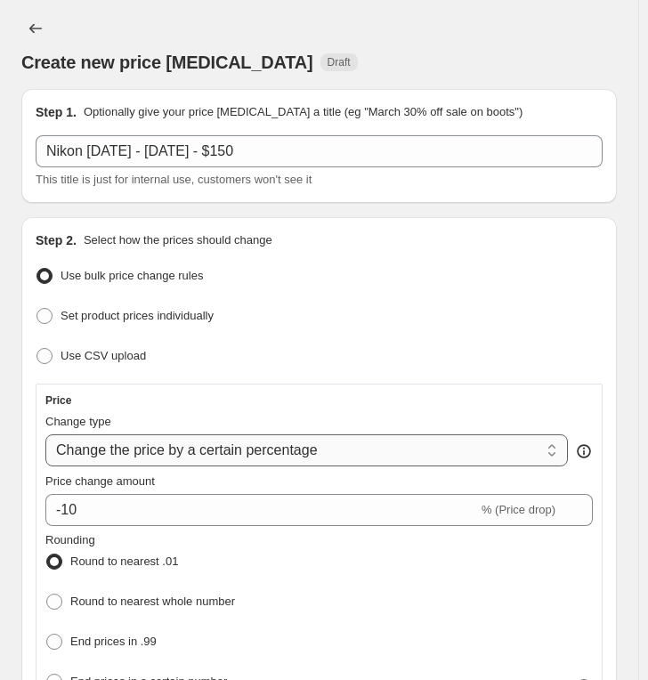
click at [207, 445] on select "Change the price to a certain amount Change the price by a certain amount Chang…" at bounding box center [306, 450] width 522 height 32
select select "by"
click at [45, 434] on select "Change the price to a certain amount Change the price by a certain amount Chang…" at bounding box center [306, 450] width 522 height 32
type input "-10.00"
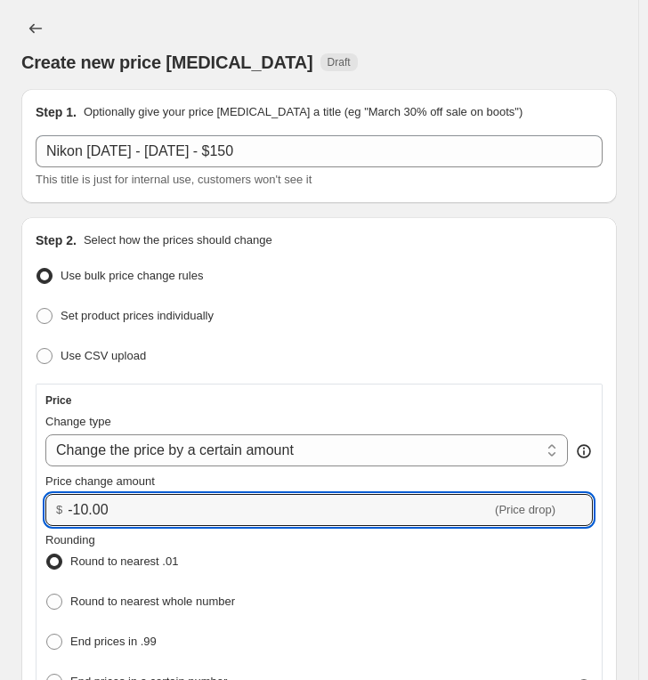
drag, startPoint x: 85, startPoint y: 509, endPoint x: -56, endPoint y: 485, distance: 142.6
click at [0, 485] on html "Home Settings Plans Skip to content Create new price [MEDICAL_DATA]. This page …" at bounding box center [324, 340] width 648 height 680
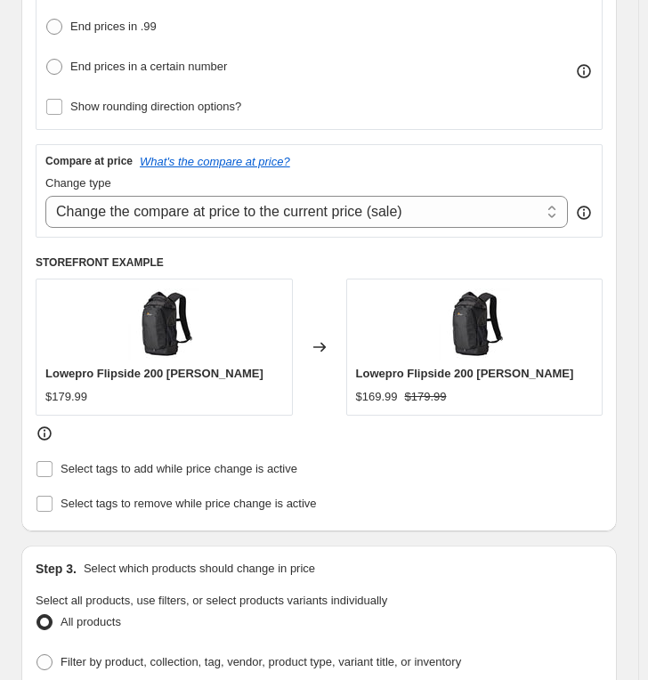
scroll to position [790, 0]
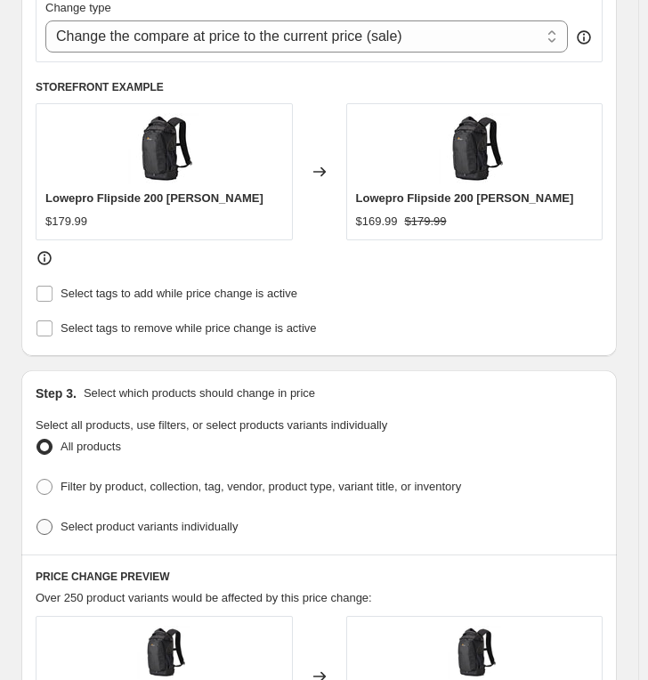
type input "-150.00"
click at [121, 520] on span "Select product variants individually" at bounding box center [148, 526] width 177 height 13
click at [148, 520] on span "Select product variants individually" at bounding box center [148, 526] width 177 height 13
click at [37, 519] on input "Select product variants individually" at bounding box center [36, 519] width 1 height 1
radio input "true"
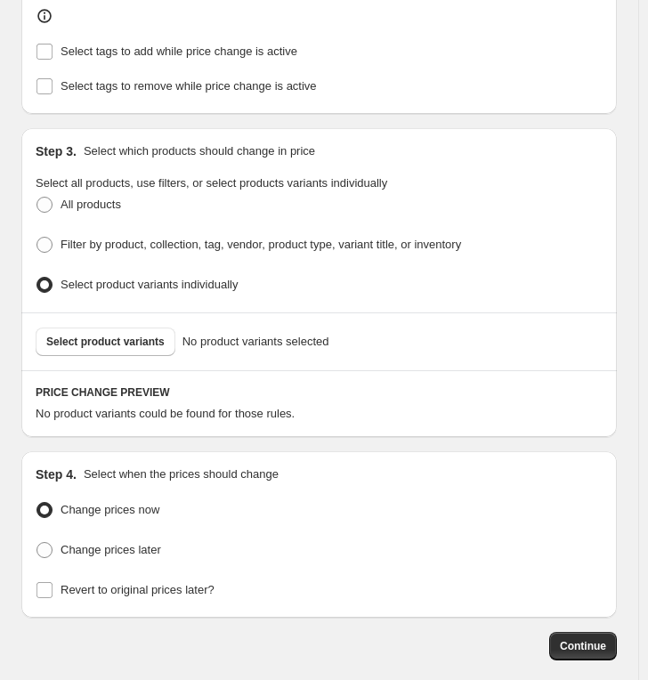
scroll to position [1087, 0]
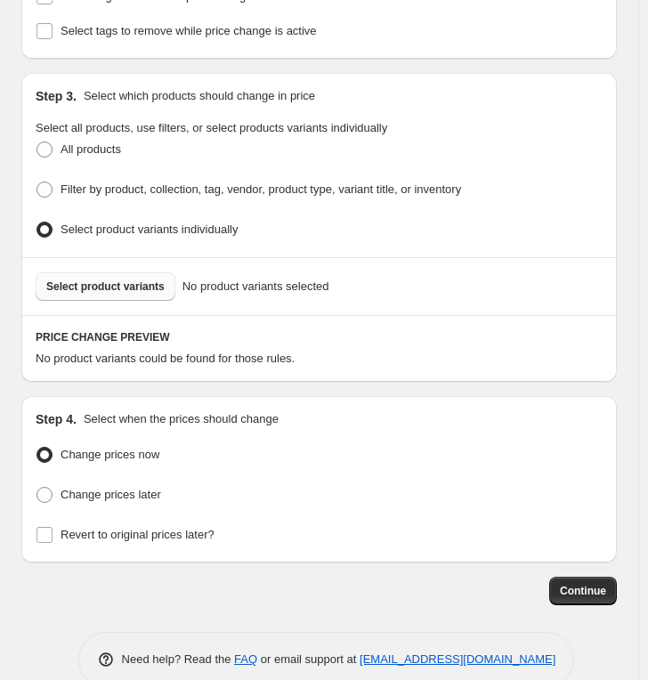
click at [148, 284] on span "Select product variants" at bounding box center [105, 286] width 118 height 14
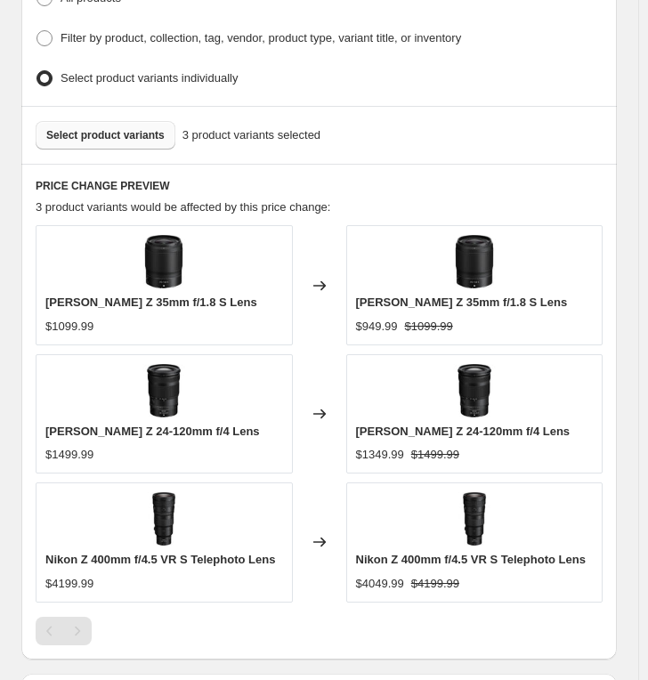
scroll to position [1537, 0]
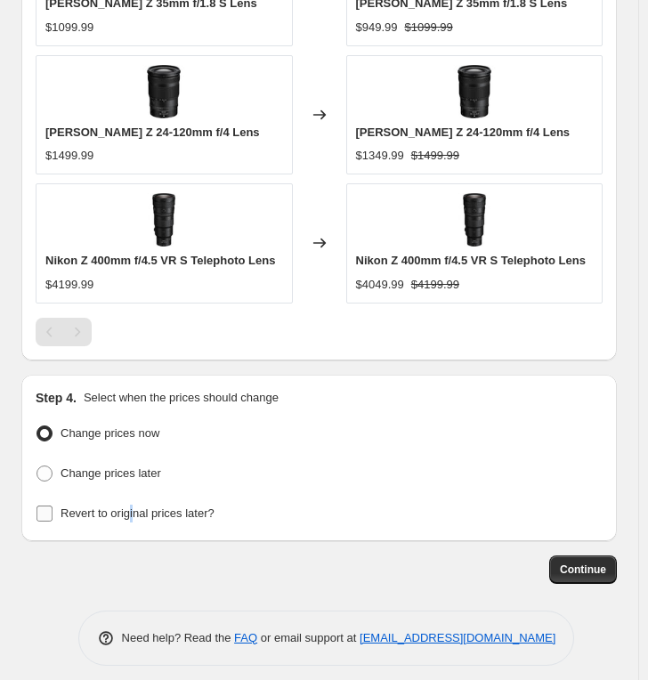
click at [136, 506] on span "Revert to original prices later?" at bounding box center [137, 512] width 154 height 13
click at [171, 506] on span "Revert to original prices later?" at bounding box center [137, 512] width 154 height 13
click at [52, 505] on input "Revert to original prices later?" at bounding box center [44, 513] width 16 height 16
checkbox input "true"
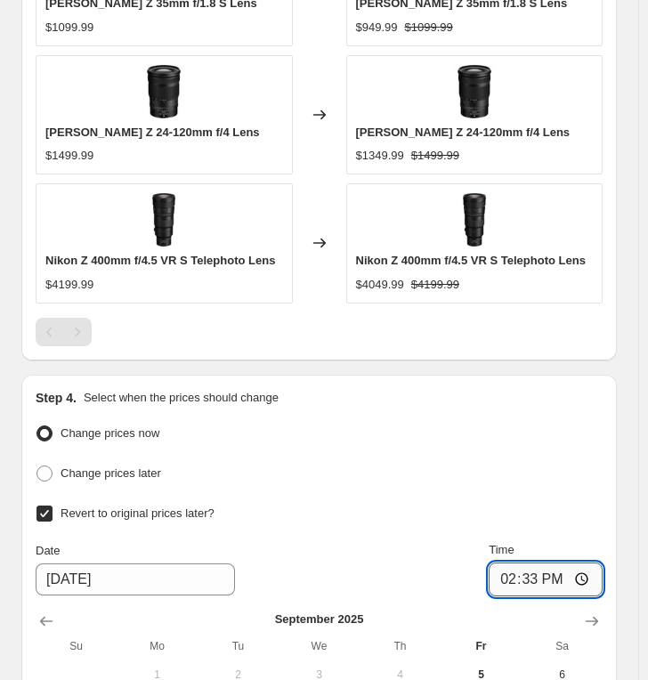
click at [505, 562] on input "14:33" at bounding box center [545, 579] width 114 height 34
type input "23:59"
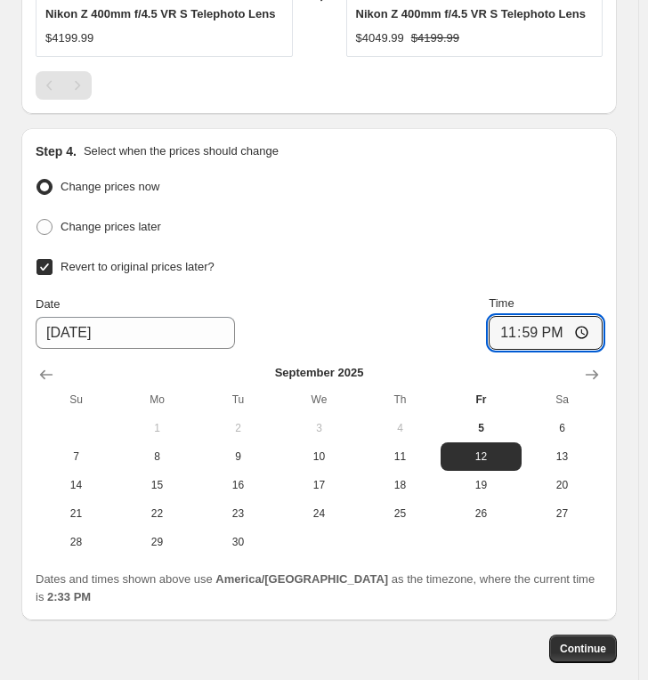
scroll to position [1835, 0]
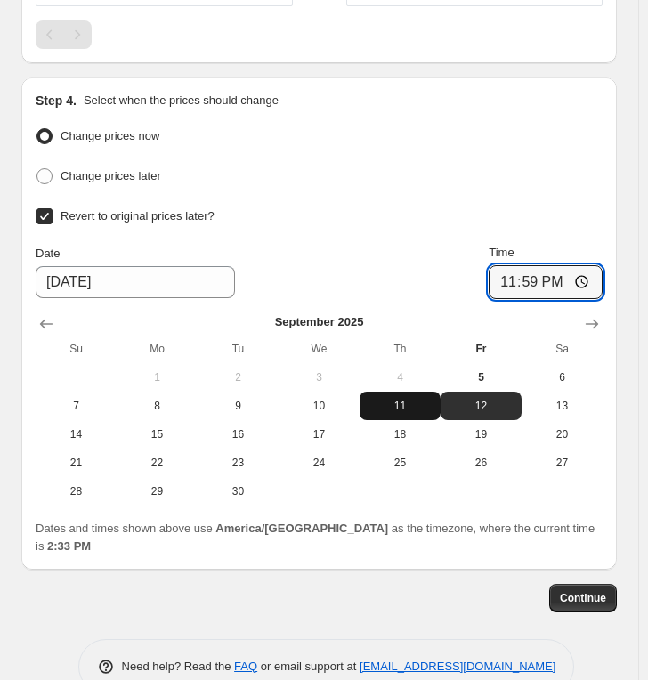
click at [414, 404] on button "11" at bounding box center [399, 405] width 81 height 28
type input "[DATE]"
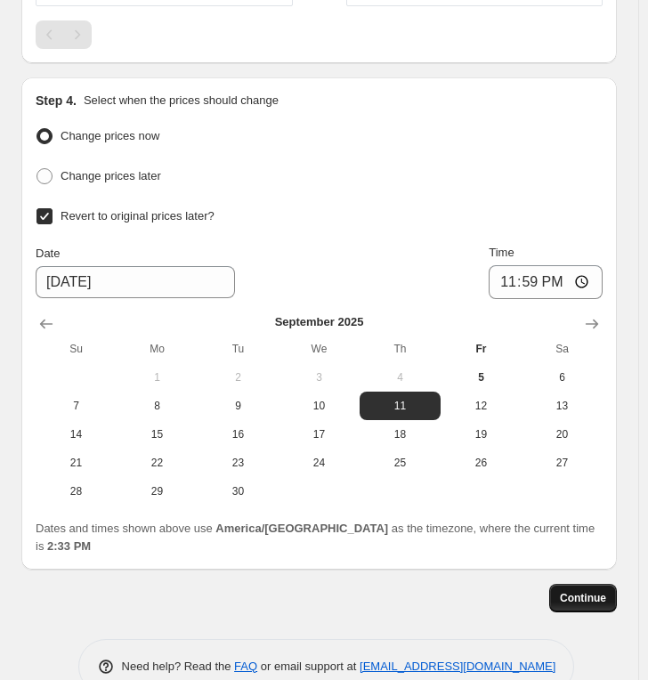
click at [595, 591] on span "Continue" at bounding box center [583, 598] width 46 height 14
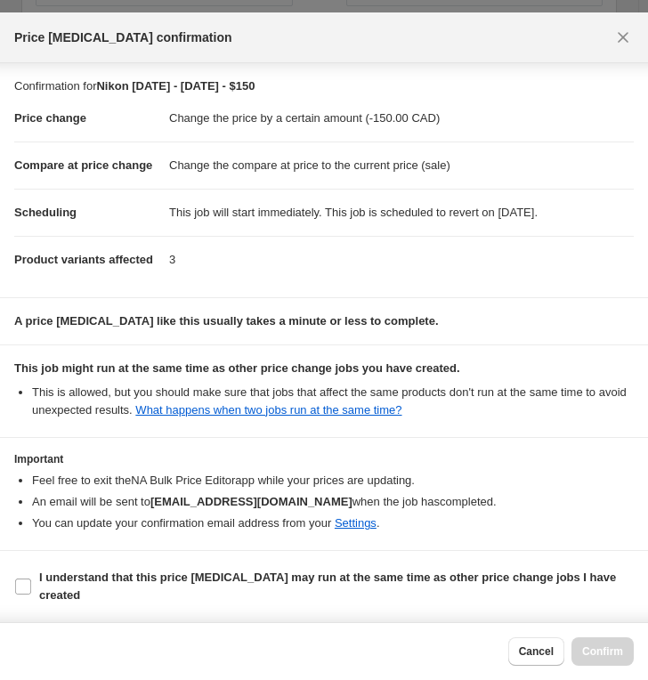
scroll to position [39, 0]
click at [144, 579] on b "I understand that this price [MEDICAL_DATA] may run at the same time as other p…" at bounding box center [327, 585] width 577 height 31
click at [31, 579] on input "I understand that this price [MEDICAL_DATA] may run at the same time as other p…" at bounding box center [23, 586] width 16 height 16
checkbox input "true"
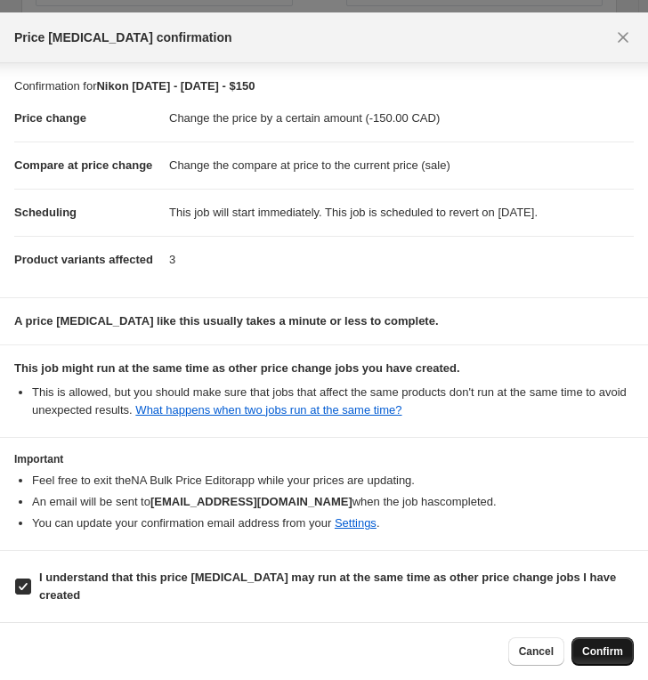
click at [605, 602] on span "Confirm" at bounding box center [602, 651] width 41 height 14
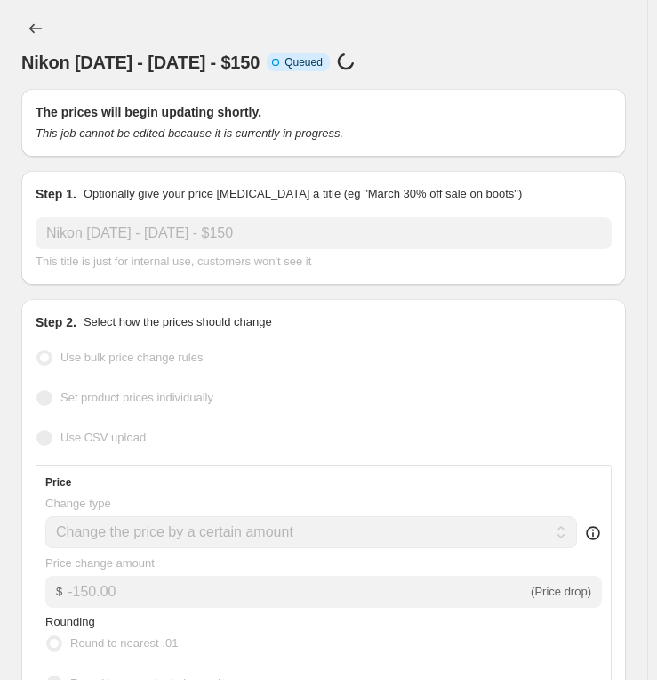
select select "by"
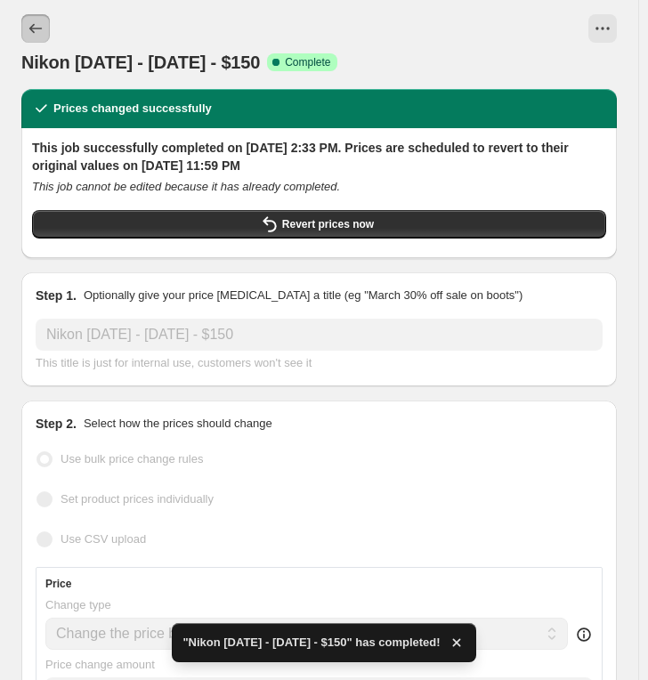
click at [32, 18] on button "Price change jobs" at bounding box center [35, 28] width 28 height 28
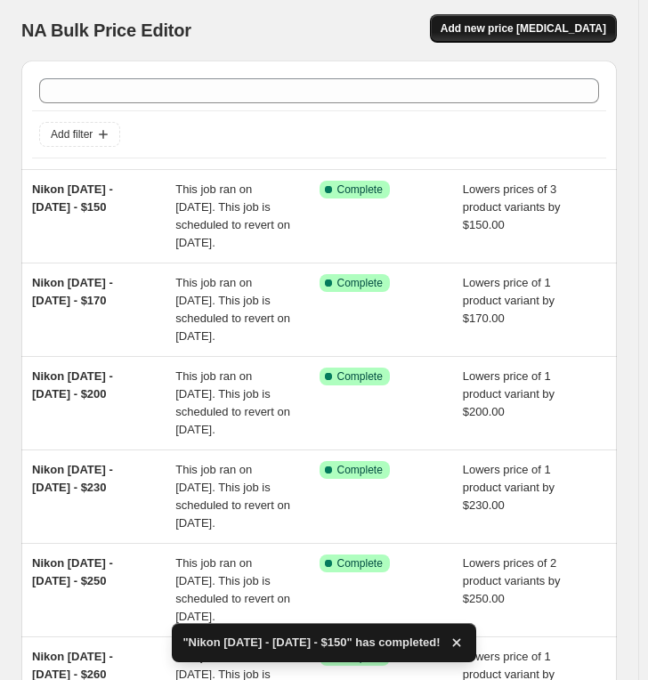
click at [524, 35] on span "Add new price [MEDICAL_DATA]" at bounding box center [522, 28] width 165 height 14
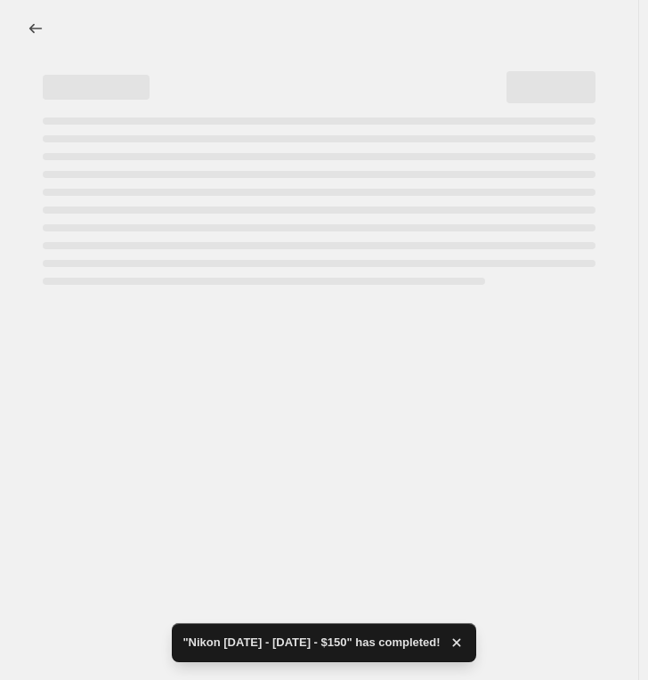
select select "percentage"
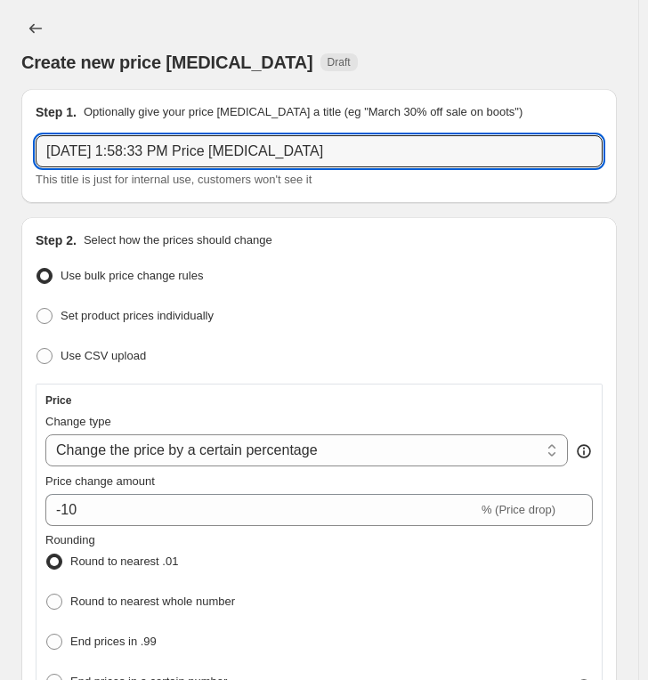
drag, startPoint x: 345, startPoint y: 150, endPoint x: 25, endPoint y: 148, distance: 320.3
click at [25, 148] on div "Step 1. Optionally give your price [MEDICAL_DATA] a title (eg "March 30% off sa…" at bounding box center [318, 146] width 595 height 114
paste input "Nikon [DATE] - [DATE] - $"
type input "Nikon [DATE] - [DATE] - $"
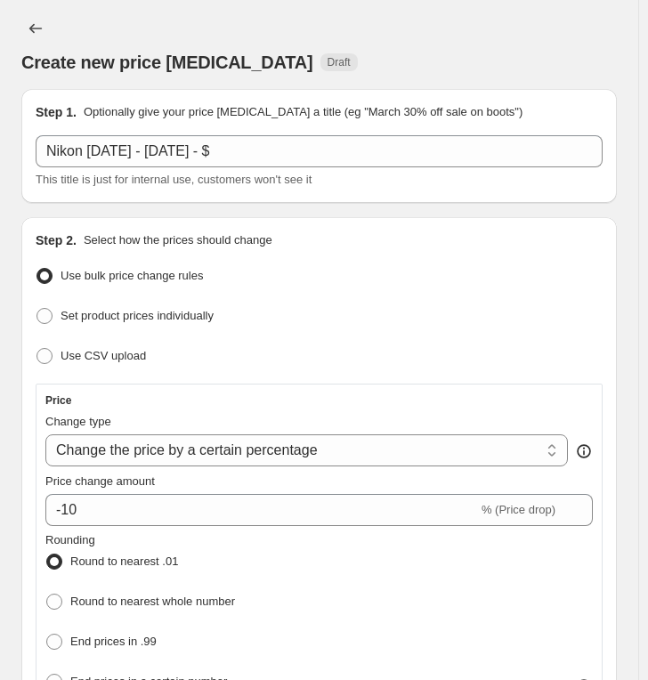
click at [436, 326] on div "Set product prices individually" at bounding box center [319, 316] width 567 height 26
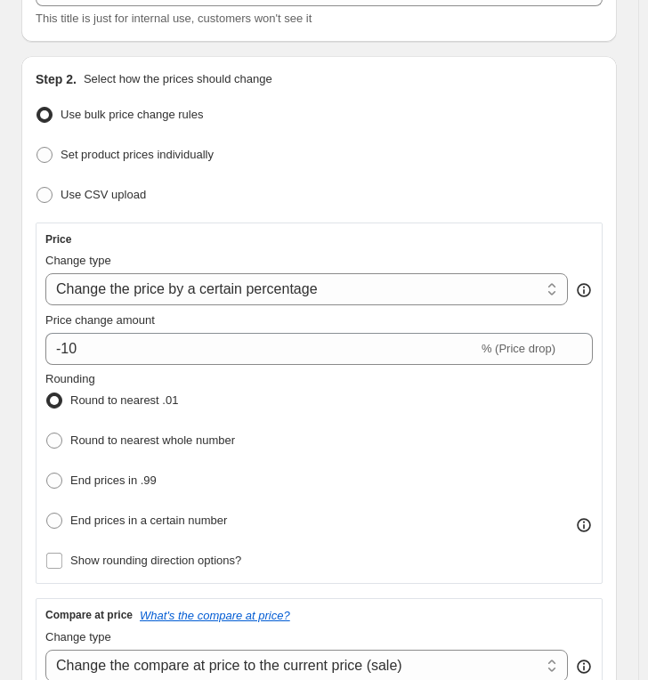
scroll to position [198, 0]
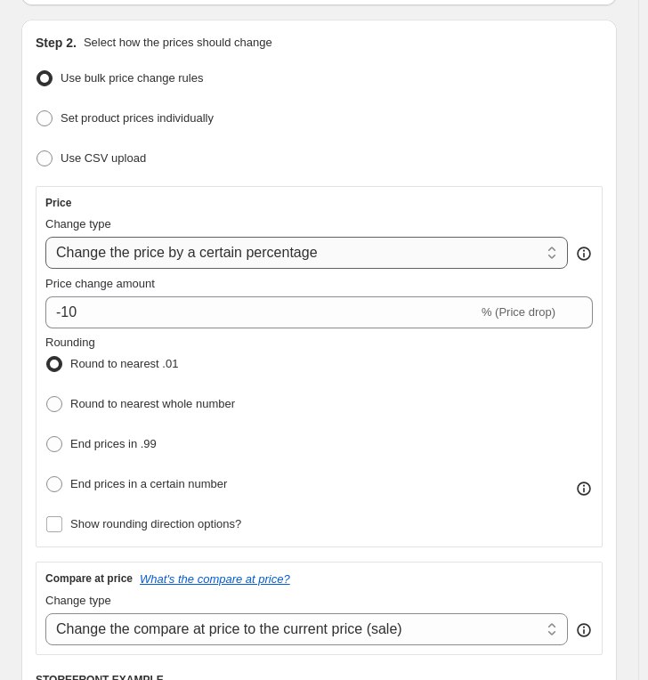
click at [174, 252] on select "Change the price to a certain amount Change the price by a certain amount Chang…" at bounding box center [306, 253] width 522 height 32
select select "by"
click at [45, 237] on select "Change the price to a certain amount Change the price by a certain amount Chang…" at bounding box center [306, 253] width 522 height 32
type input "-10.00"
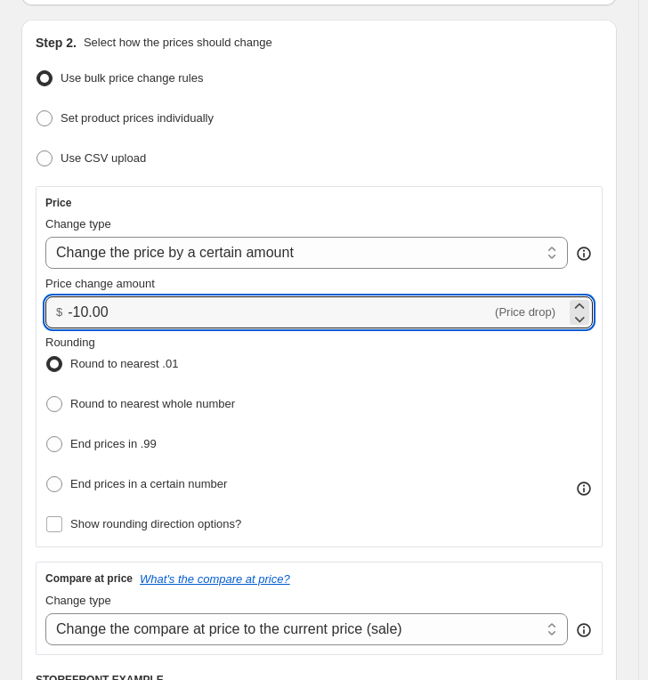
drag, startPoint x: 48, startPoint y: 307, endPoint x: -24, endPoint y: 306, distance: 72.1
click at [0, 306] on html "Home Settings Plans Skip to content Create new price [MEDICAL_DATA]. This page …" at bounding box center [324, 142] width 648 height 680
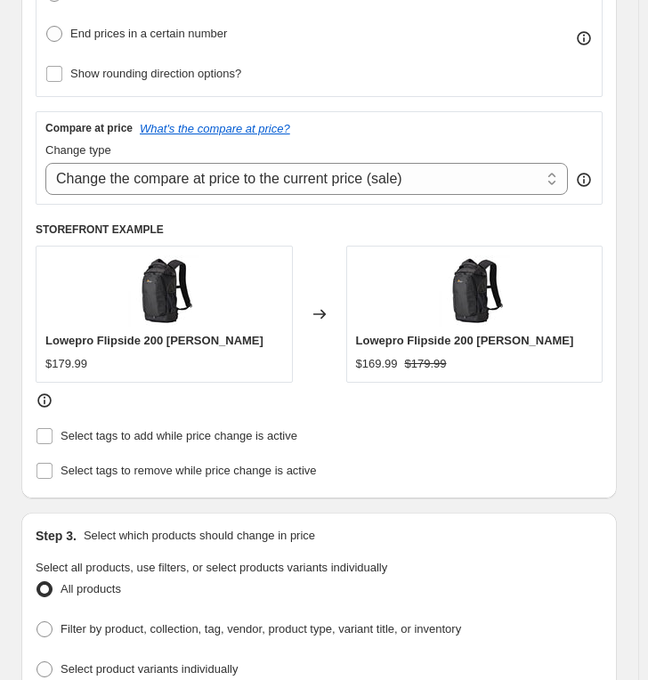
scroll to position [790, 0]
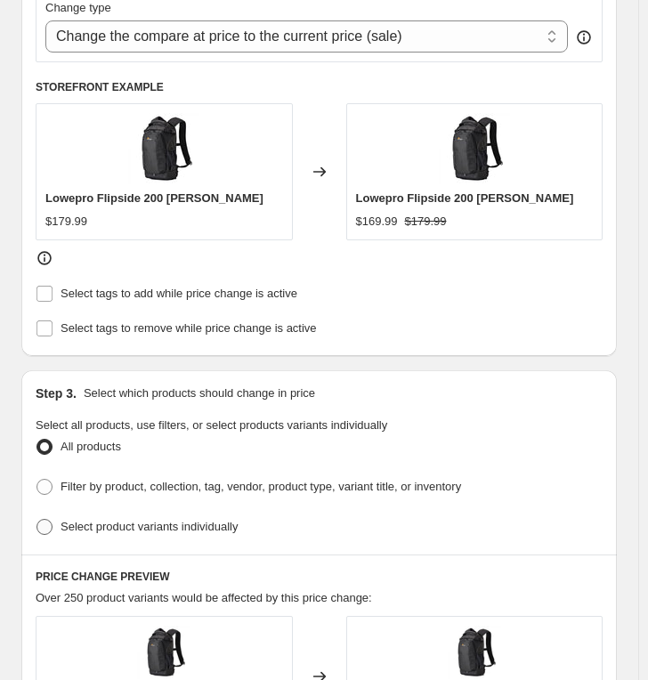
type input "-140.00"
click at [109, 520] on span "Select product variants individually" at bounding box center [148, 526] width 177 height 13
click at [37, 519] on input "Select product variants individually" at bounding box center [36, 519] width 1 height 1
radio input "true"
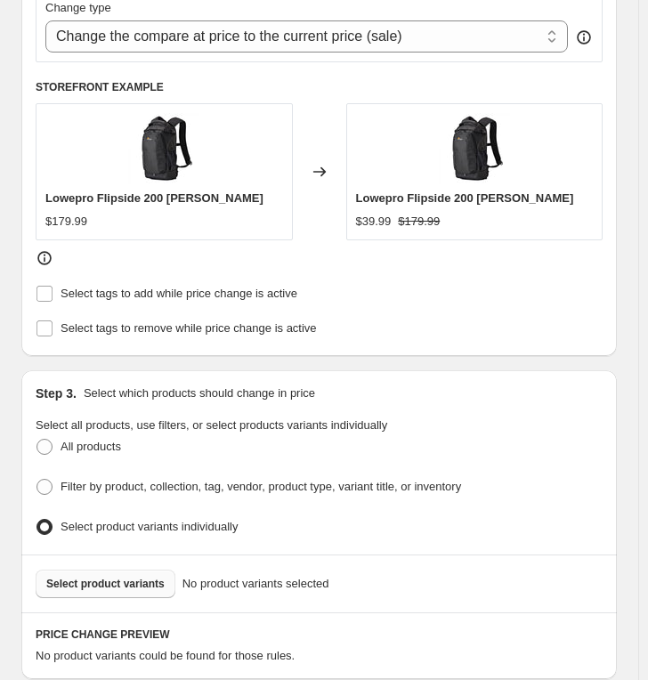
click at [127, 577] on span "Select product variants" at bounding box center [105, 584] width 118 height 14
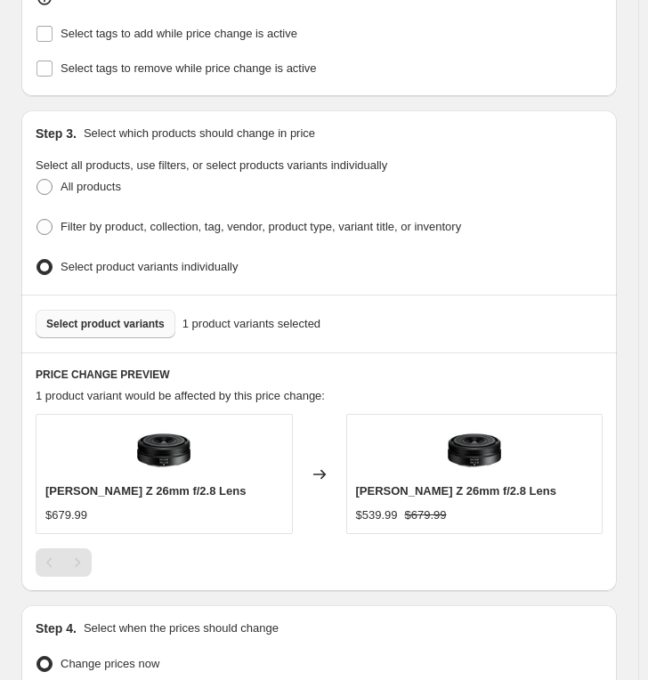
scroll to position [1281, 0]
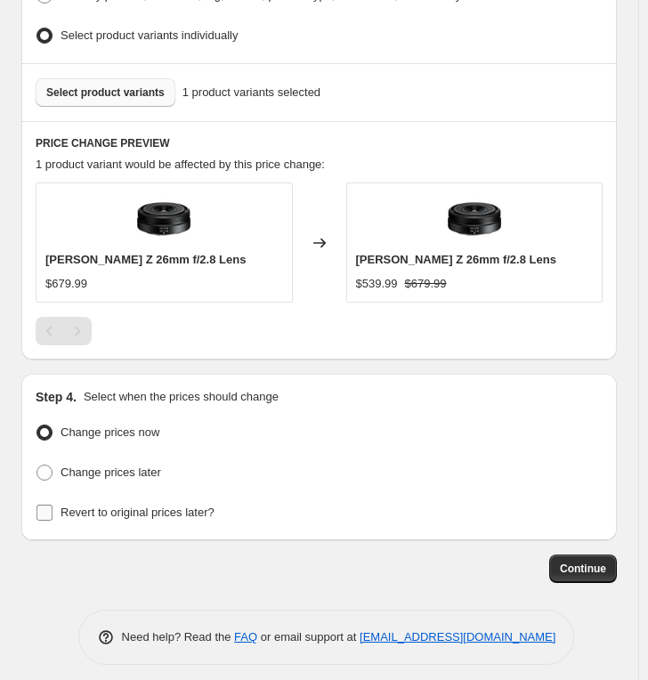
click at [169, 505] on span "Revert to original prices later?" at bounding box center [137, 511] width 154 height 13
click at [52, 504] on input "Revert to original prices later?" at bounding box center [44, 512] width 16 height 16
checkbox input "true"
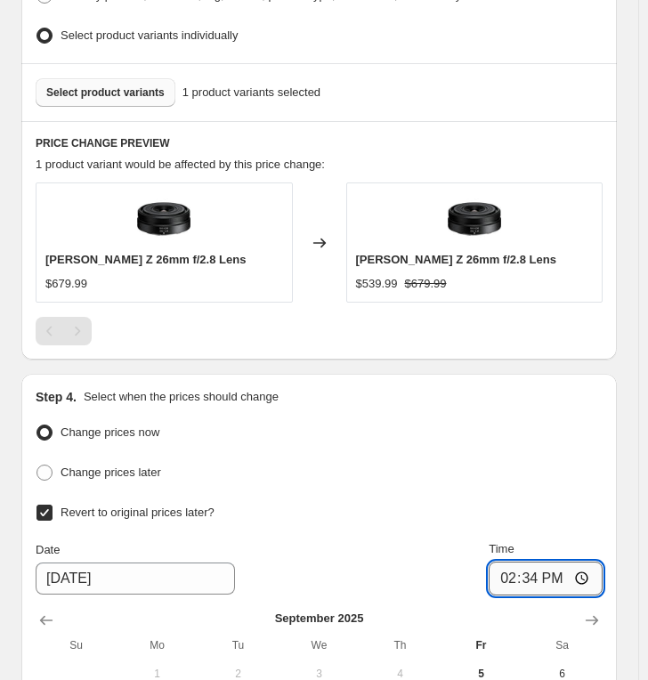
click at [516, 561] on input "14:34" at bounding box center [545, 578] width 114 height 34
type input "23:59"
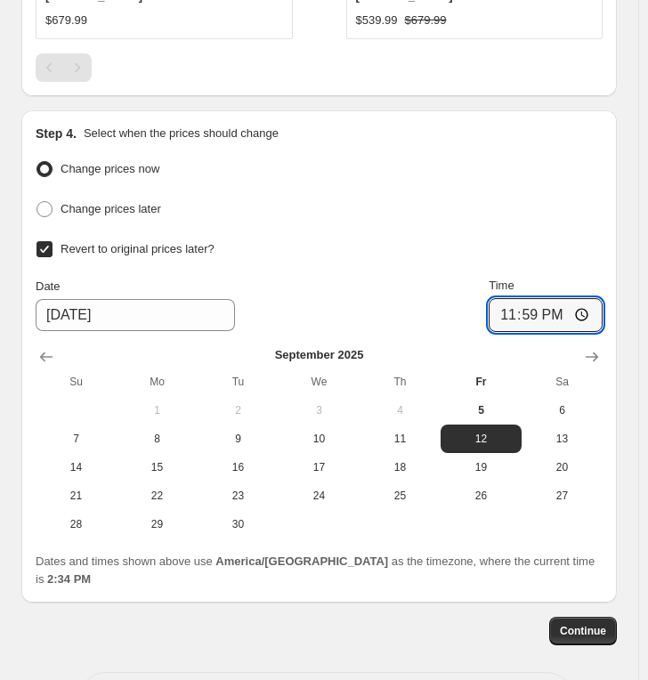
scroll to position [1577, 0]
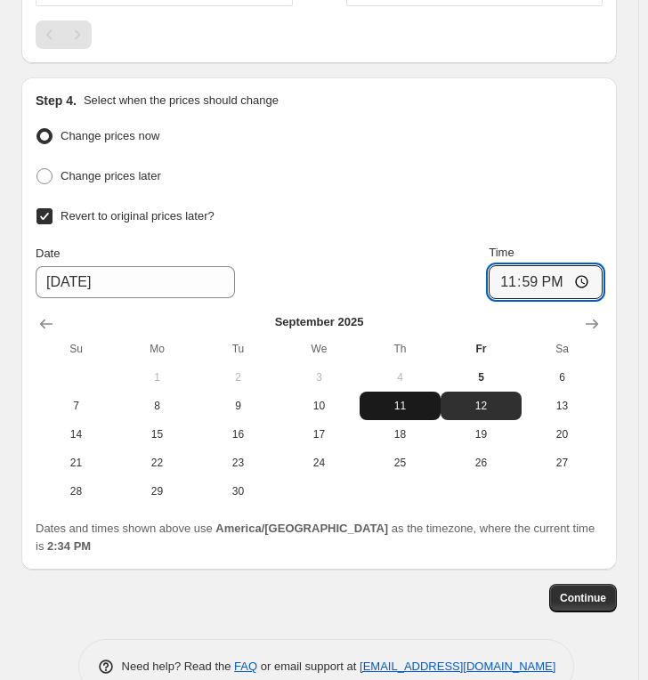
click at [416, 399] on span "11" at bounding box center [400, 406] width 67 height 14
type input "[DATE]"
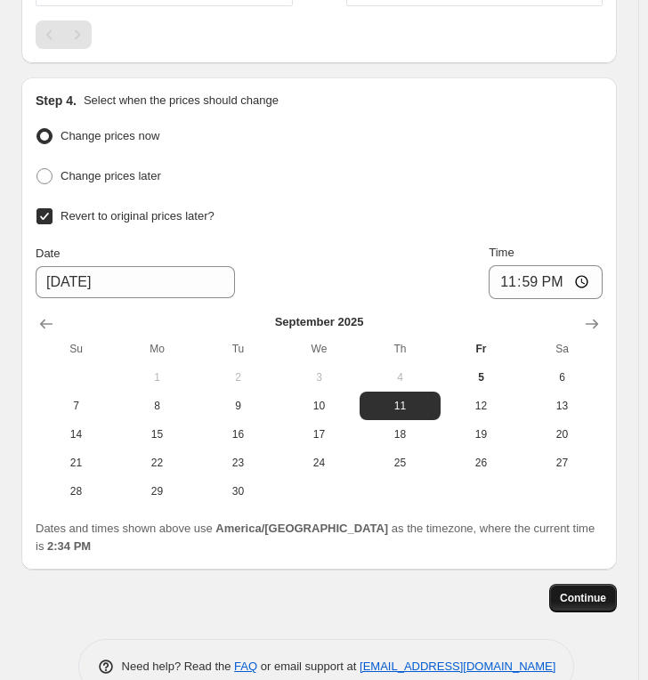
click at [602, 591] on span "Continue" at bounding box center [583, 598] width 46 height 14
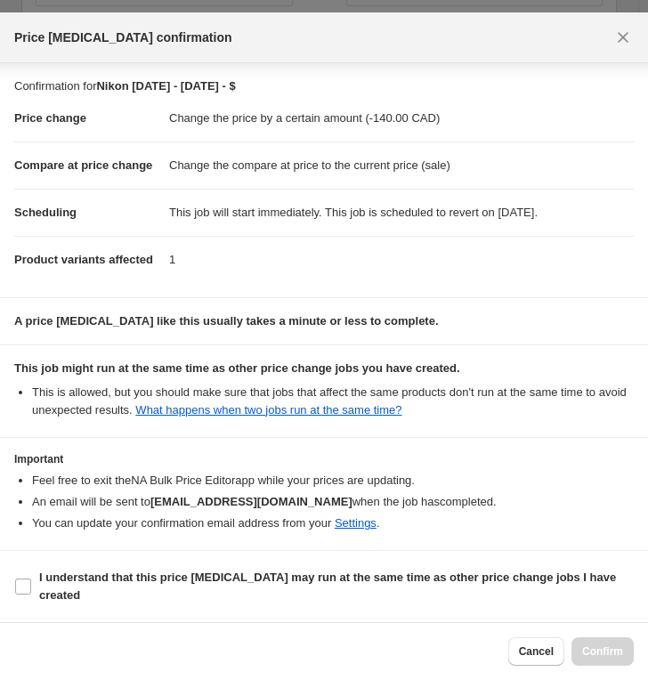
scroll to position [39, 0]
click at [189, 581] on b "I understand that this price [MEDICAL_DATA] may run at the same time as other p…" at bounding box center [327, 585] width 577 height 31
click at [31, 581] on input "I understand that this price [MEDICAL_DATA] may run at the same time as other p…" at bounding box center [23, 586] width 16 height 16
checkbox input "true"
click at [593, 602] on span "Confirm" at bounding box center [602, 651] width 41 height 14
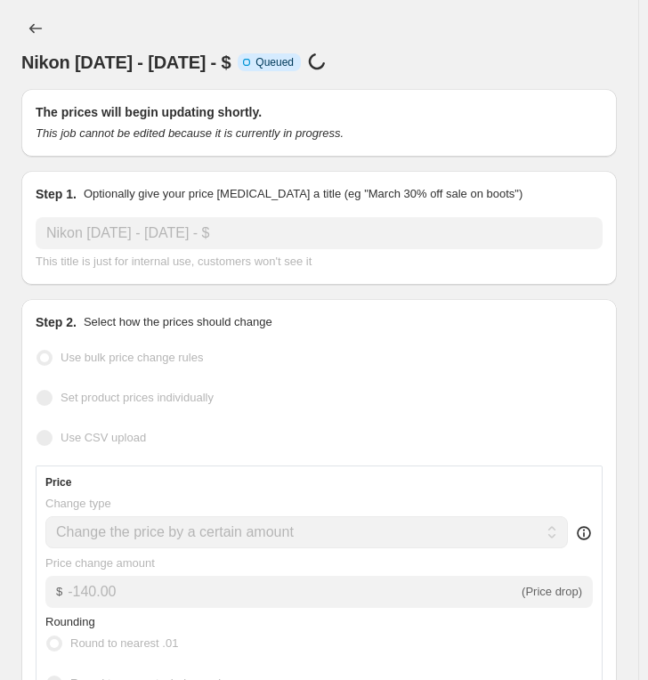
select select "by"
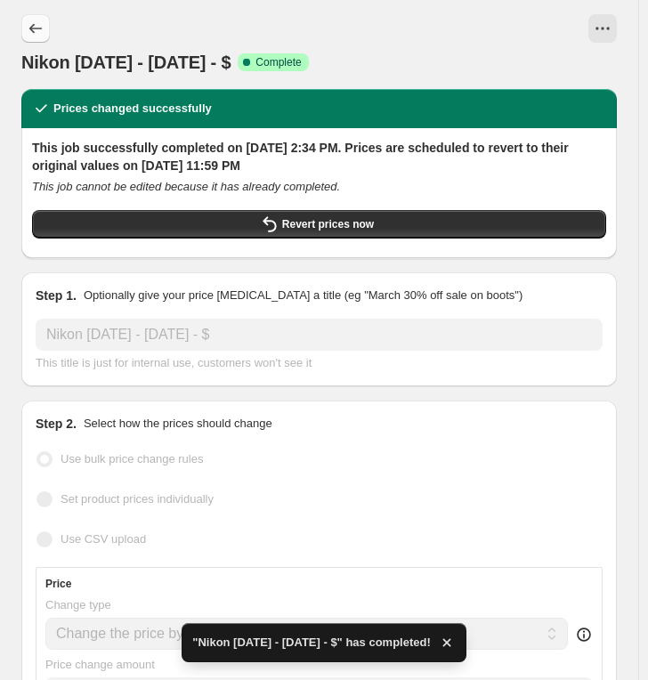
click at [42, 25] on icon "Price change jobs" at bounding box center [36, 29] width 18 height 18
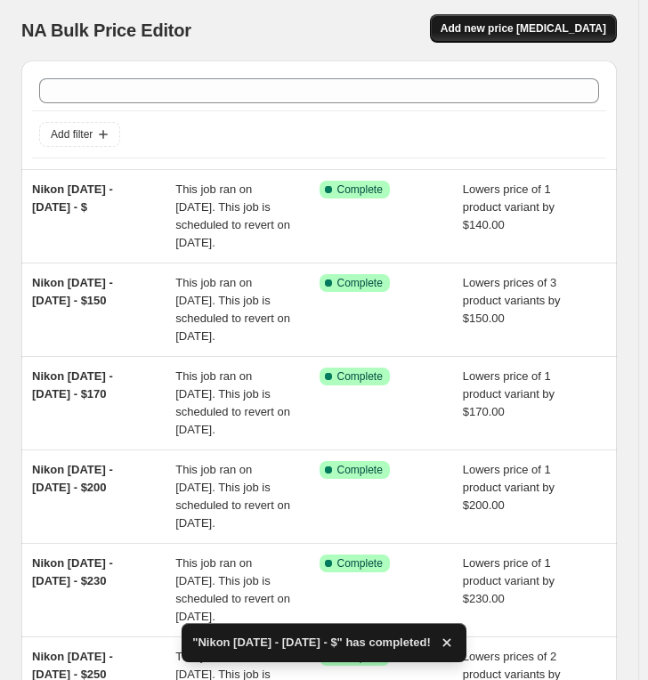
click at [554, 18] on button "Add new price [MEDICAL_DATA]" at bounding box center [523, 28] width 187 height 28
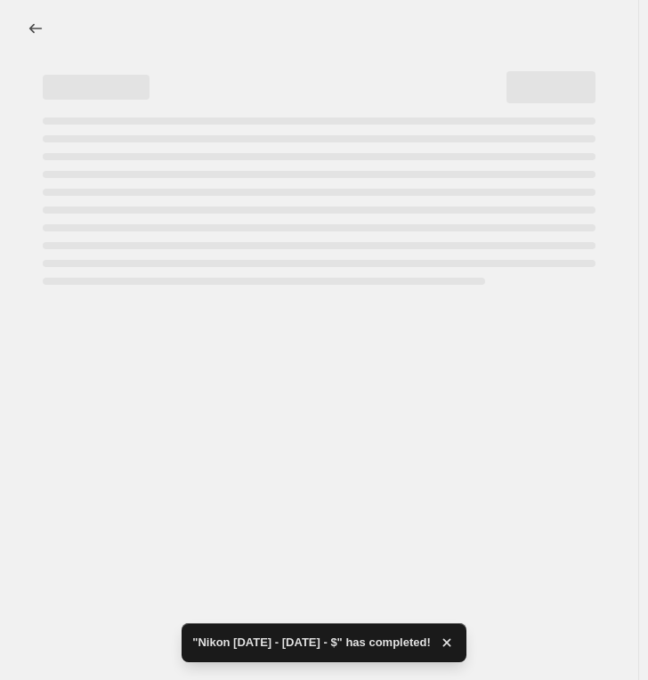
select select "percentage"
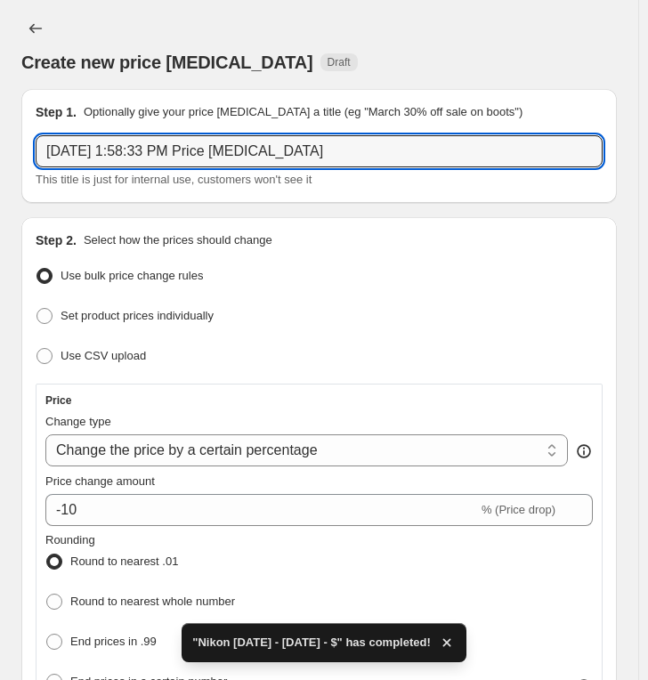
drag, startPoint x: 254, startPoint y: 154, endPoint x: -21, endPoint y: 146, distance: 275.0
click at [0, 146] on html "Home Settings Plans Skip to content Create new price [MEDICAL_DATA]. This page …" at bounding box center [324, 340] width 648 height 680
paste input "Nikon [DATE] - [DATE] - $"
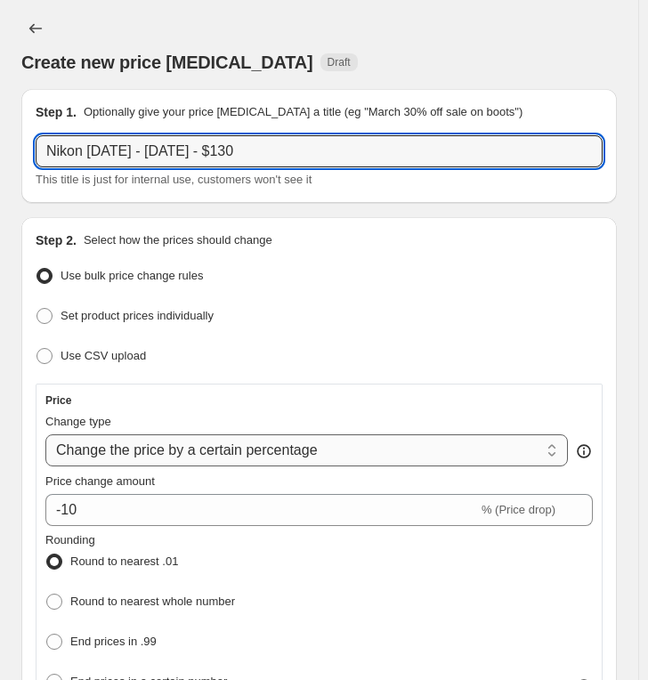
type input "Nikon [DATE] - [DATE] - $130"
click at [126, 446] on select "Change the price to a certain amount Change the price by a certain amount Chang…" at bounding box center [306, 450] width 522 height 32
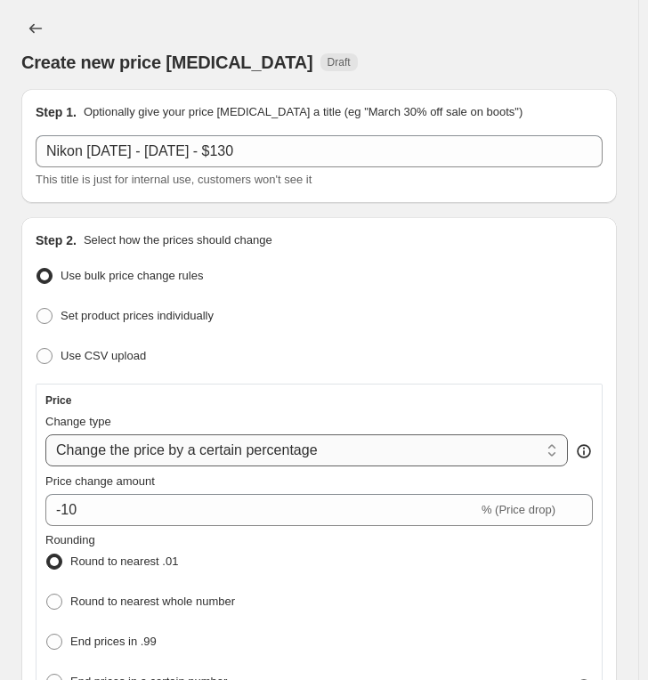
select select "by"
click at [45, 434] on select "Change the price to a certain amount Change the price by a certain amount Chang…" at bounding box center [306, 450] width 522 height 32
type input "-10.00"
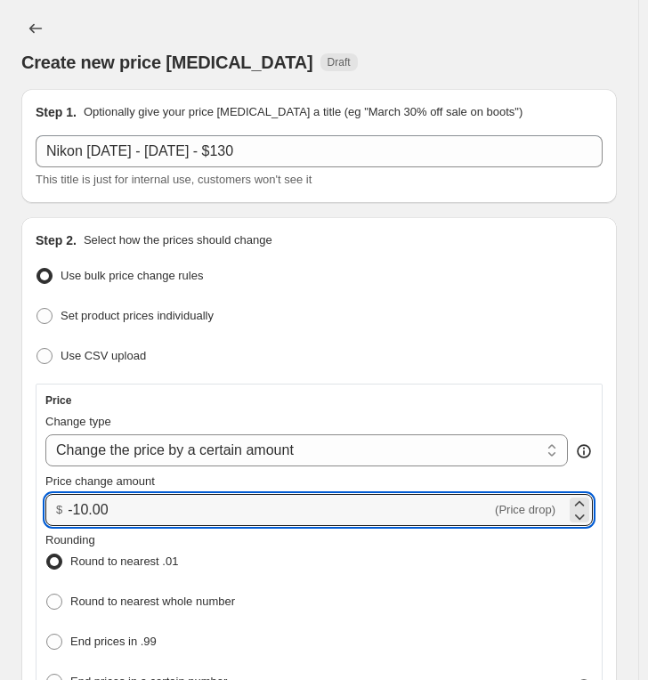
drag, startPoint x: 152, startPoint y: 508, endPoint x: -57, endPoint y: 482, distance: 210.7
click at [0, 482] on html "Home Settings Plans Skip to content Create new price [MEDICAL_DATA]. This page …" at bounding box center [324, 340] width 648 height 680
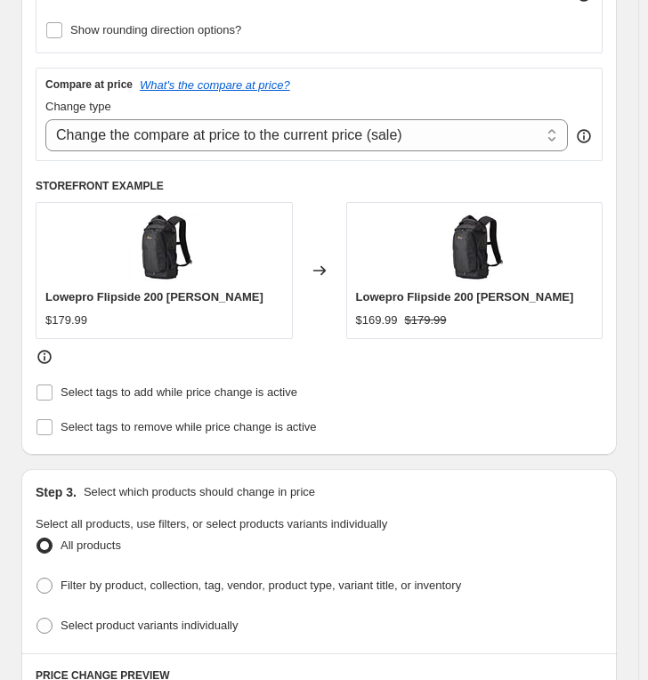
scroll to position [890, 0]
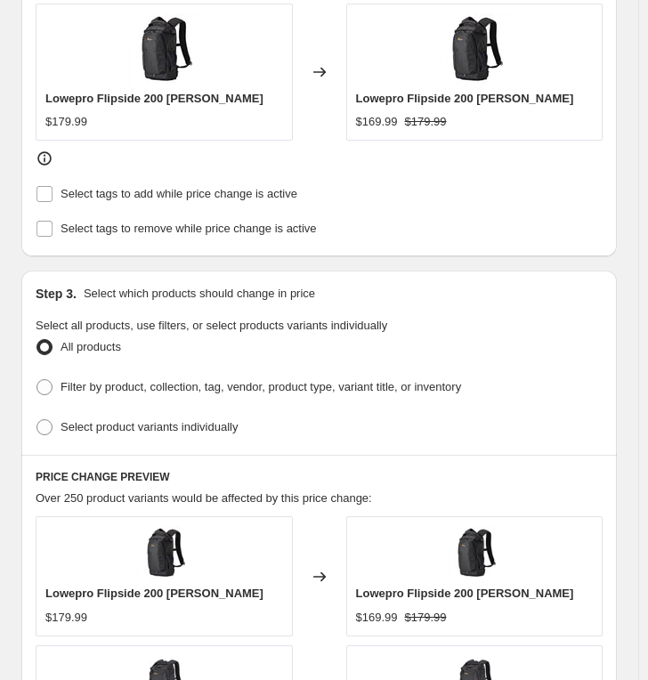
type input "-130.00"
click at [127, 435] on div "Step 3. Select which products should change in price Select all products, use f…" at bounding box center [318, 362] width 595 height 184
click at [132, 429] on label "Select product variants individually" at bounding box center [137, 427] width 202 height 25
click at [37, 420] on input "Select product variants individually" at bounding box center [36, 419] width 1 height 1
radio input "true"
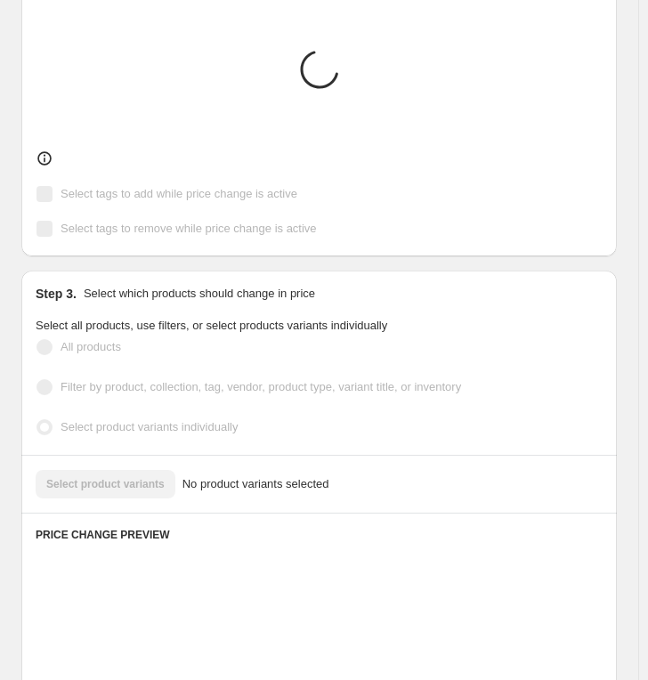
click at [103, 470] on div "Select product variants No product variants selected" at bounding box center [319, 484] width 567 height 28
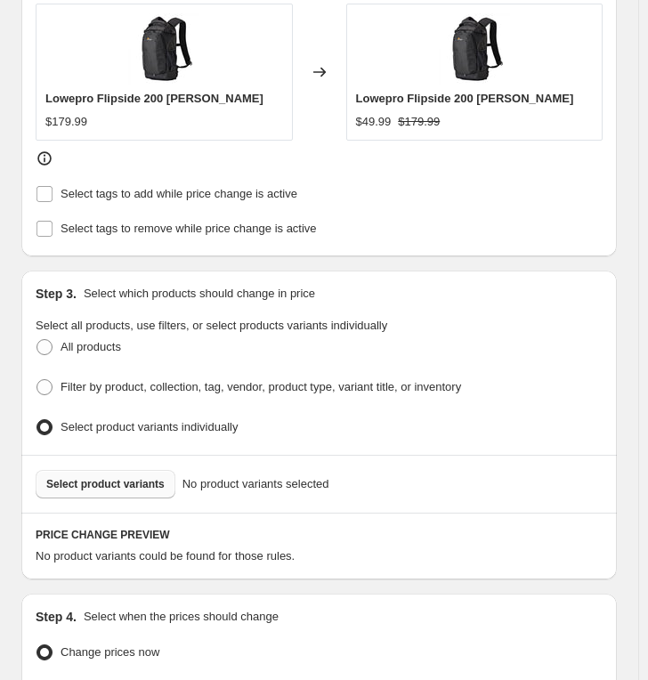
click at [88, 477] on span "Select product variants" at bounding box center [105, 484] width 118 height 14
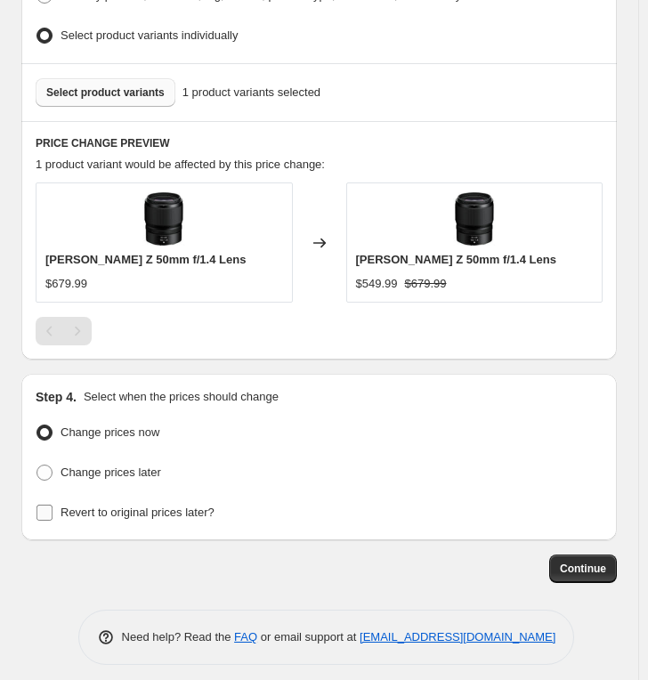
click at [116, 505] on span "Revert to original prices later?" at bounding box center [137, 511] width 154 height 13
click at [52, 504] on input "Revert to original prices later?" at bounding box center [44, 512] width 16 height 16
checkbox input "true"
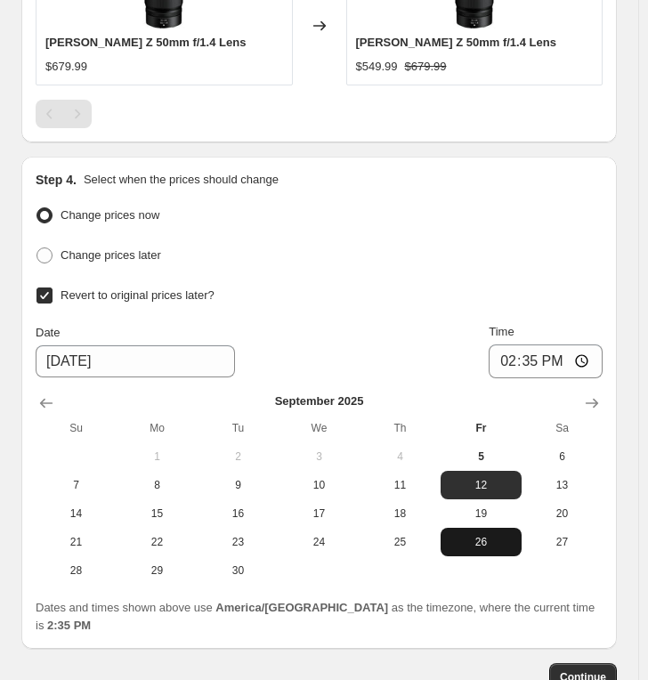
scroll to position [1589, 0]
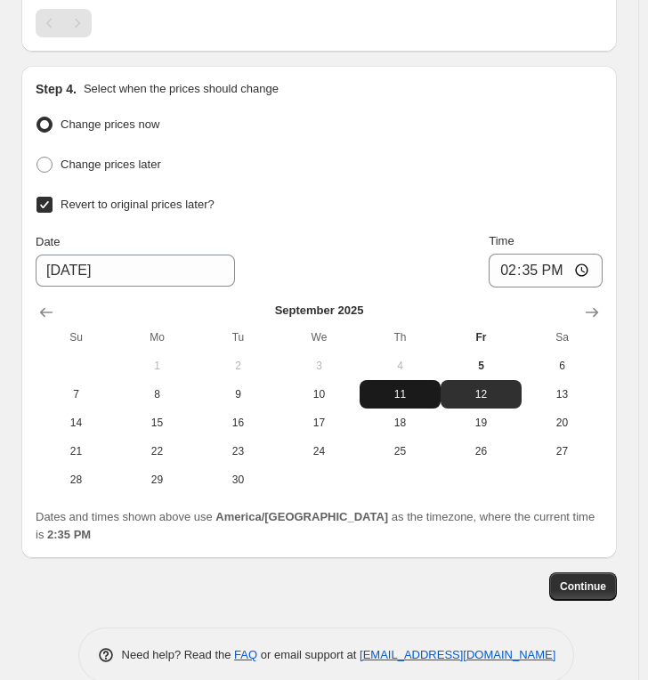
click at [425, 387] on span "11" at bounding box center [400, 394] width 67 height 14
type input "[DATE]"
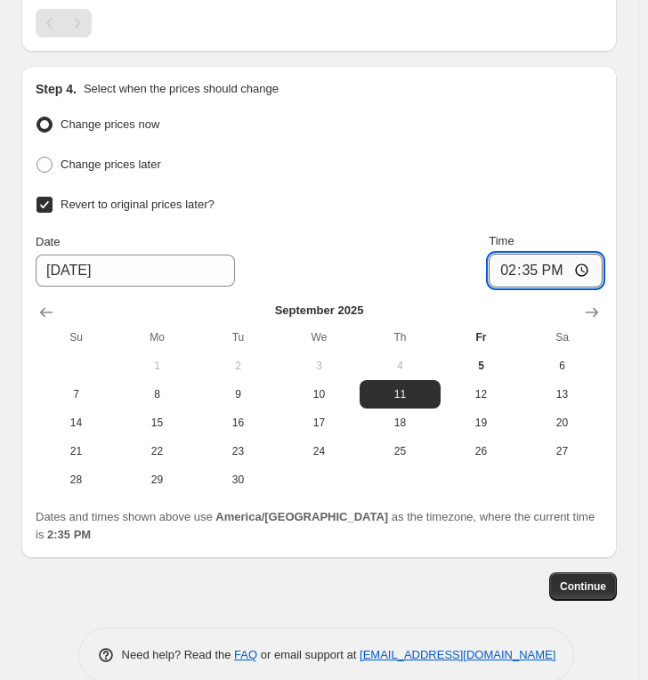
click at [512, 254] on input "14:35" at bounding box center [545, 271] width 114 height 34
type input "23:59"
click at [587, 579] on span "Continue" at bounding box center [583, 586] width 46 height 14
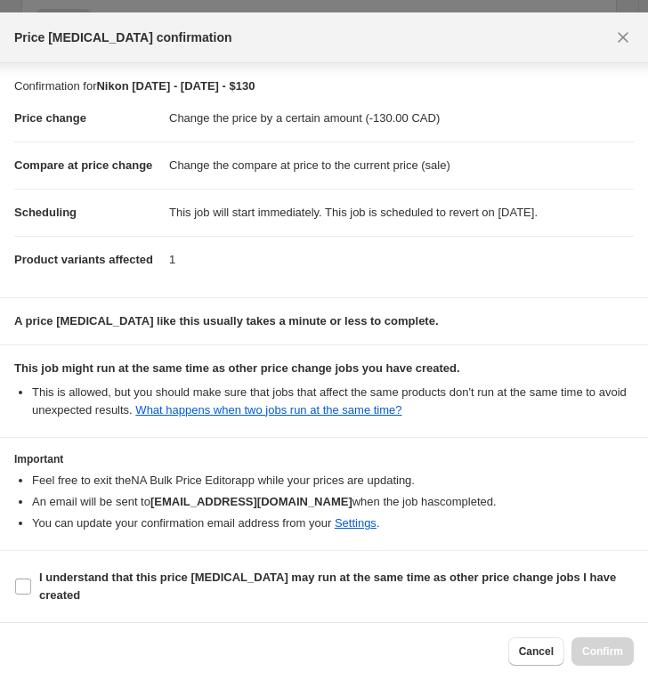
scroll to position [39, 0]
click at [159, 546] on section "Important Feel free to exit the NA Bulk Price Editor app while your prices are …" at bounding box center [324, 494] width 648 height 112
click at [158, 567] on label "I understand that this price [MEDICAL_DATA] may run at the same time as other p…" at bounding box center [323, 586] width 619 height 43
click at [31, 578] on input "I understand that this price [MEDICAL_DATA] may run at the same time as other p…" at bounding box center [23, 586] width 16 height 16
checkbox input "true"
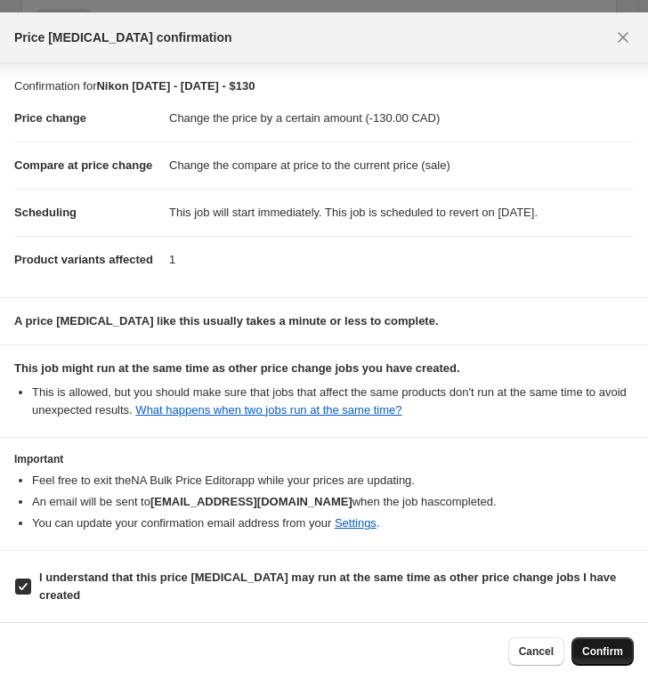
click at [604, 602] on button "Confirm" at bounding box center [602, 651] width 62 height 28
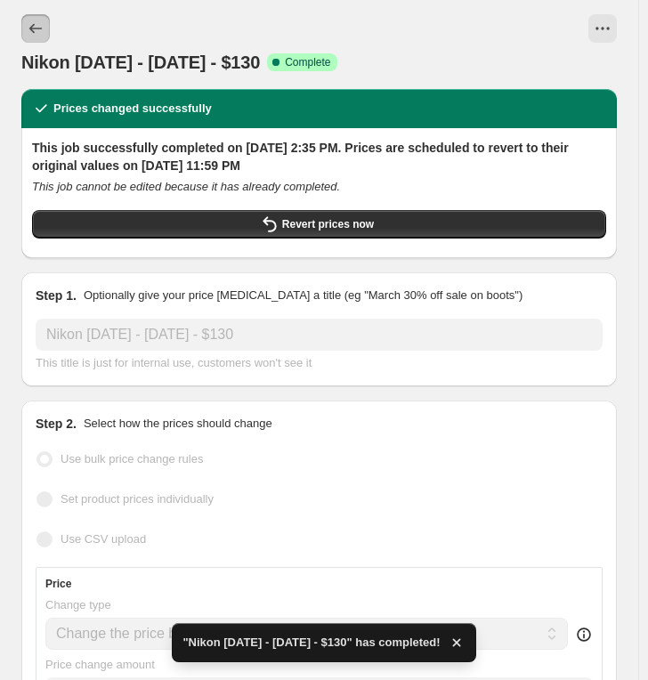
click at [40, 21] on icon "Price change jobs" at bounding box center [36, 29] width 18 height 18
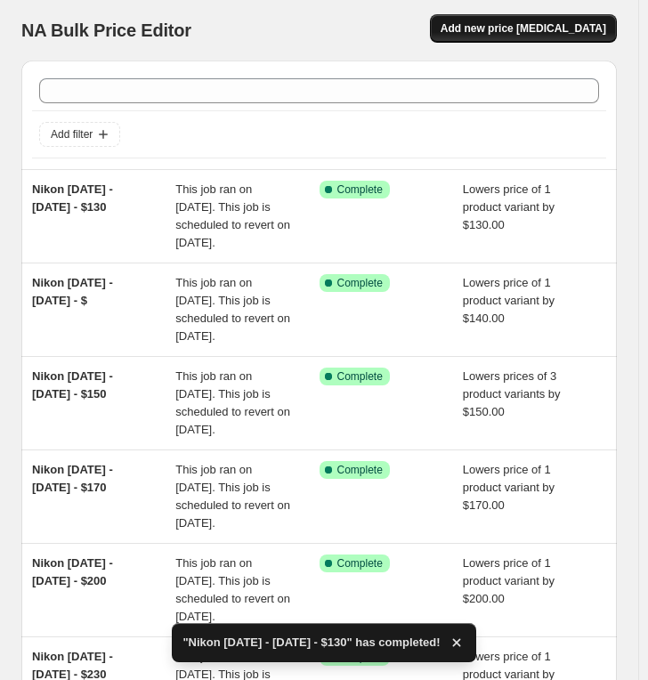
click at [531, 30] on span "Add new price [MEDICAL_DATA]" at bounding box center [522, 28] width 165 height 14
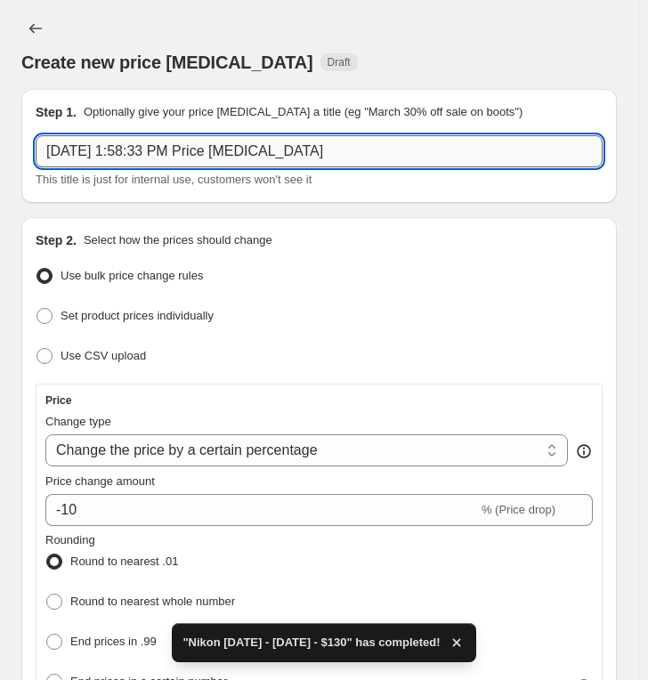
drag, startPoint x: 249, startPoint y: 148, endPoint x: 216, endPoint y: 150, distance: 33.0
click at [216, 150] on input "[DATE] 1:58:33 PM Price [MEDICAL_DATA]" at bounding box center [319, 151] width 567 height 32
paste input "Nikon [DATE] - [DATE] - $"
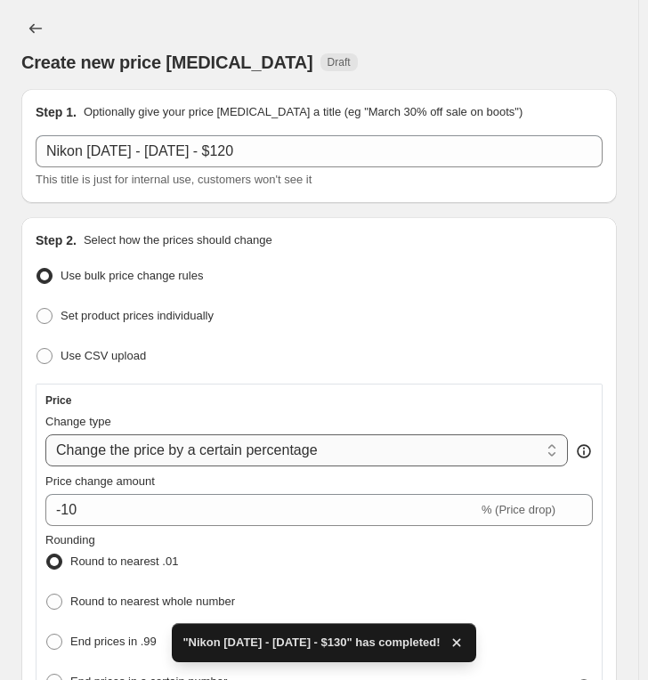
click at [132, 445] on select "Change the price to a certain amount Change the price by a certain amount Chang…" at bounding box center [306, 450] width 522 height 32
click at [45, 434] on select "Change the price to a certain amount Change the price by a certain amount Chang…" at bounding box center [306, 450] width 522 height 32
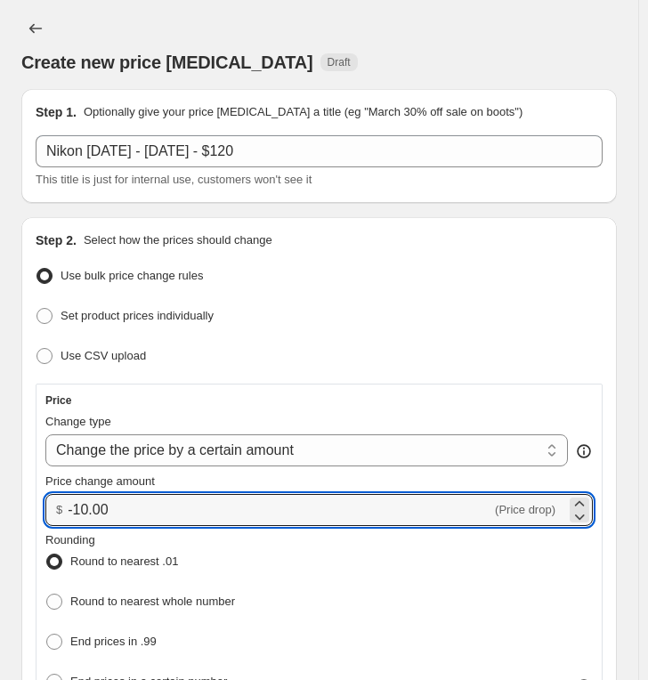
drag, startPoint x: 139, startPoint y: 502, endPoint x: -16, endPoint y: 494, distance: 155.0
click at [0, 494] on html "Home Settings Plans Skip to content Create new price [MEDICAL_DATA]. This page …" at bounding box center [324, 340] width 648 height 680
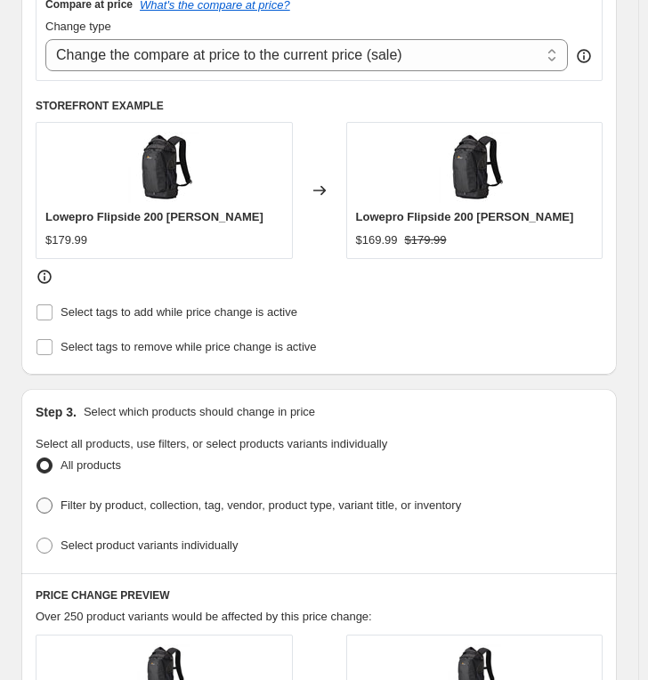
scroll to position [790, 0]
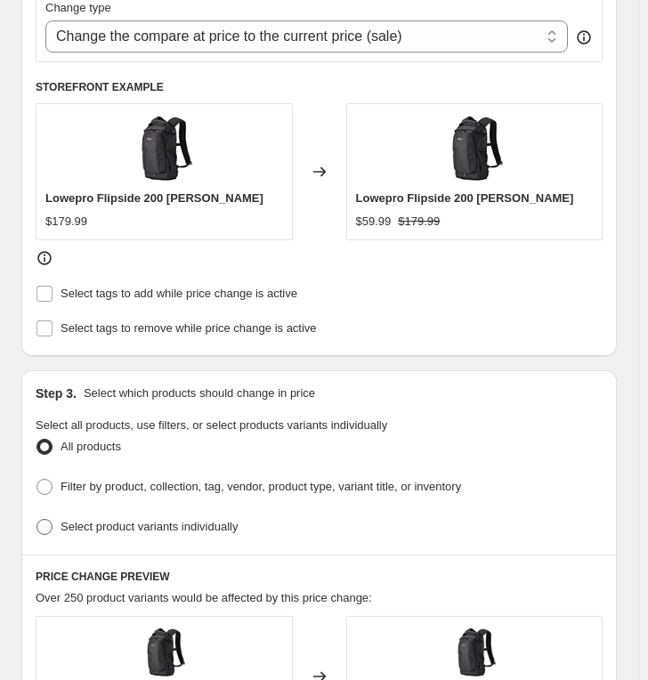
click at [122, 520] on span "Select product variants individually" at bounding box center [148, 526] width 177 height 13
click at [37, 519] on input "Select product variants individually" at bounding box center [36, 519] width 1 height 1
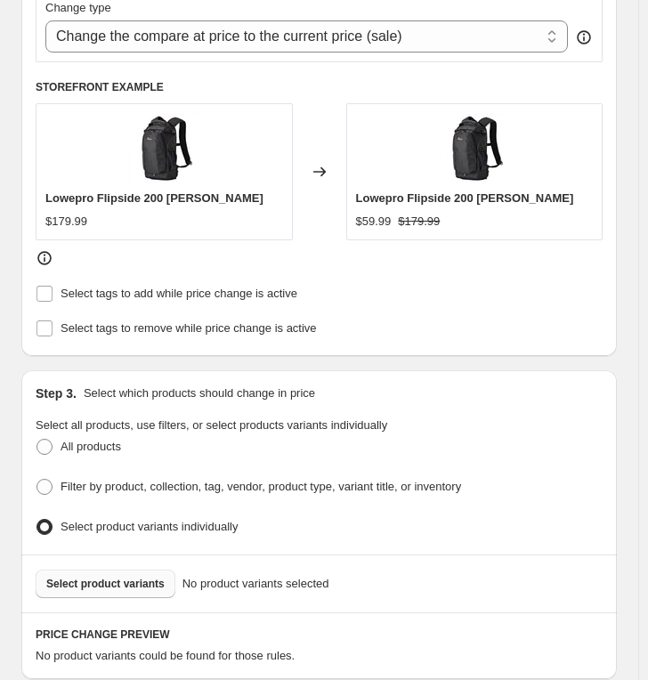
click at [86, 577] on span "Select product variants" at bounding box center [105, 584] width 118 height 14
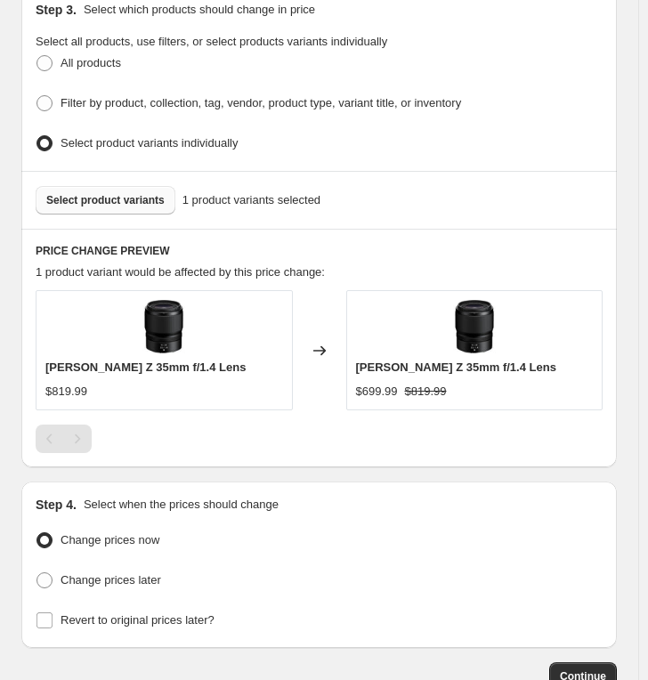
scroll to position [1281, 0]
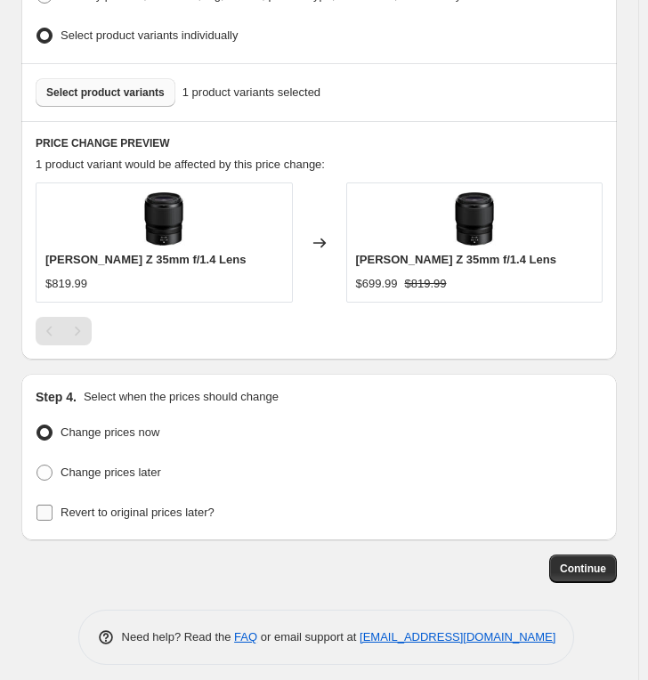
click at [149, 508] on span "Revert to original prices later?" at bounding box center [137, 511] width 154 height 13
click at [52, 508] on input "Revert to original prices later?" at bounding box center [44, 512] width 16 height 16
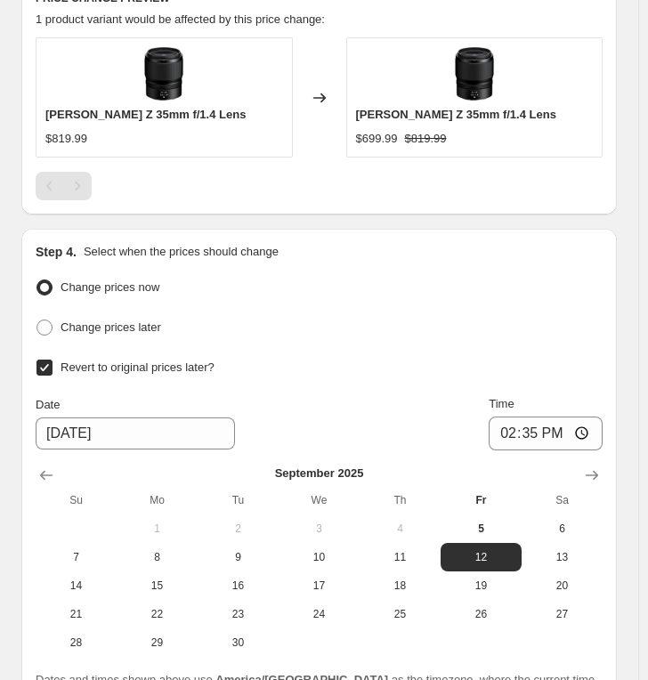
scroll to position [1589, 0]
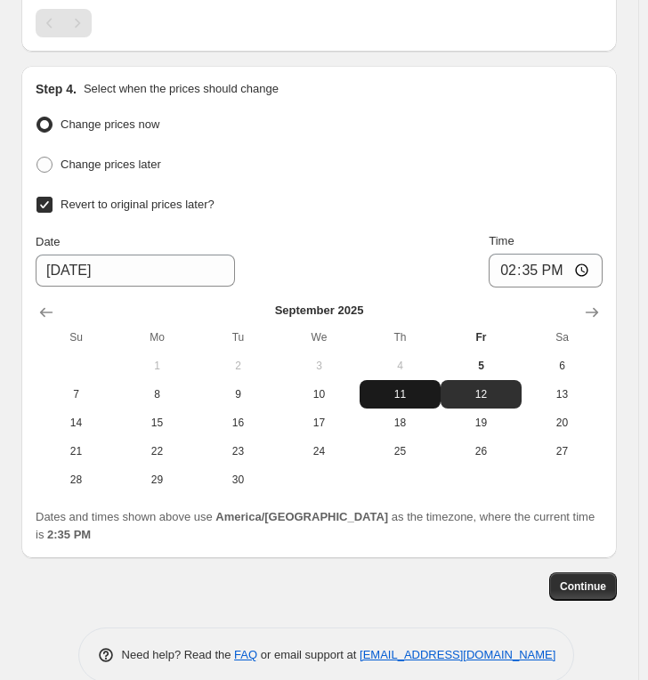
click at [418, 387] on span "11" at bounding box center [400, 394] width 67 height 14
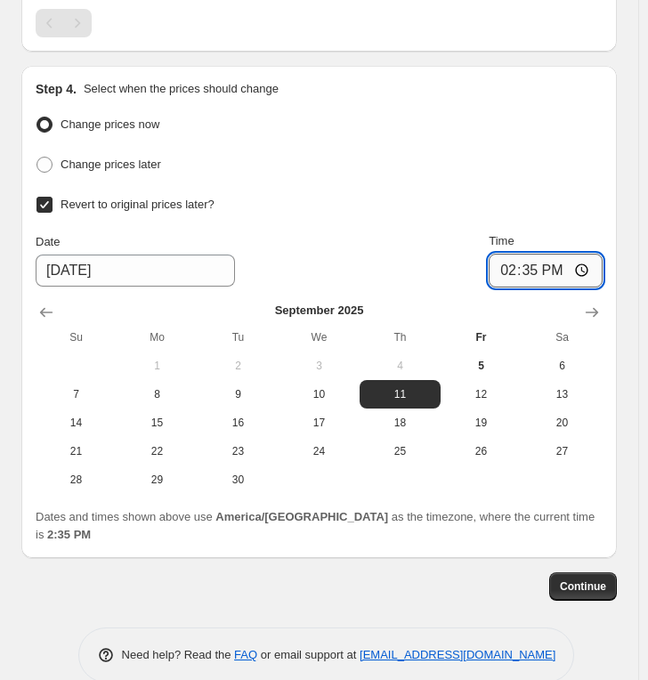
click at [506, 254] on input "14:35" at bounding box center [545, 271] width 114 height 34
click at [588, 579] on span "Continue" at bounding box center [583, 586] width 46 height 14
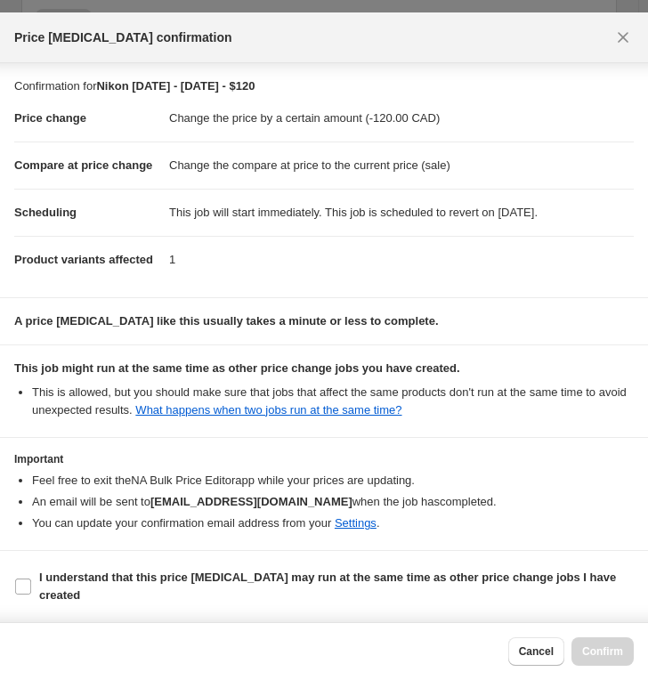
scroll to position [39, 0]
drag, startPoint x: 149, startPoint y: 579, endPoint x: 195, endPoint y: 585, distance: 46.6
click at [149, 578] on b "I understand that this price [MEDICAL_DATA] may run at the same time as other p…" at bounding box center [327, 585] width 577 height 31
click at [31, 578] on input "I understand that this price [MEDICAL_DATA] may run at the same time as other p…" at bounding box center [23, 586] width 16 height 16
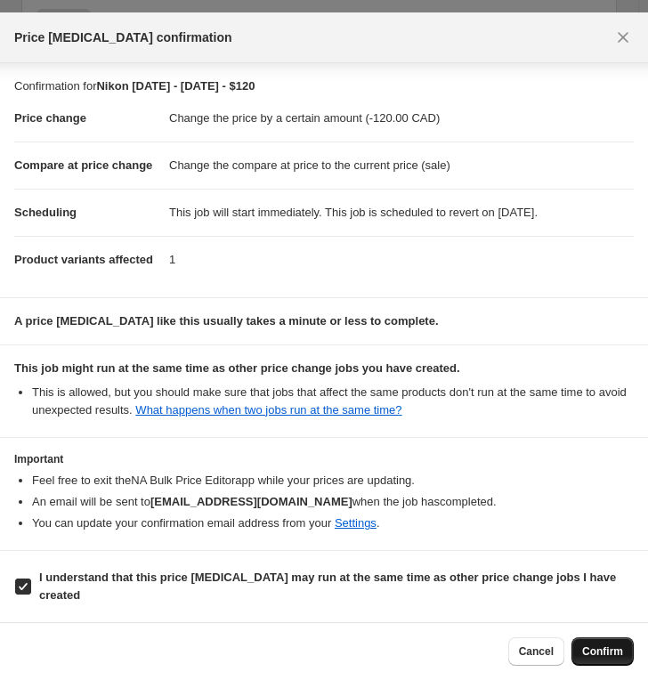
click at [609, 602] on span "Confirm" at bounding box center [602, 651] width 41 height 14
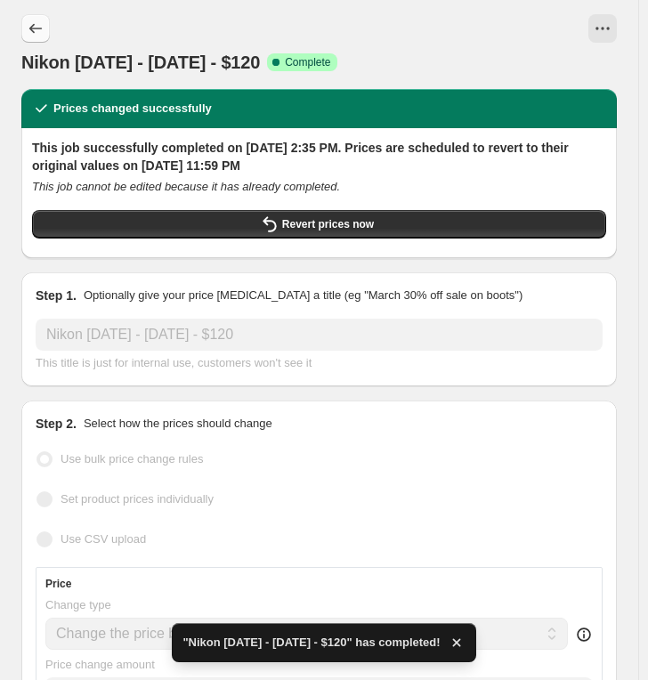
click at [30, 27] on icon "Price change jobs" at bounding box center [35, 29] width 12 height 10
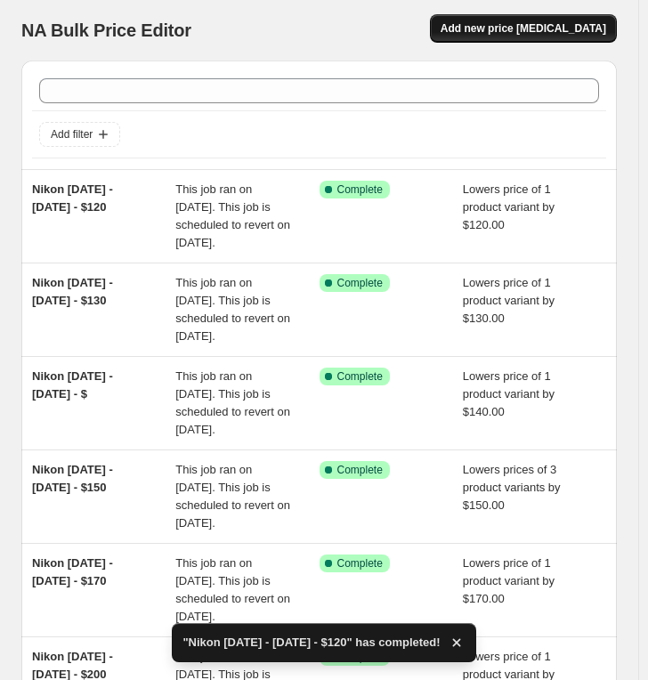
click at [535, 40] on button "Add new price [MEDICAL_DATA]" at bounding box center [523, 28] width 187 height 28
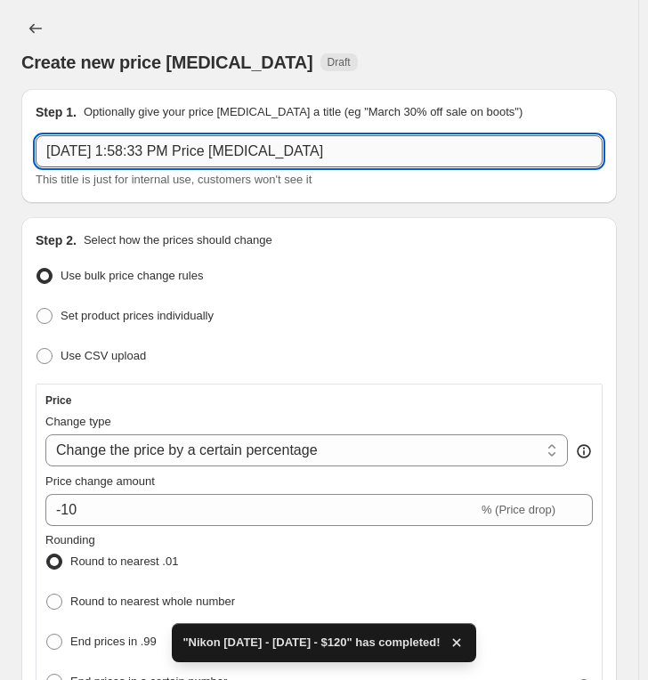
click at [132, 157] on input "[DATE] 1:58:33 PM Price [MEDICAL_DATA]" at bounding box center [319, 151] width 567 height 32
paste input "Nikon [DATE] - [DATE] - $"
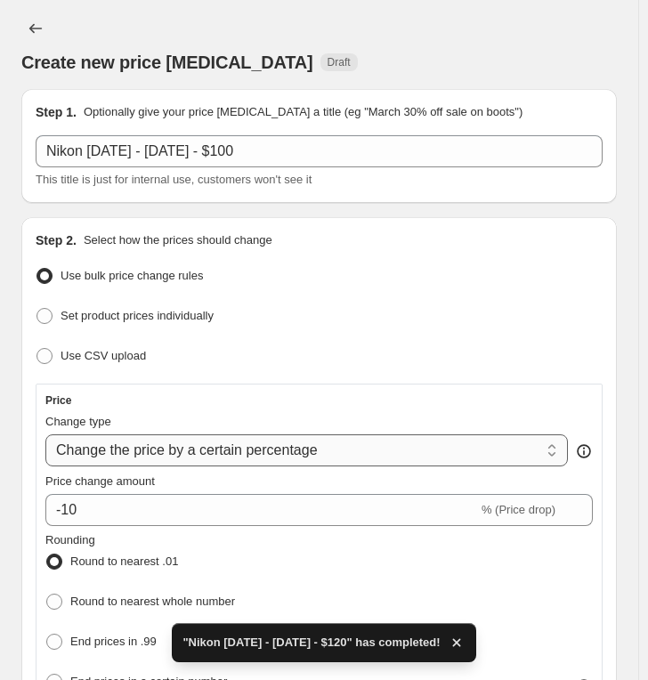
drag, startPoint x: 179, startPoint y: 453, endPoint x: 181, endPoint y: 432, distance: 20.5
click at [180, 451] on select "Change the price to a certain amount Change the price by a certain amount Chang…" at bounding box center [306, 450] width 522 height 32
click at [45, 434] on select "Change the price to a certain amount Change the price by a certain amount Chang…" at bounding box center [306, 450] width 522 height 32
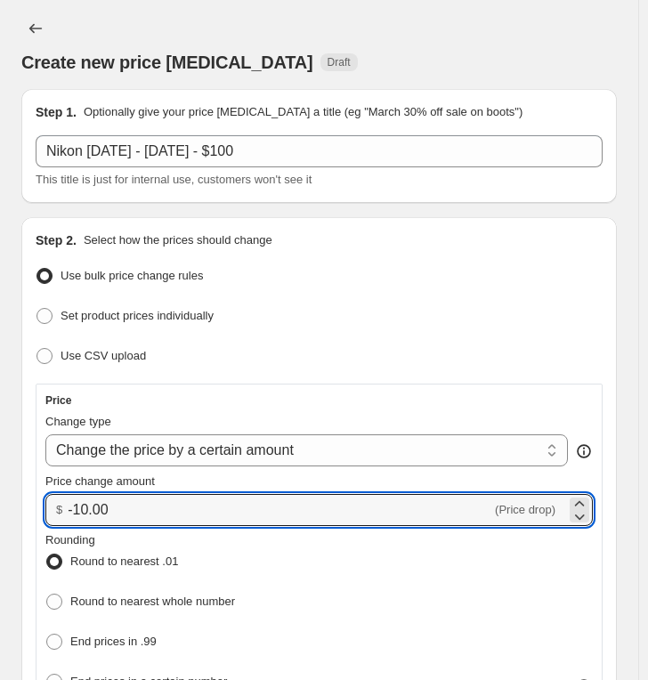
drag, startPoint x: 120, startPoint y: 516, endPoint x: -99, endPoint y: 482, distance: 221.5
click at [0, 482] on html "Home Settings Plans Skip to content Create new price [MEDICAL_DATA]. This page …" at bounding box center [324, 340] width 648 height 680
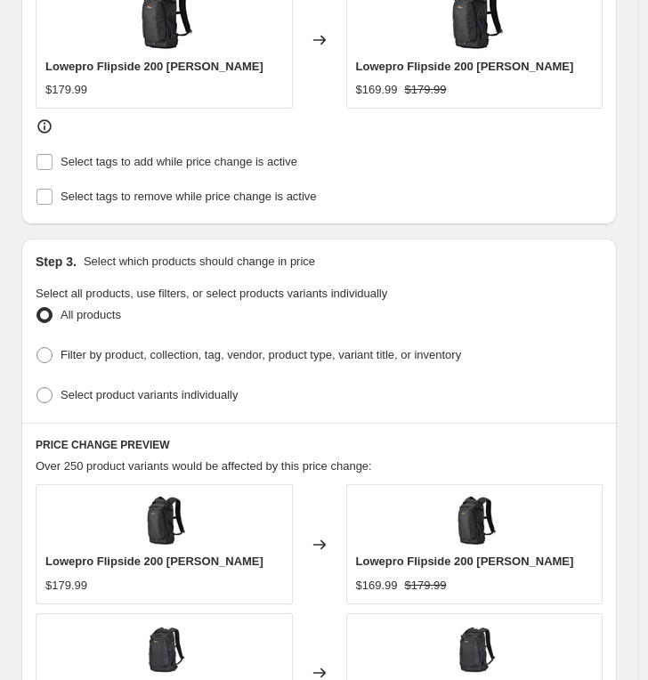
scroll to position [988, 0]
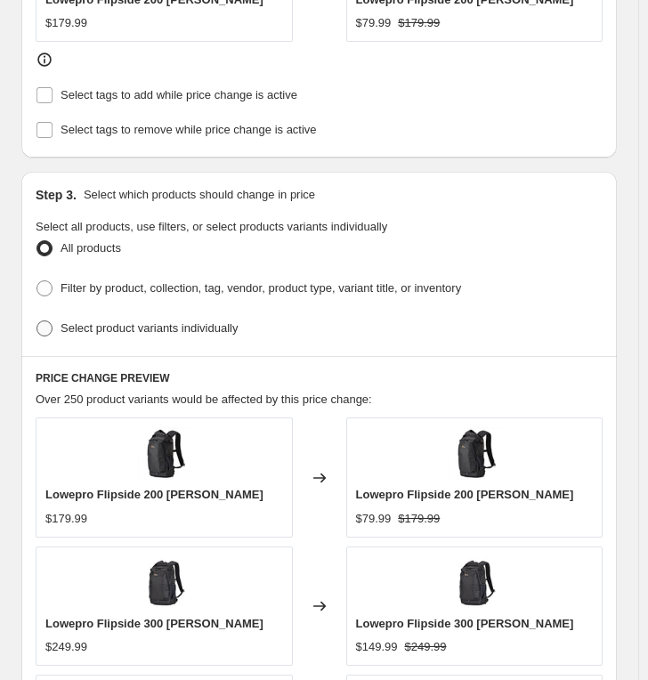
click at [114, 321] on span "Select product variants individually" at bounding box center [148, 327] width 177 height 13
click at [37, 321] on input "Select product variants individually" at bounding box center [36, 320] width 1 height 1
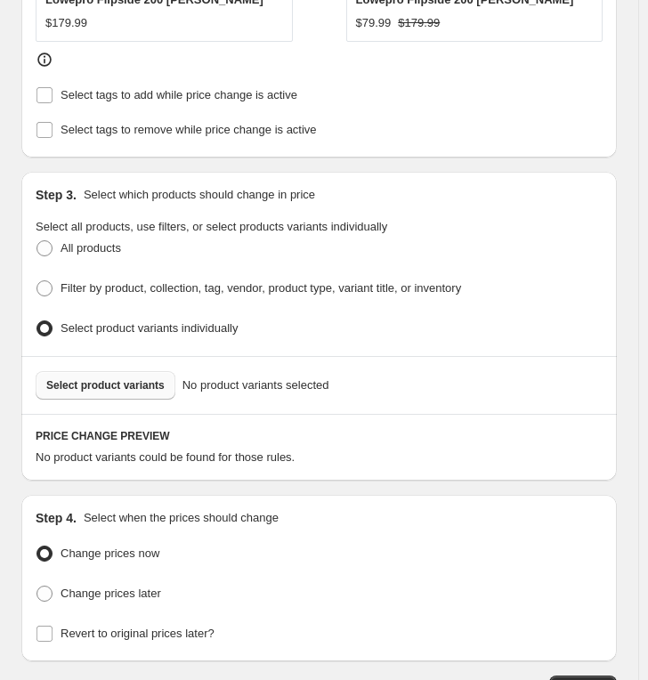
click at [121, 378] on span "Select product variants" at bounding box center [105, 385] width 118 height 14
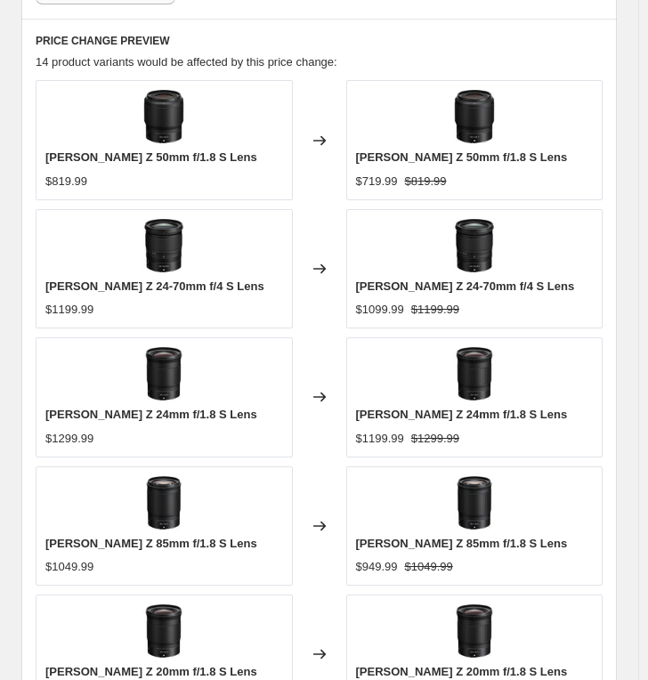
scroll to position [1794, 0]
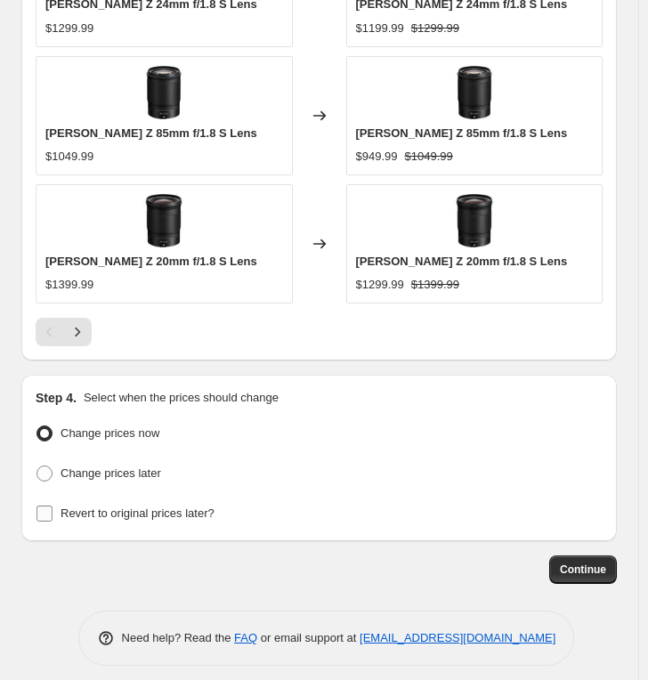
click at [146, 506] on span "Revert to original prices later?" at bounding box center [137, 512] width 154 height 13
click at [52, 505] on input "Revert to original prices later?" at bounding box center [44, 513] width 16 height 16
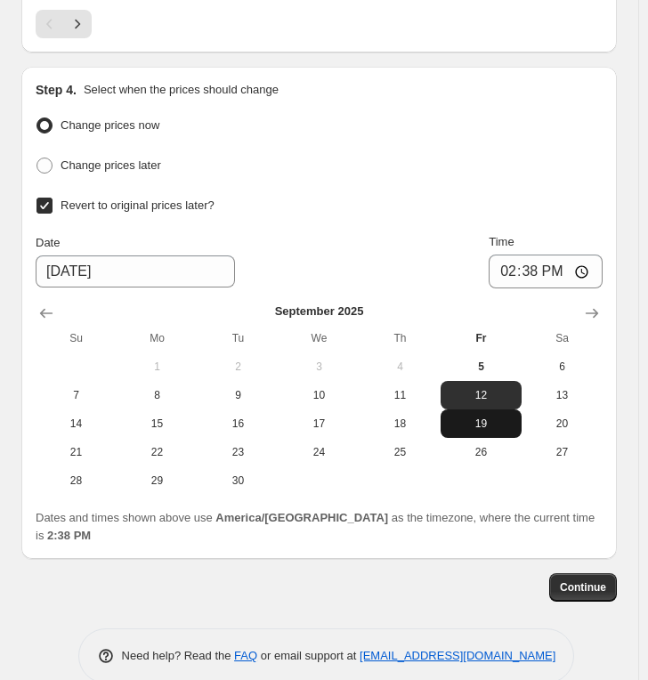
scroll to position [2102, 0]
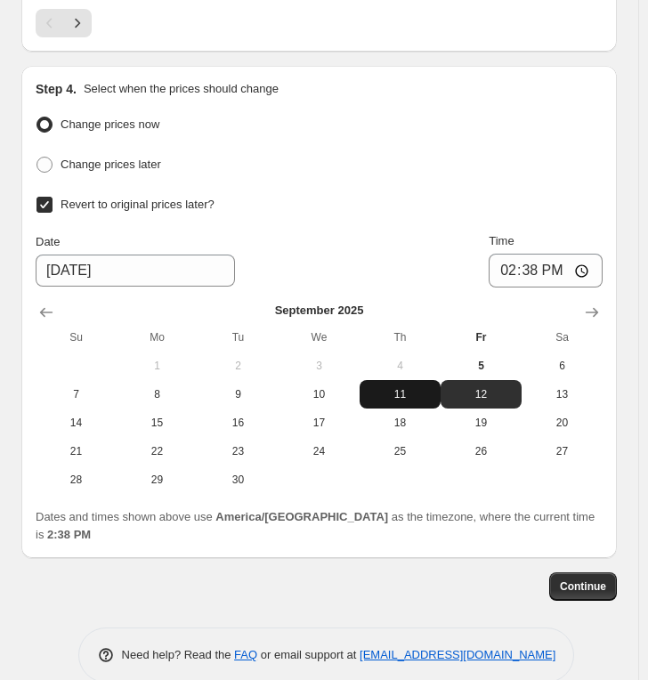
click at [416, 391] on button "11" at bounding box center [399, 394] width 81 height 28
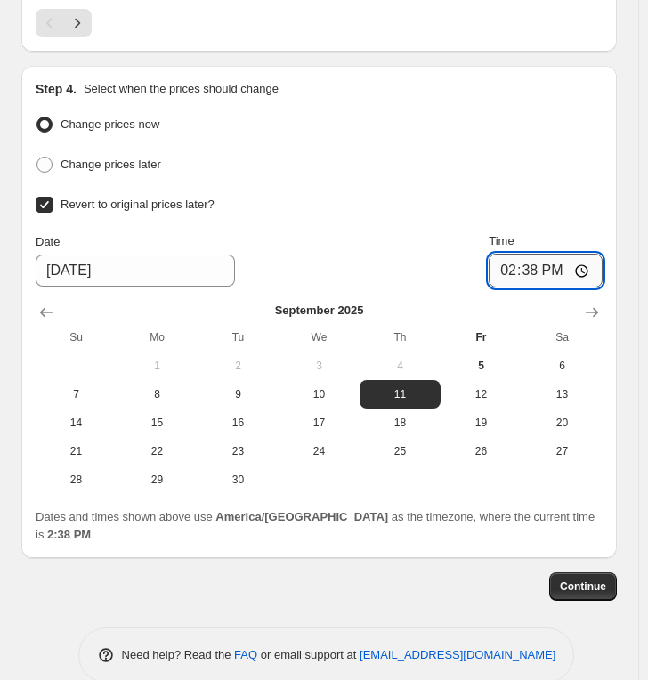
click at [510, 260] on input "14:38" at bounding box center [545, 271] width 114 height 34
click at [587, 579] on span "Continue" at bounding box center [583, 586] width 46 height 14
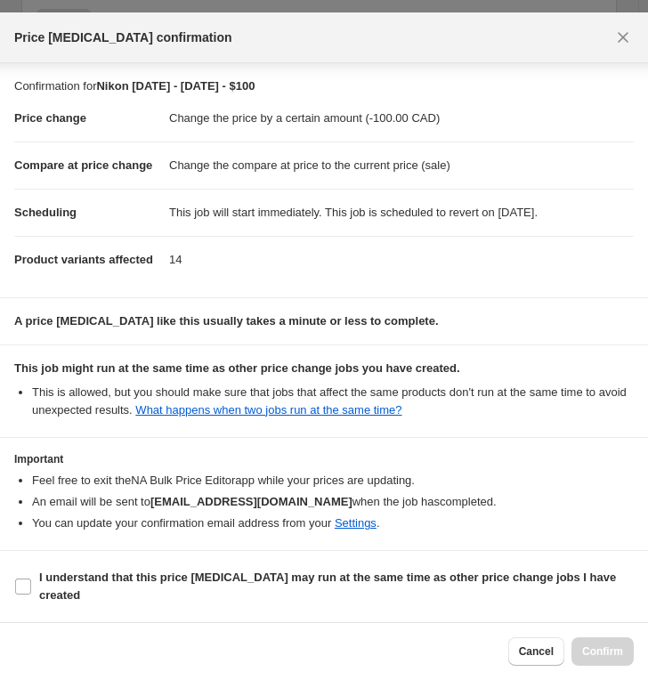
scroll to position [39, 0]
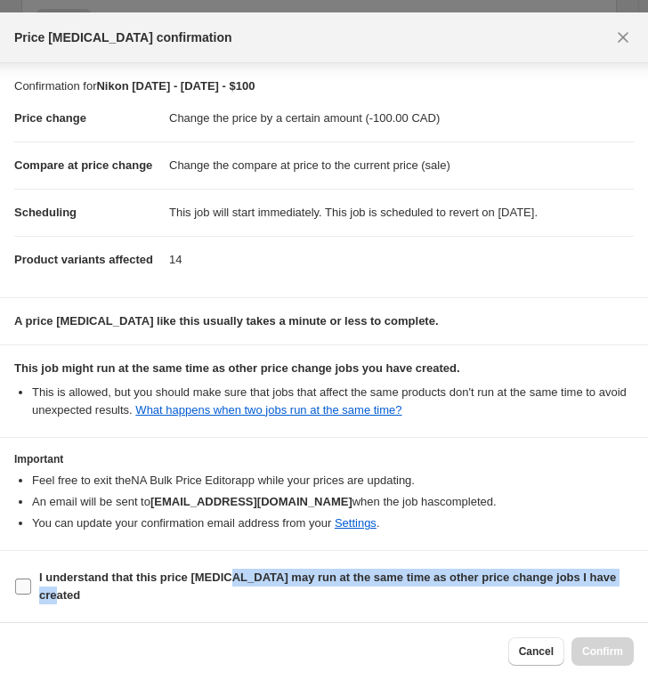
click at [238, 586] on span "I understand that this price [MEDICAL_DATA] may run at the same time as other p…" at bounding box center [336, 587] width 594 height 36
click at [317, 578] on b "I understand that this price [MEDICAL_DATA] may run at the same time as other p…" at bounding box center [327, 585] width 577 height 31
click at [31, 578] on input "I understand that this price [MEDICAL_DATA] may run at the same time as other p…" at bounding box center [23, 586] width 16 height 16
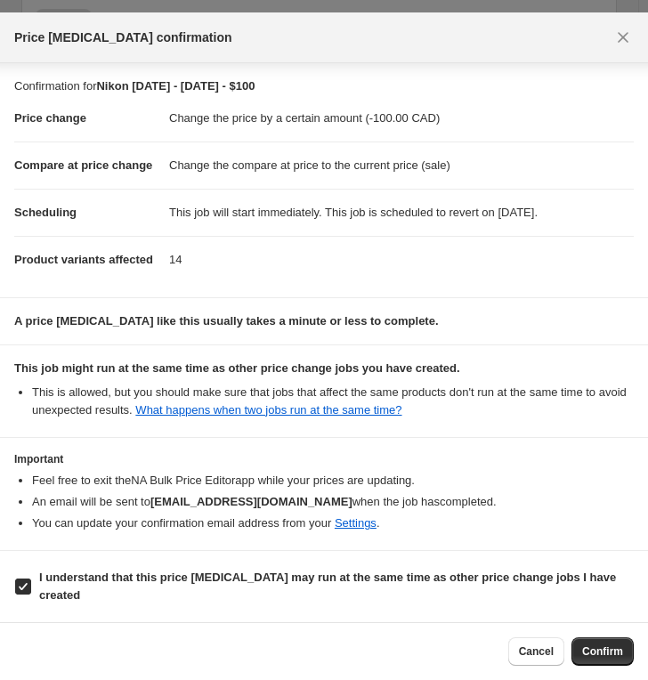
click at [593, 602] on span "Confirm" at bounding box center [602, 651] width 41 height 14
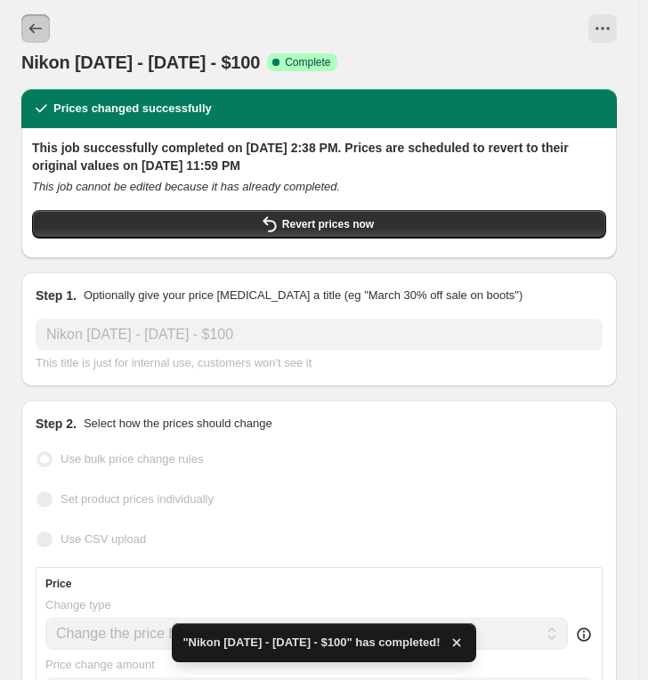
click at [45, 22] on button "Price change jobs" at bounding box center [35, 28] width 28 height 28
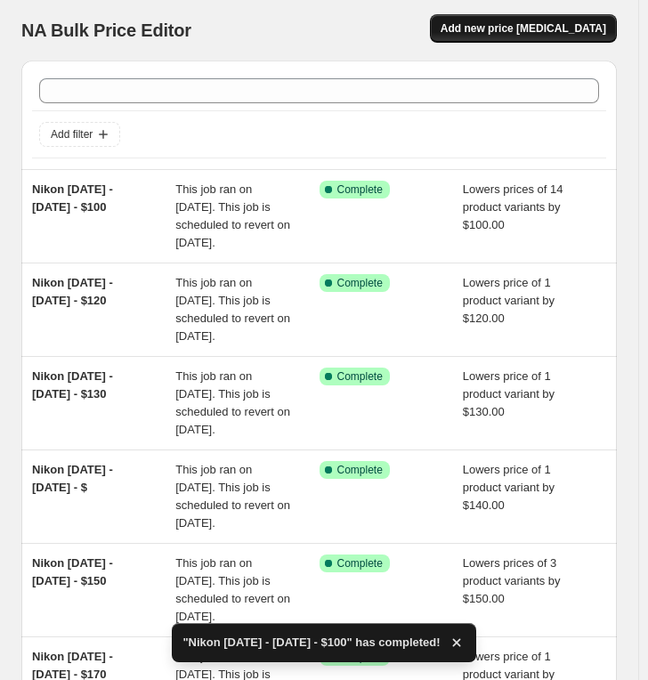
click at [528, 27] on span "Add new price [MEDICAL_DATA]" at bounding box center [522, 28] width 165 height 14
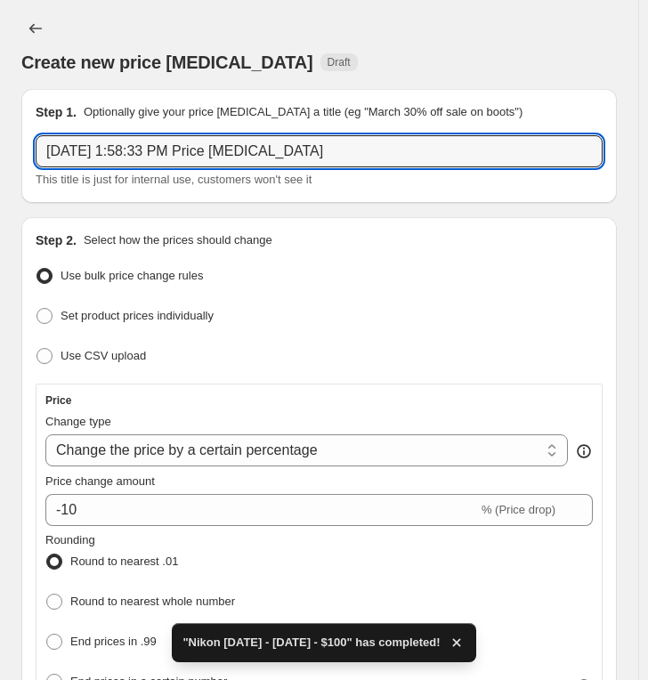
drag, startPoint x: 370, startPoint y: 157, endPoint x: -198, endPoint y: 122, distance: 569.6
click at [0, 122] on html "Home Settings Plans Skip to content Create new price [MEDICAL_DATA]. This page …" at bounding box center [324, 340] width 648 height 680
paste input "Nikon [DATE] - [DATE] - $"
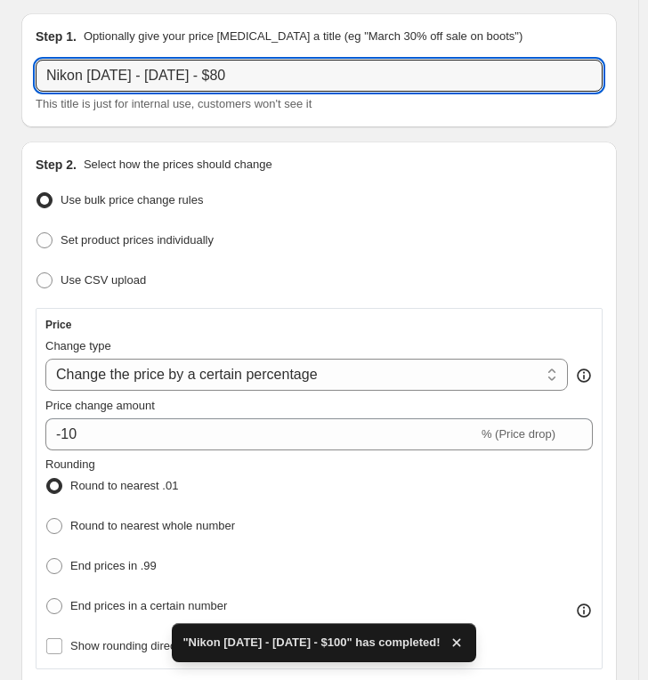
scroll to position [99, 0]
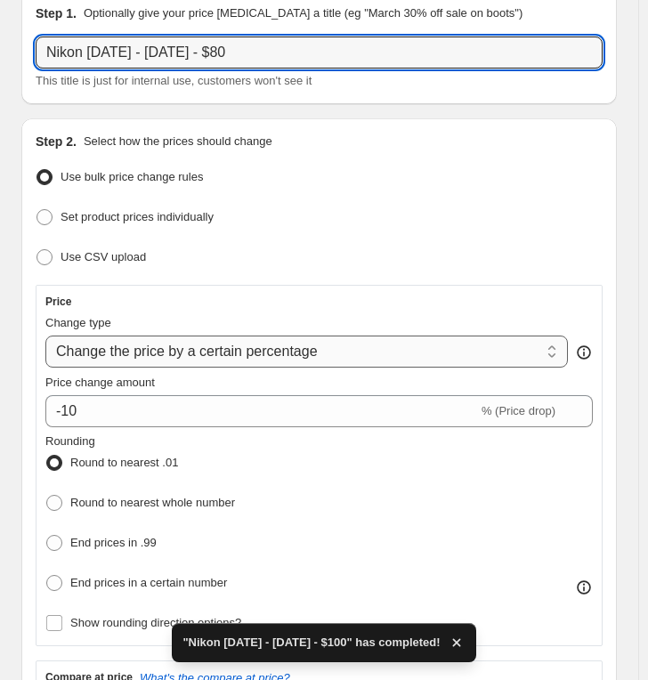
drag, startPoint x: 180, startPoint y: 333, endPoint x: 166, endPoint y: 349, distance: 20.8
click at [177, 336] on div "Change type Change the price to a certain amount Change the price by a certain …" at bounding box center [306, 340] width 522 height 53
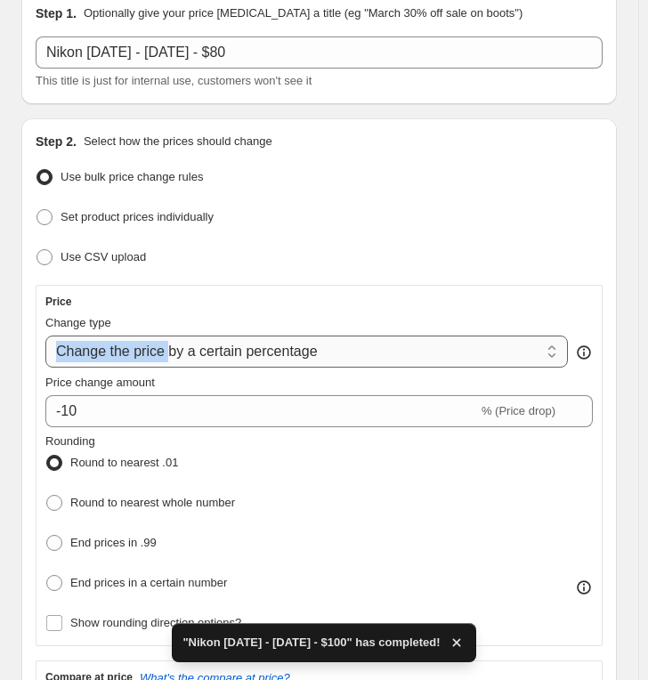
click at [166, 349] on select "Change the price to a certain amount Change the price by a certain amount Chang…" at bounding box center [306, 351] width 522 height 32
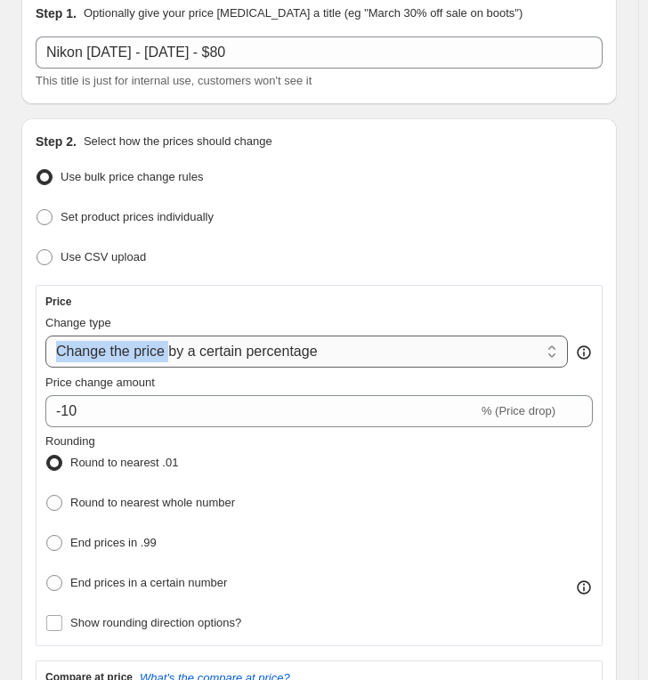
click at [45, 335] on select "Change the price to a certain amount Change the price by a certain amount Chang…" at bounding box center [306, 351] width 522 height 32
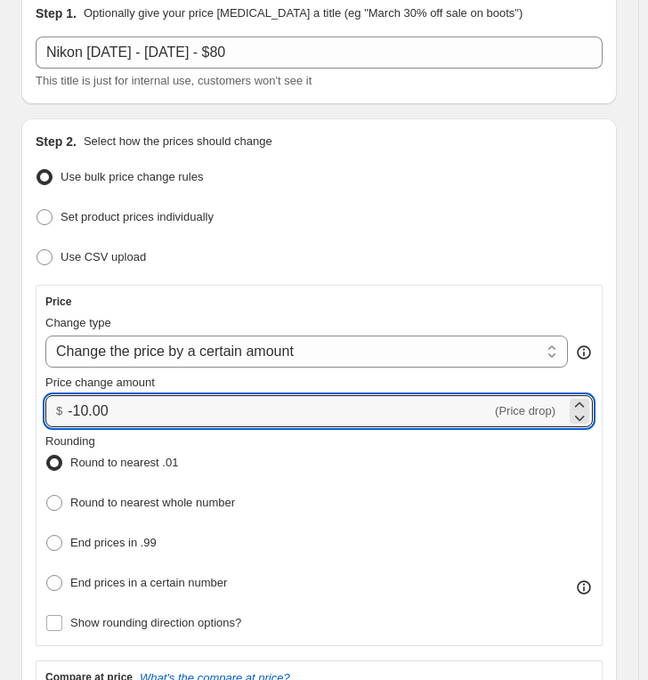
drag, startPoint x: 151, startPoint y: 412, endPoint x: -62, endPoint y: 394, distance: 214.3
click at [0, 394] on html "Home Settings Plans Skip to content Create new price [MEDICAL_DATA]. This page …" at bounding box center [324, 241] width 648 height 680
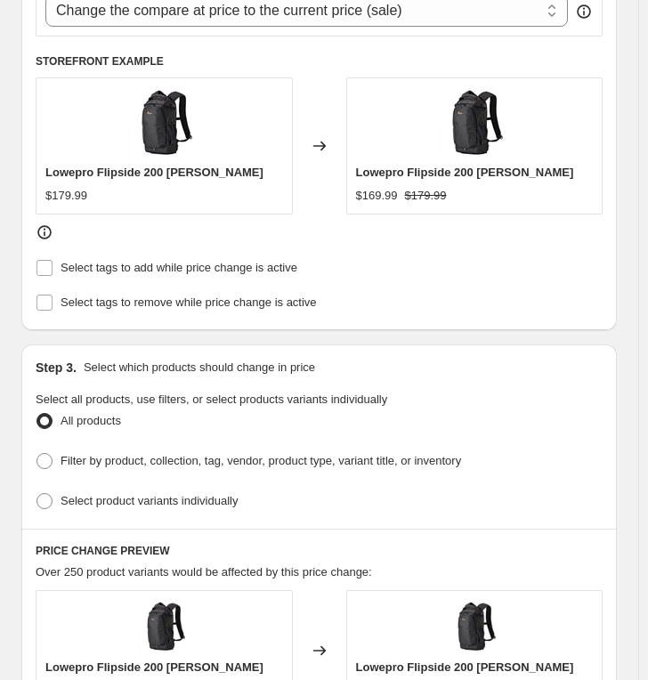
scroll to position [890, 0]
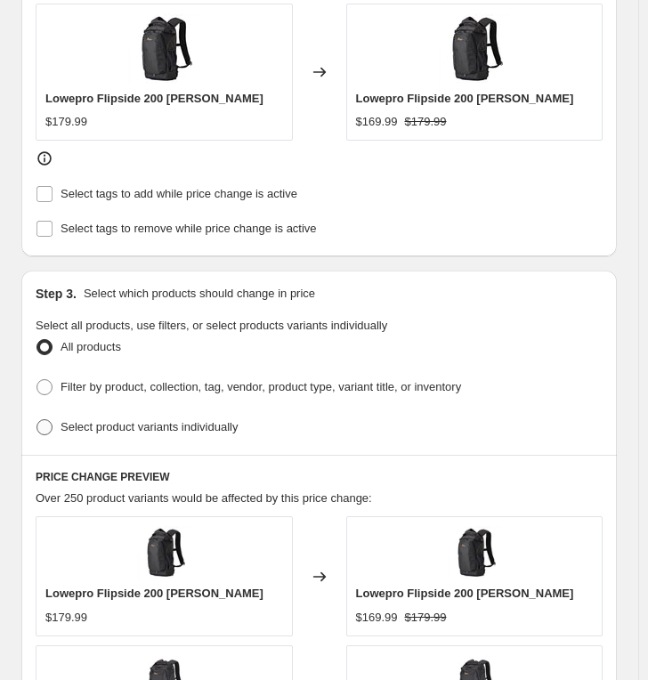
click at [131, 420] on span "Select product variants individually" at bounding box center [148, 426] width 177 height 13
click at [37, 419] on input "Select product variants individually" at bounding box center [36, 419] width 1 height 1
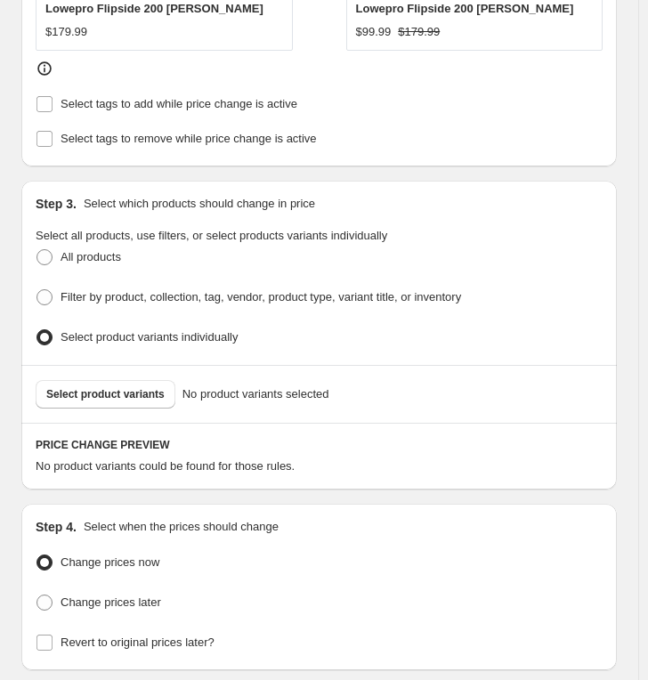
scroll to position [988, 0]
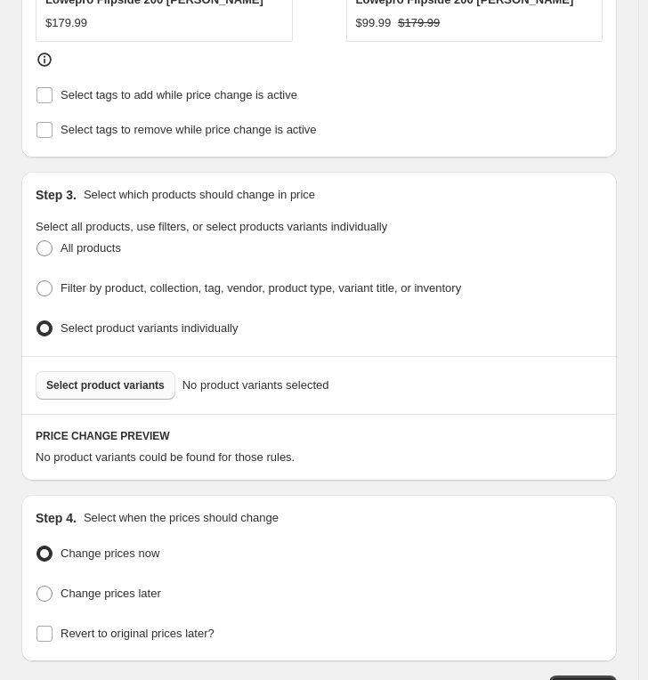
click at [119, 389] on button "Select product variants" at bounding box center [106, 385] width 140 height 28
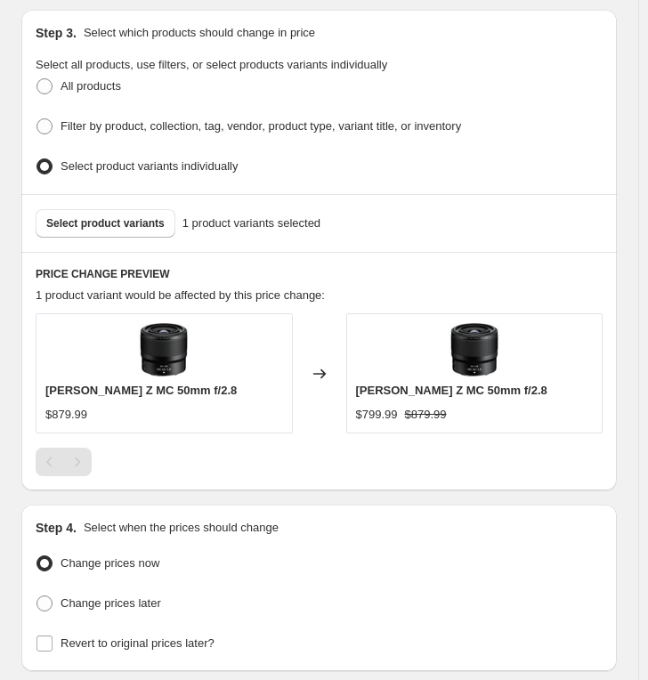
scroll to position [1281, 0]
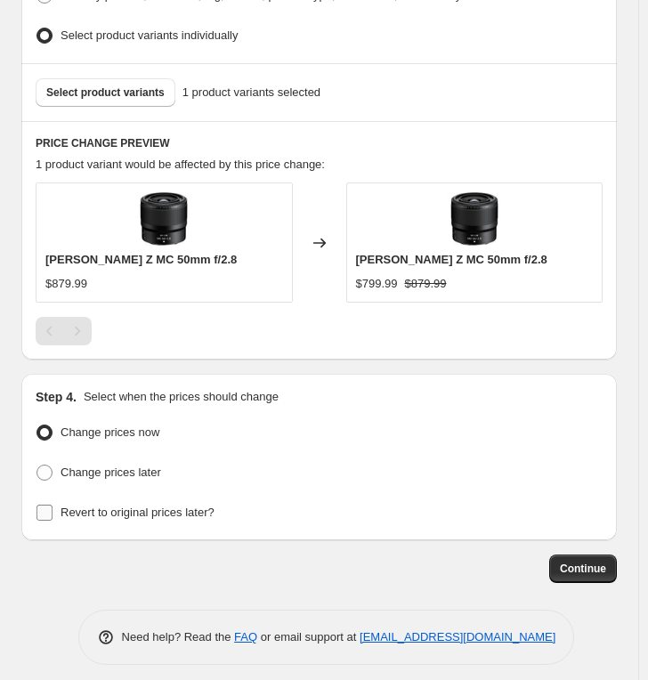
click at [106, 488] on div "Change prices now Change prices later Revert to original prices later?" at bounding box center [319, 473] width 567 height 106
click at [113, 505] on span "Revert to original prices later?" at bounding box center [137, 511] width 154 height 13
click at [52, 504] on input "Revert to original prices later?" at bounding box center [44, 512] width 16 height 16
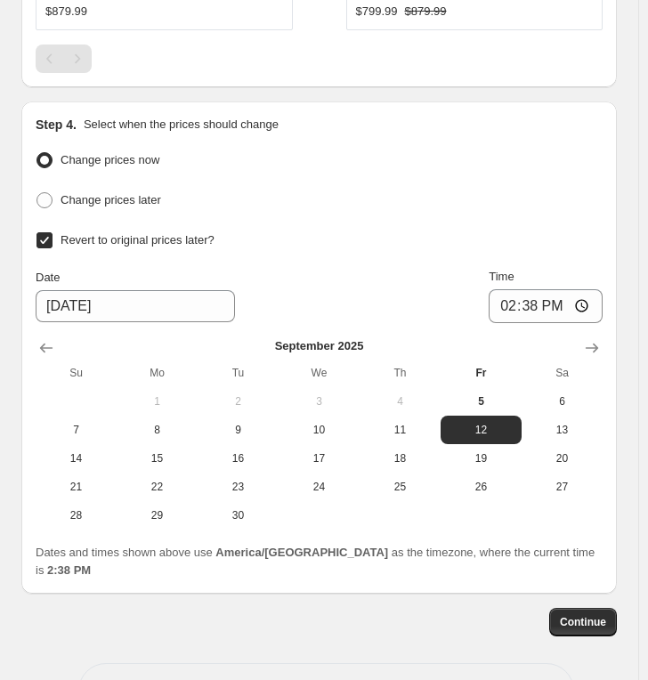
scroll to position [1589, 0]
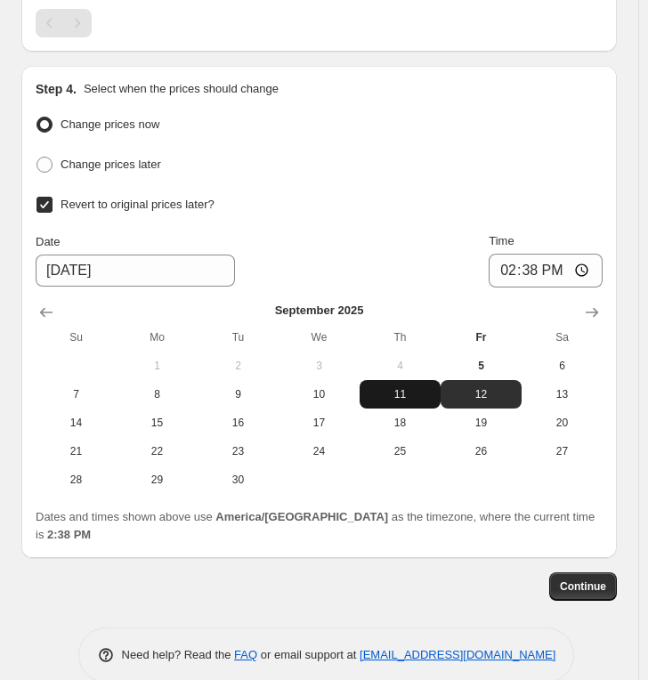
click at [416, 387] on span "11" at bounding box center [400, 394] width 67 height 14
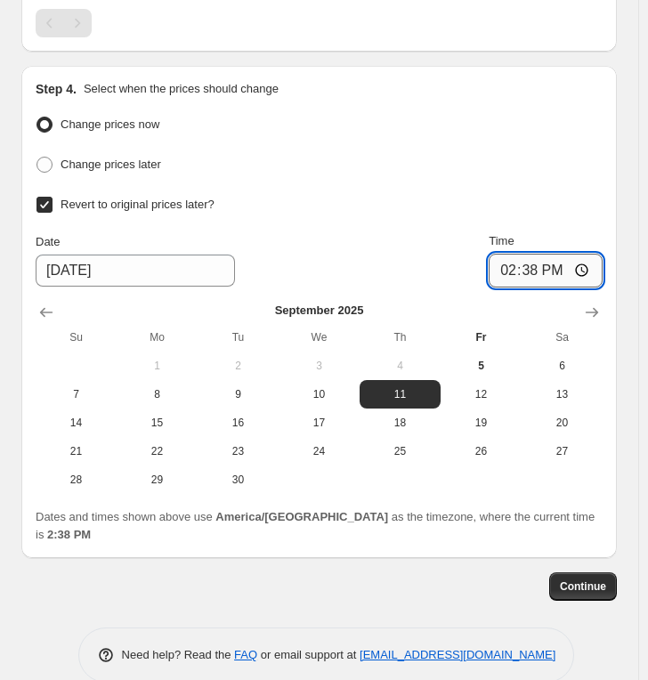
click at [510, 257] on input "14:38" at bounding box center [545, 271] width 114 height 34
click at [587, 579] on span "Continue" at bounding box center [583, 586] width 46 height 14
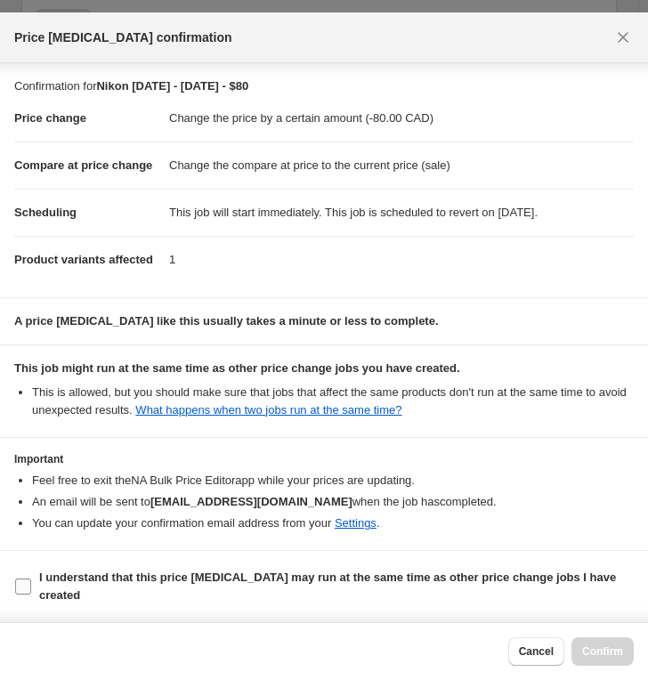
scroll to position [39, 0]
drag, startPoint x: 205, startPoint y: 571, endPoint x: 271, endPoint y: 582, distance: 67.6
click at [206, 570] on b "I understand that this price [MEDICAL_DATA] may run at the same time as other p…" at bounding box center [327, 585] width 577 height 31
click at [280, 574] on b "I understand that this price [MEDICAL_DATA] may run at the same time as other p…" at bounding box center [327, 585] width 577 height 31
click at [31, 578] on input "I understand that this price [MEDICAL_DATA] may run at the same time as other p…" at bounding box center [23, 586] width 16 height 16
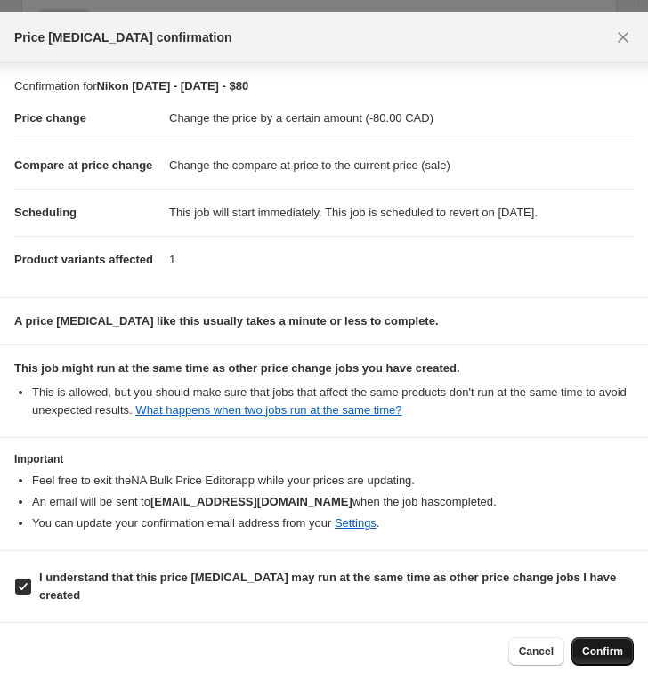
click at [604, 602] on span "Confirm" at bounding box center [602, 651] width 41 height 14
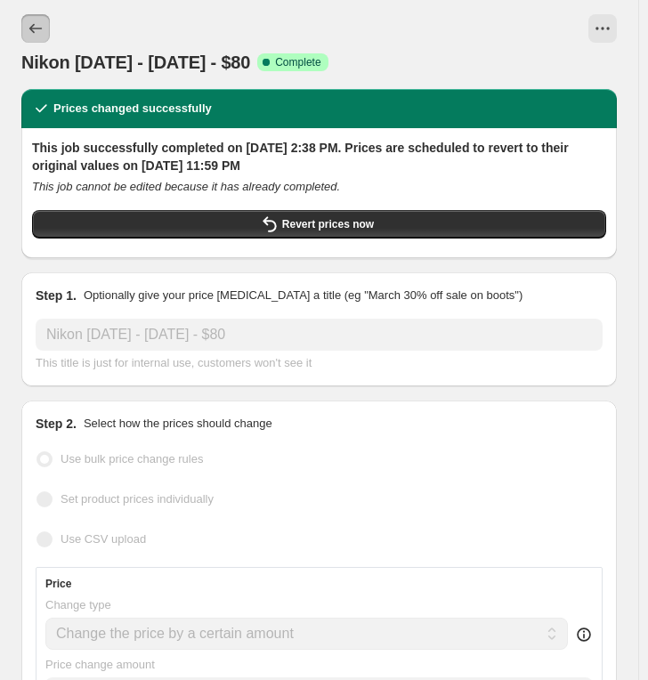
click at [37, 23] on icon "Price change jobs" at bounding box center [36, 29] width 18 height 18
